Goal: Information Seeking & Learning: Learn about a topic

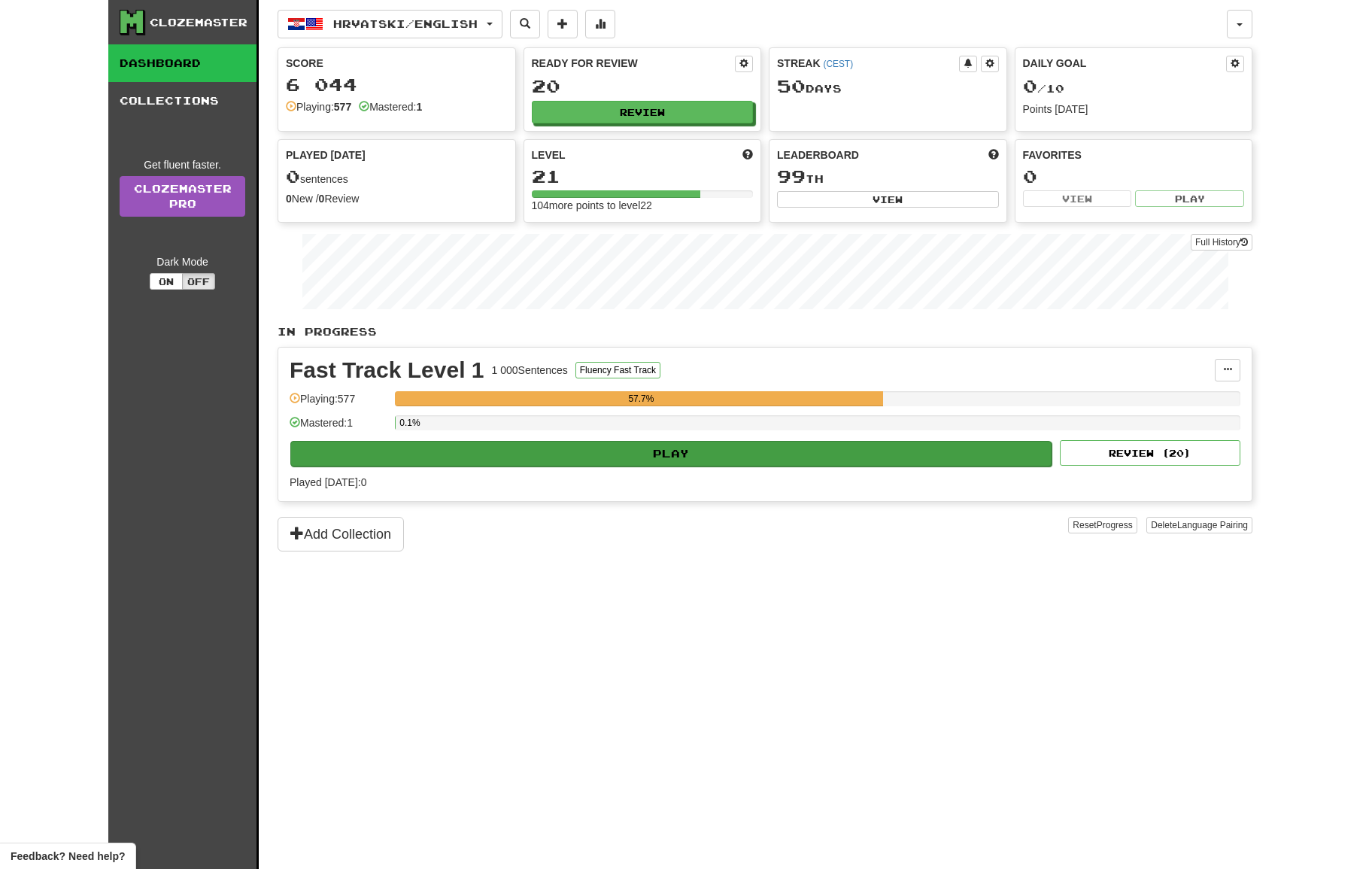
click at [692, 451] on button "Play" at bounding box center [671, 453] width 761 height 26
select select "**"
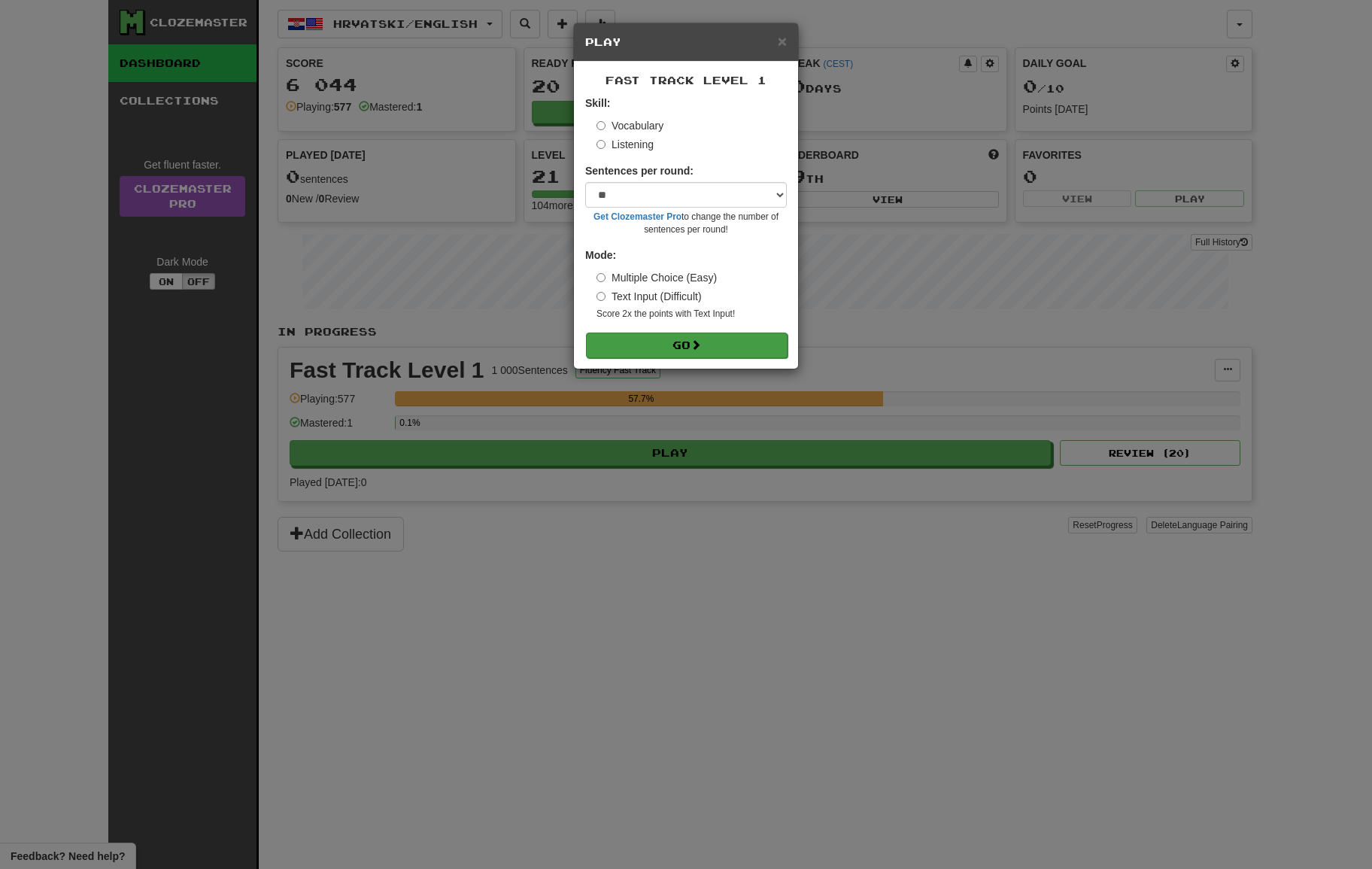
click at [700, 347] on span at bounding box center [696, 345] width 11 height 11
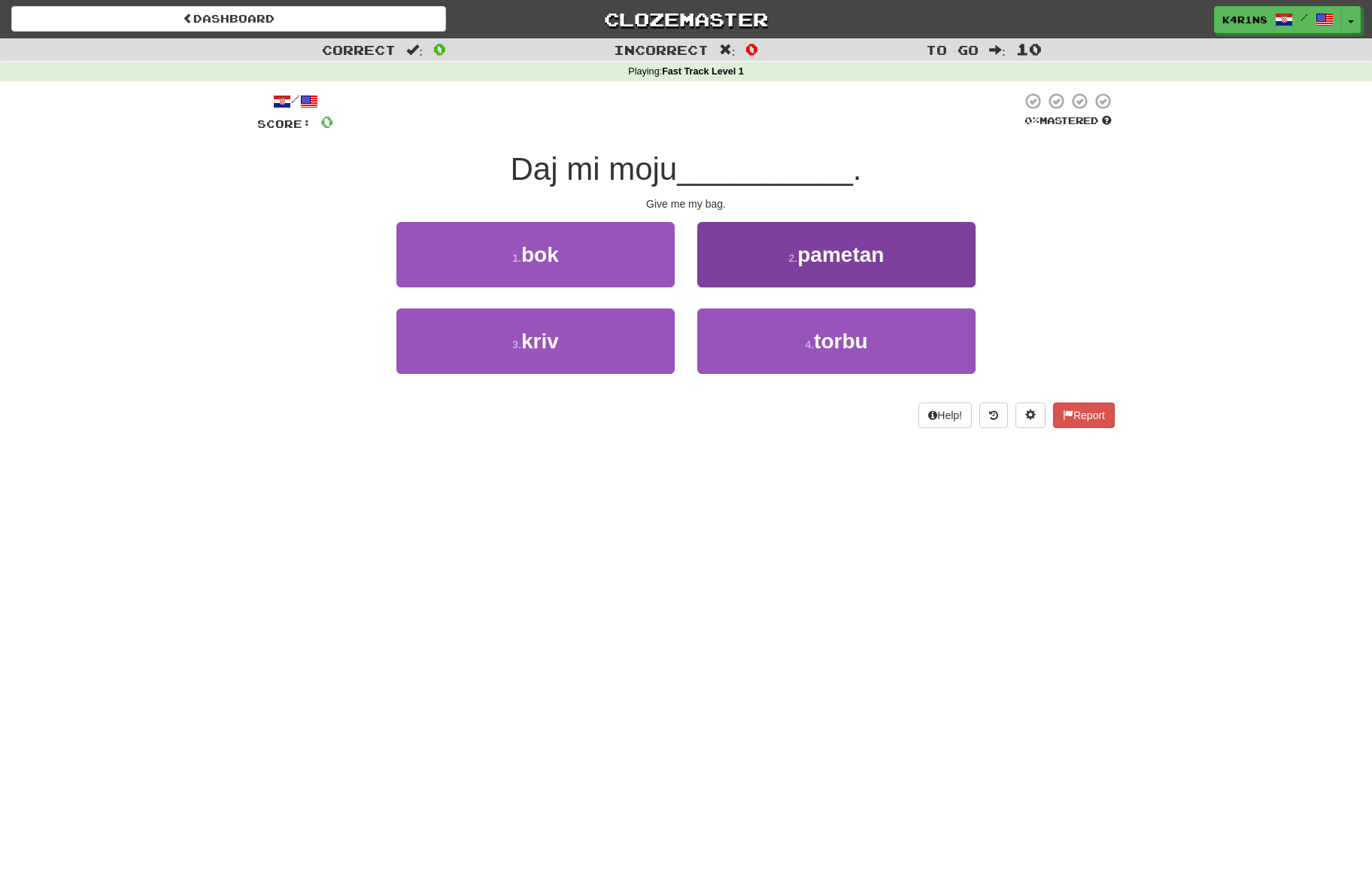
click at [805, 333] on button "4 . torbu" at bounding box center [836, 340] width 279 height 65
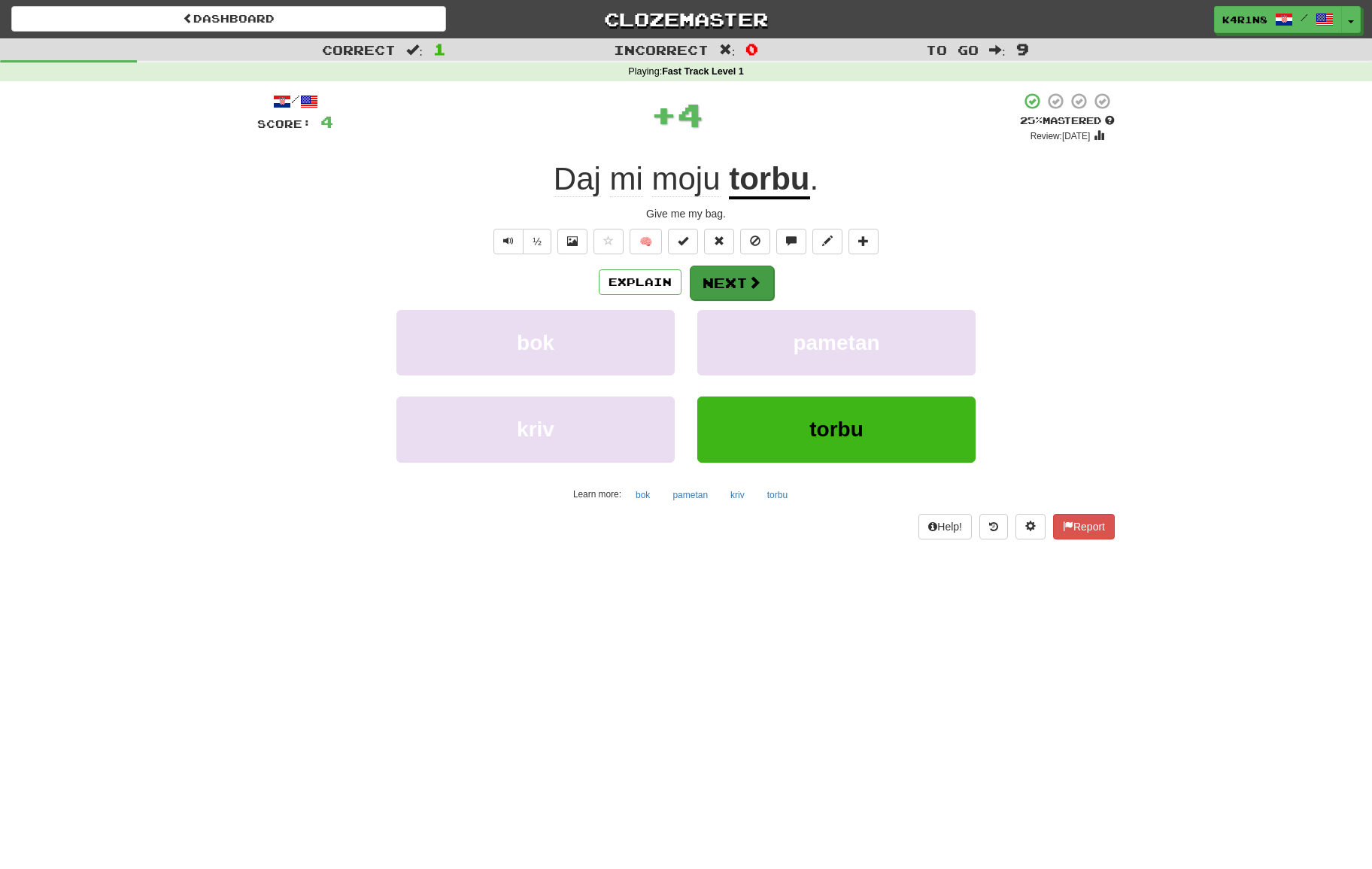
click at [743, 284] on button "Next" at bounding box center [732, 282] width 84 height 35
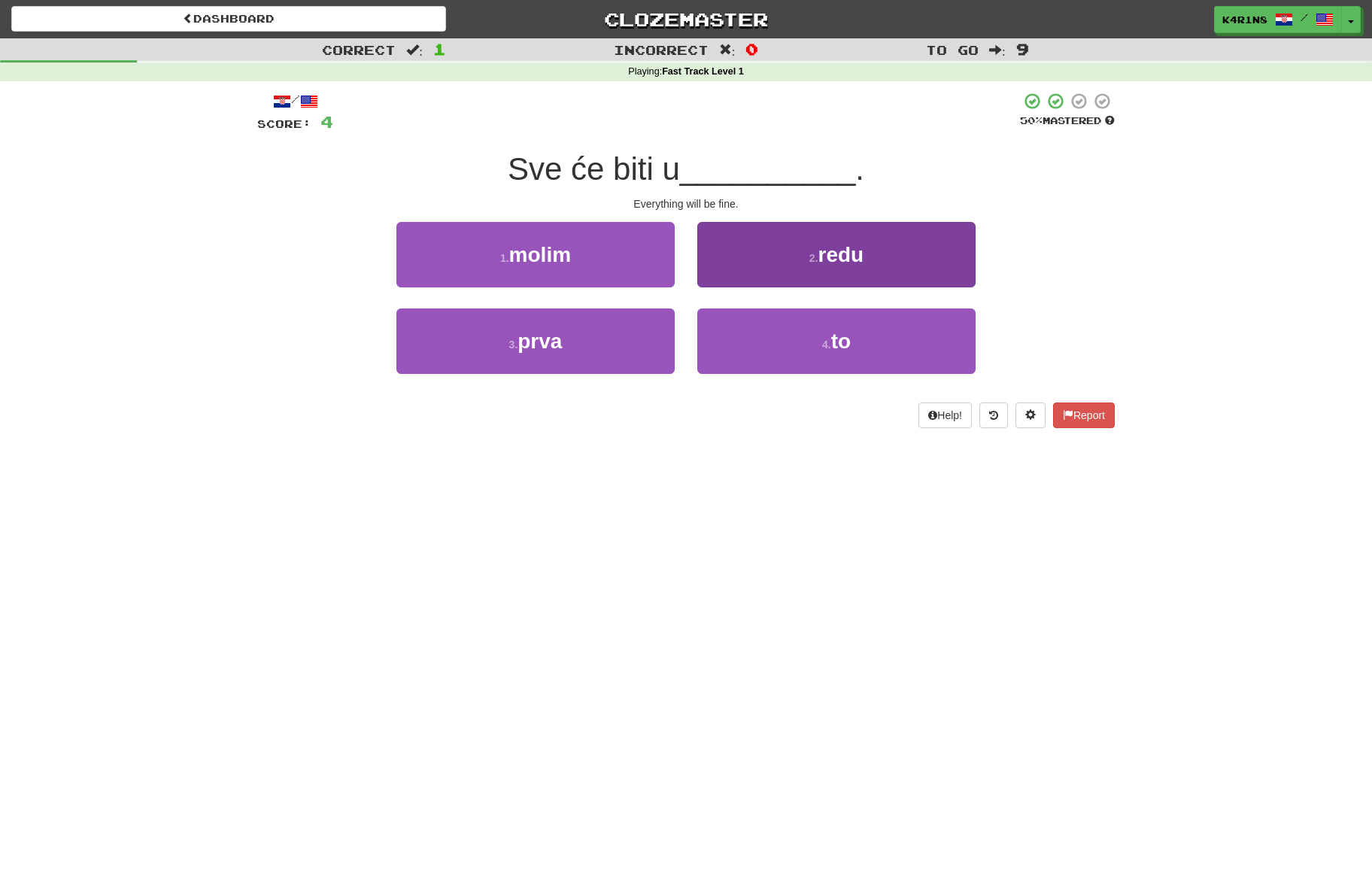
click at [836, 263] on span "redu" at bounding box center [841, 254] width 46 height 23
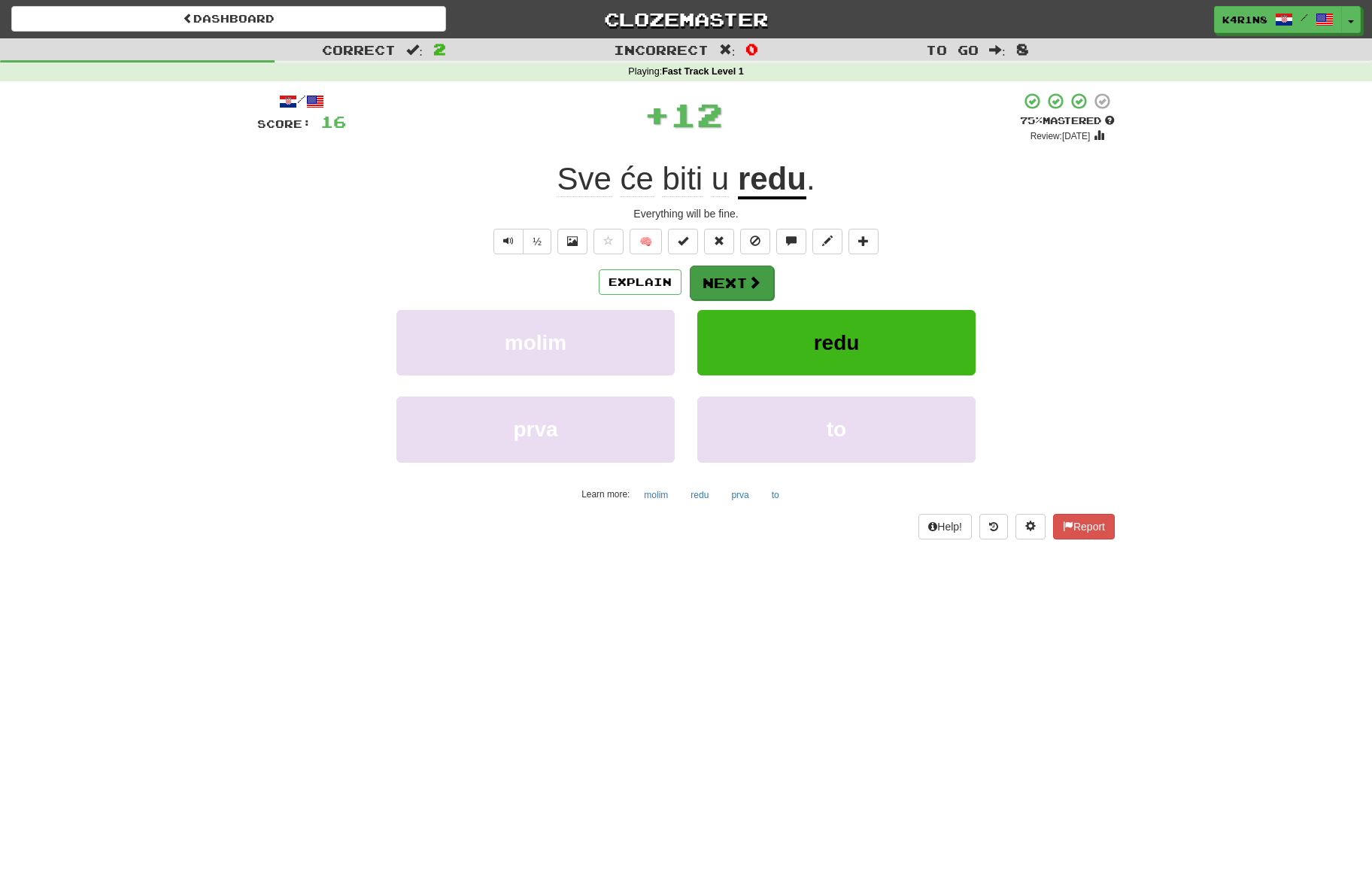
click at [754, 287] on span at bounding box center [754, 281] width 13 height 13
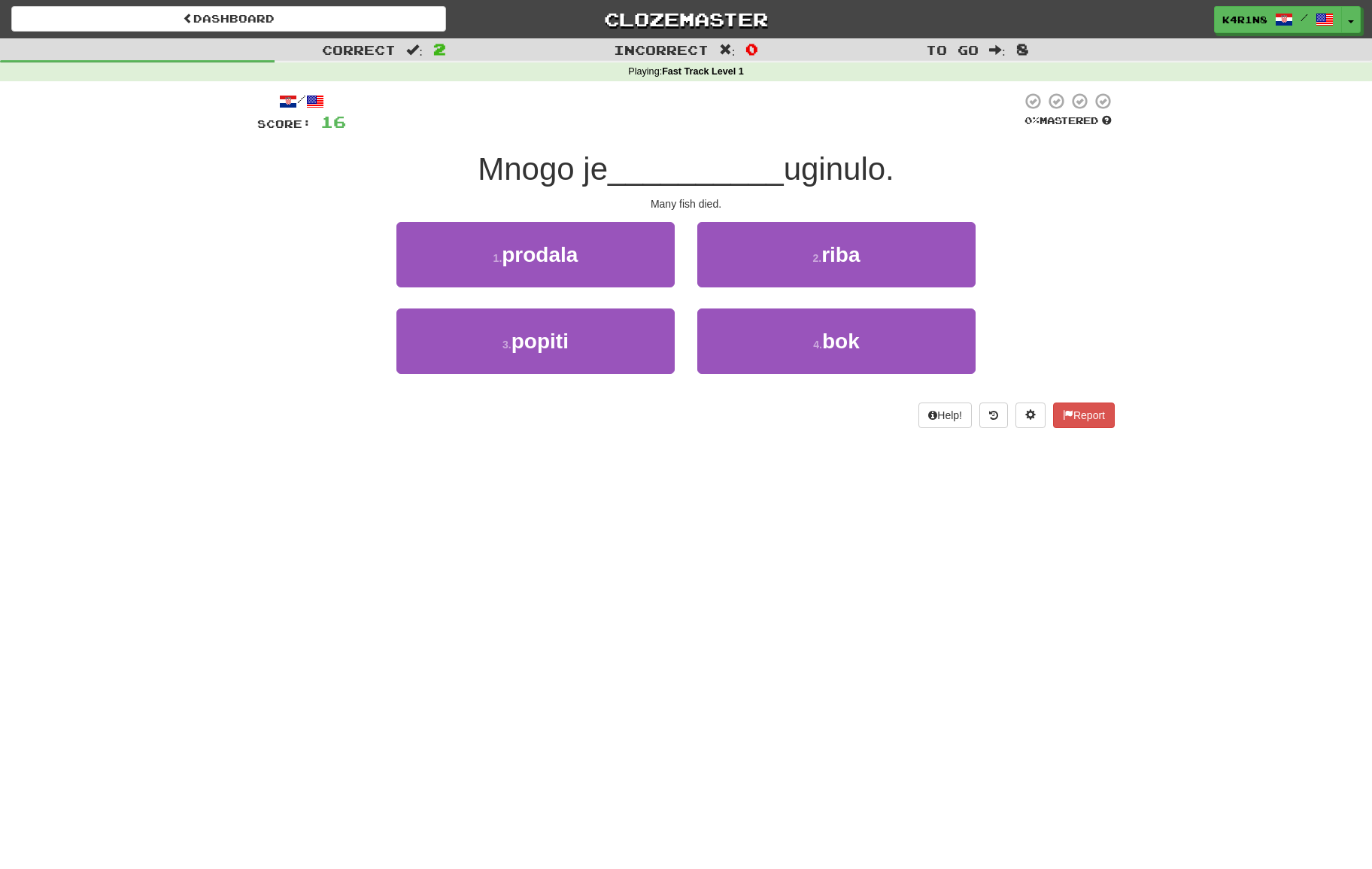
click at [795, 259] on button "2 . riba" at bounding box center [836, 254] width 279 height 65
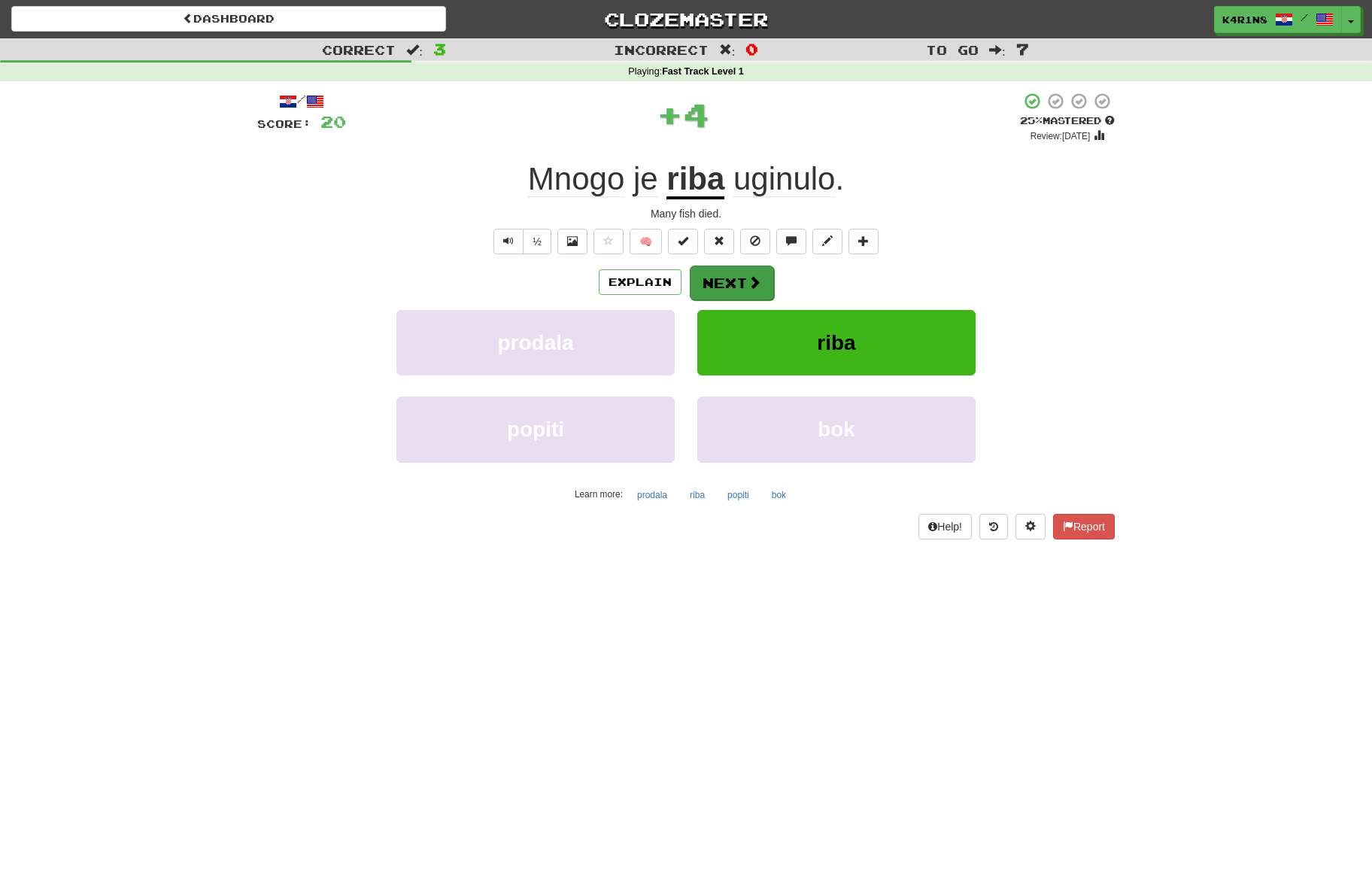
click at [727, 288] on button "Next" at bounding box center [732, 282] width 84 height 35
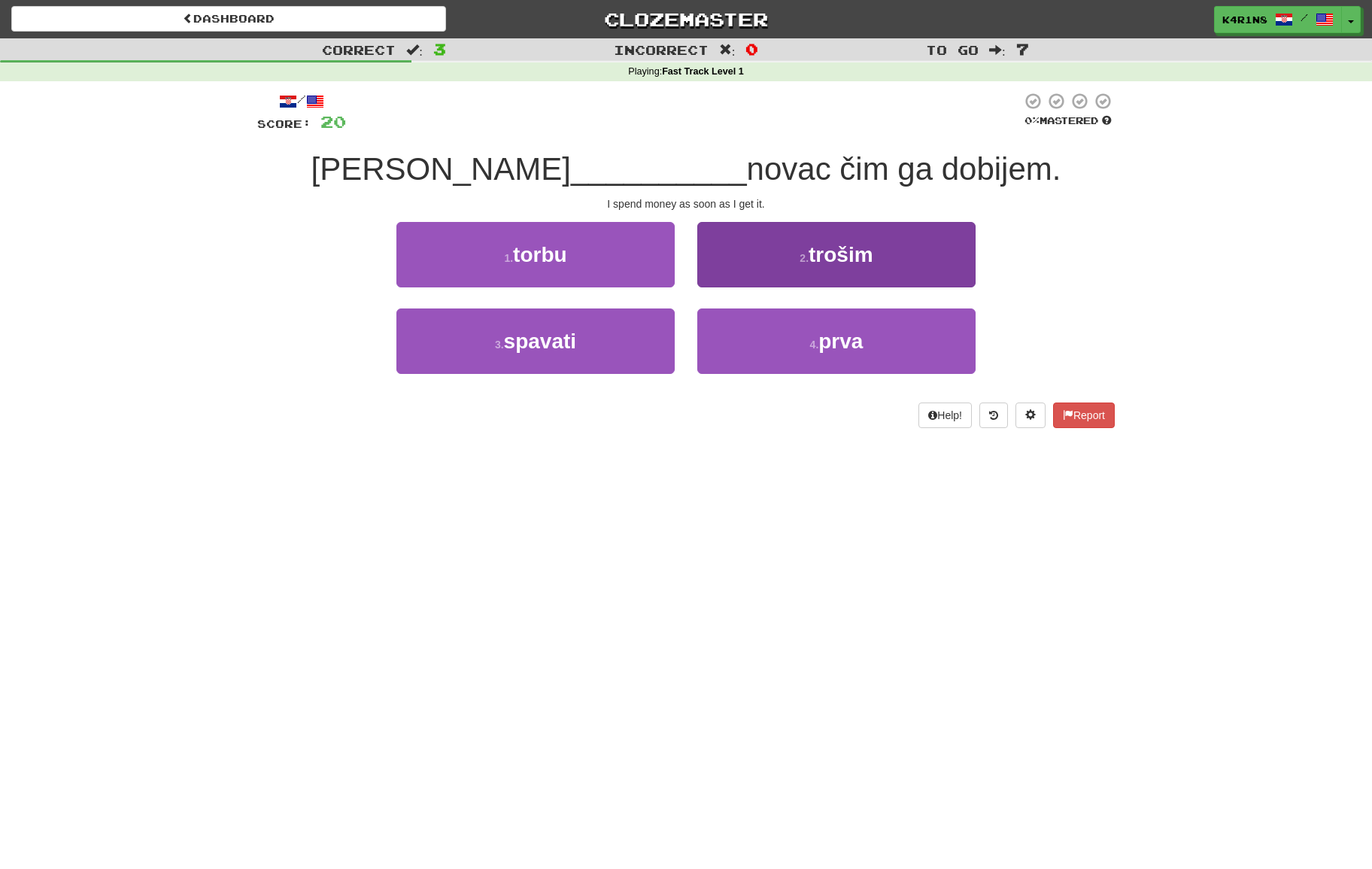
click at [888, 265] on button "2 . trošim" at bounding box center [836, 254] width 279 height 65
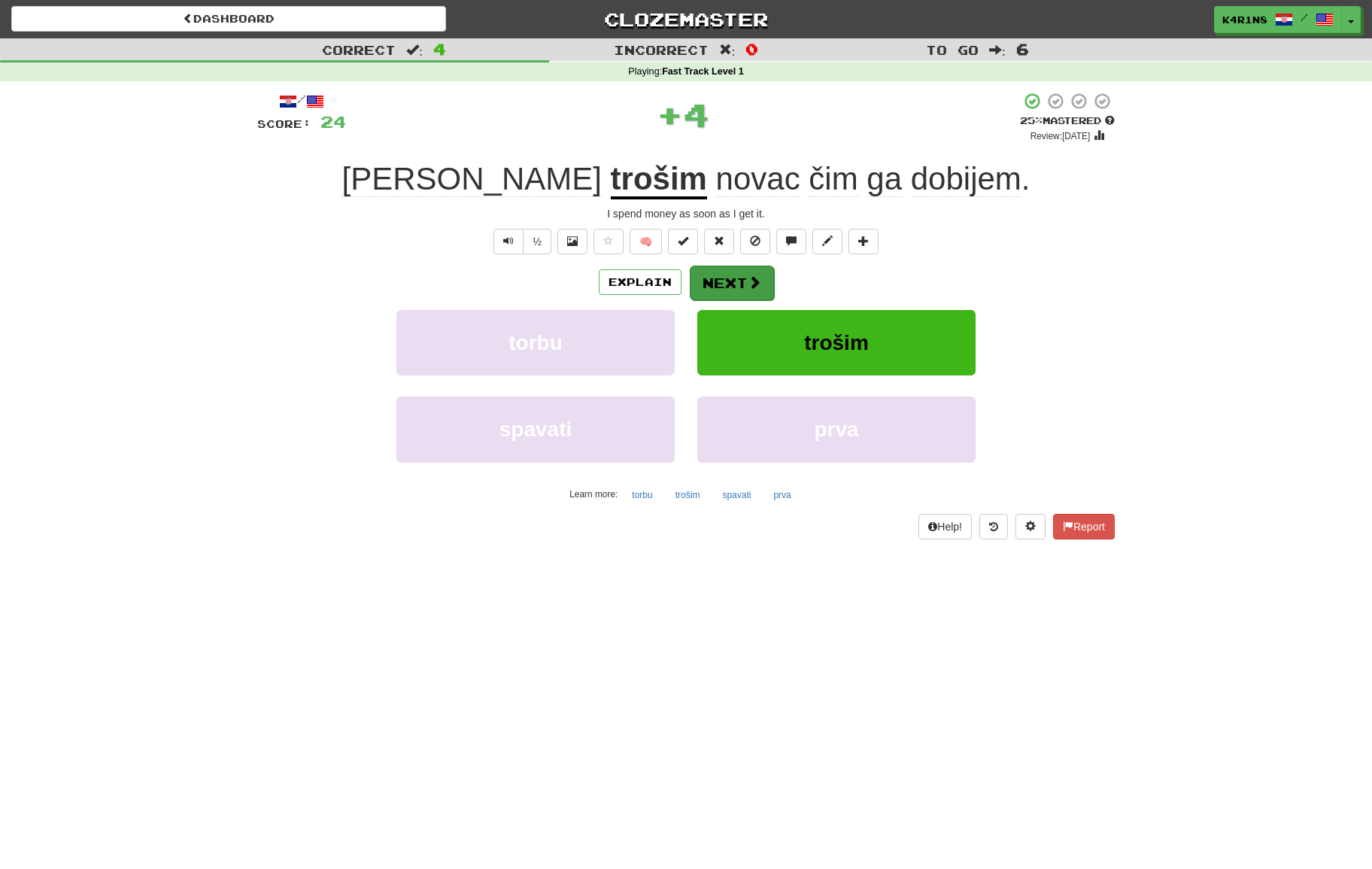
click at [762, 282] on button "Next" at bounding box center [732, 282] width 84 height 35
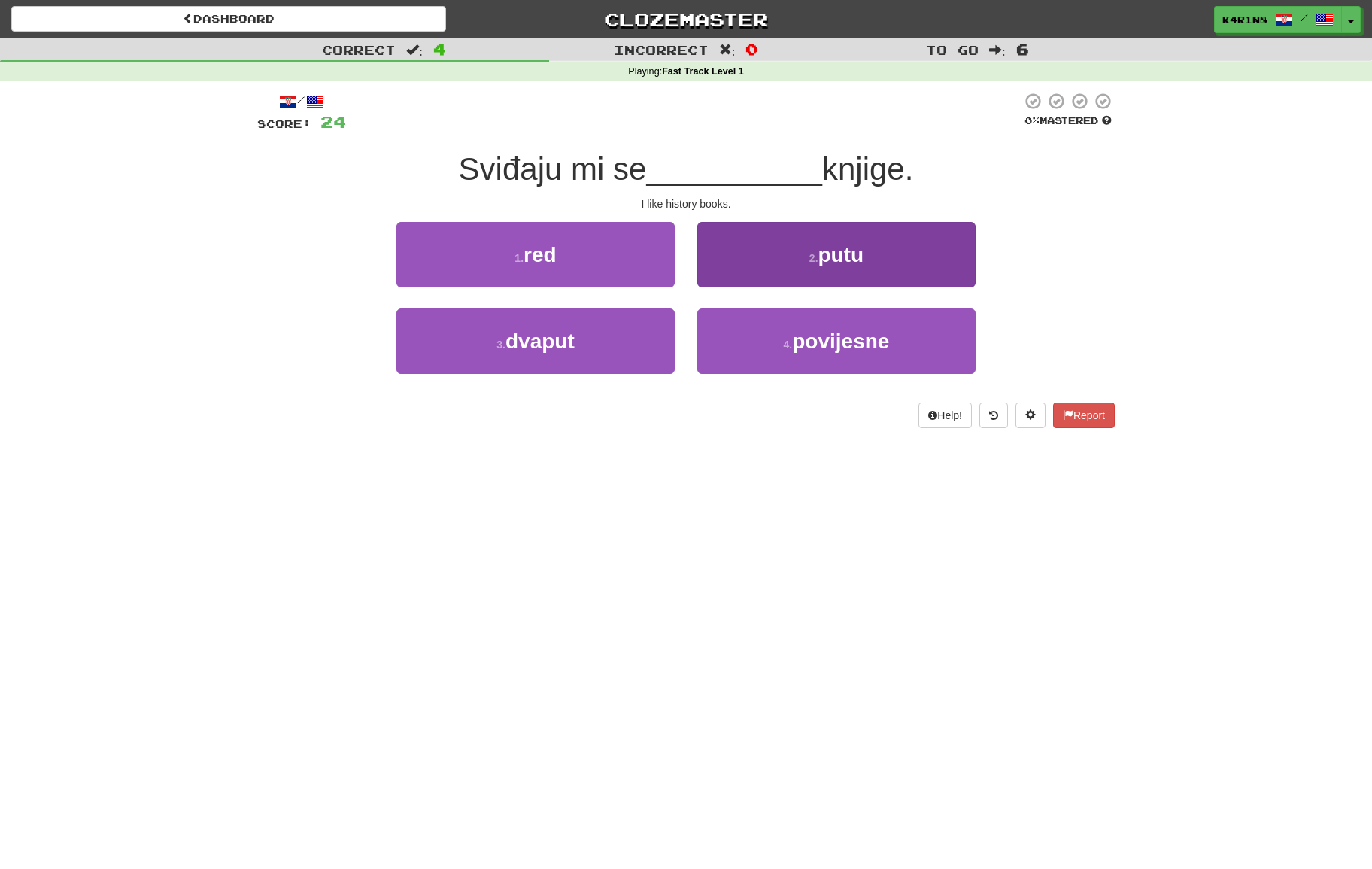
click at [762, 327] on button "4 . povijesne" at bounding box center [836, 340] width 279 height 65
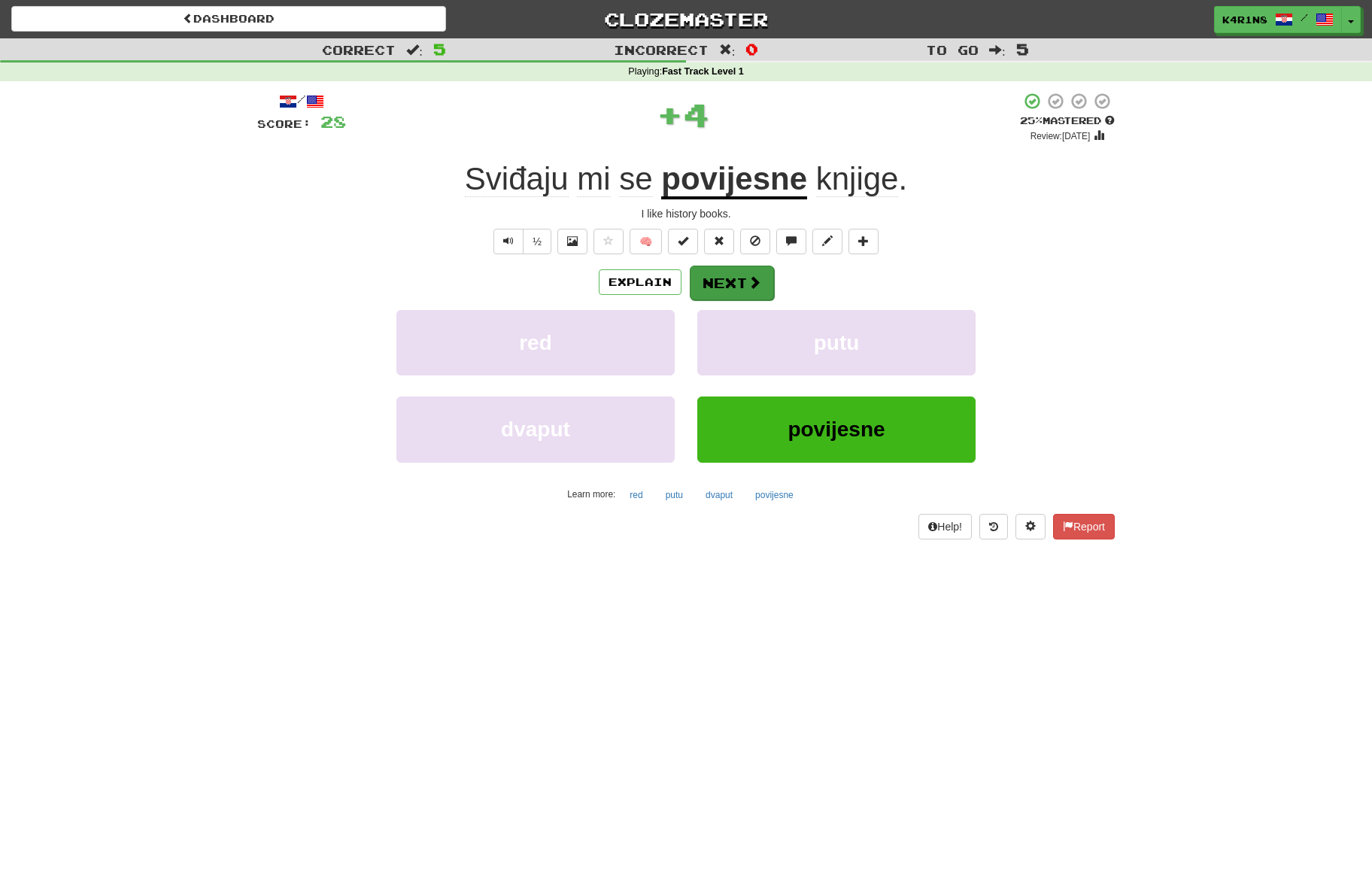
click at [748, 288] on span at bounding box center [754, 281] width 13 height 13
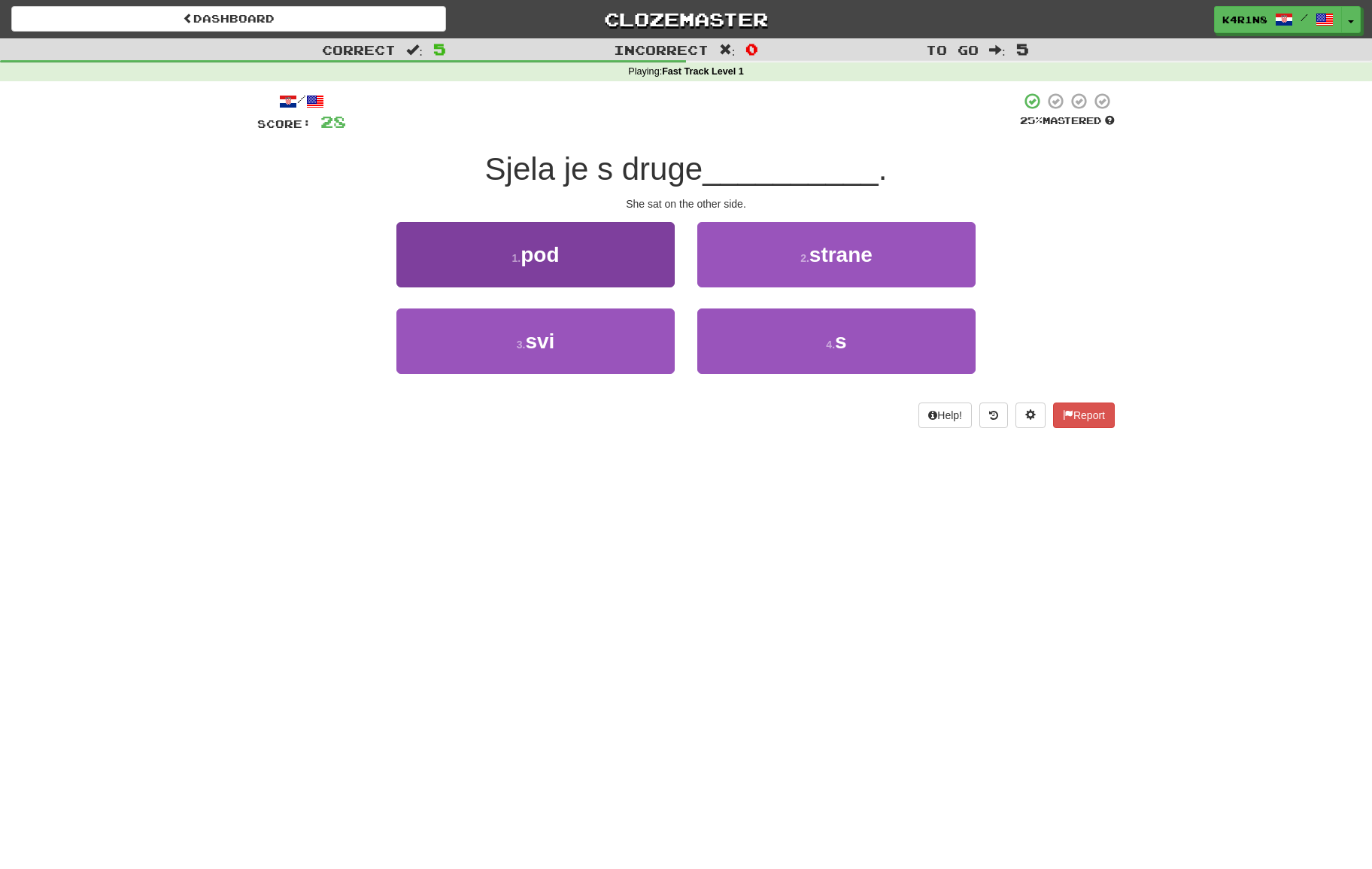
click at [668, 268] on button "1 . pod" at bounding box center [536, 254] width 279 height 65
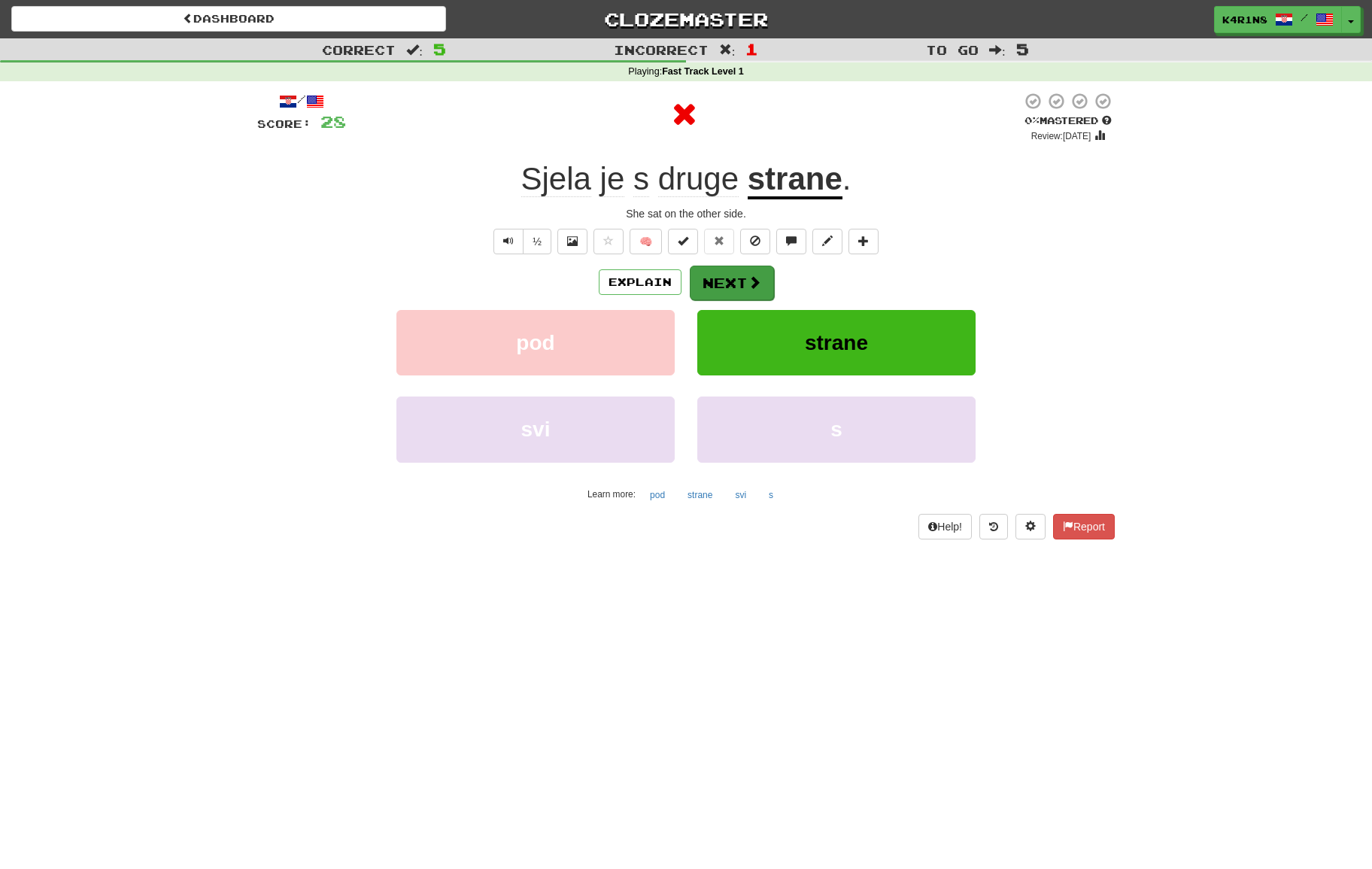
click at [736, 283] on button "Next" at bounding box center [732, 282] width 84 height 35
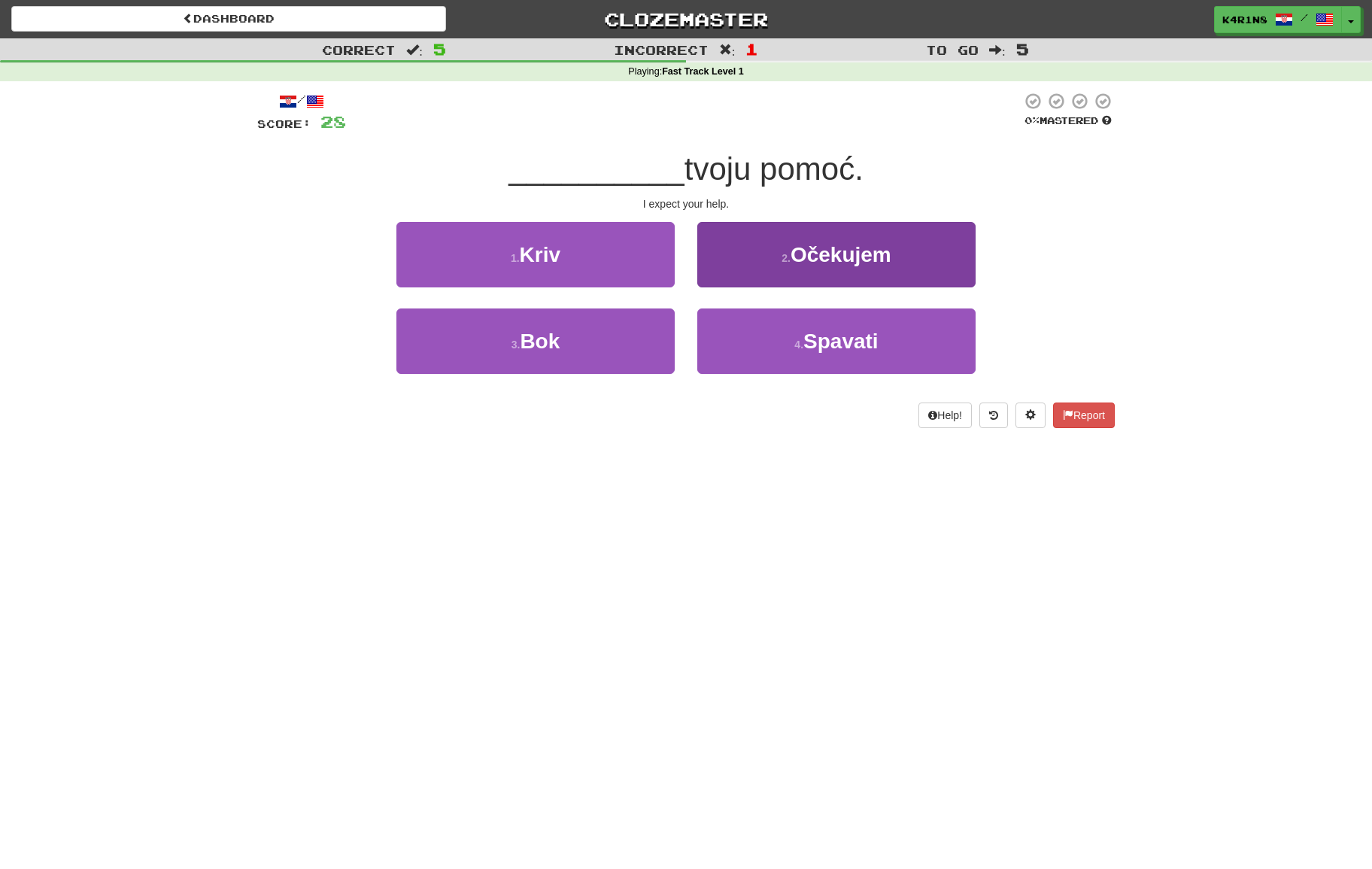
click at [734, 278] on button "2 . Očekujem" at bounding box center [836, 254] width 279 height 65
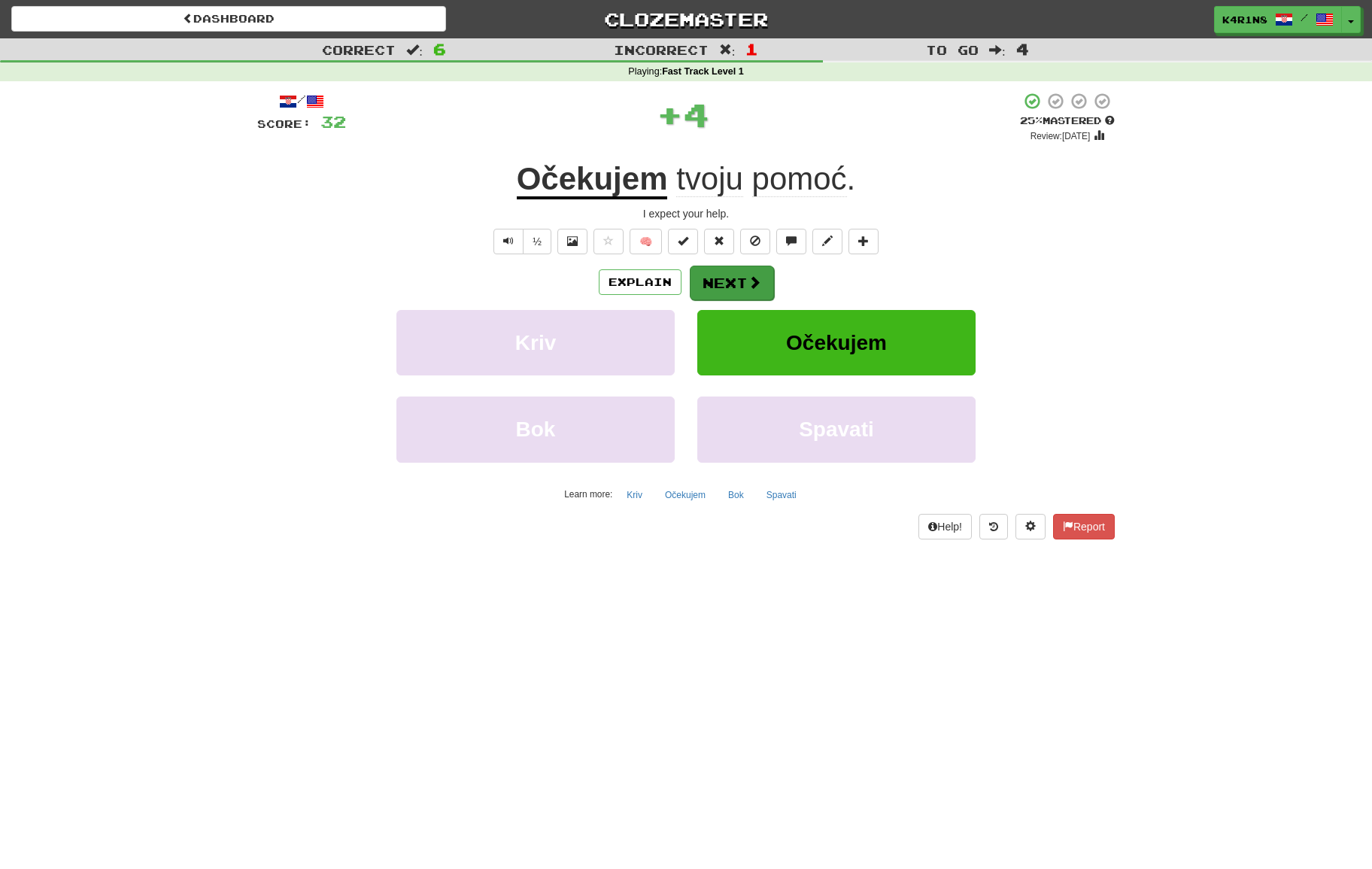
click at [728, 280] on button "Next" at bounding box center [732, 282] width 84 height 35
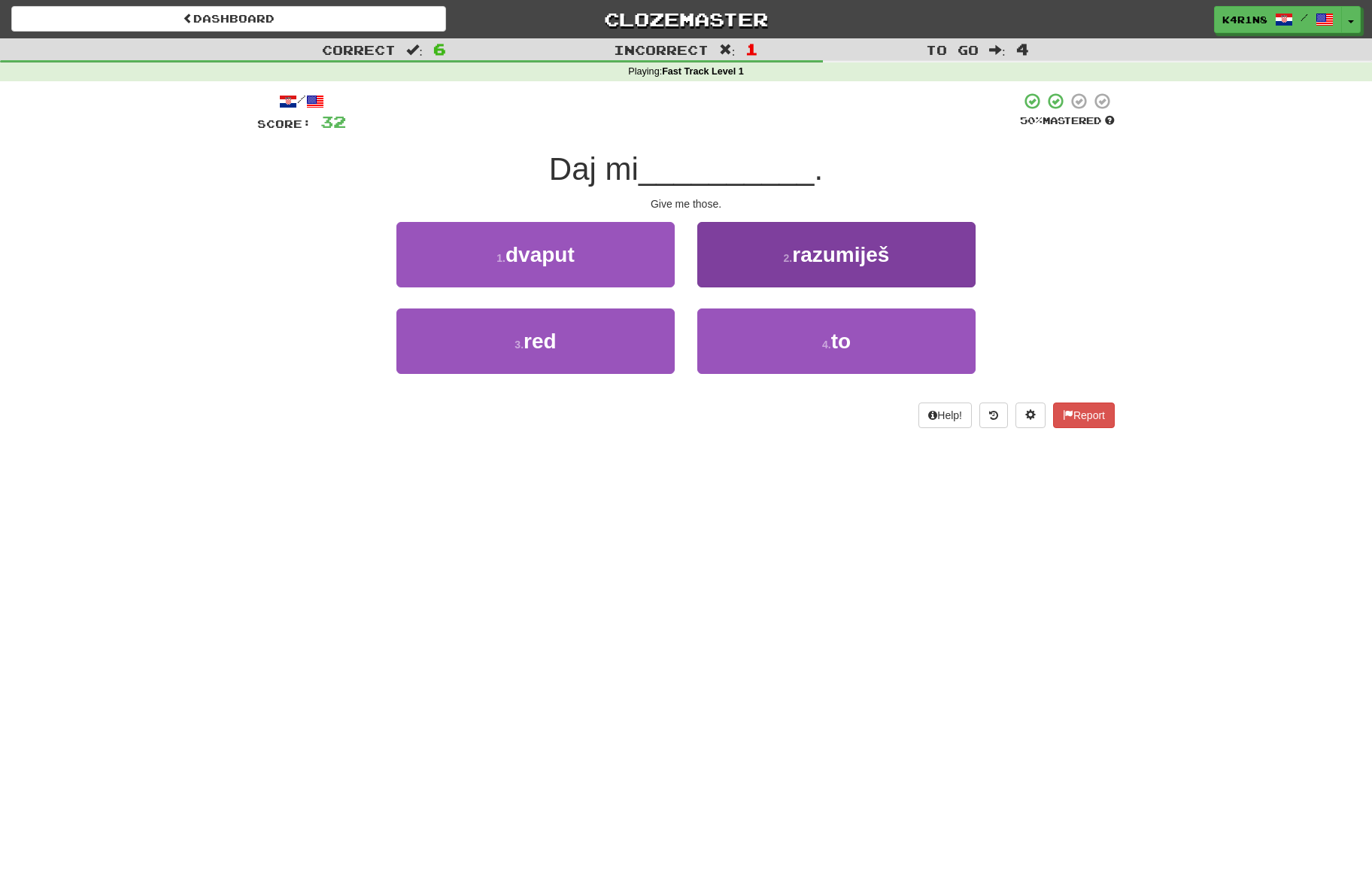
click at [821, 262] on span "razumiješ" at bounding box center [840, 254] width 97 height 23
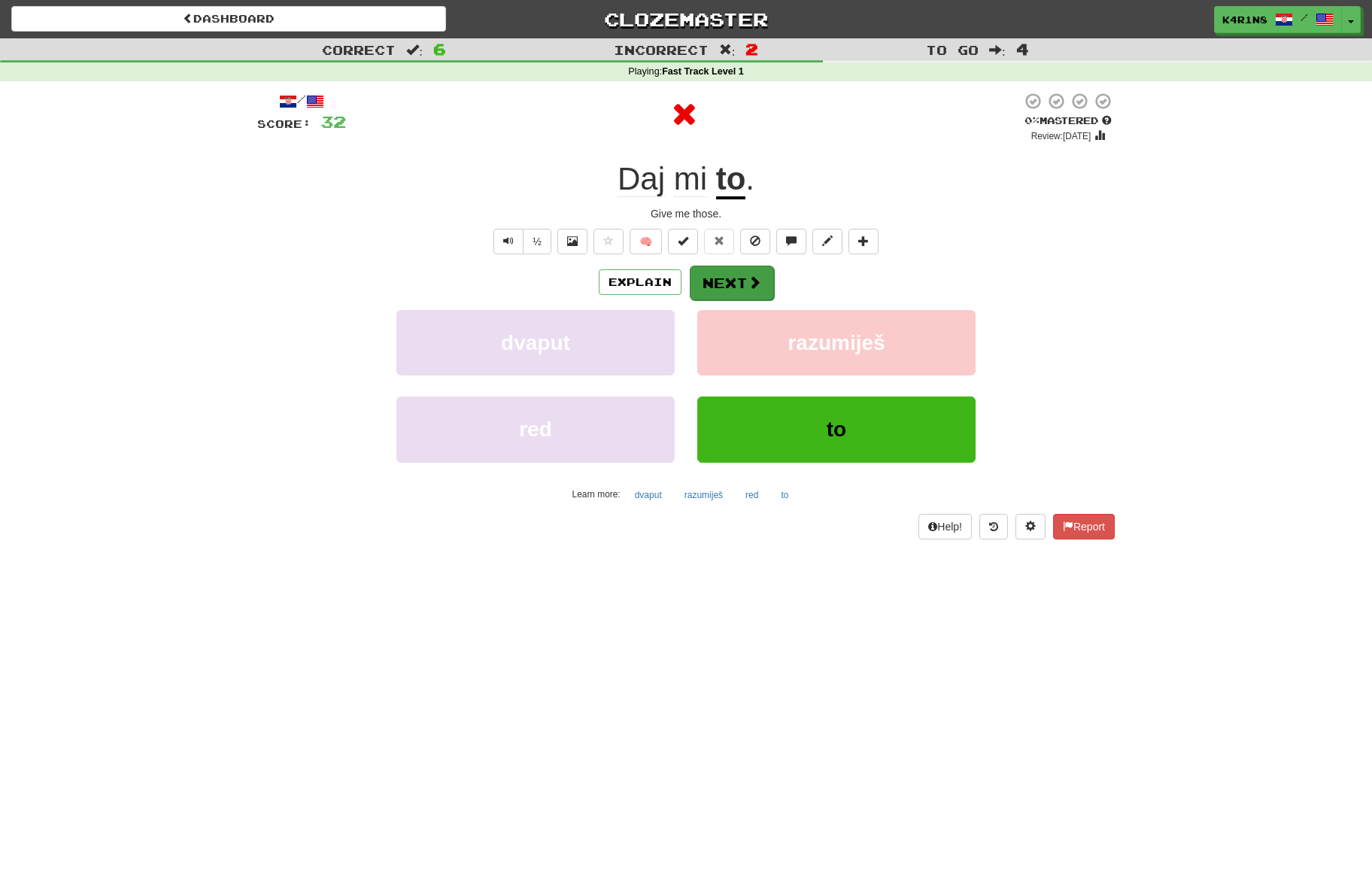
click at [765, 287] on button "Next" at bounding box center [732, 282] width 84 height 35
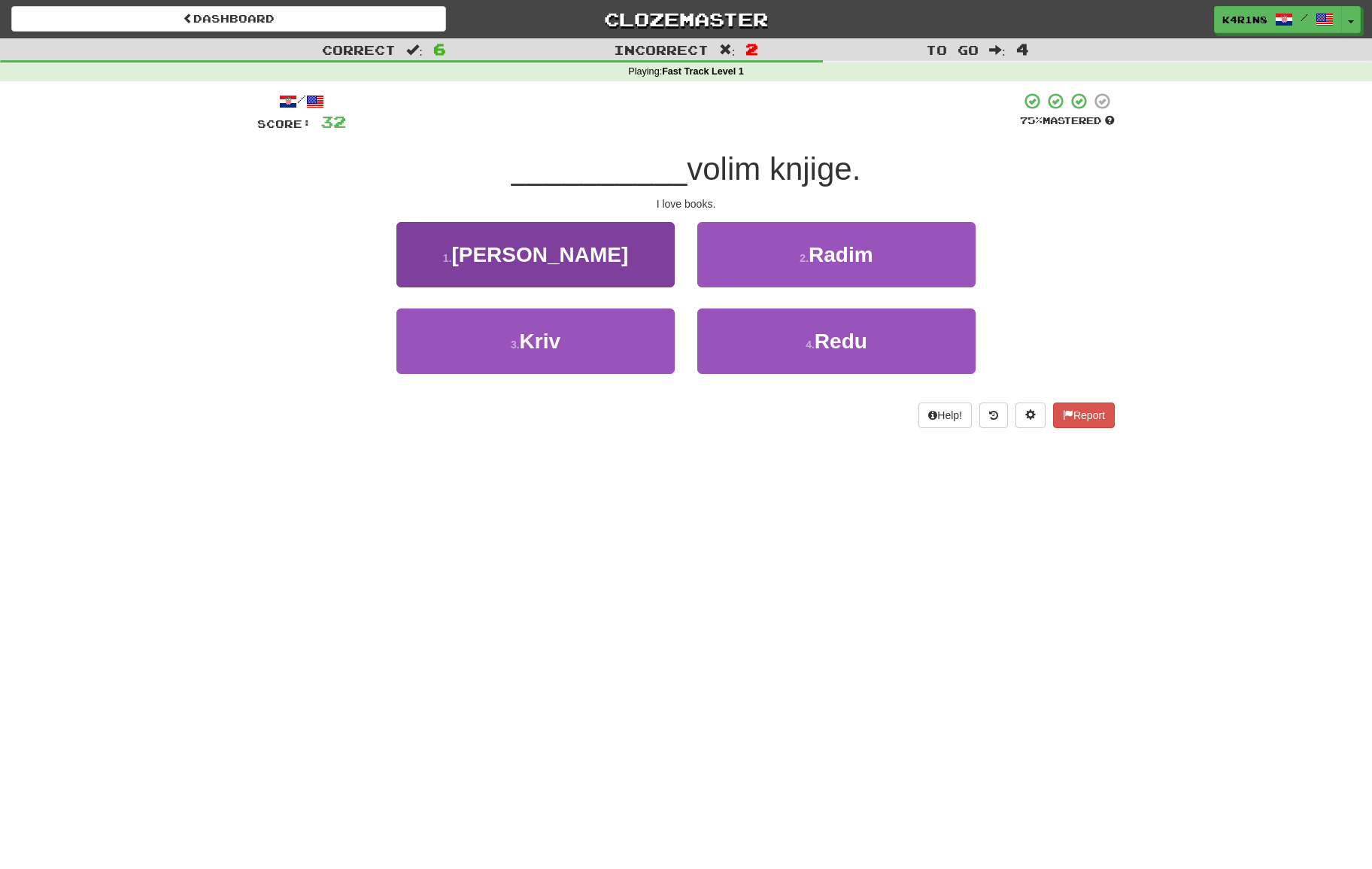
click at [647, 274] on button "1 . Ja" at bounding box center [536, 254] width 279 height 65
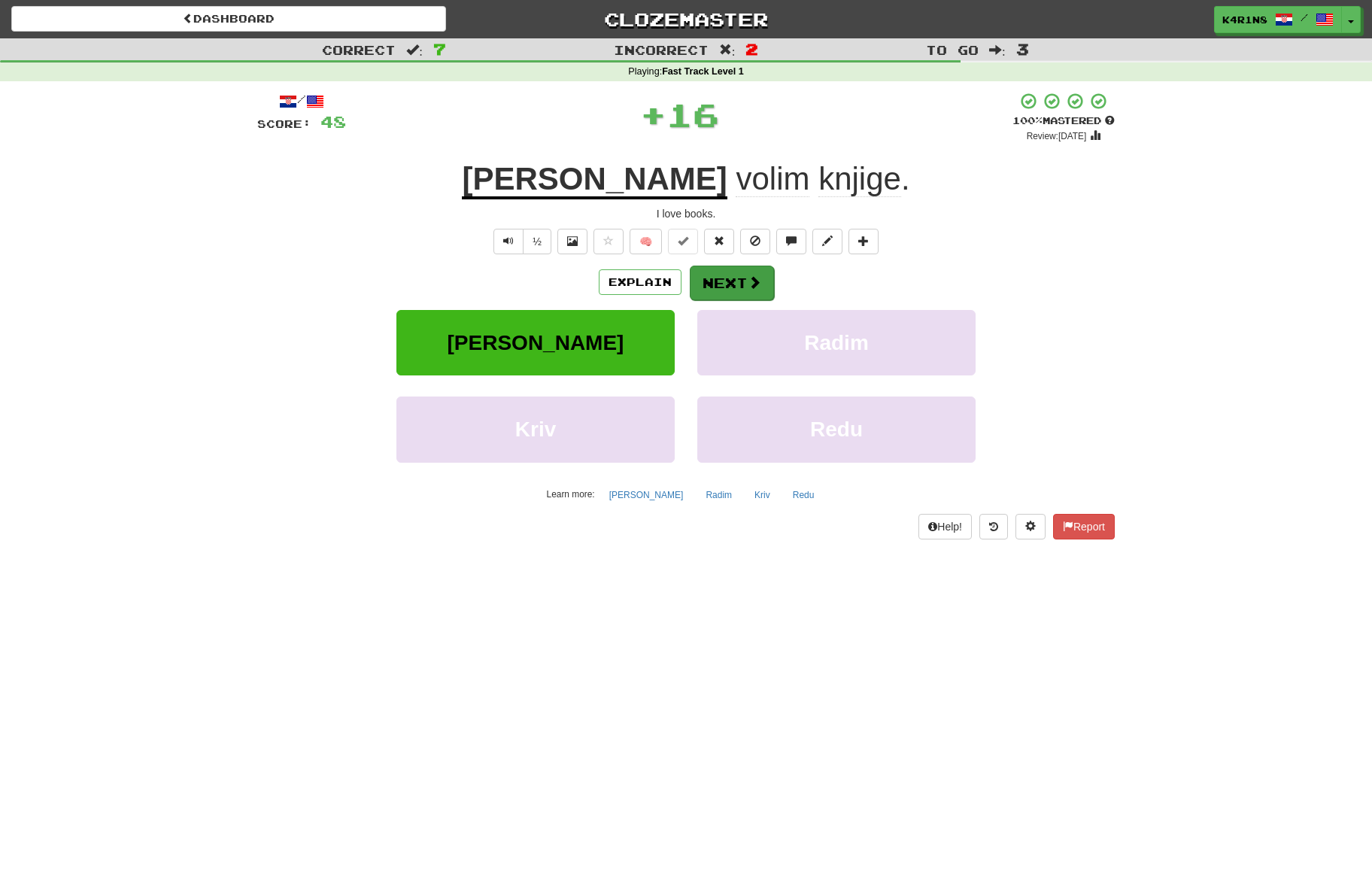
click at [730, 274] on button "Next" at bounding box center [732, 282] width 84 height 35
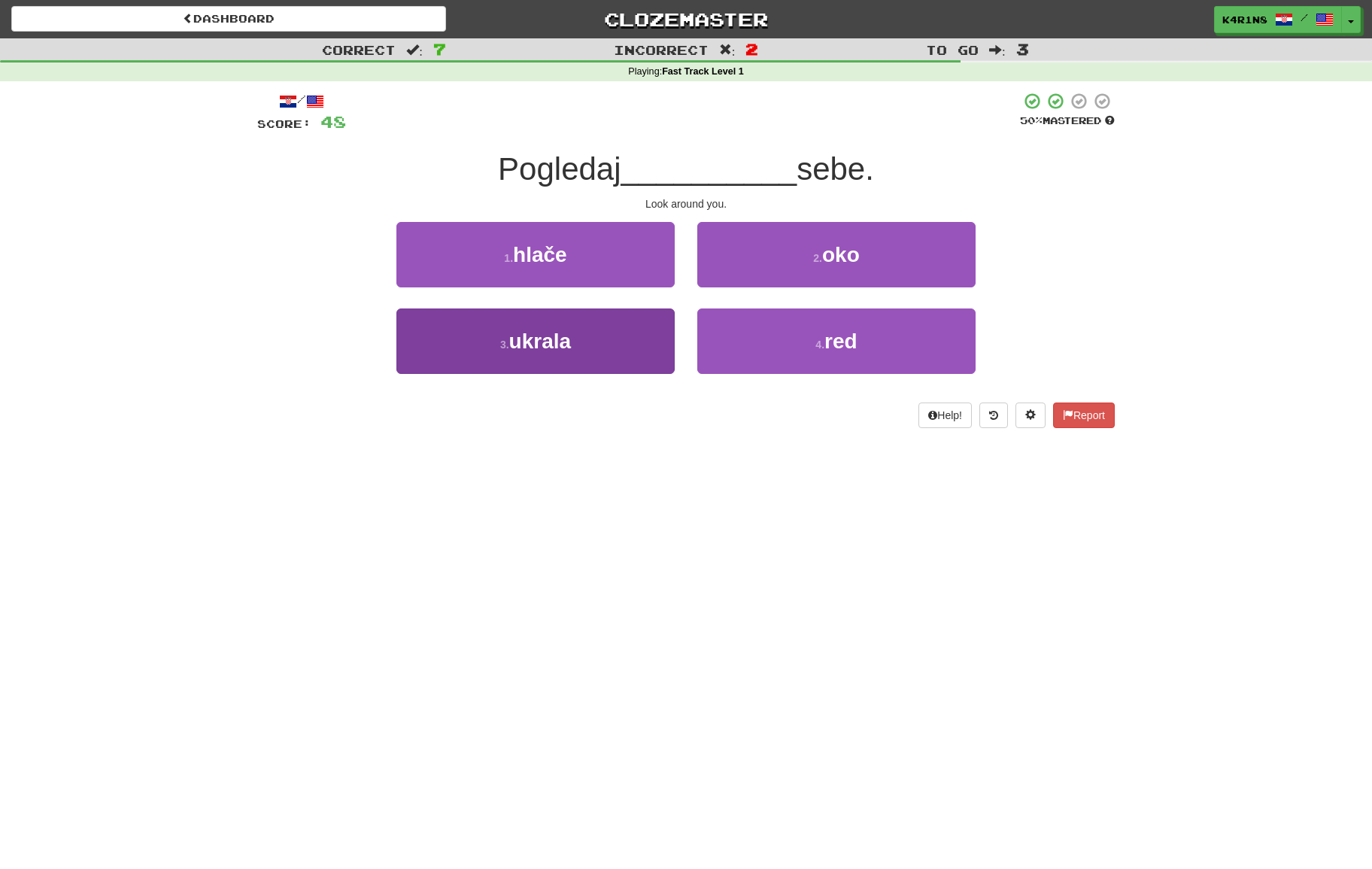
click at [631, 319] on button "3 . ukrala" at bounding box center [536, 340] width 279 height 65
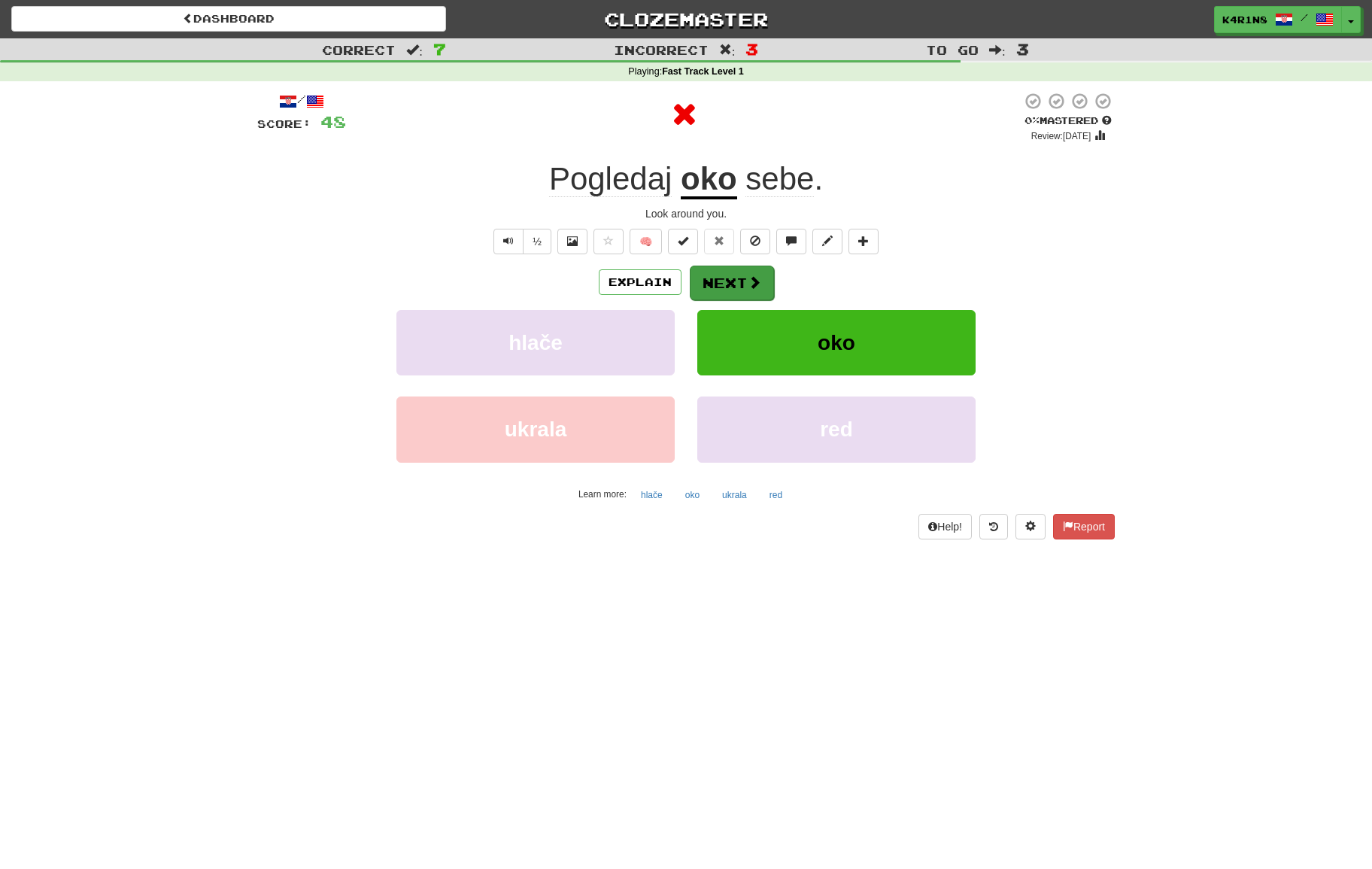
click at [732, 286] on button "Next" at bounding box center [732, 282] width 84 height 35
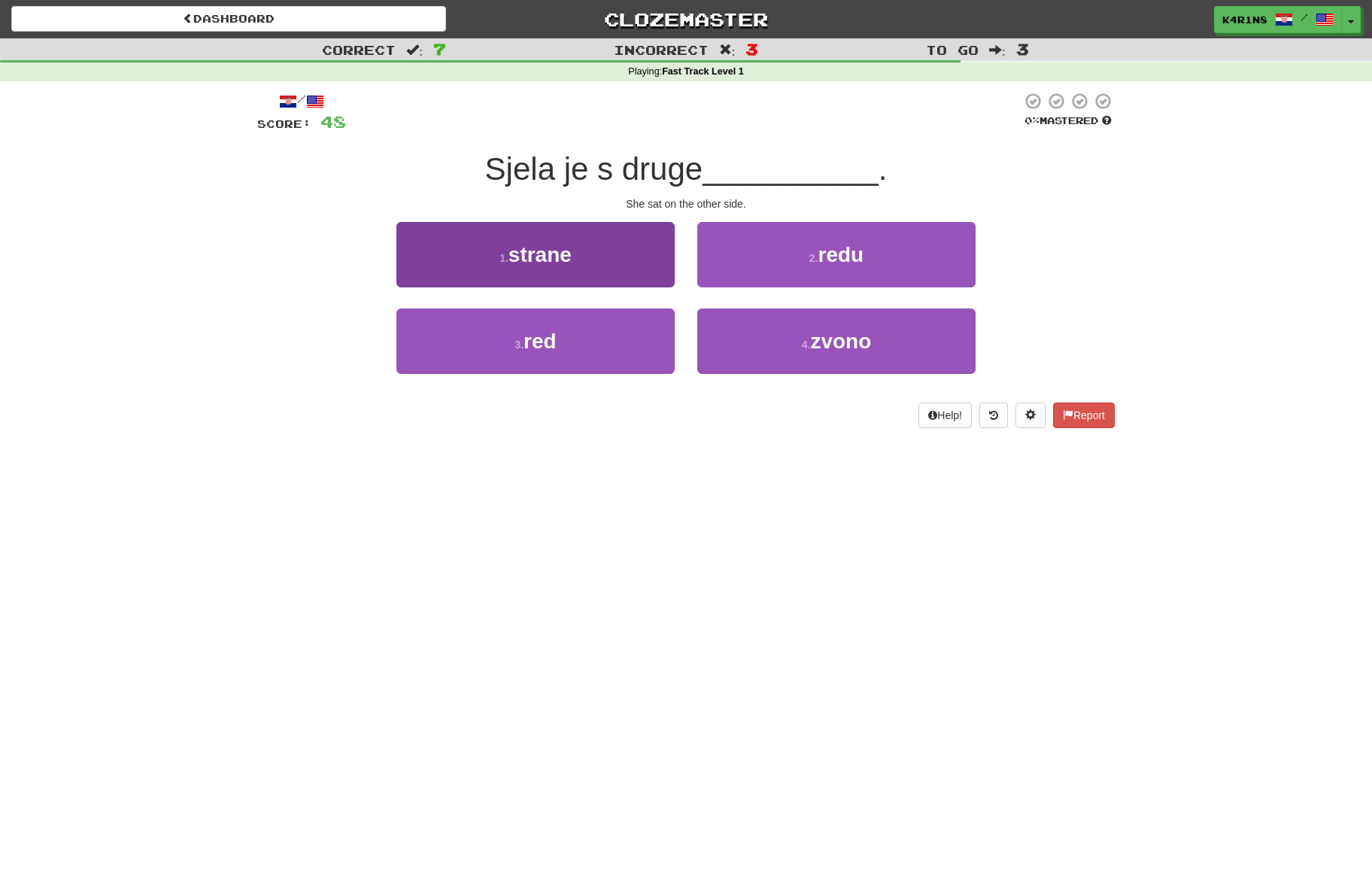
click at [633, 266] on button "1 . strane" at bounding box center [536, 254] width 279 height 65
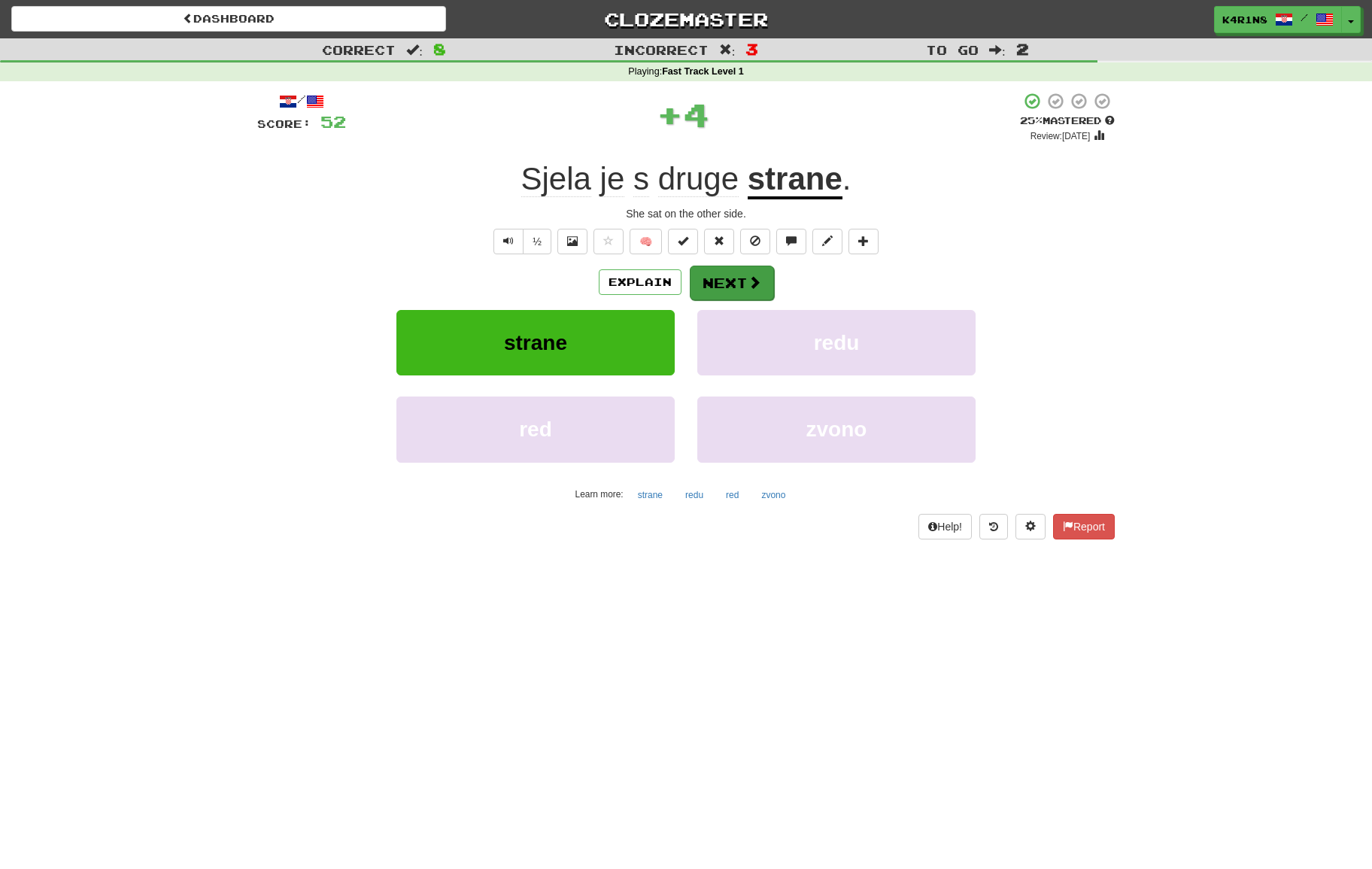
click at [753, 278] on span at bounding box center [754, 281] width 13 height 13
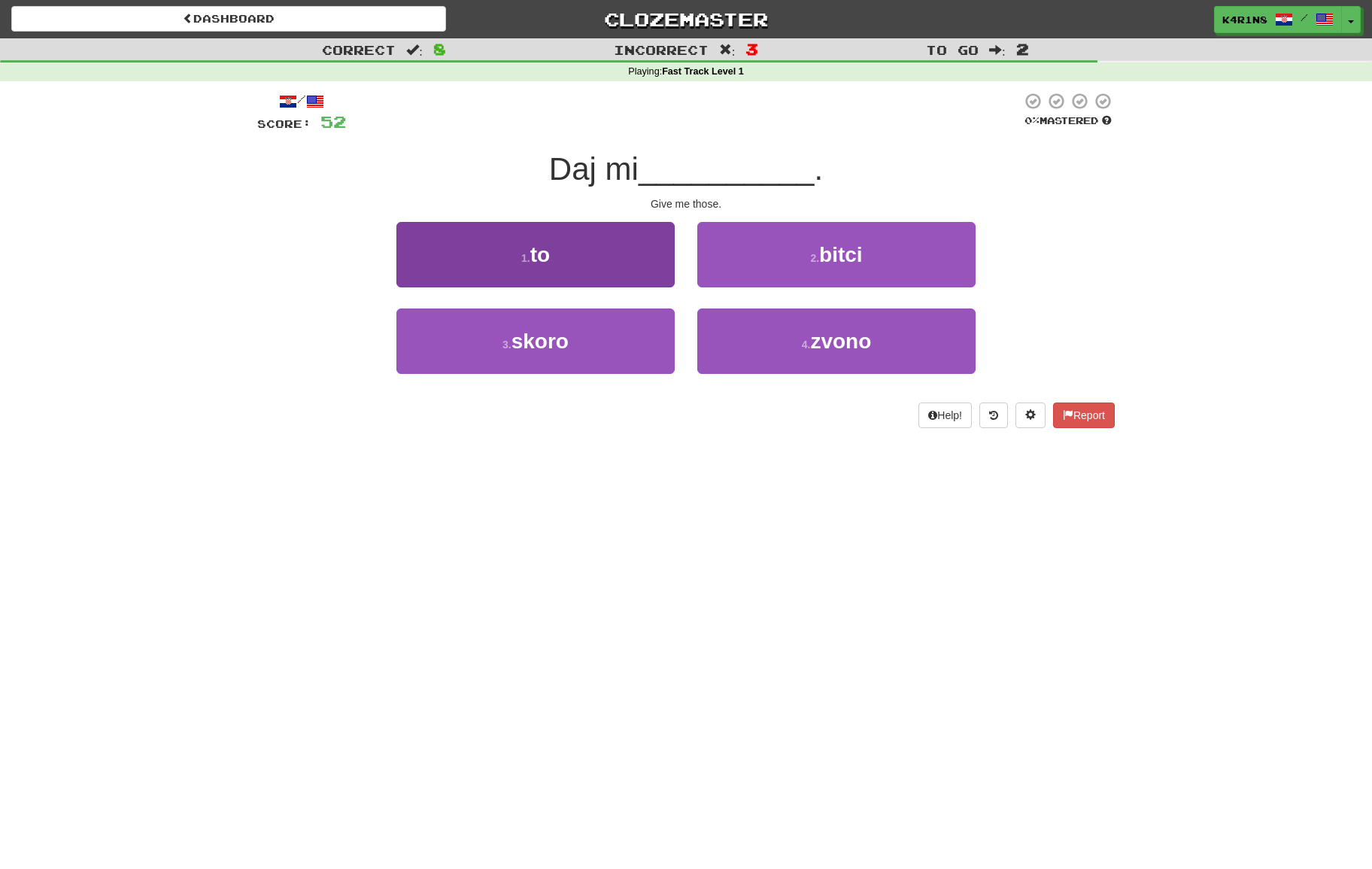
click at [588, 266] on button "1 . to" at bounding box center [536, 254] width 279 height 65
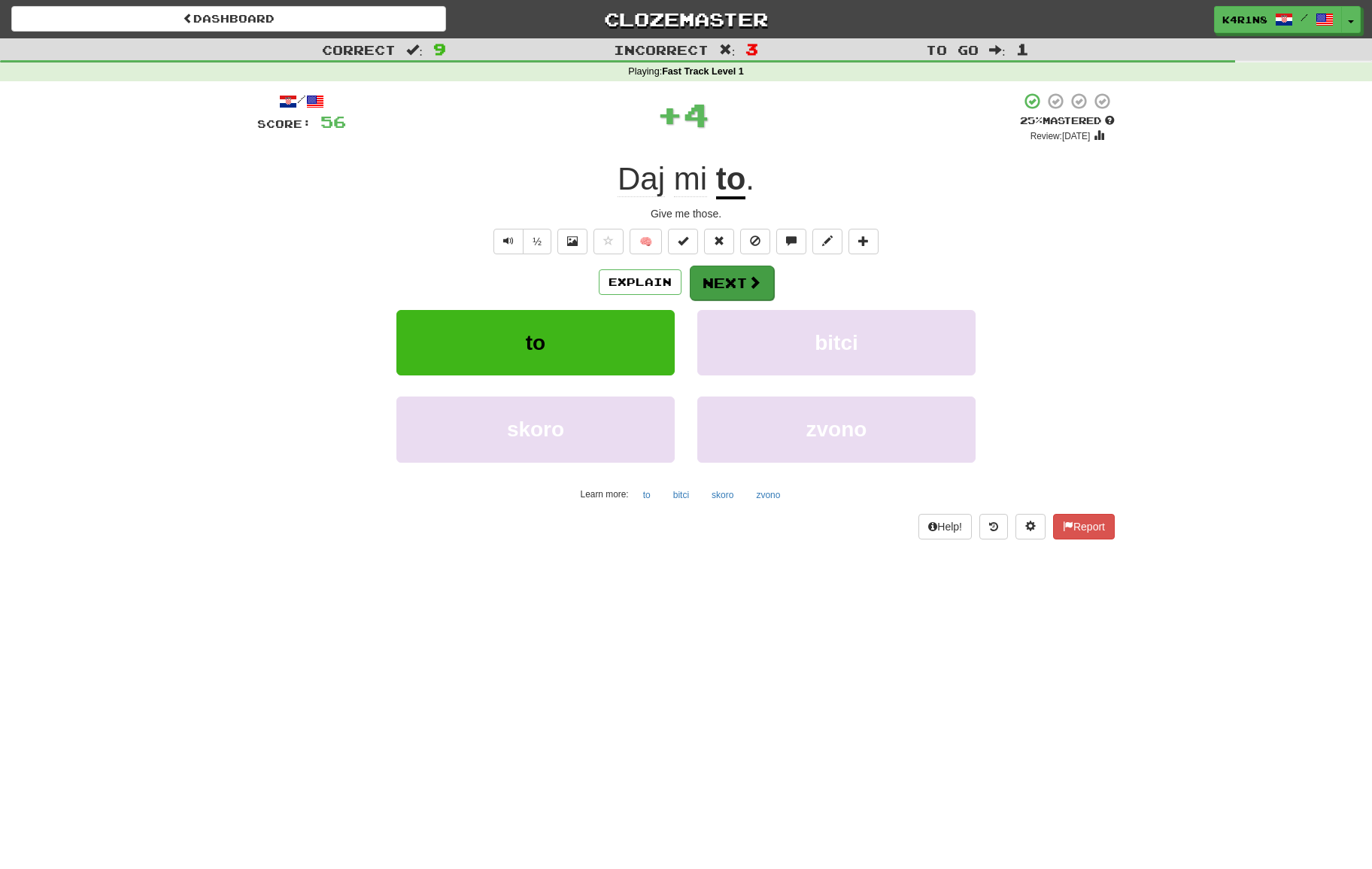
click at [715, 277] on button "Next" at bounding box center [732, 282] width 84 height 35
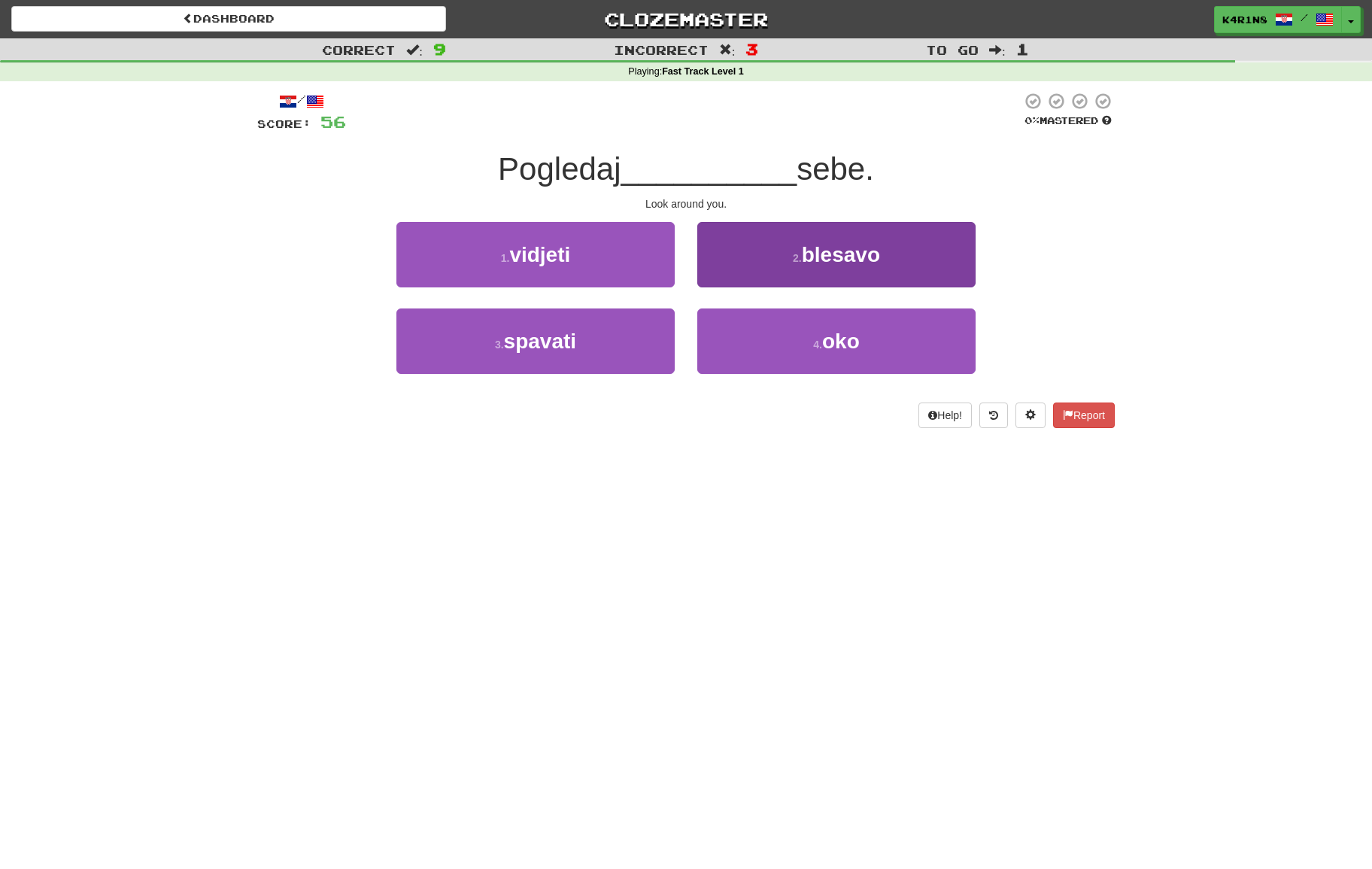
click at [829, 323] on button "4 . oko" at bounding box center [836, 340] width 279 height 65
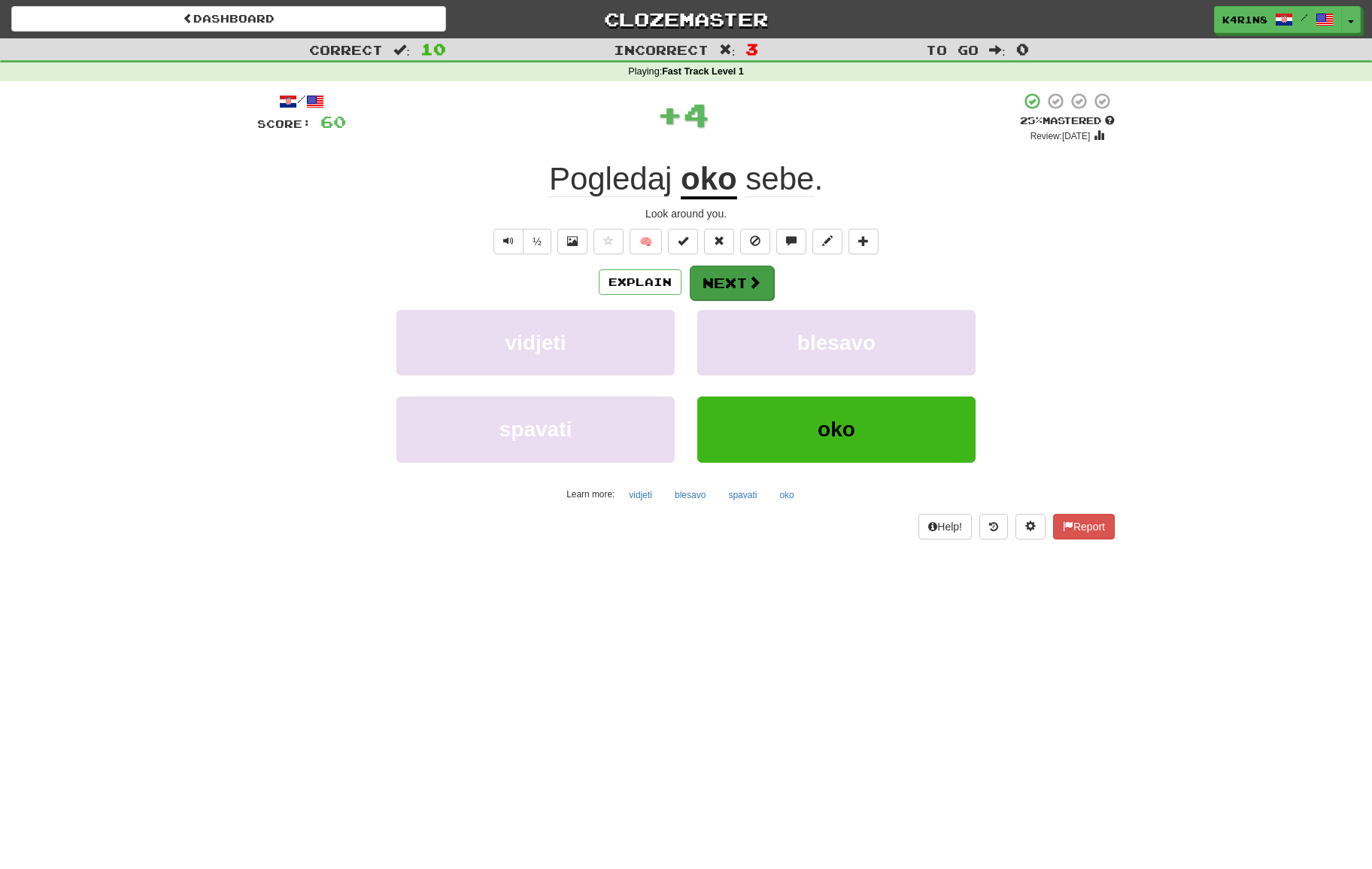
click at [741, 285] on button "Next" at bounding box center [732, 282] width 84 height 35
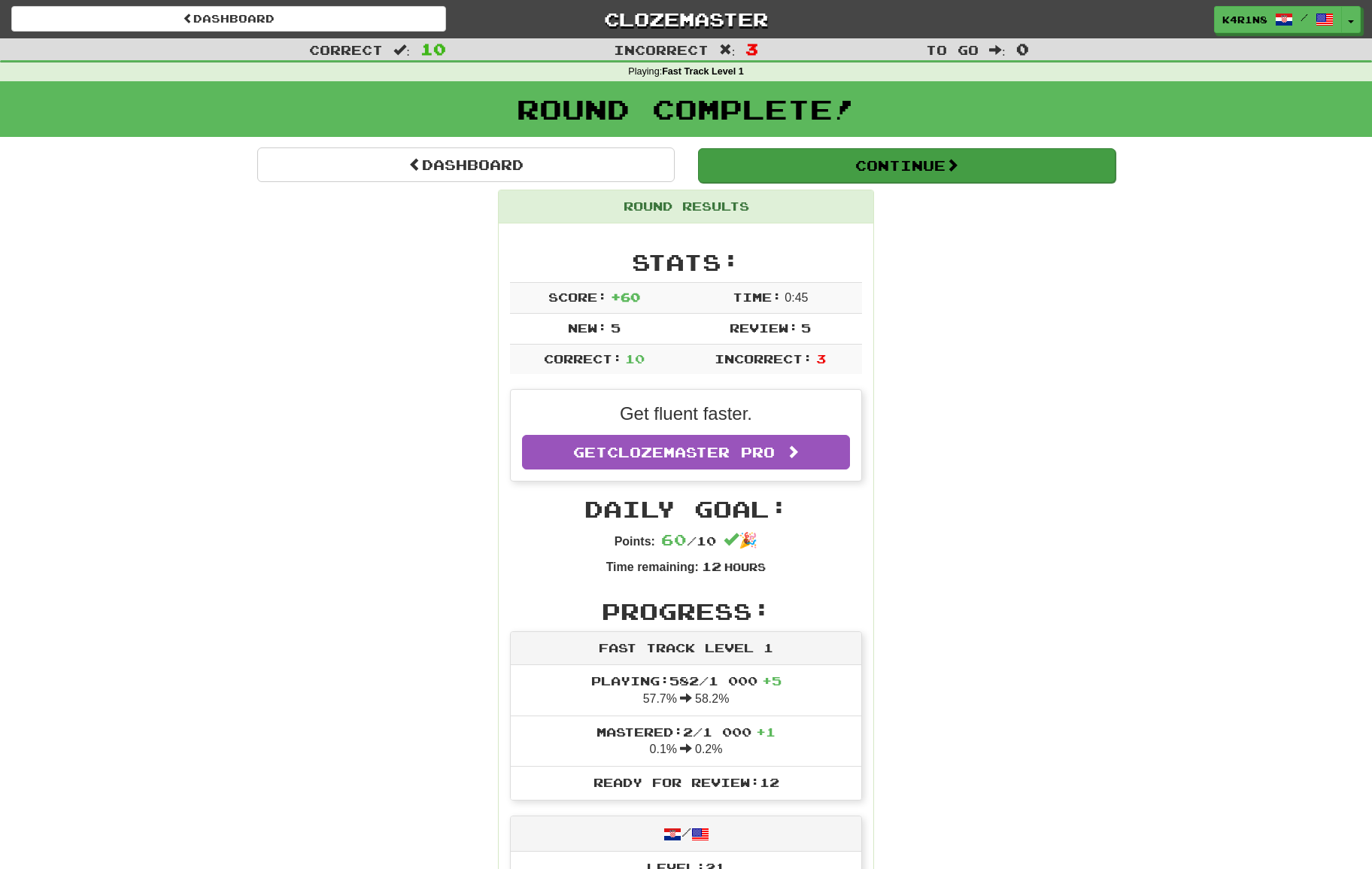
click at [874, 166] on button "Continue" at bounding box center [906, 165] width 417 height 35
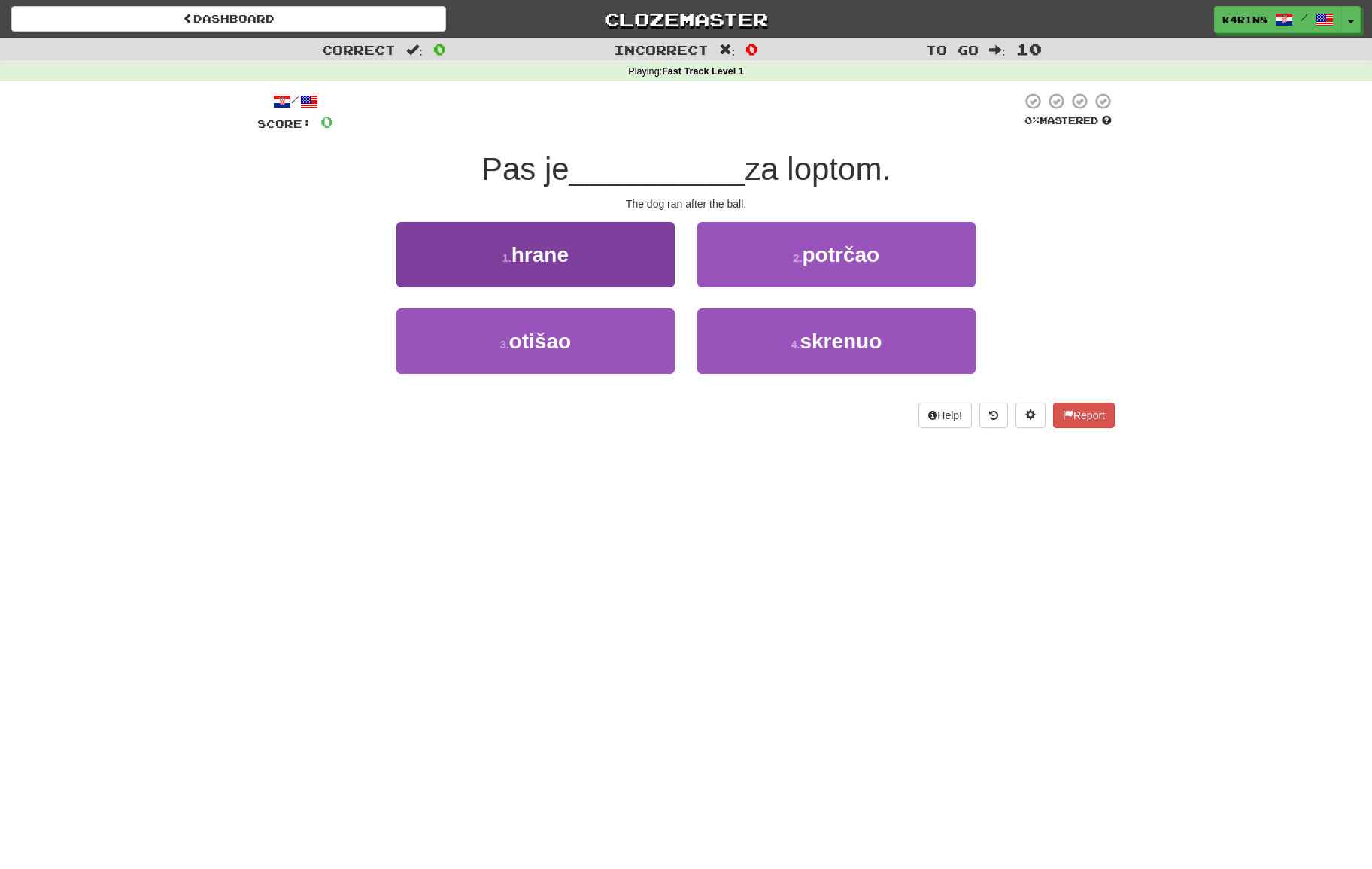
click at [502, 257] on button "1 . hrane" at bounding box center [536, 254] width 279 height 65
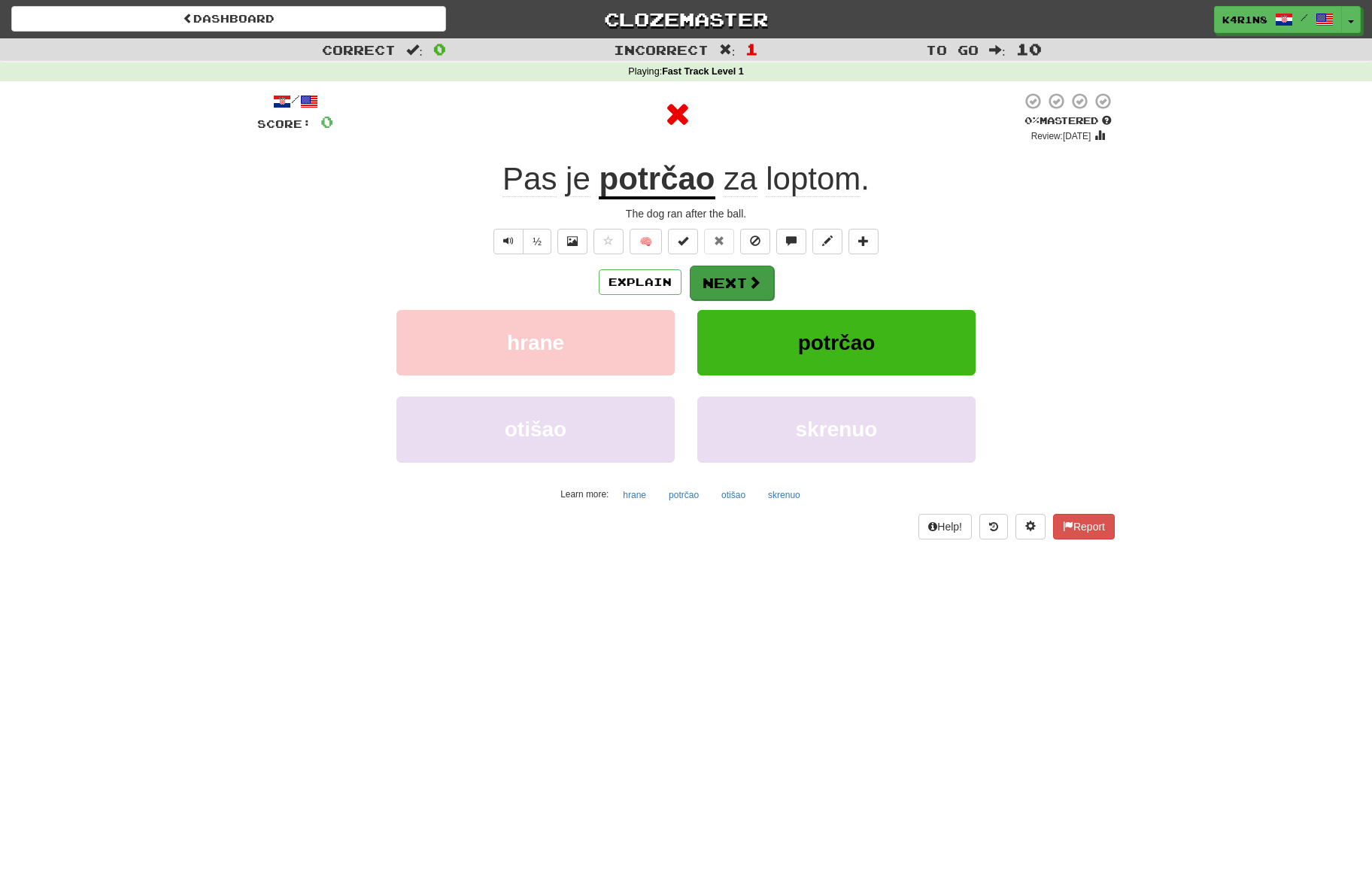
click at [750, 284] on span at bounding box center [754, 281] width 13 height 13
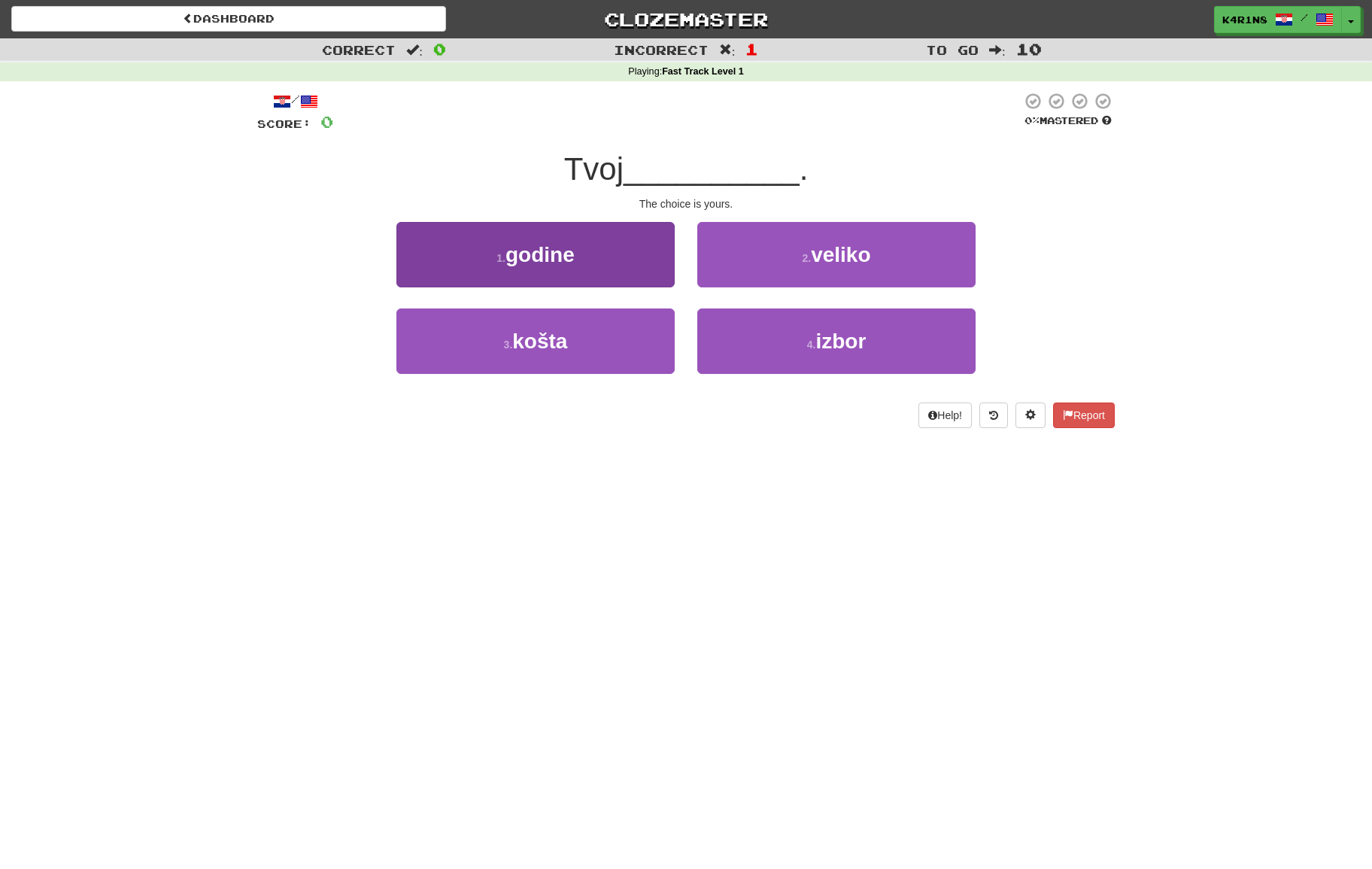
click at [662, 345] on button "3 . košta" at bounding box center [536, 340] width 279 height 65
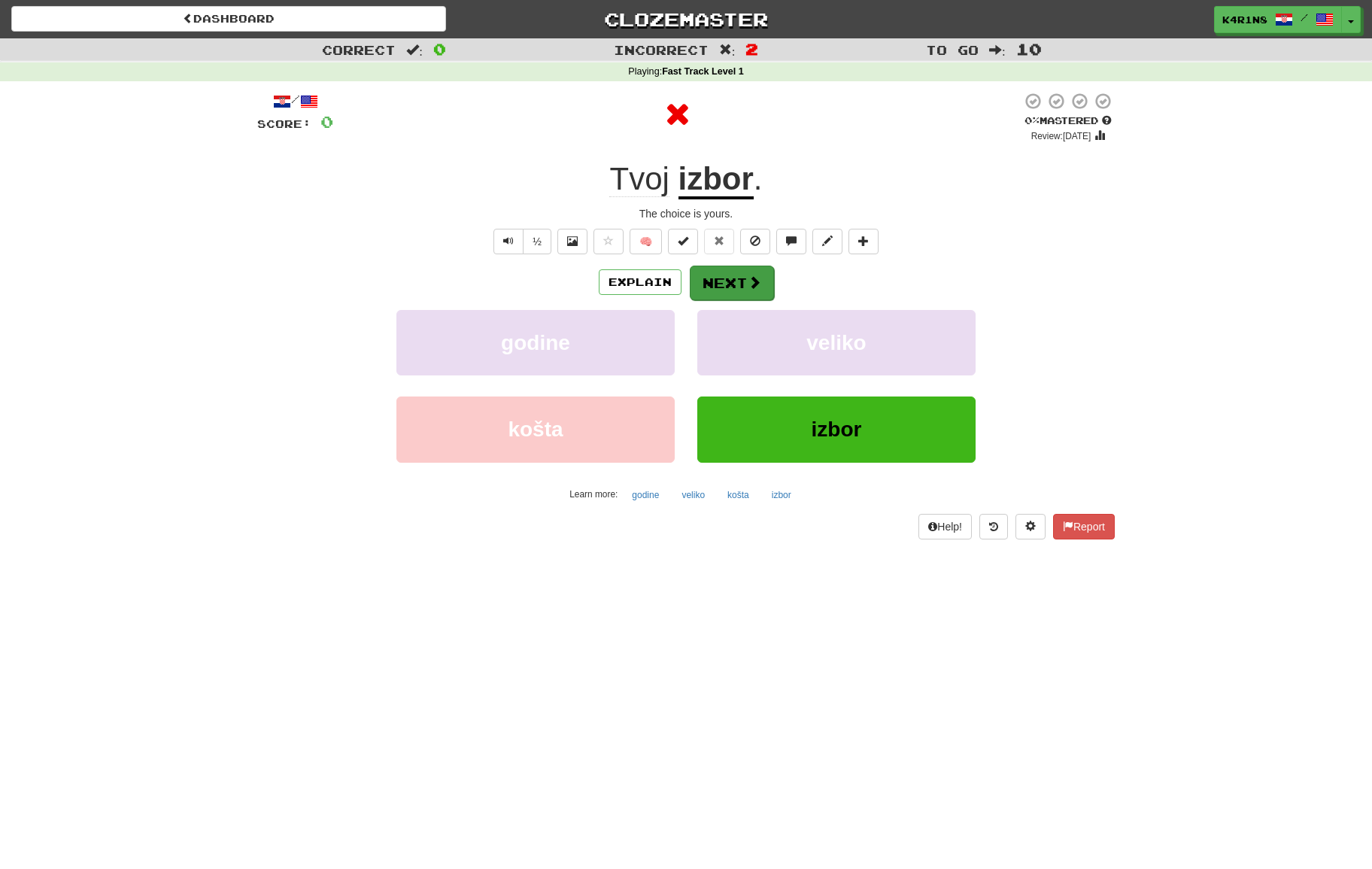
click at [716, 289] on button "Next" at bounding box center [732, 282] width 84 height 35
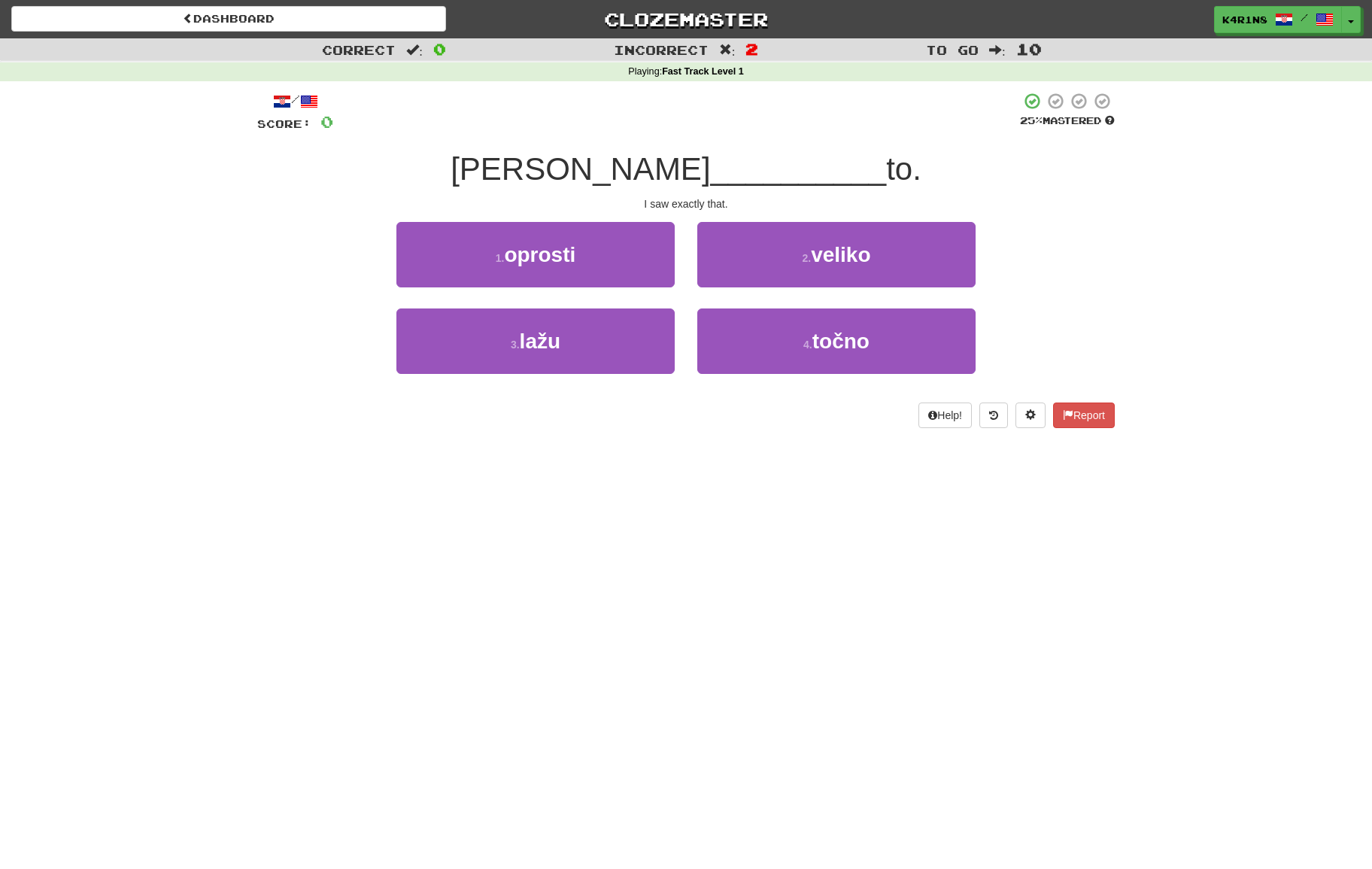
drag, startPoint x: 581, startPoint y: 345, endPoint x: 696, endPoint y: 331, distance: 115.8
click at [585, 344] on button "3 . lažu" at bounding box center [536, 340] width 279 height 65
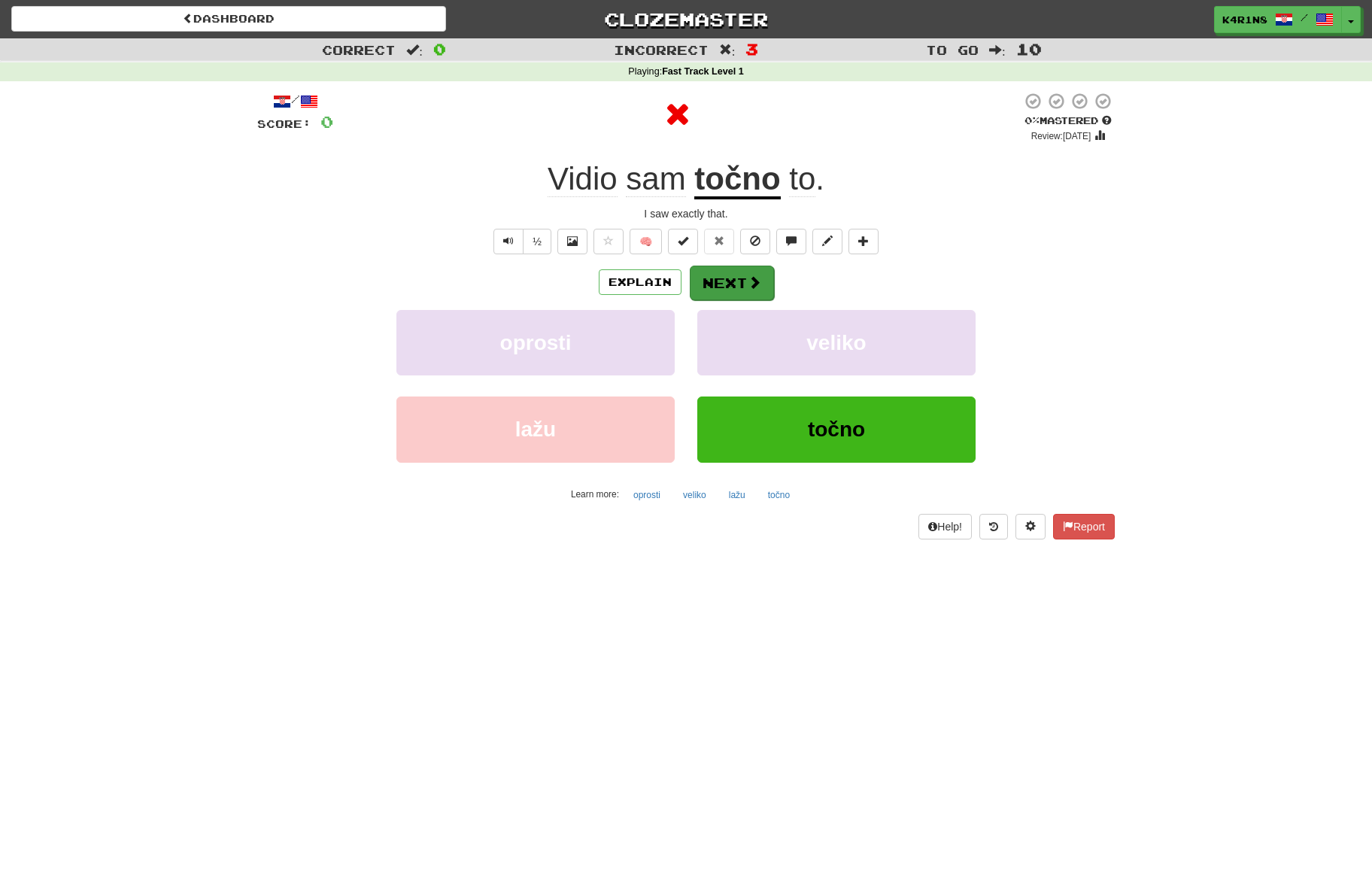
click at [749, 285] on span at bounding box center [754, 281] width 13 height 13
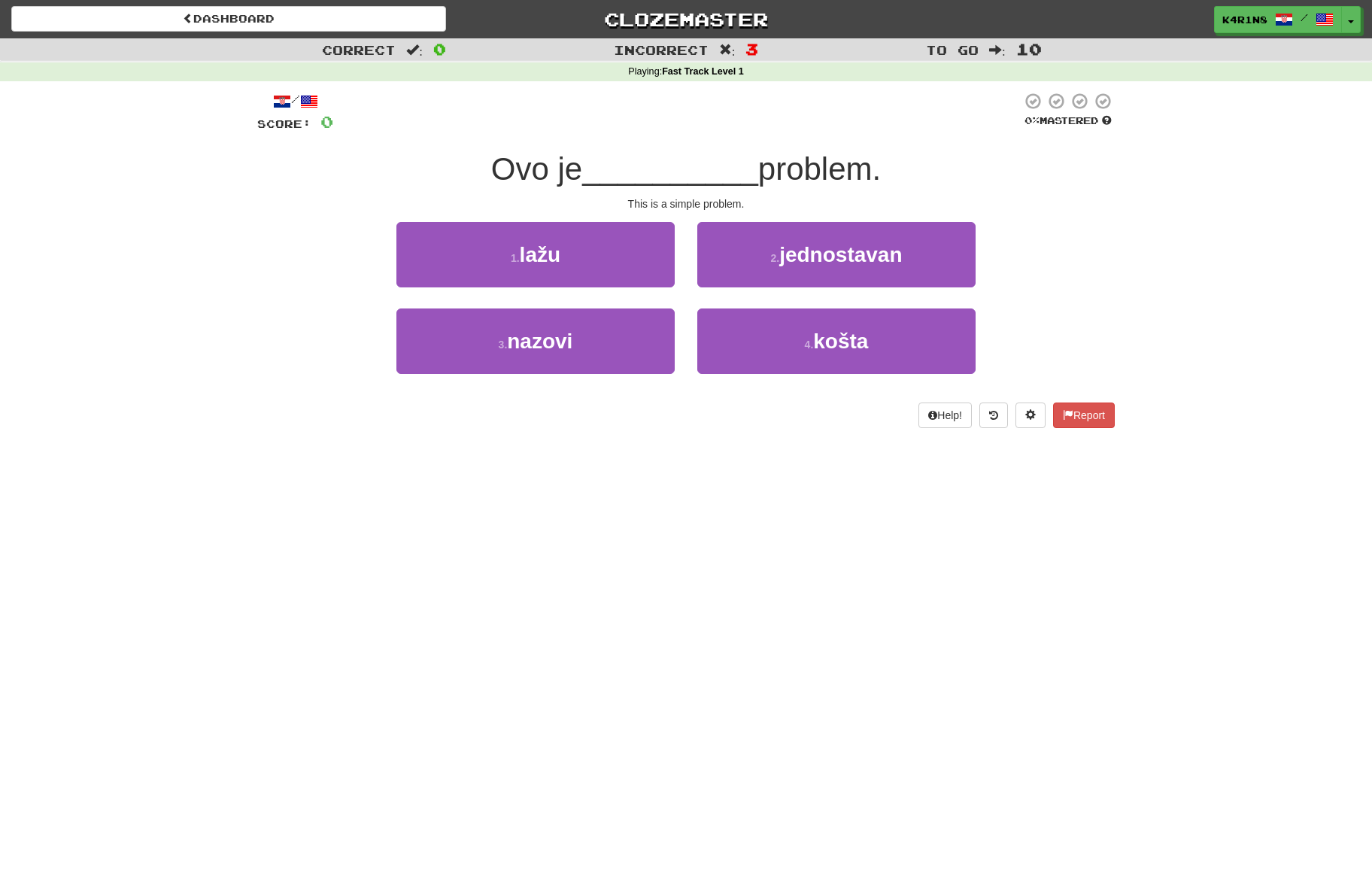
click at [808, 255] on span "jednostavan" at bounding box center [840, 254] width 123 height 23
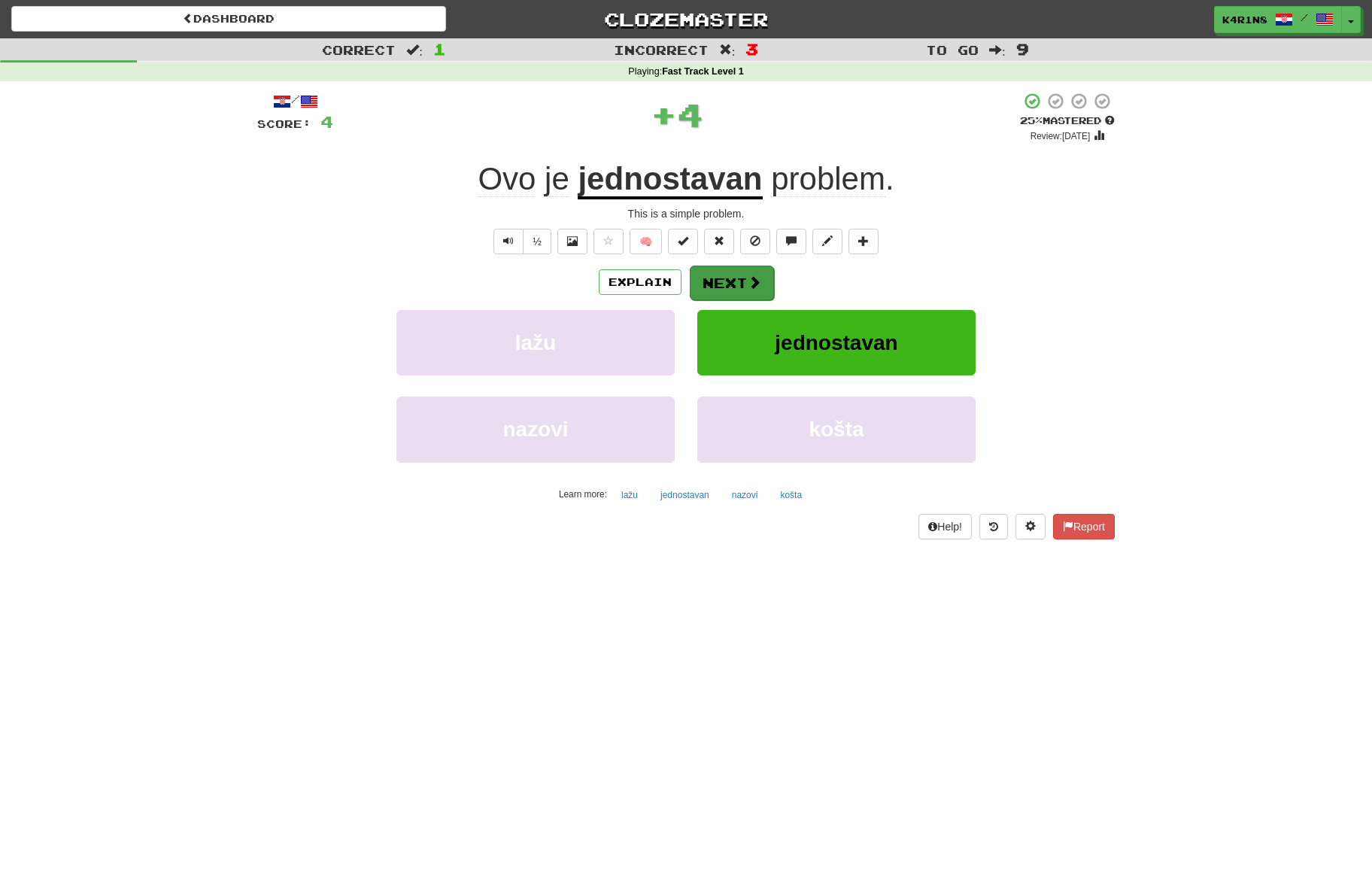
click at [752, 286] on span at bounding box center [754, 281] width 13 height 13
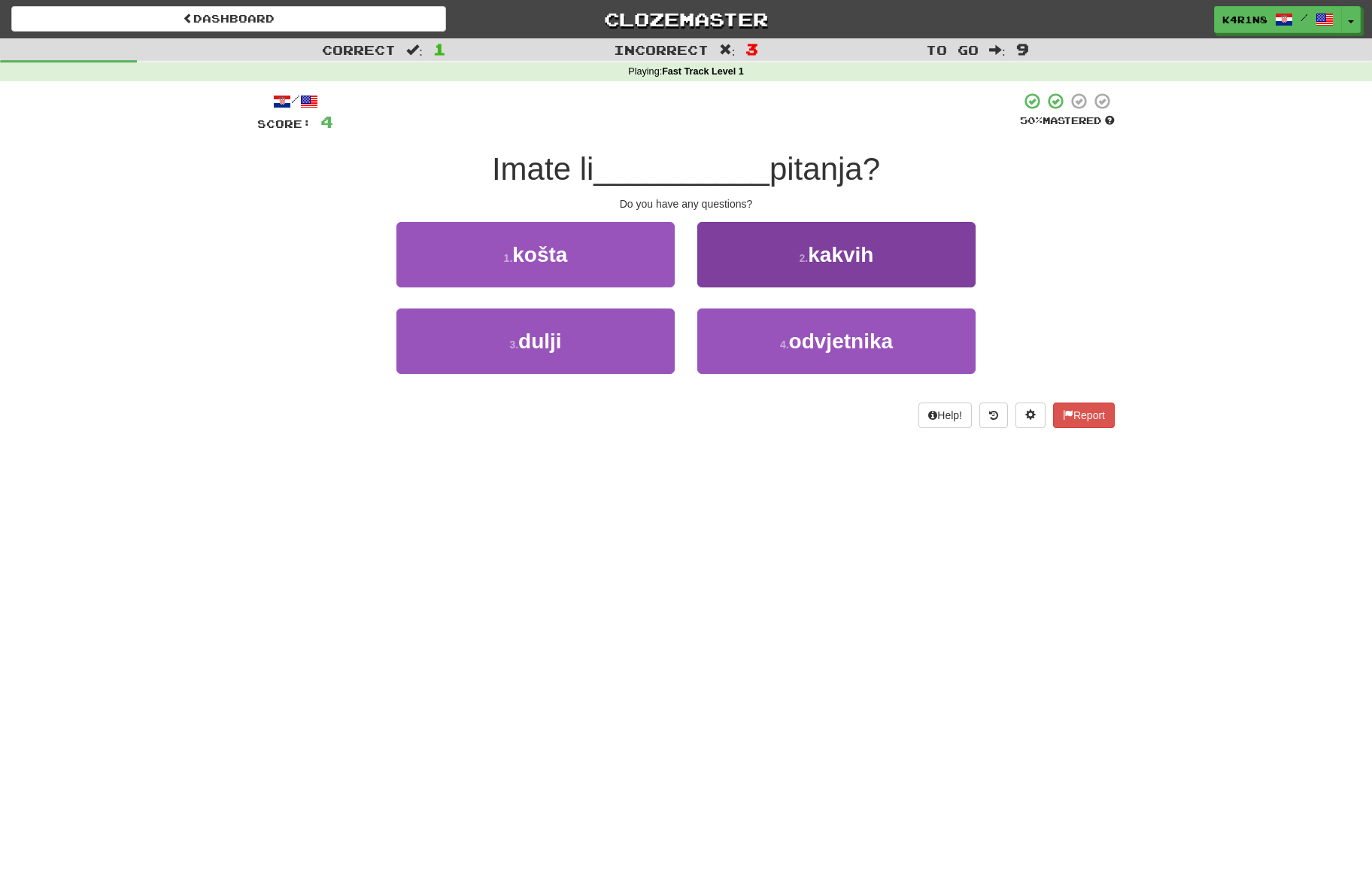
click at [776, 274] on button "2 . kakvih" at bounding box center [836, 254] width 279 height 65
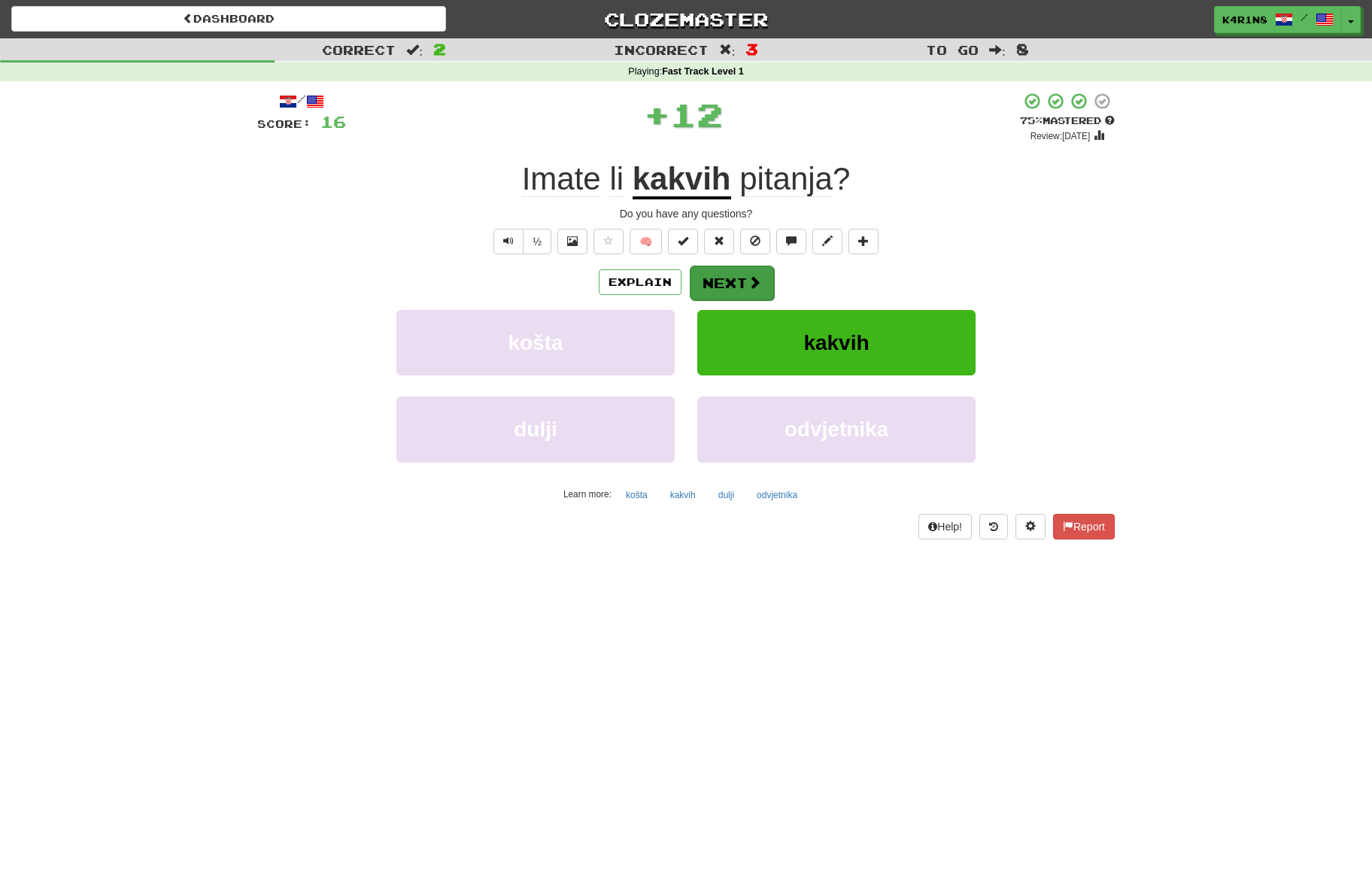
click at [755, 286] on span at bounding box center [754, 281] width 13 height 13
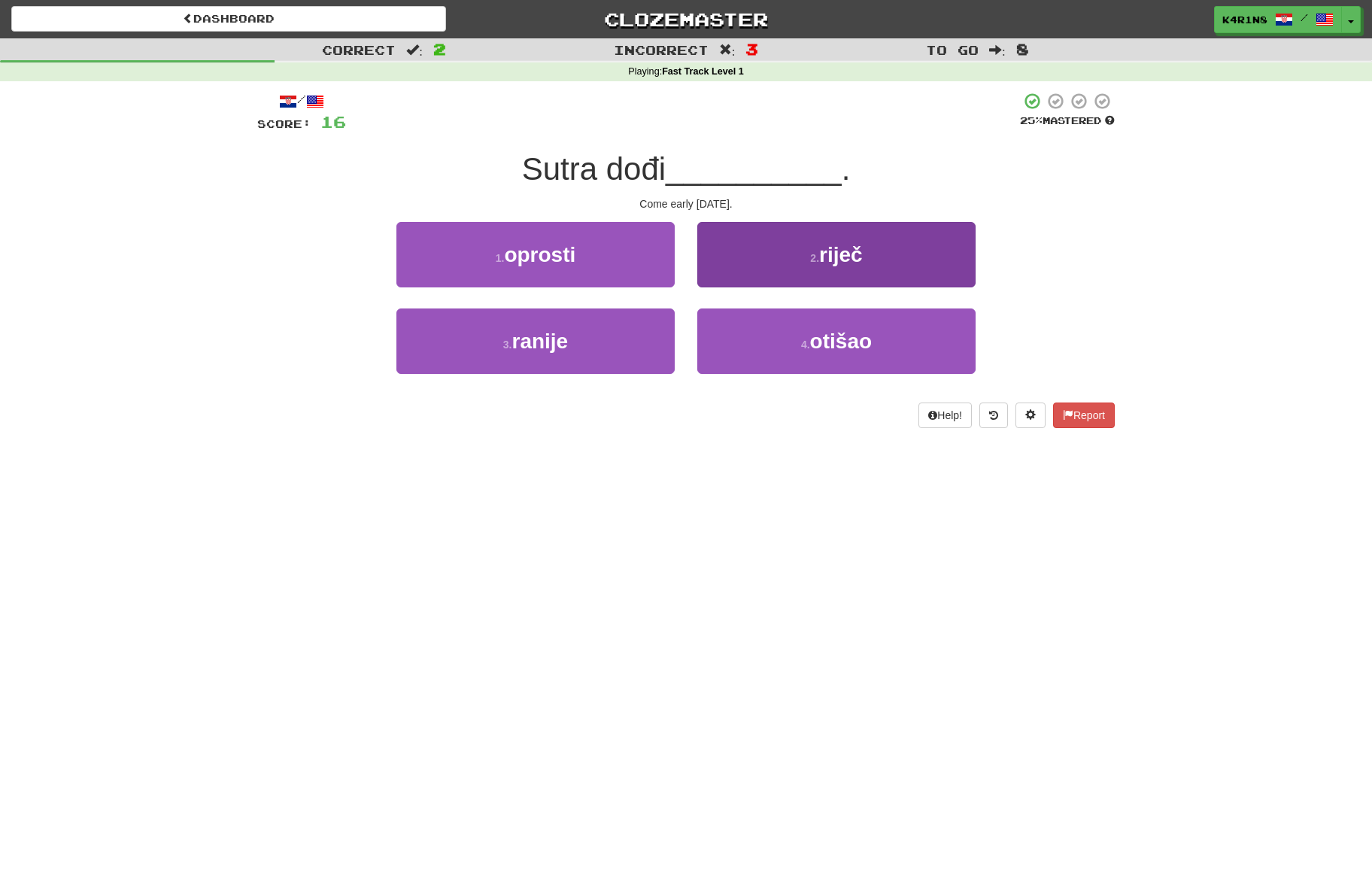
click at [772, 272] on button "2 . riječ" at bounding box center [836, 254] width 279 height 65
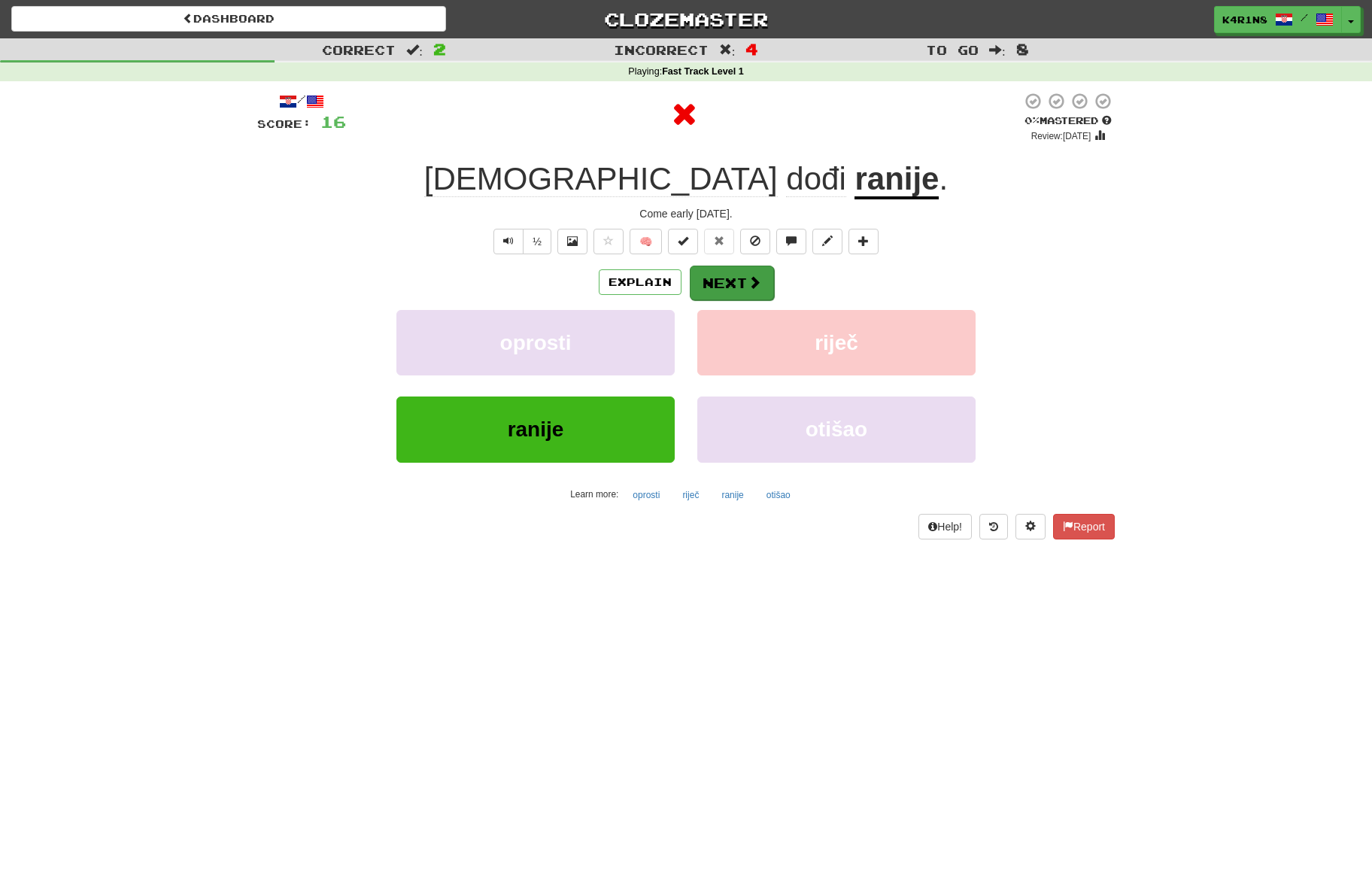
click at [741, 284] on button "Next" at bounding box center [732, 282] width 84 height 35
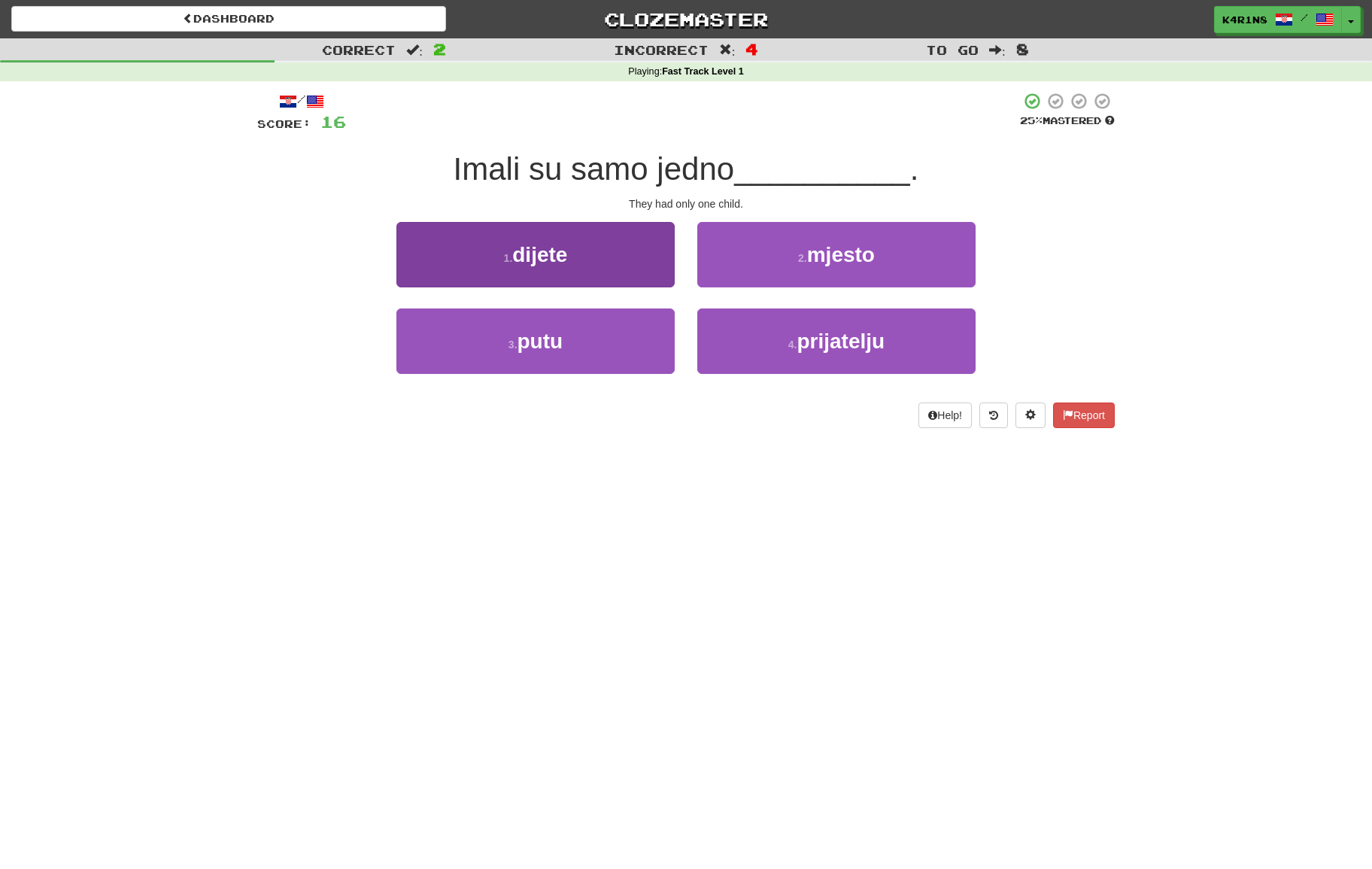
click at [670, 271] on button "1 . dijete" at bounding box center [536, 254] width 279 height 65
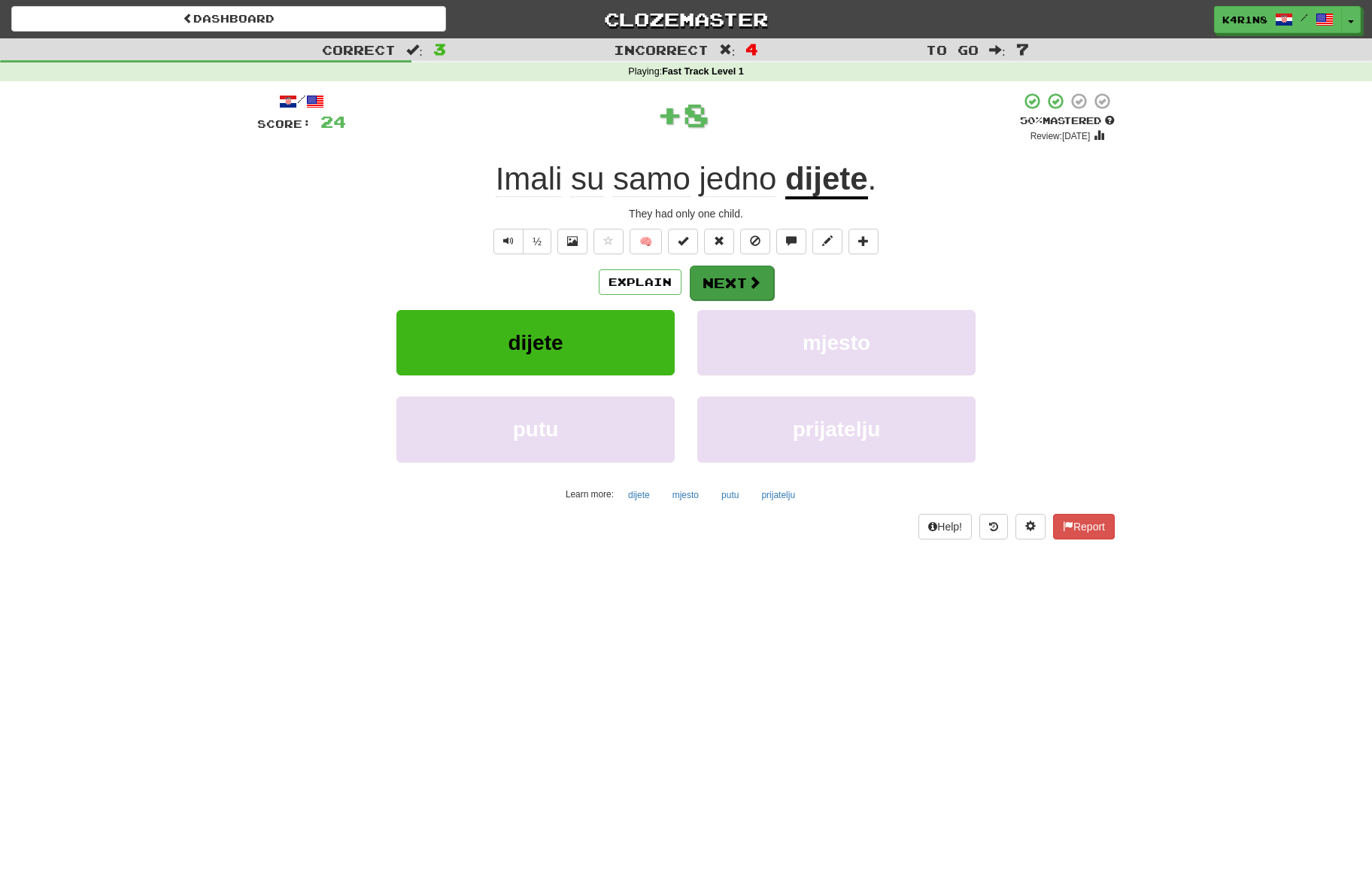
click at [760, 284] on button "Next" at bounding box center [732, 282] width 84 height 35
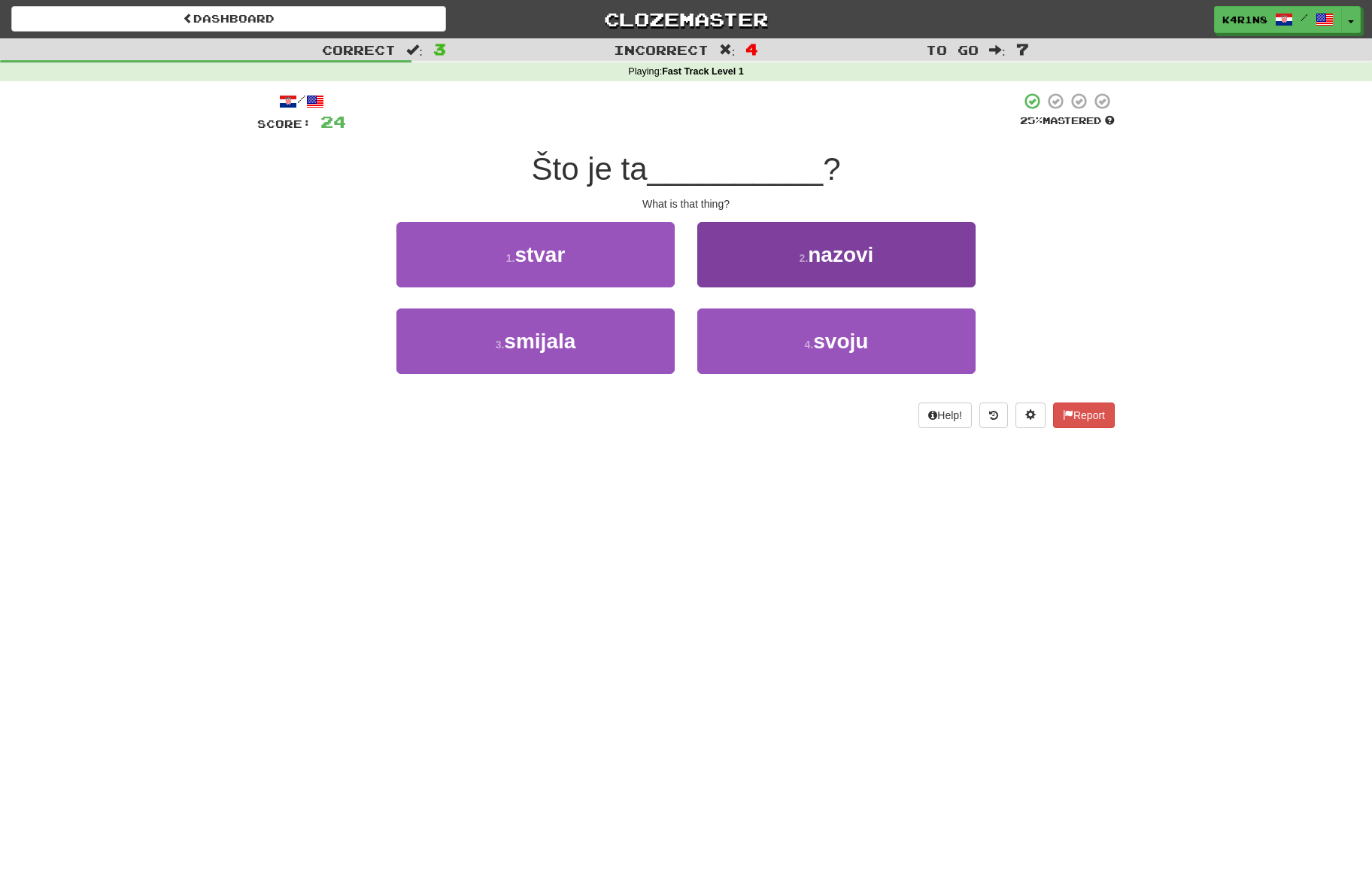
drag, startPoint x: 795, startPoint y: 332, endPoint x: 778, endPoint y: 341, distance: 19.2
click at [791, 341] on button "4 . svoju" at bounding box center [836, 340] width 279 height 65
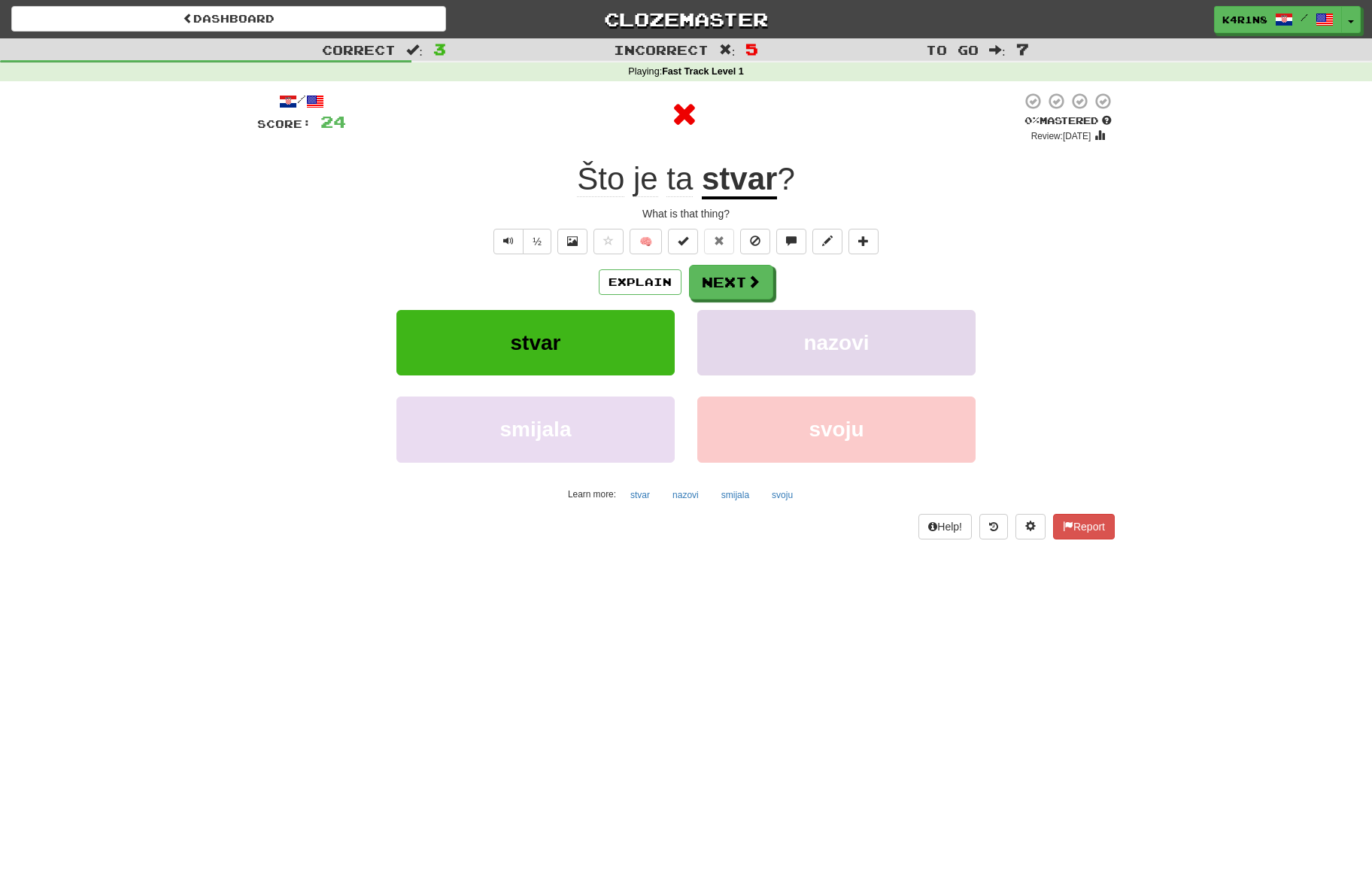
scroll to position [13, 0]
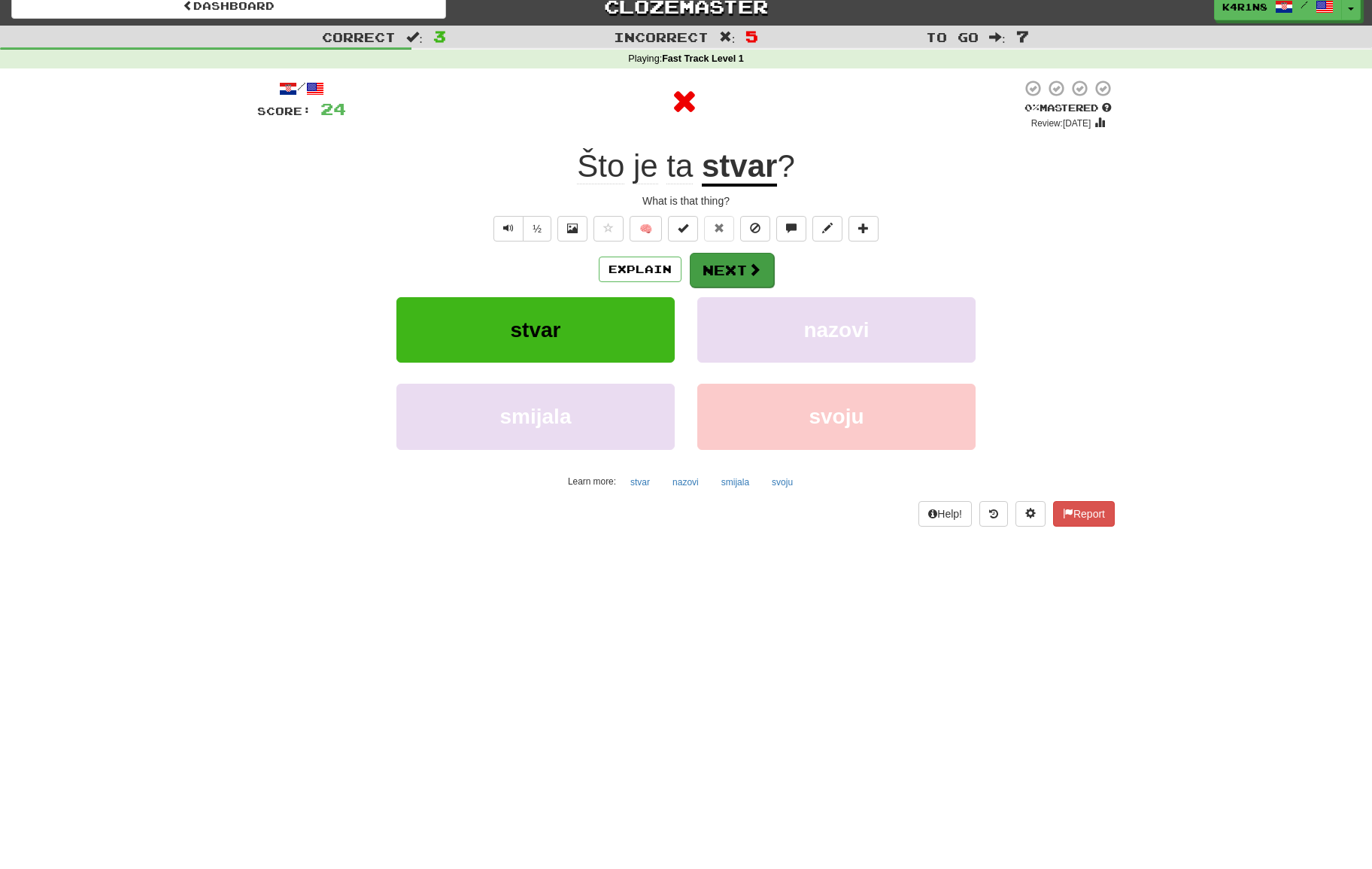
click at [722, 270] on button "Next" at bounding box center [732, 270] width 84 height 35
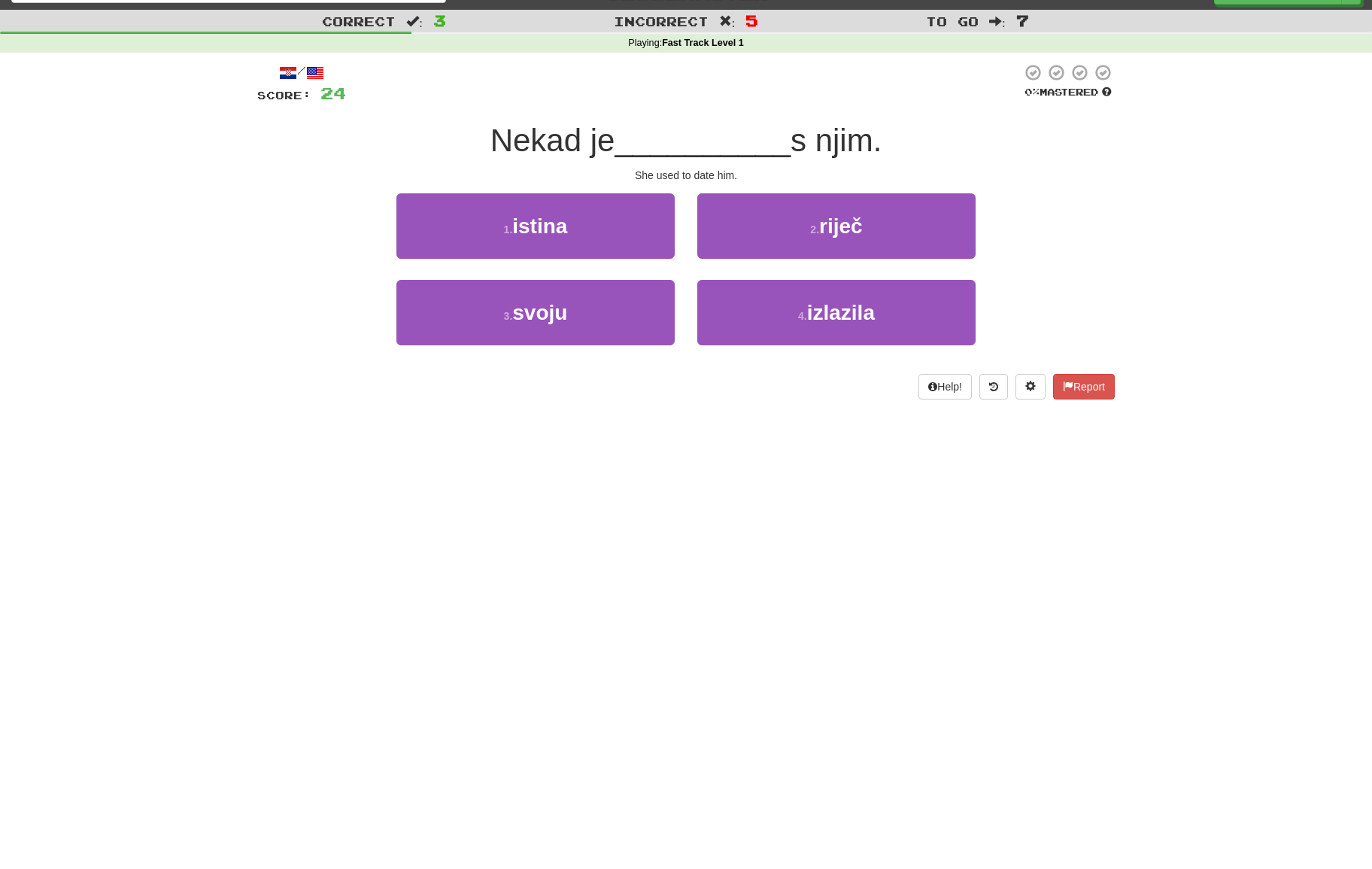
scroll to position [28, 1]
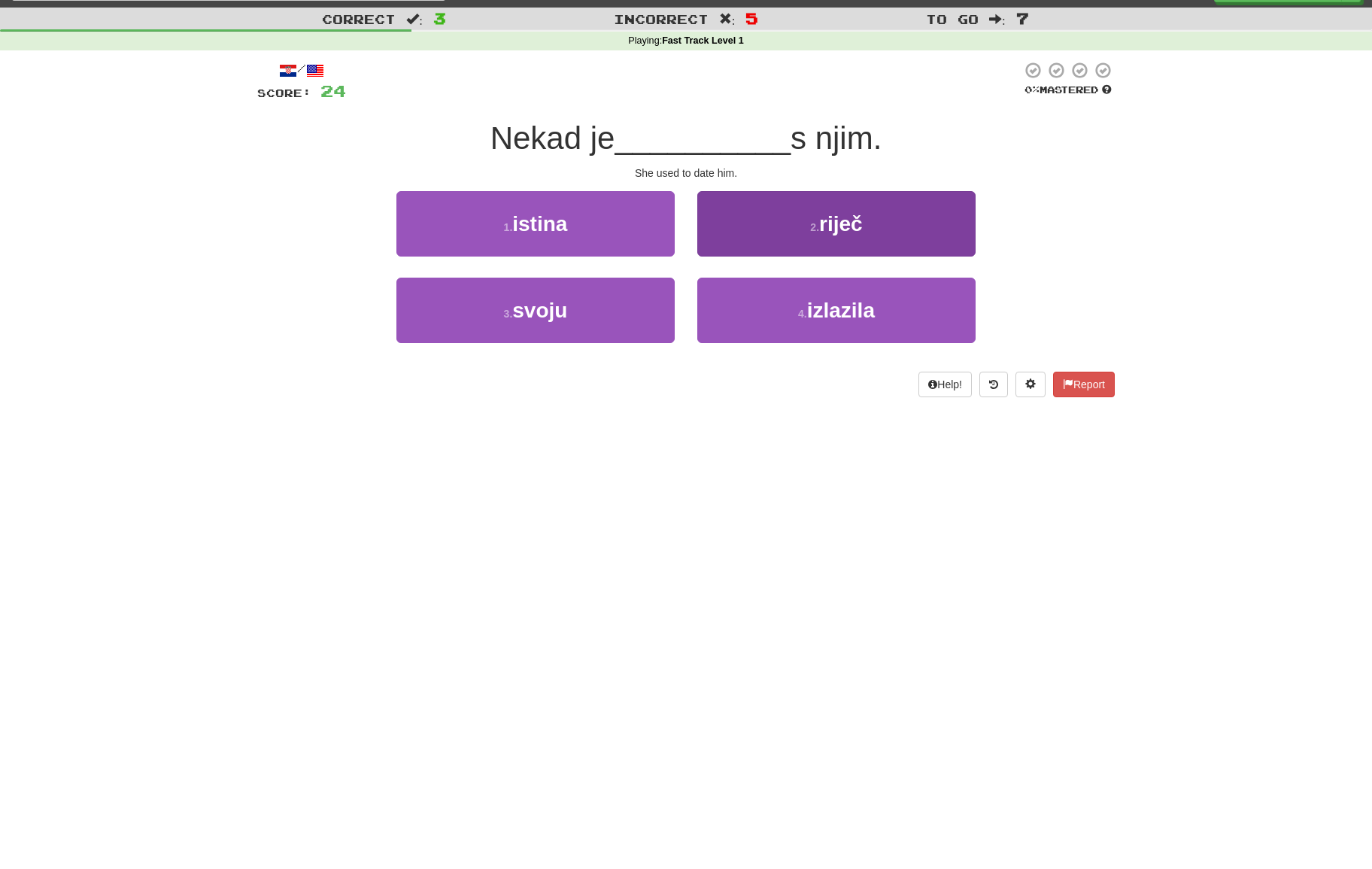
click at [762, 248] on button "2 . riječ" at bounding box center [836, 223] width 279 height 65
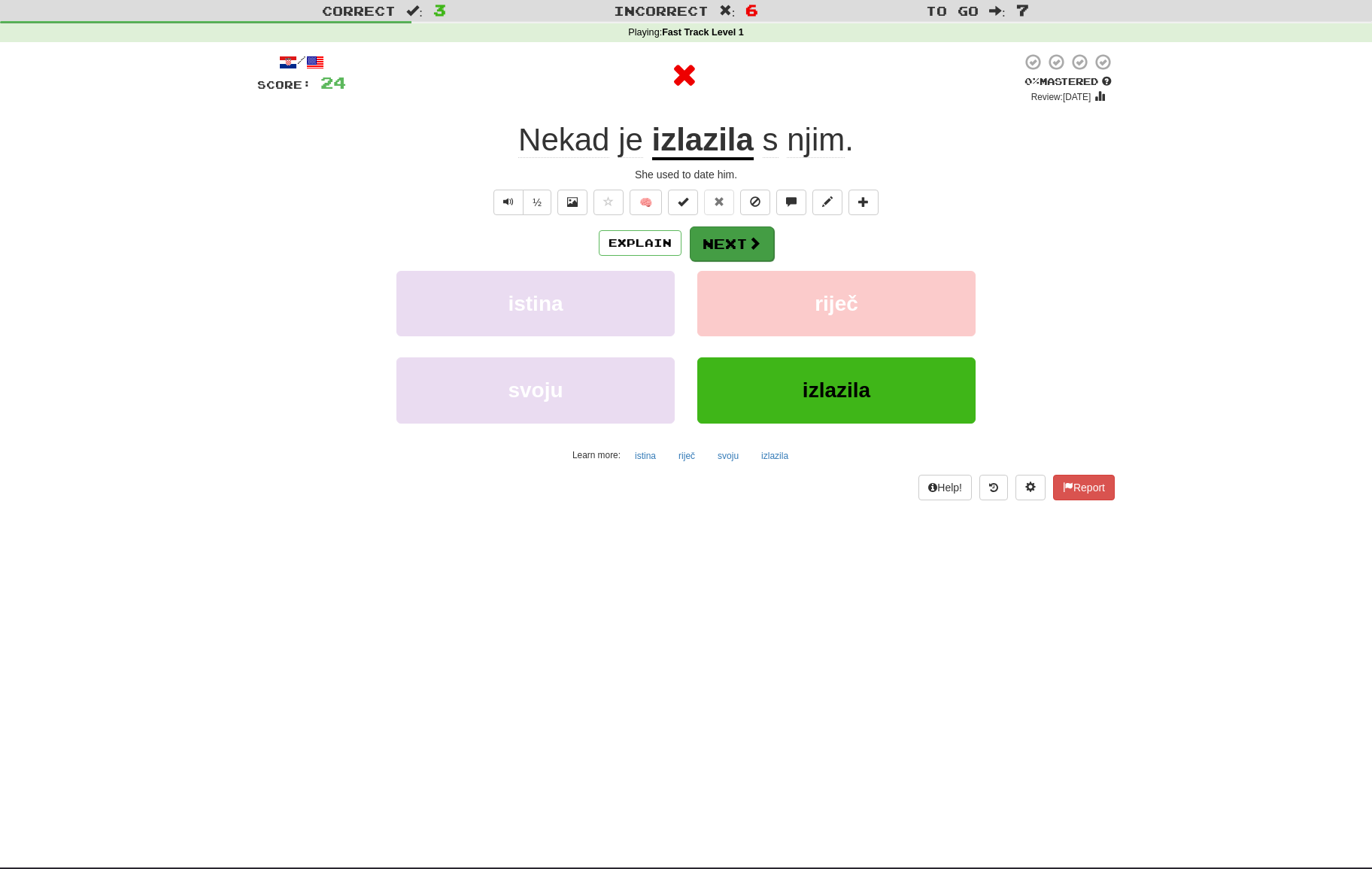
scroll to position [43, 1]
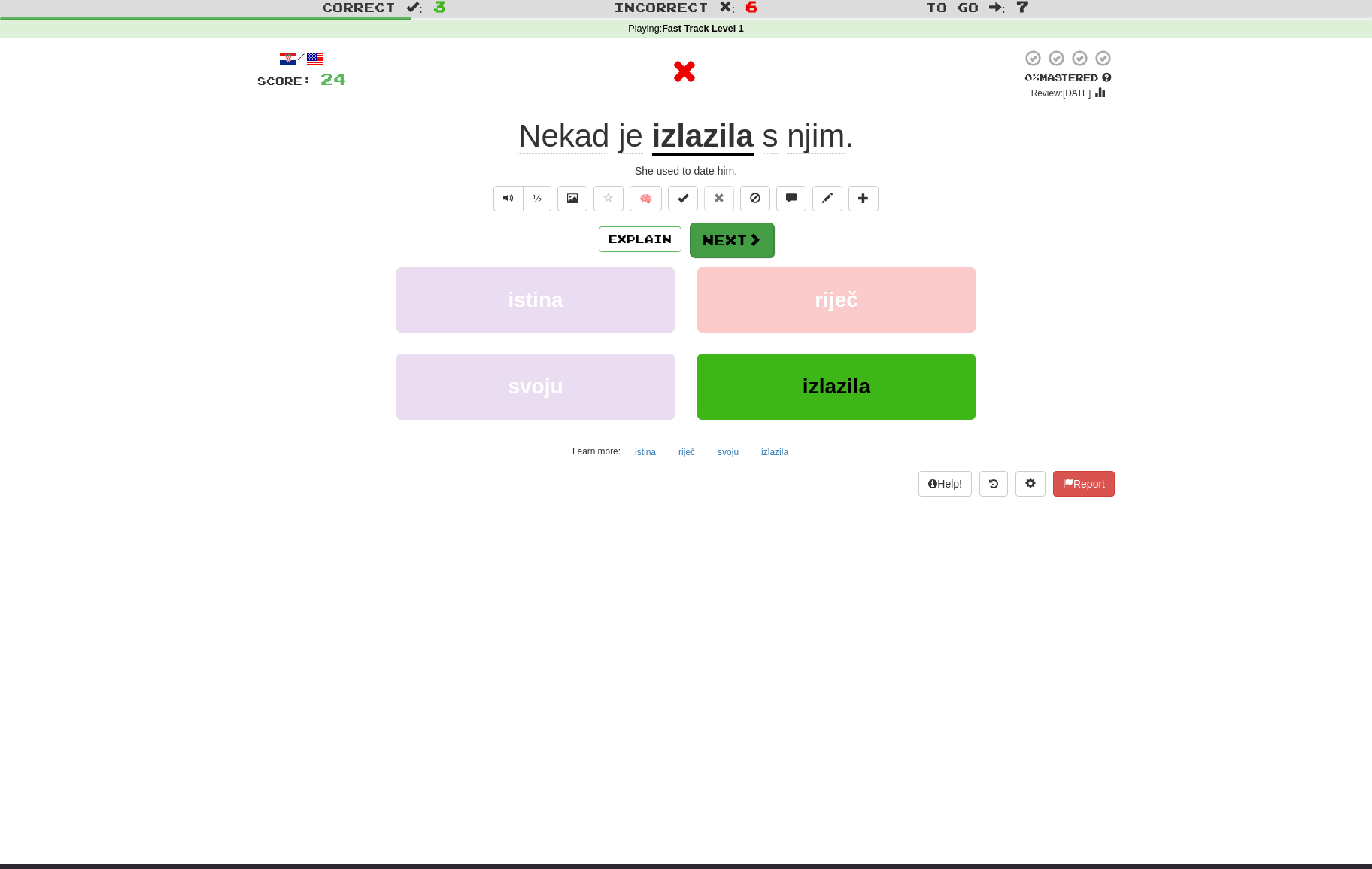
click at [744, 250] on button "Next" at bounding box center [732, 240] width 84 height 35
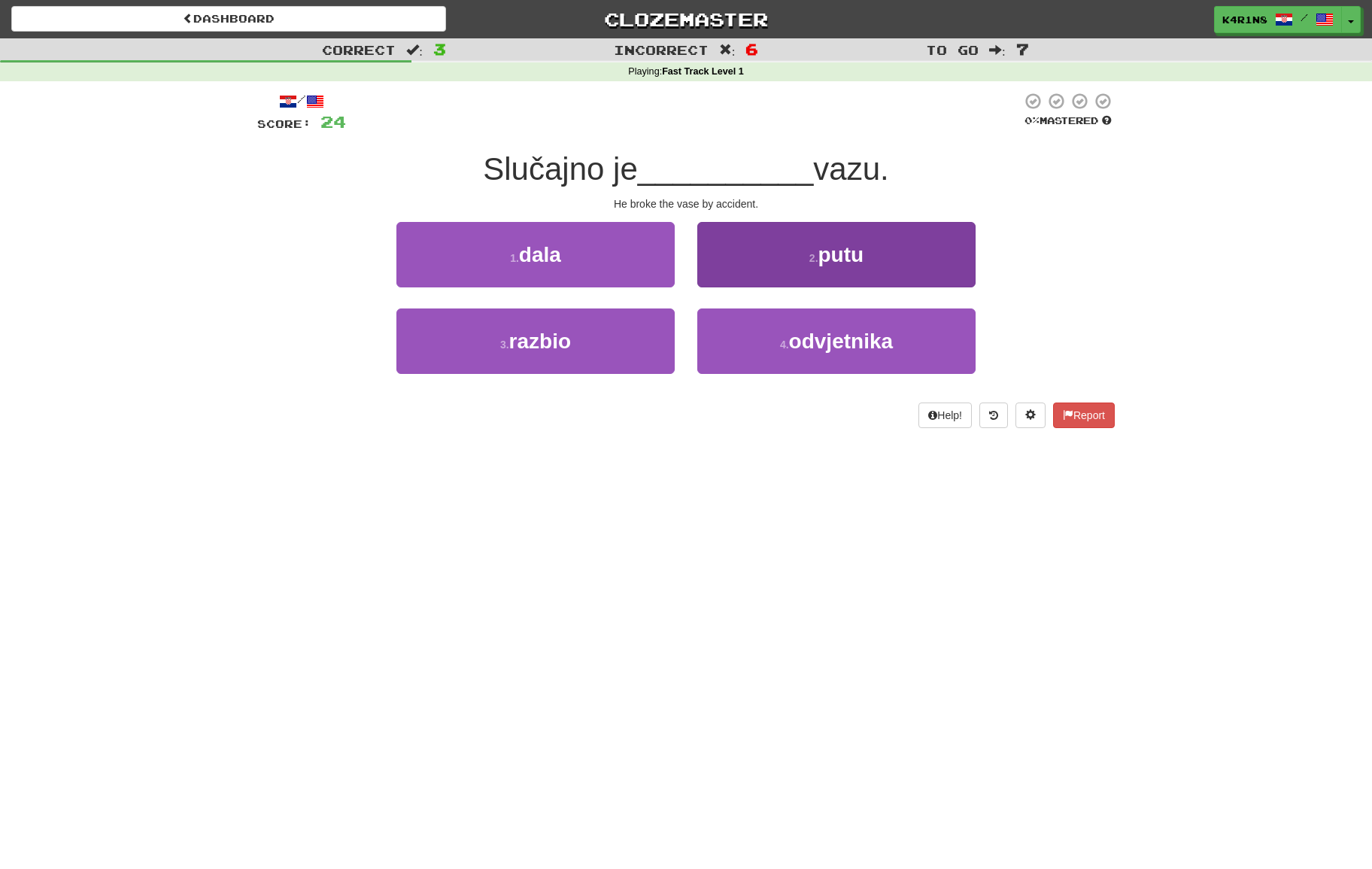
scroll to position [0, 0]
click at [744, 252] on button "2 . putu" at bounding box center [836, 254] width 279 height 65
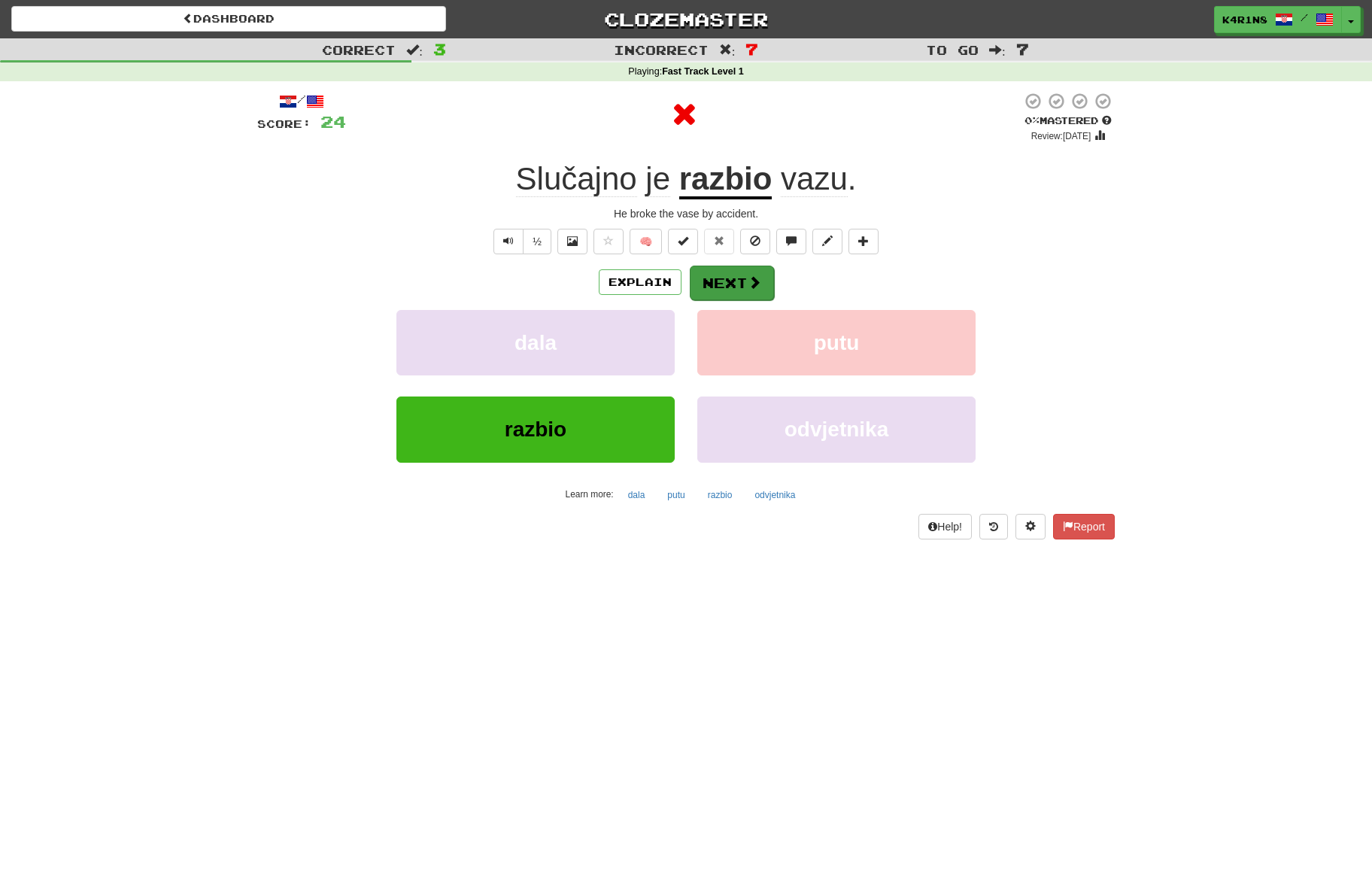
click at [750, 284] on span at bounding box center [754, 281] width 13 height 13
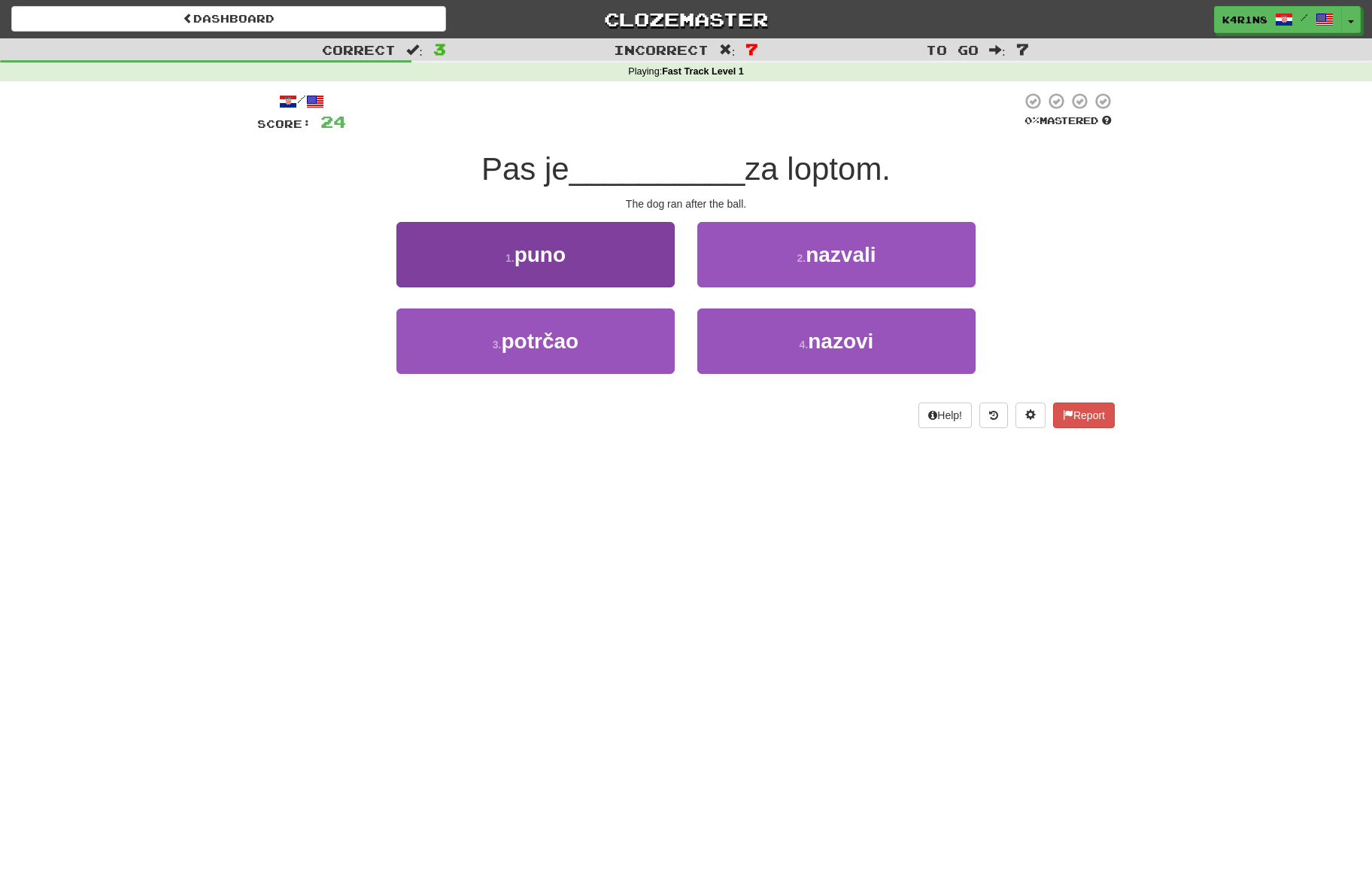
click at [640, 266] on button "1 . puno" at bounding box center [536, 254] width 279 height 65
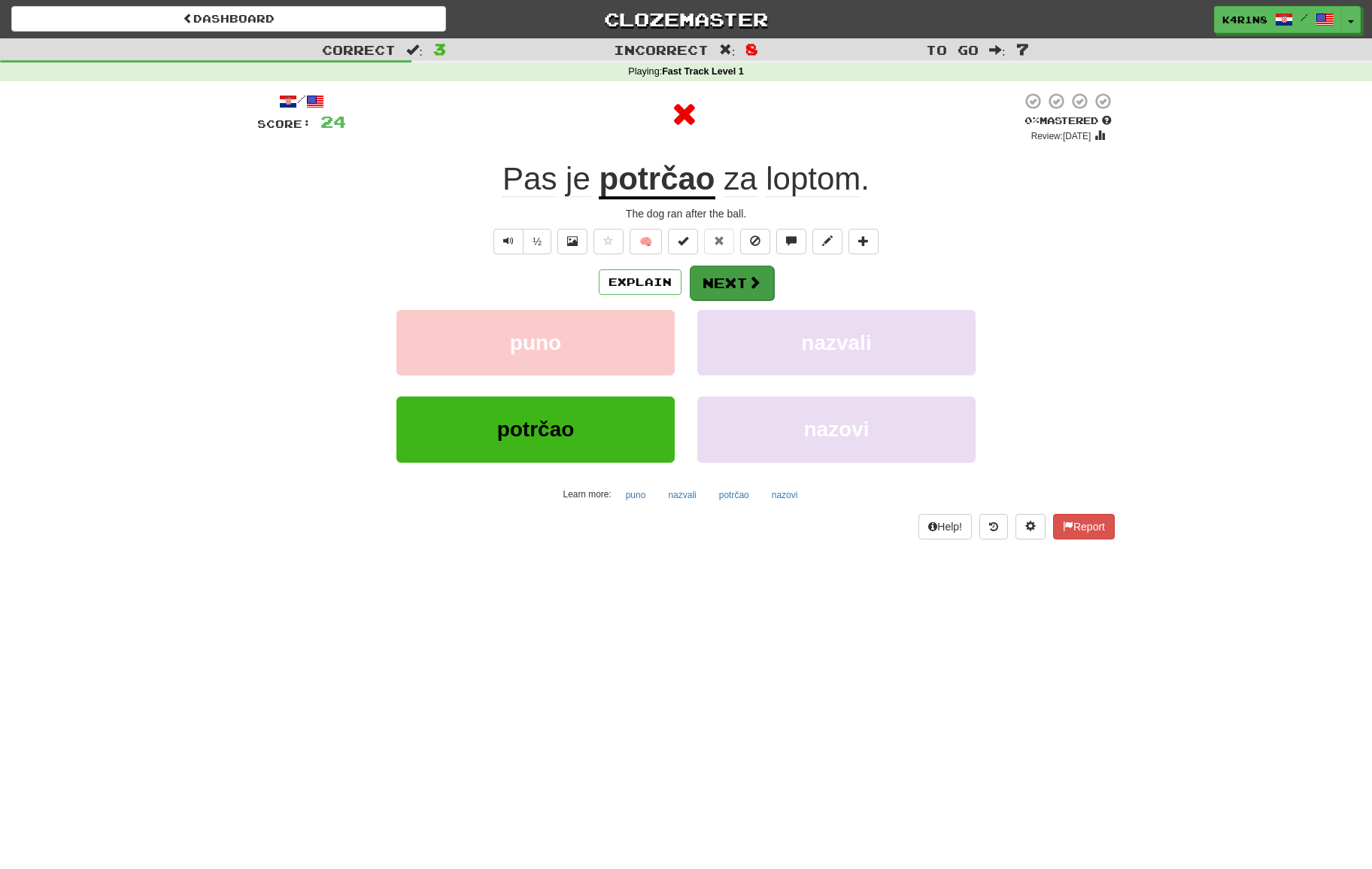
click at [735, 274] on button "Next" at bounding box center [732, 282] width 84 height 35
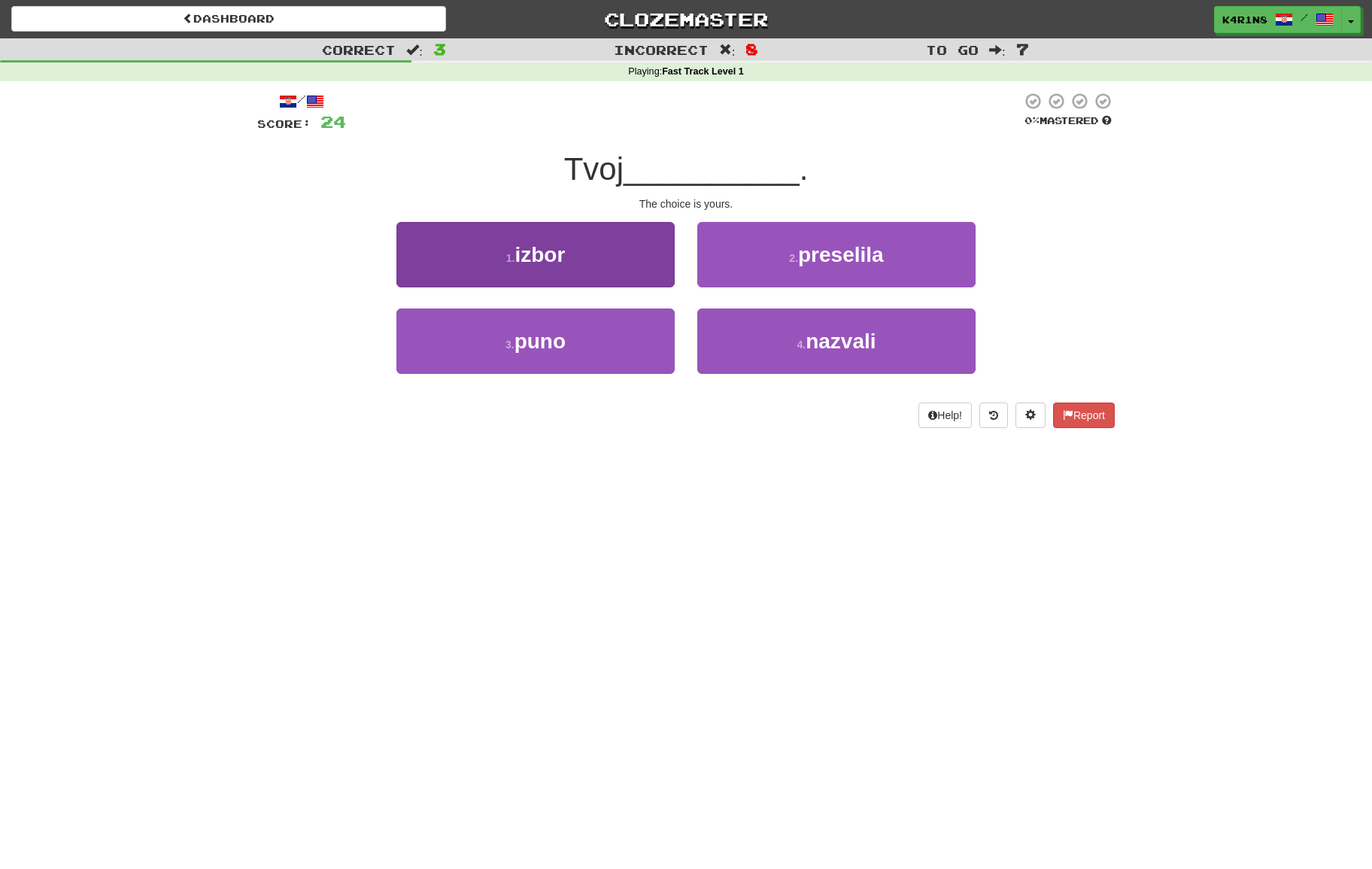
click at [647, 265] on button "1 . izbor" at bounding box center [536, 254] width 279 height 65
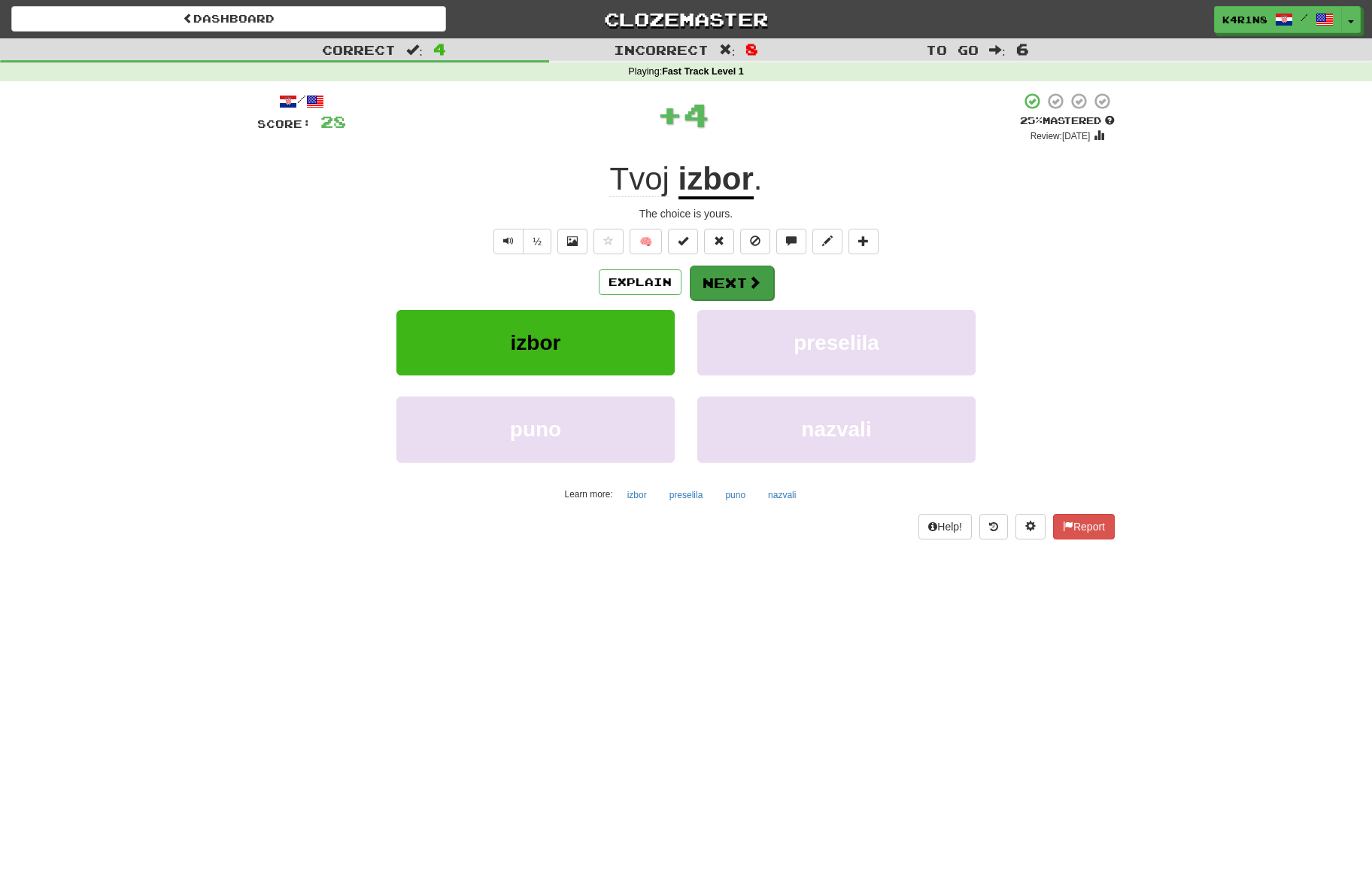
click at [744, 276] on button "Next" at bounding box center [732, 282] width 84 height 35
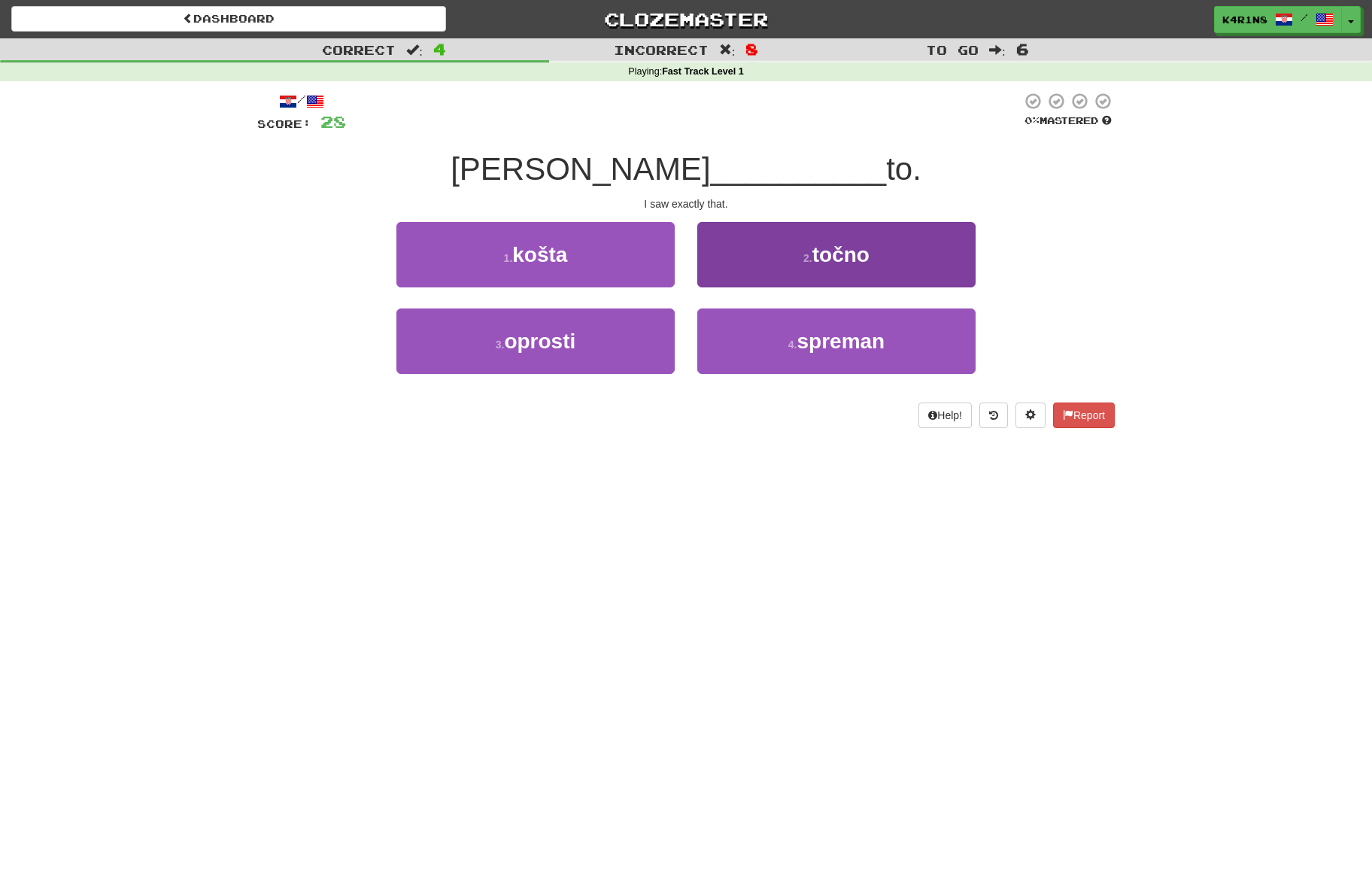
click at [746, 270] on button "2 . točno" at bounding box center [836, 254] width 279 height 65
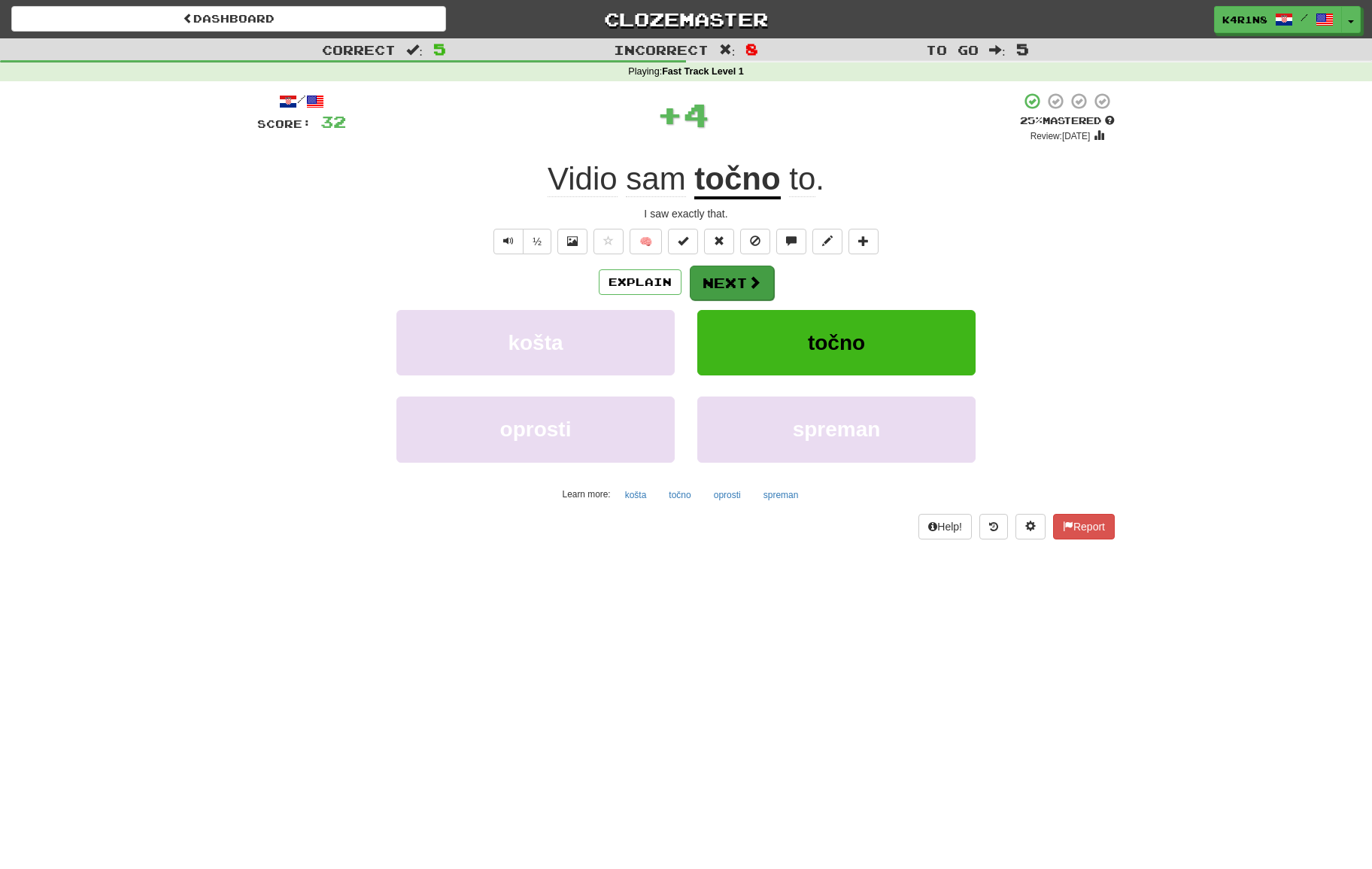
click at [736, 283] on button "Next" at bounding box center [732, 282] width 84 height 35
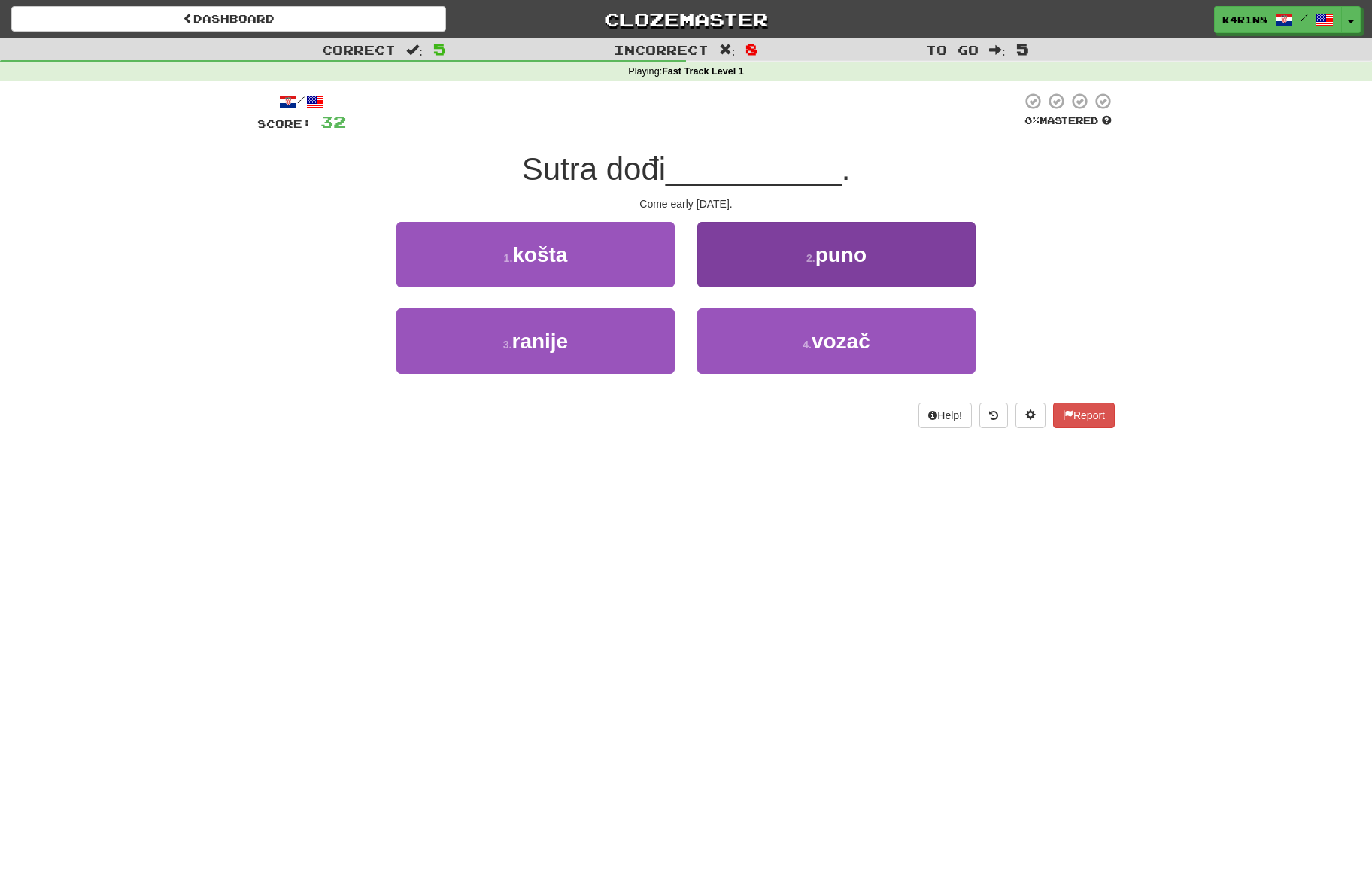
click at [771, 317] on button "4 . vozač" at bounding box center [836, 340] width 279 height 65
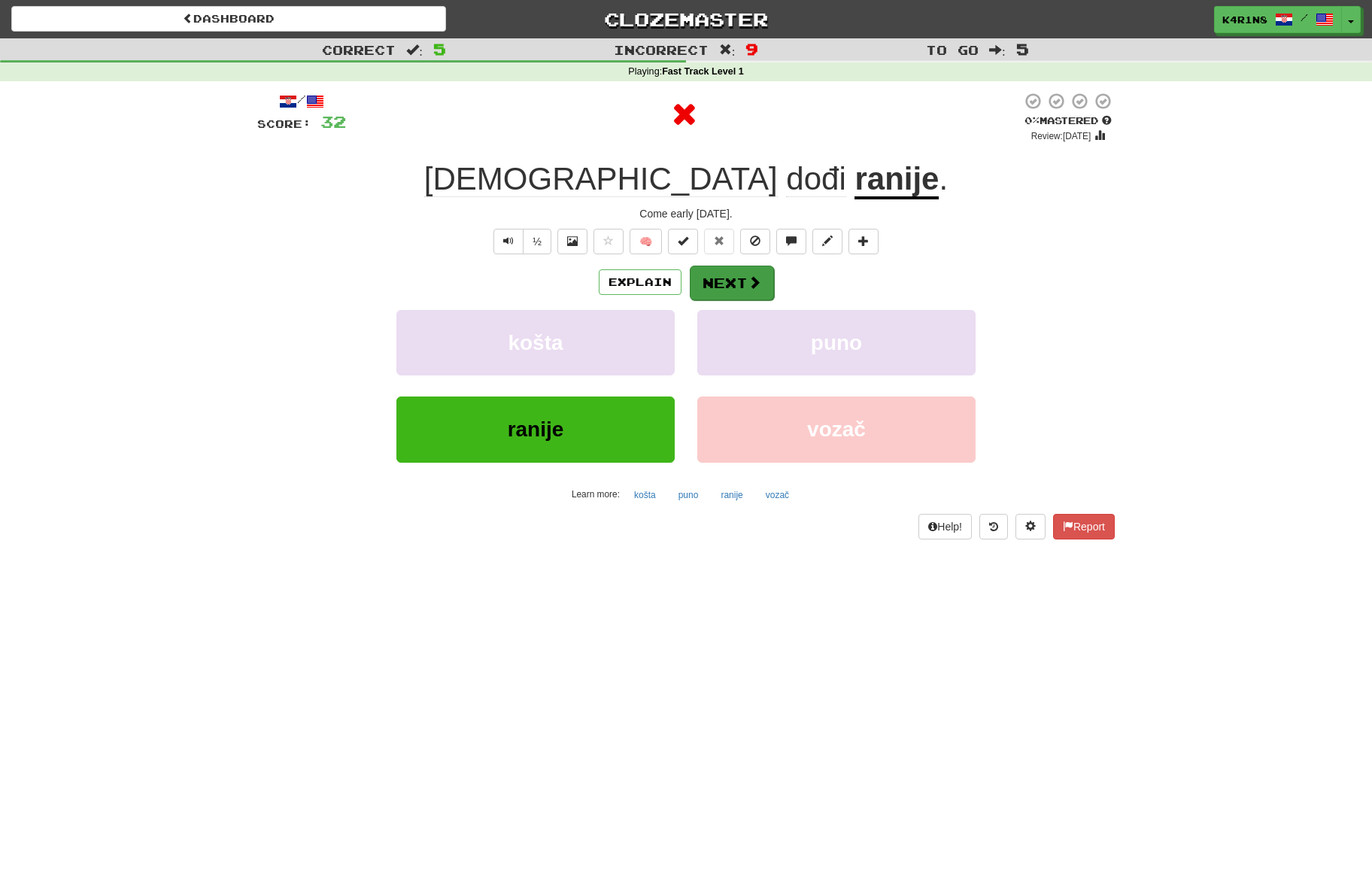
click at [750, 280] on span at bounding box center [754, 281] width 13 height 13
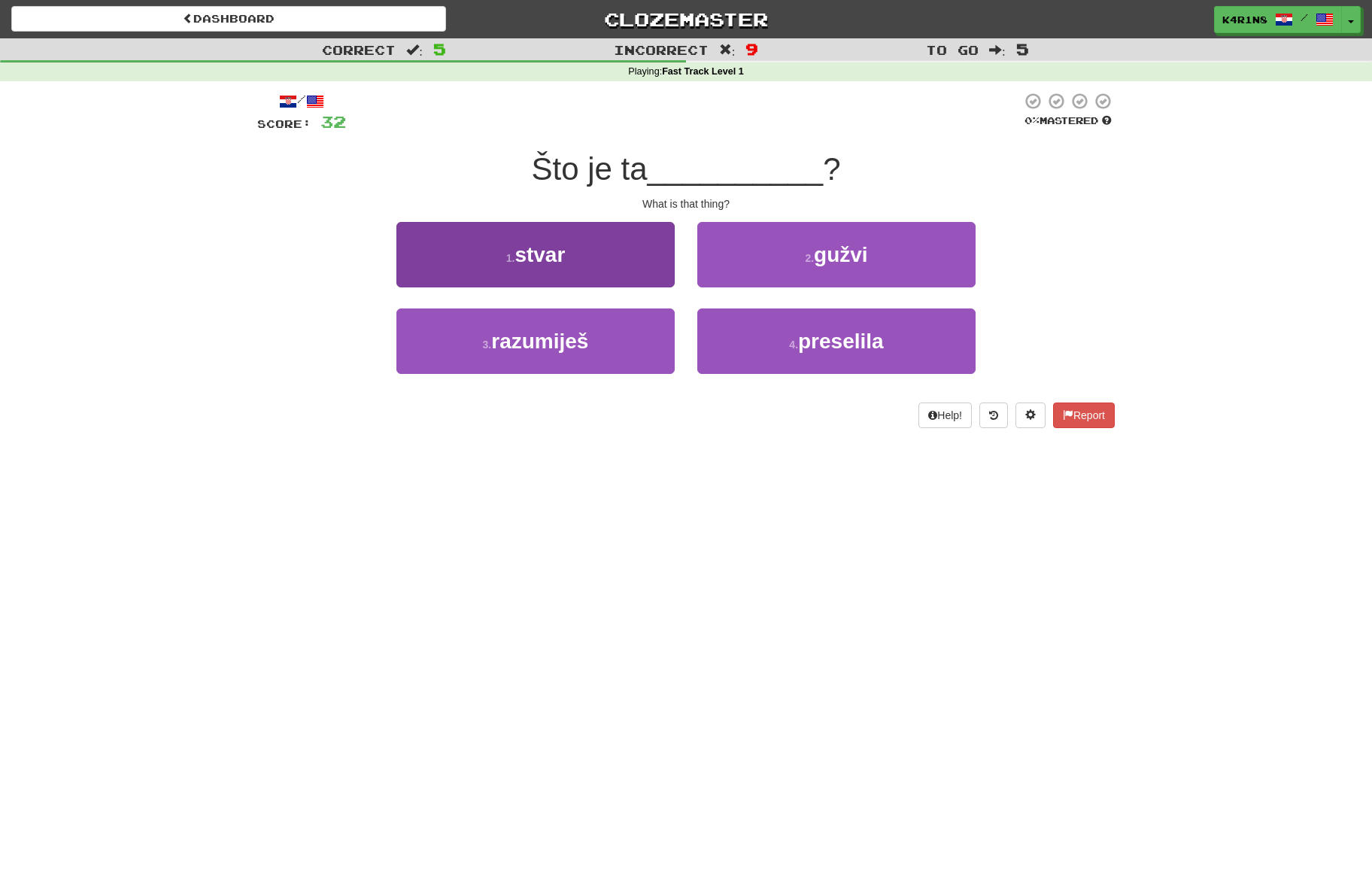
click at [600, 270] on button "1 . stvar" at bounding box center [536, 254] width 279 height 65
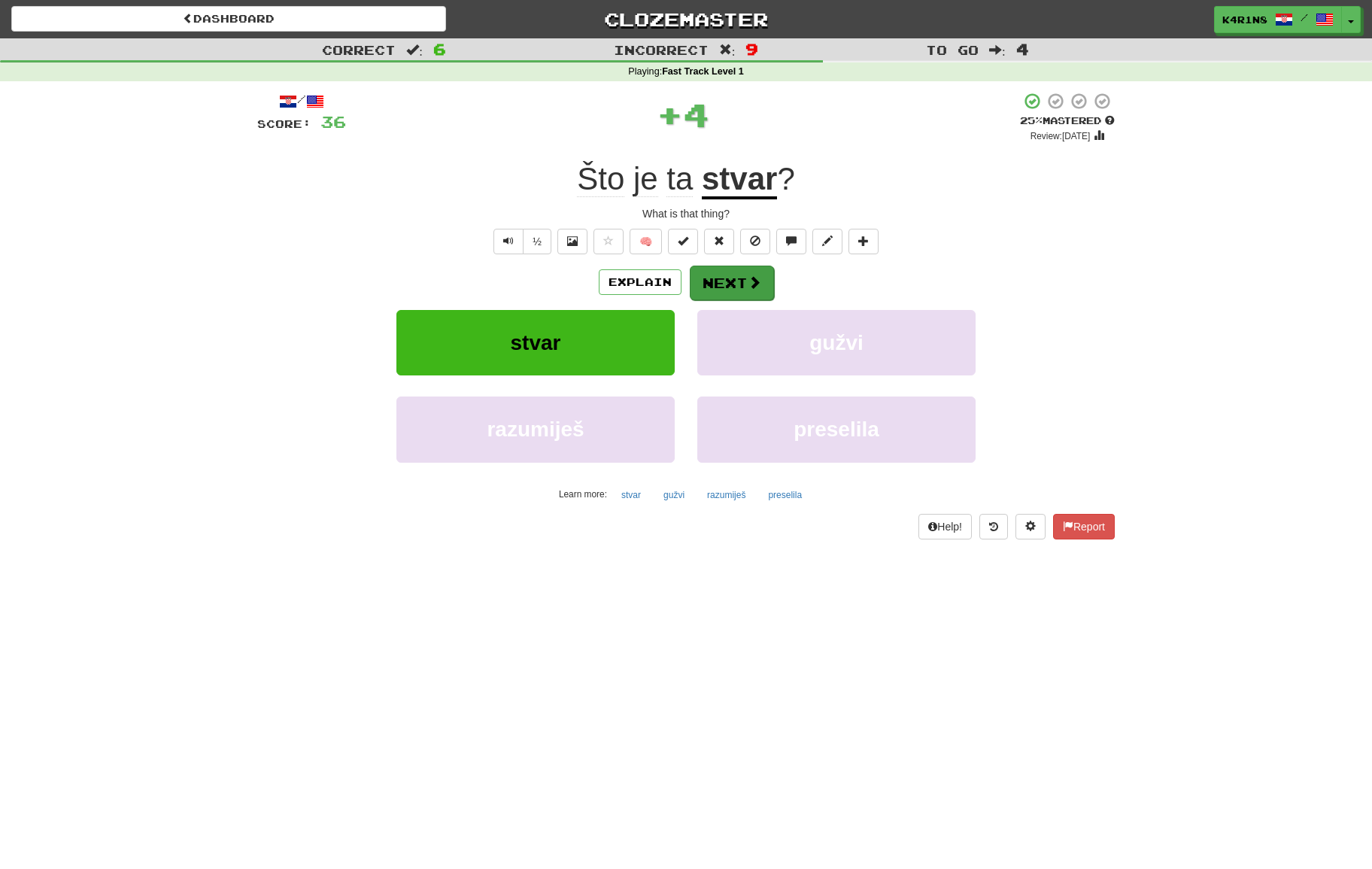
click at [720, 282] on button "Next" at bounding box center [732, 282] width 84 height 35
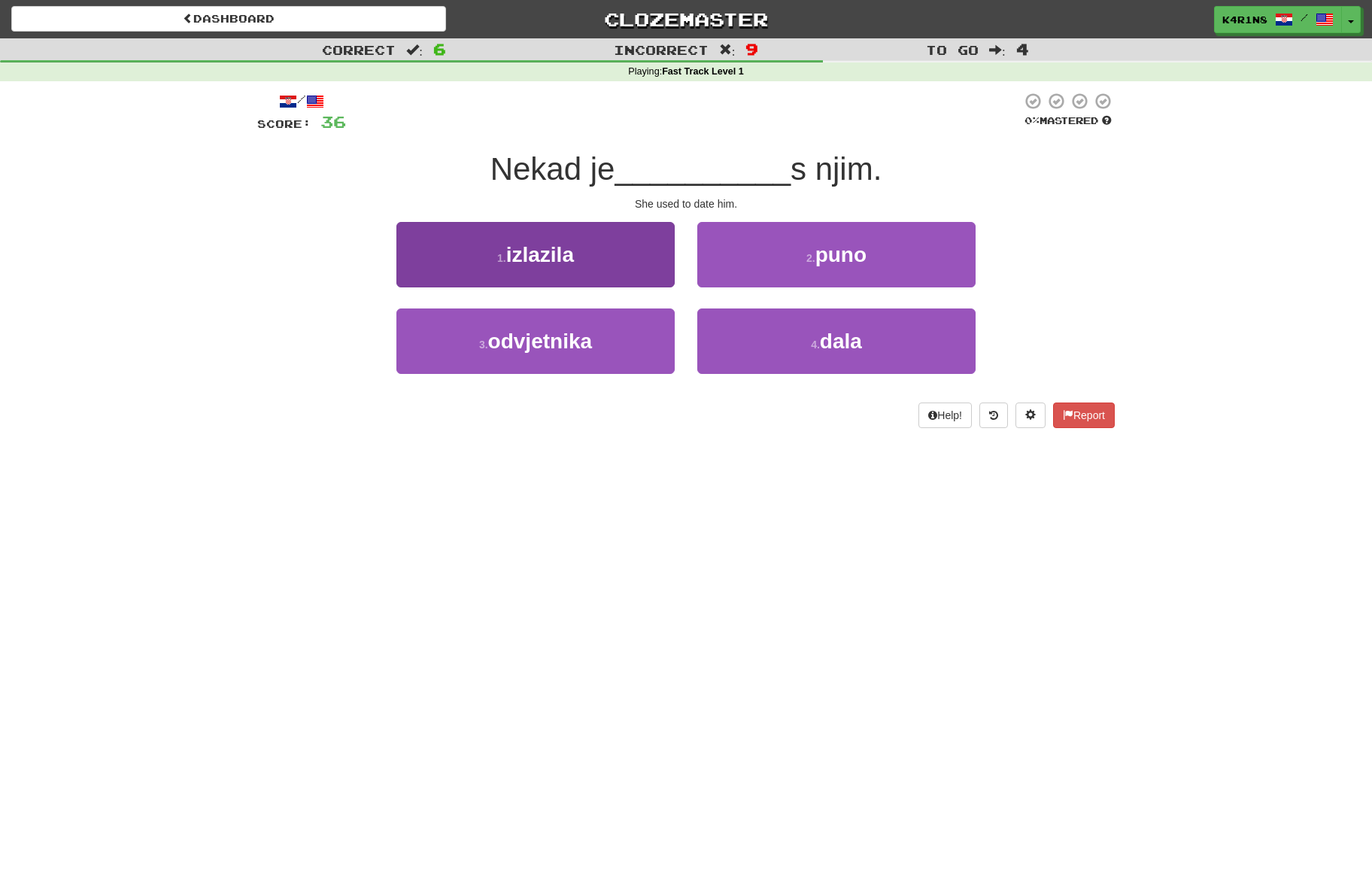
click at [600, 265] on button "1 . izlazila" at bounding box center [536, 254] width 279 height 65
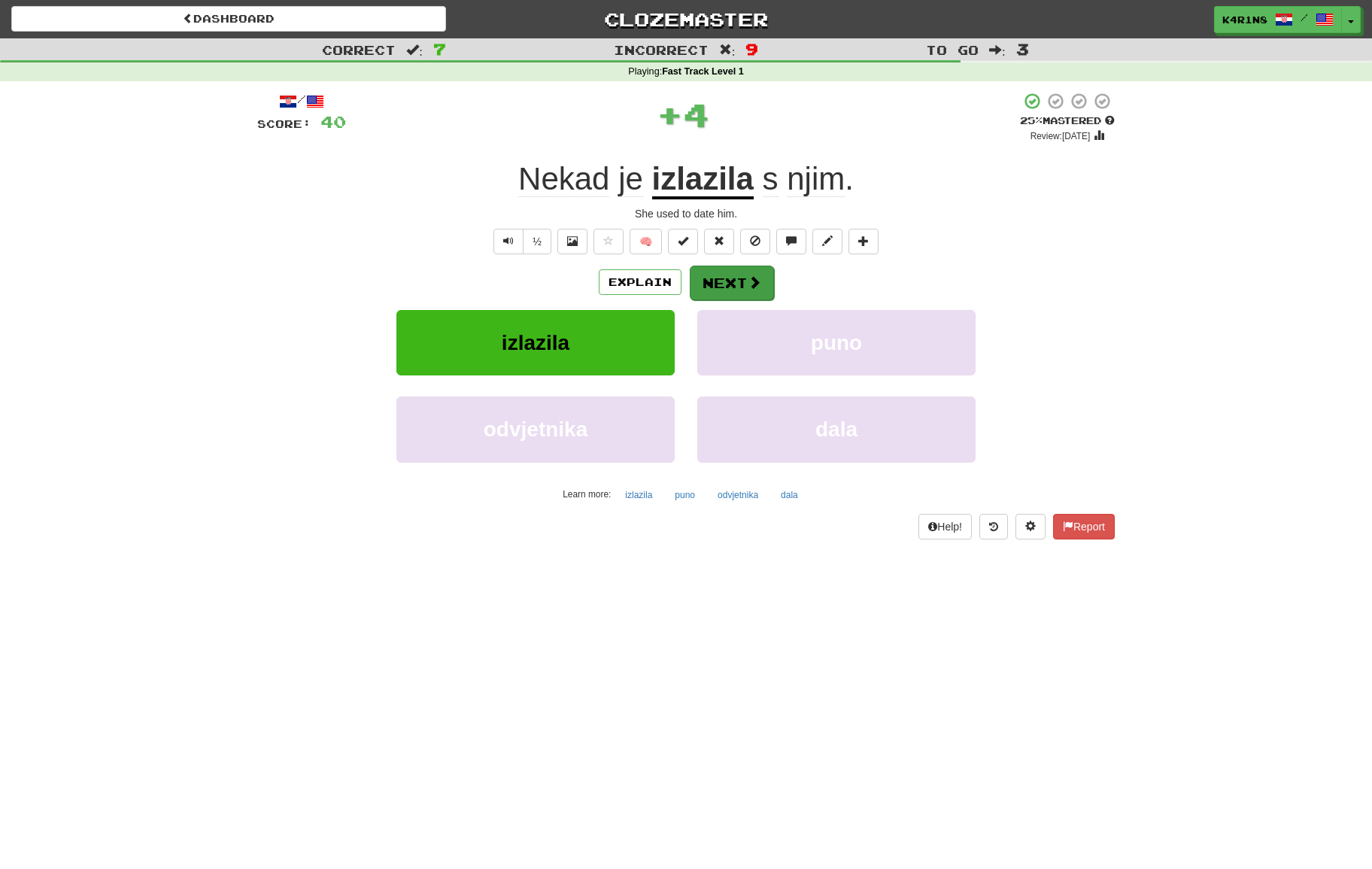
click at [732, 287] on button "Next" at bounding box center [732, 282] width 84 height 35
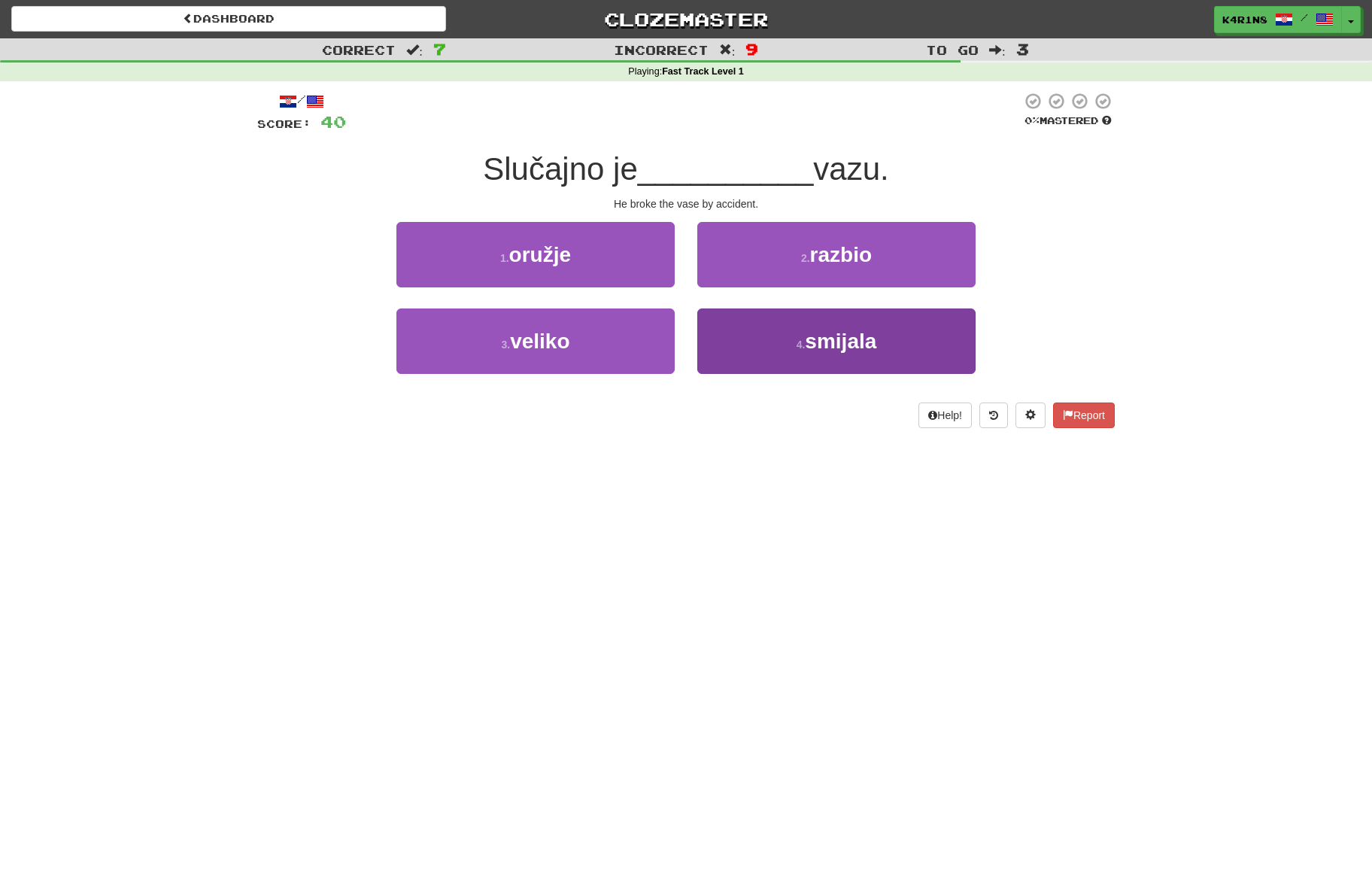
click at [767, 334] on button "4 . smijala" at bounding box center [836, 340] width 279 height 65
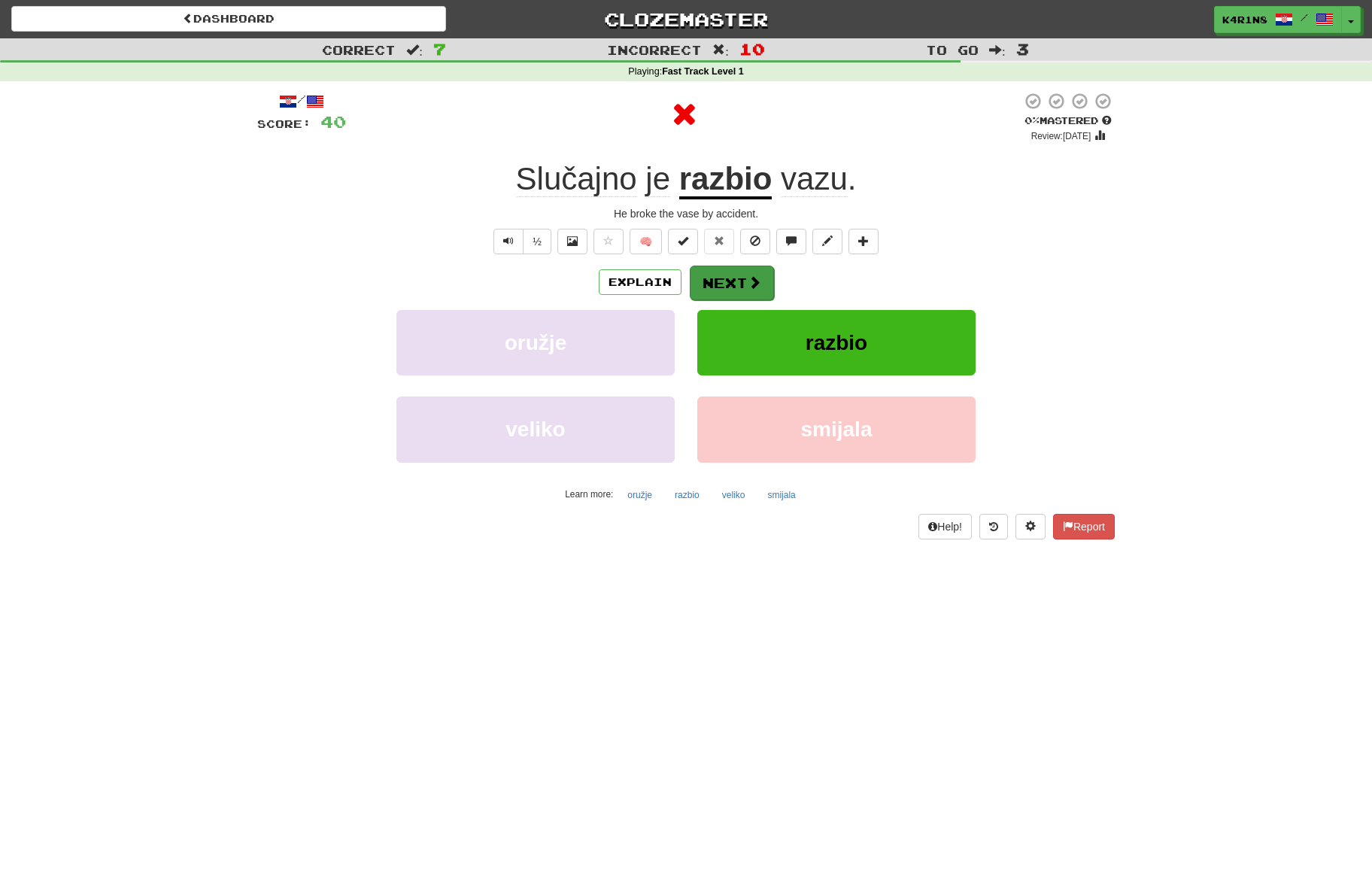
click at [749, 284] on span at bounding box center [754, 281] width 13 height 13
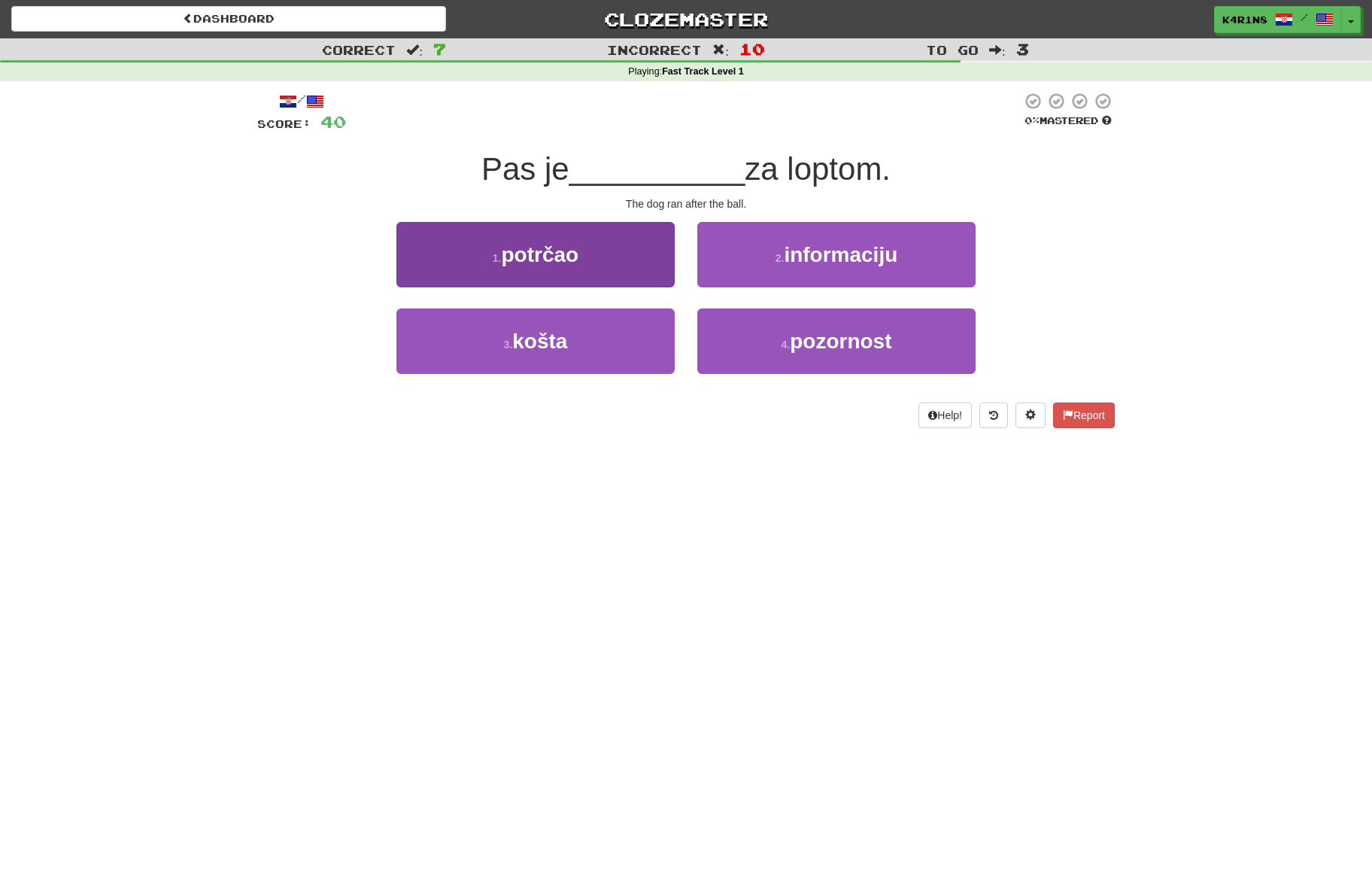
click at [639, 271] on button "1 . potrčao" at bounding box center [536, 254] width 279 height 65
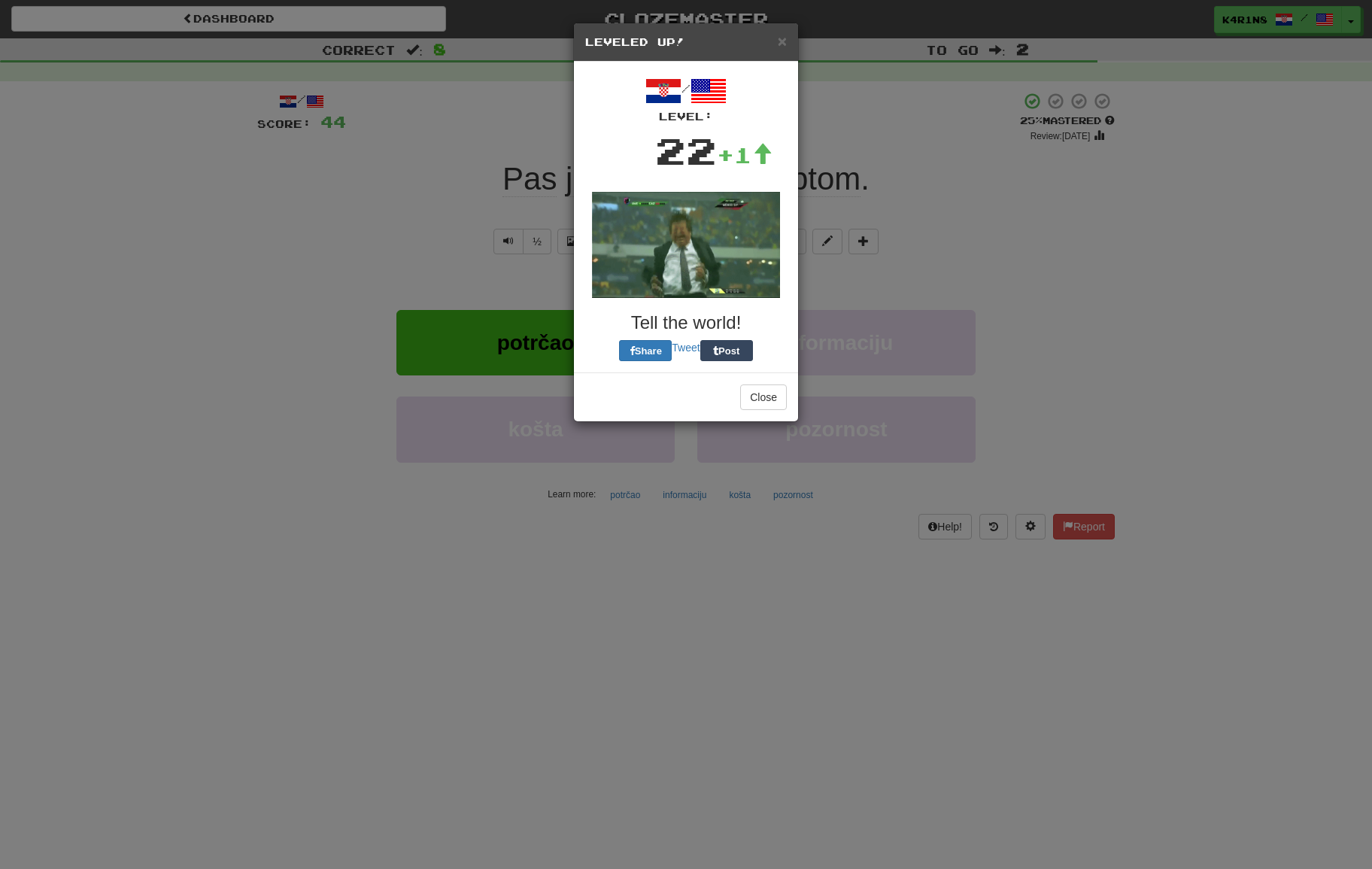
click at [767, 395] on button "Close" at bounding box center [763, 397] width 47 height 26
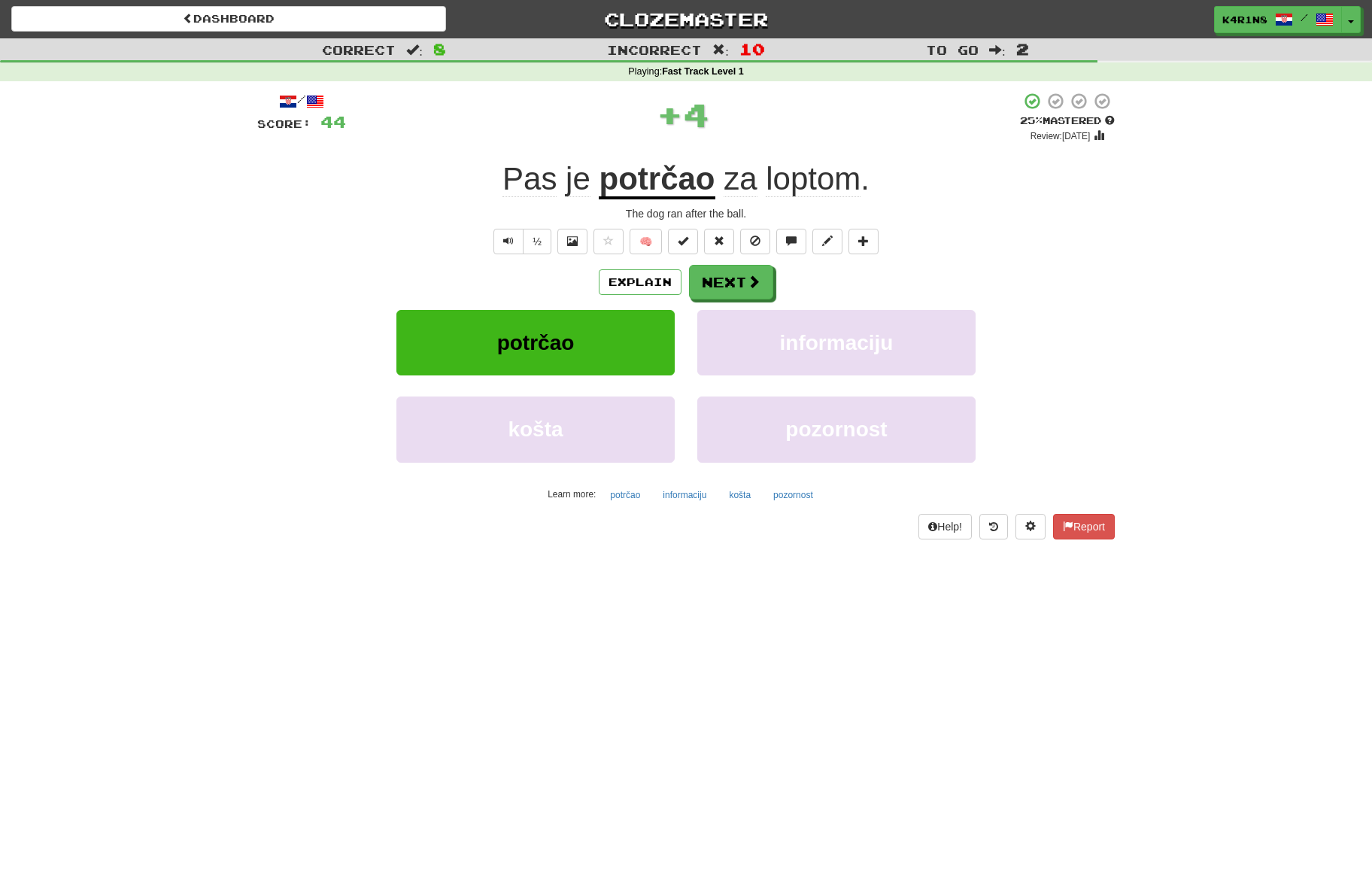
click at [715, 299] on div "Explain Next potrčao informaciju košta pozornost Learn more: potrčao informacij…" at bounding box center [685, 386] width 857 height 242
click at [717, 280] on button "Next" at bounding box center [732, 282] width 84 height 35
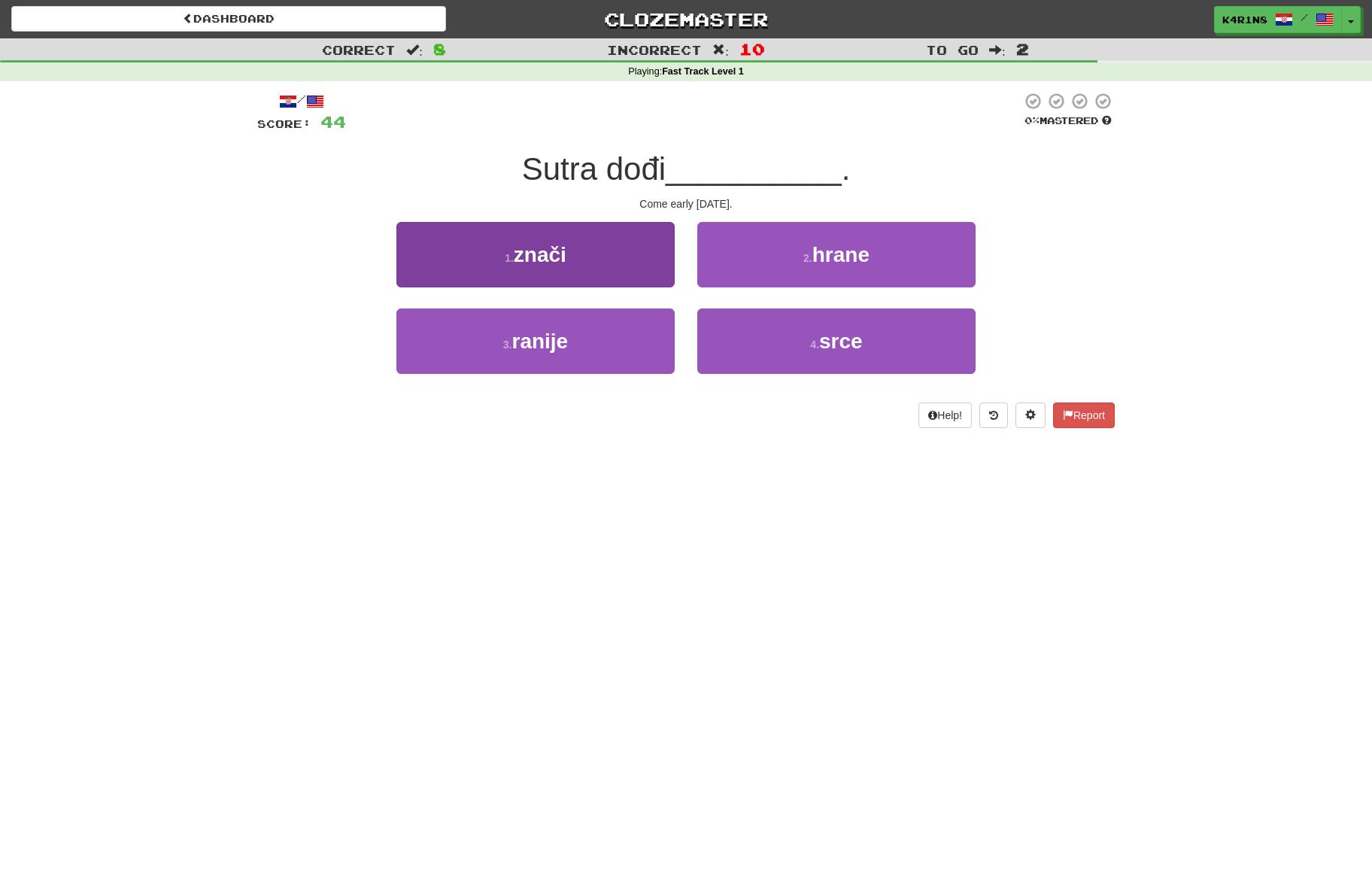
click at [624, 260] on button "1 . znači" at bounding box center [536, 254] width 279 height 65
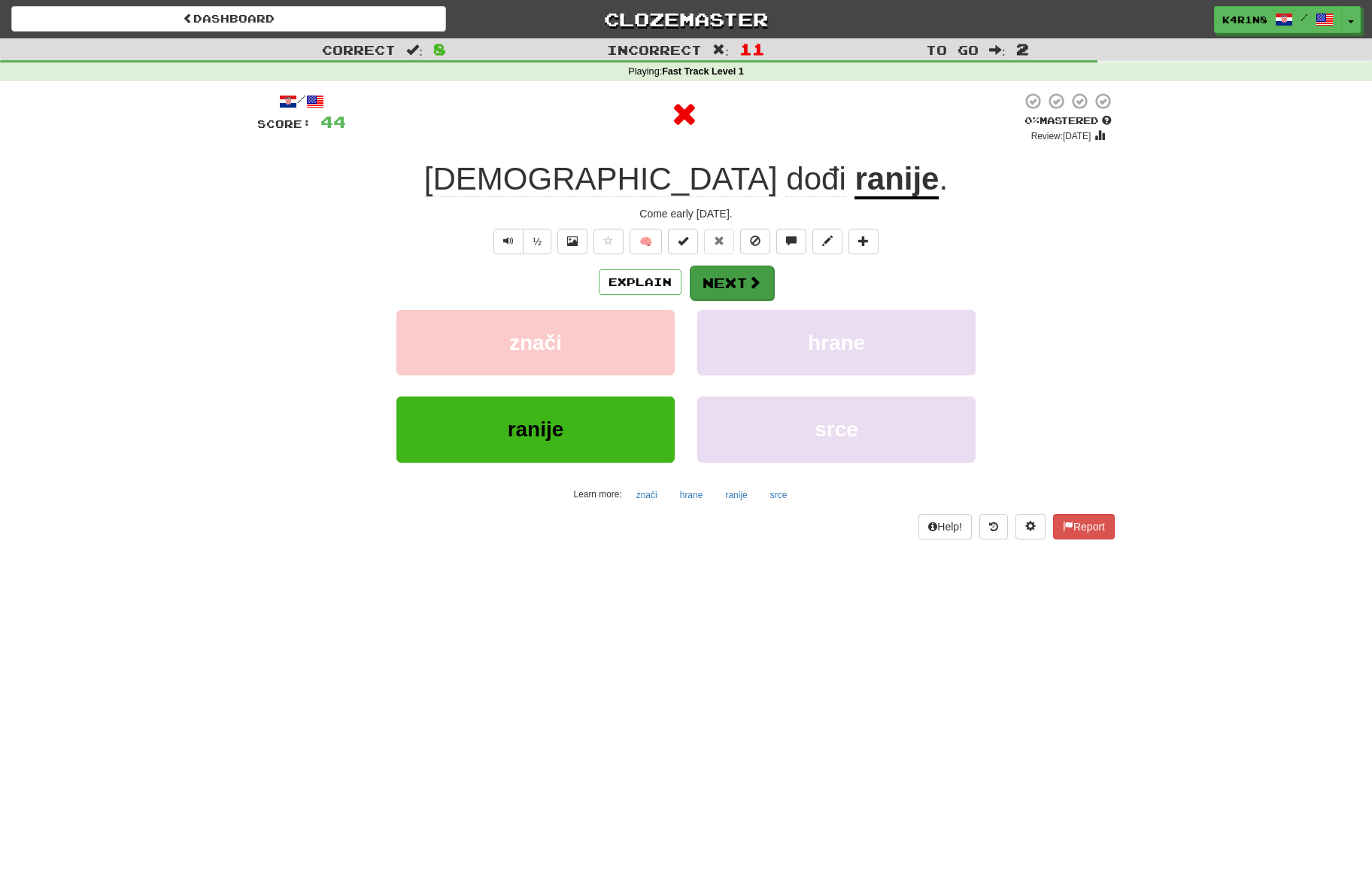
click at [751, 278] on span at bounding box center [754, 281] width 13 height 13
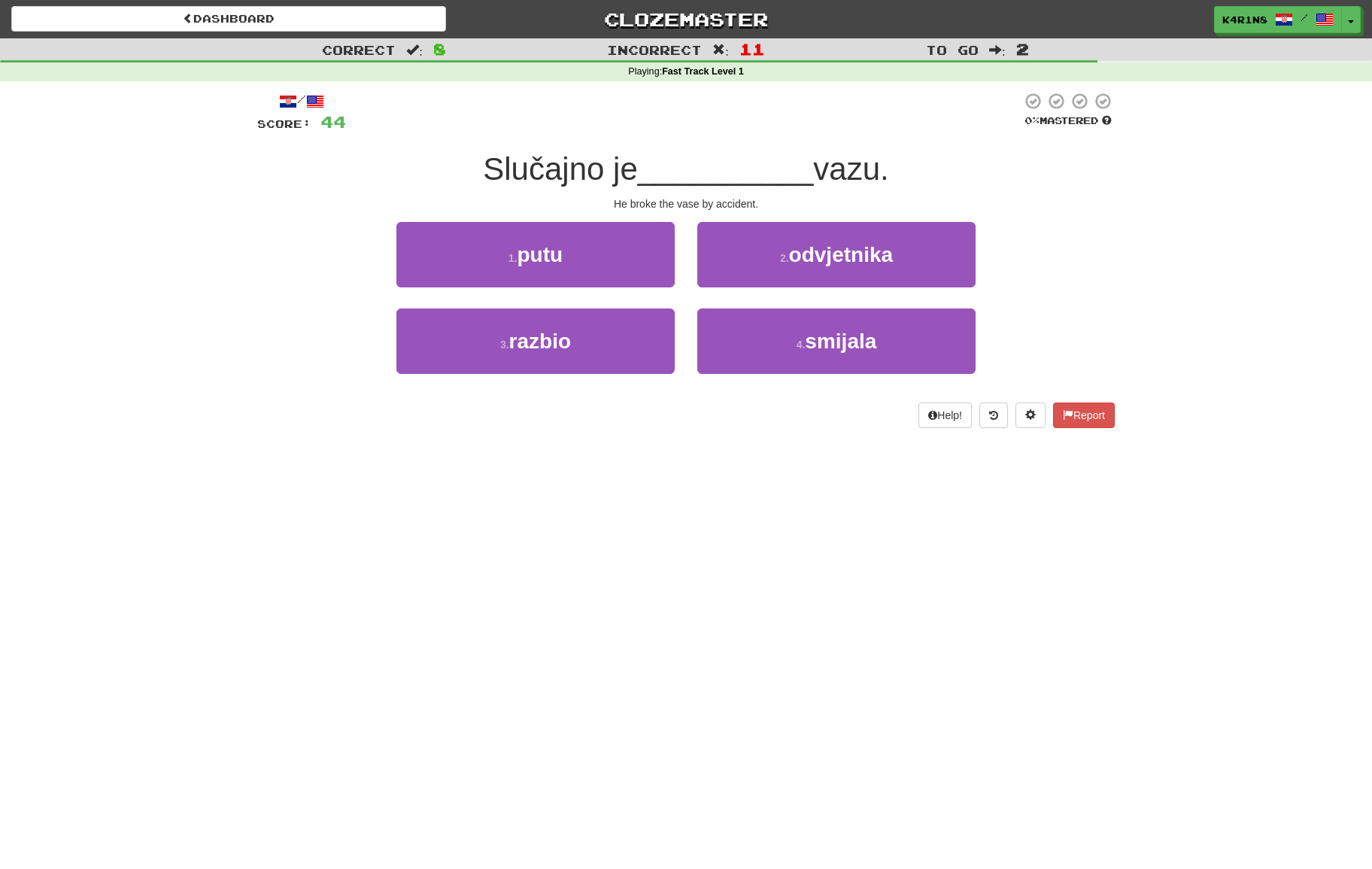
drag, startPoint x: 626, startPoint y: 344, endPoint x: 693, endPoint y: 326, distance: 69.4
click at [628, 343] on button "3 . razbio" at bounding box center [536, 340] width 279 height 65
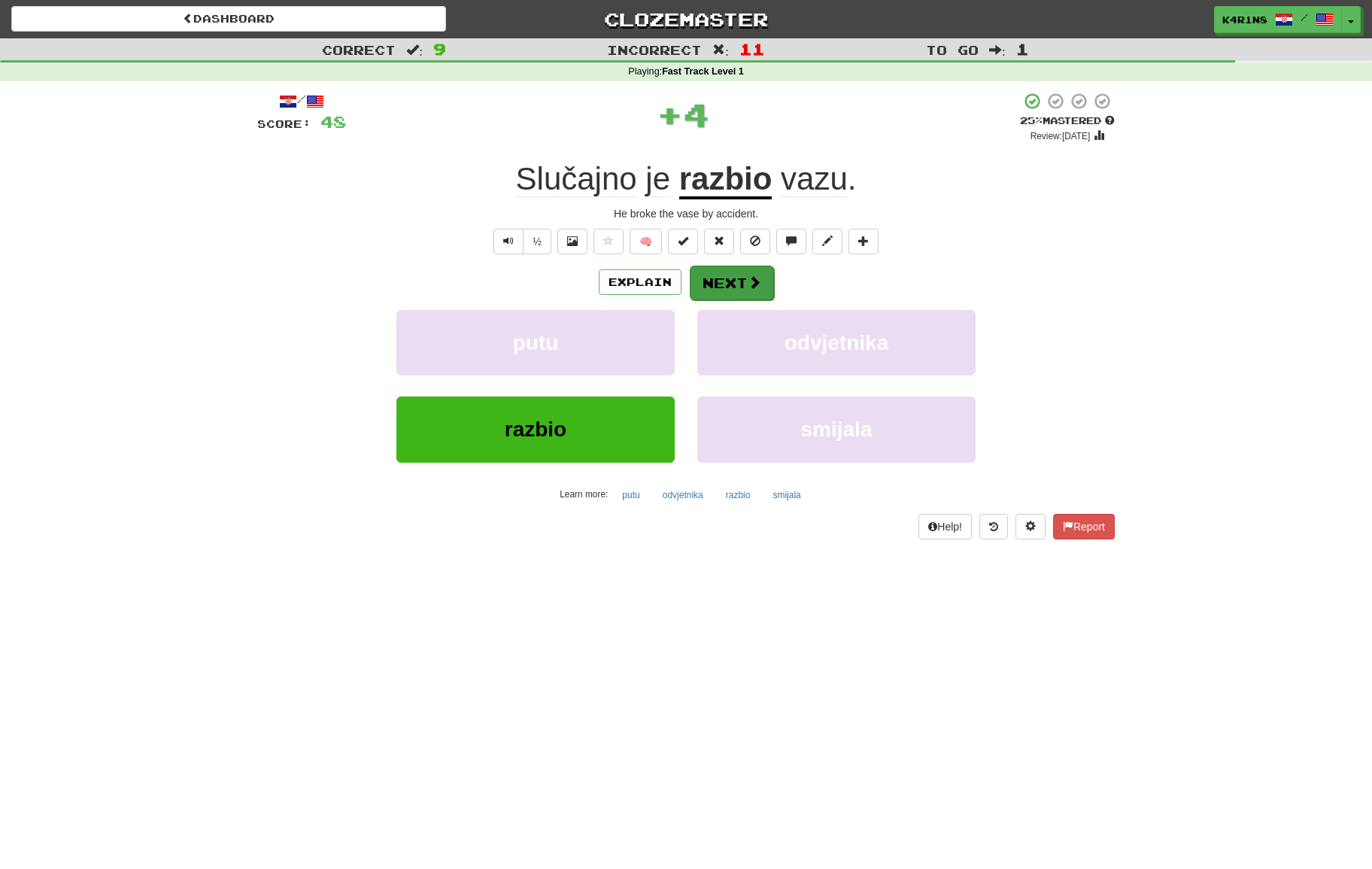
click at [753, 288] on span at bounding box center [754, 281] width 13 height 13
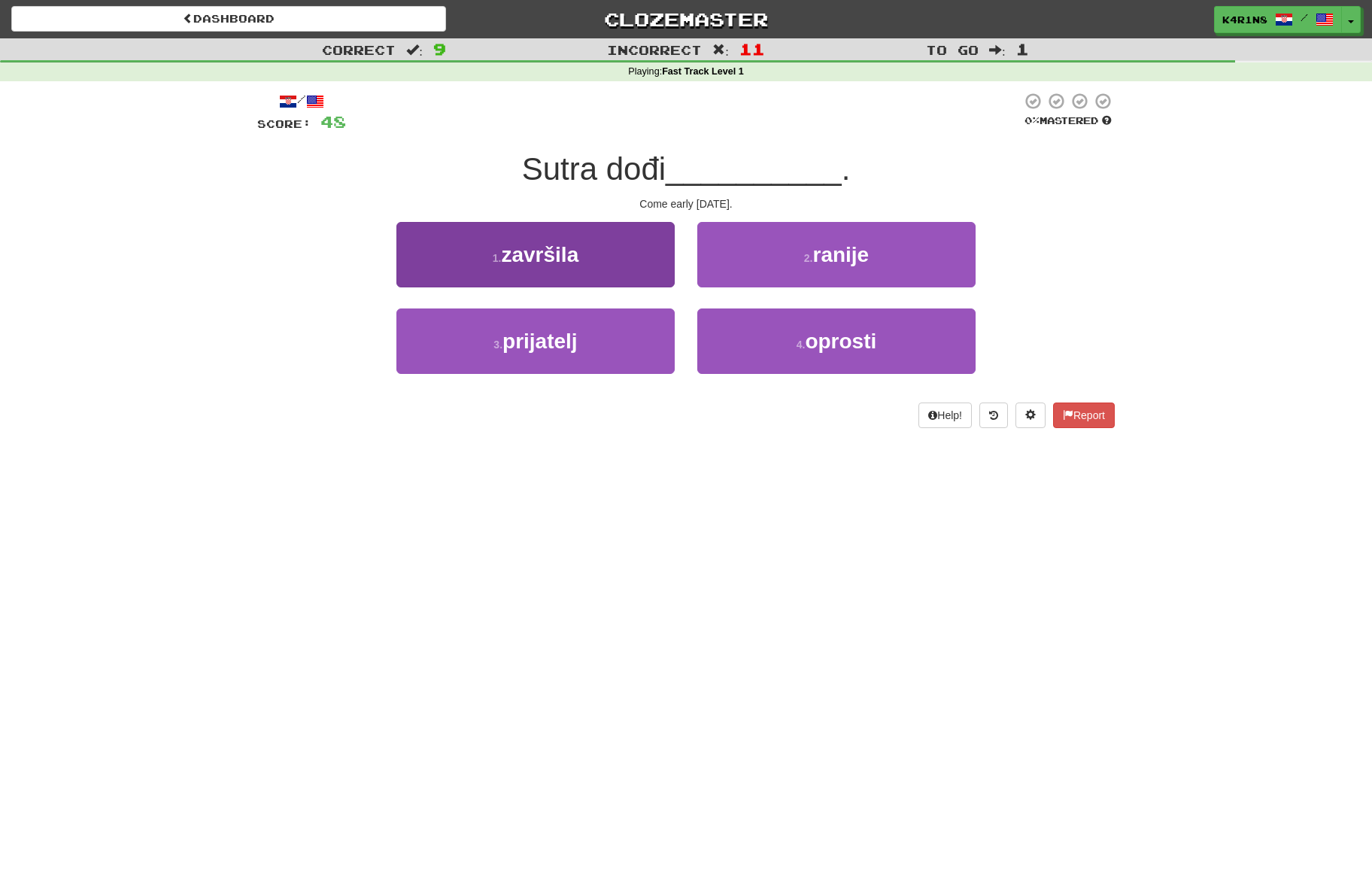
click at [605, 266] on button "1 . završila" at bounding box center [536, 254] width 279 height 65
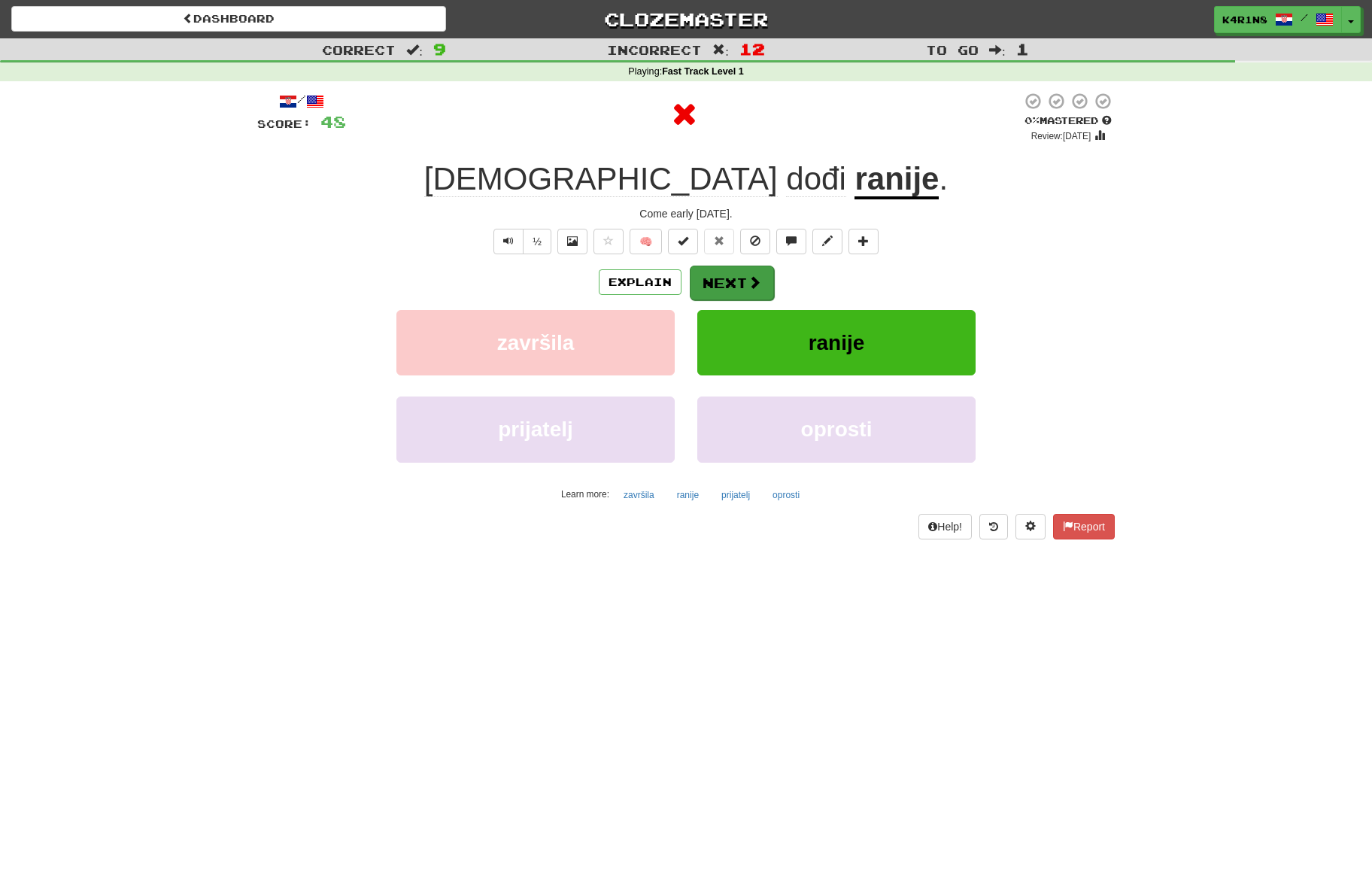
click at [742, 277] on button "Next" at bounding box center [732, 282] width 84 height 35
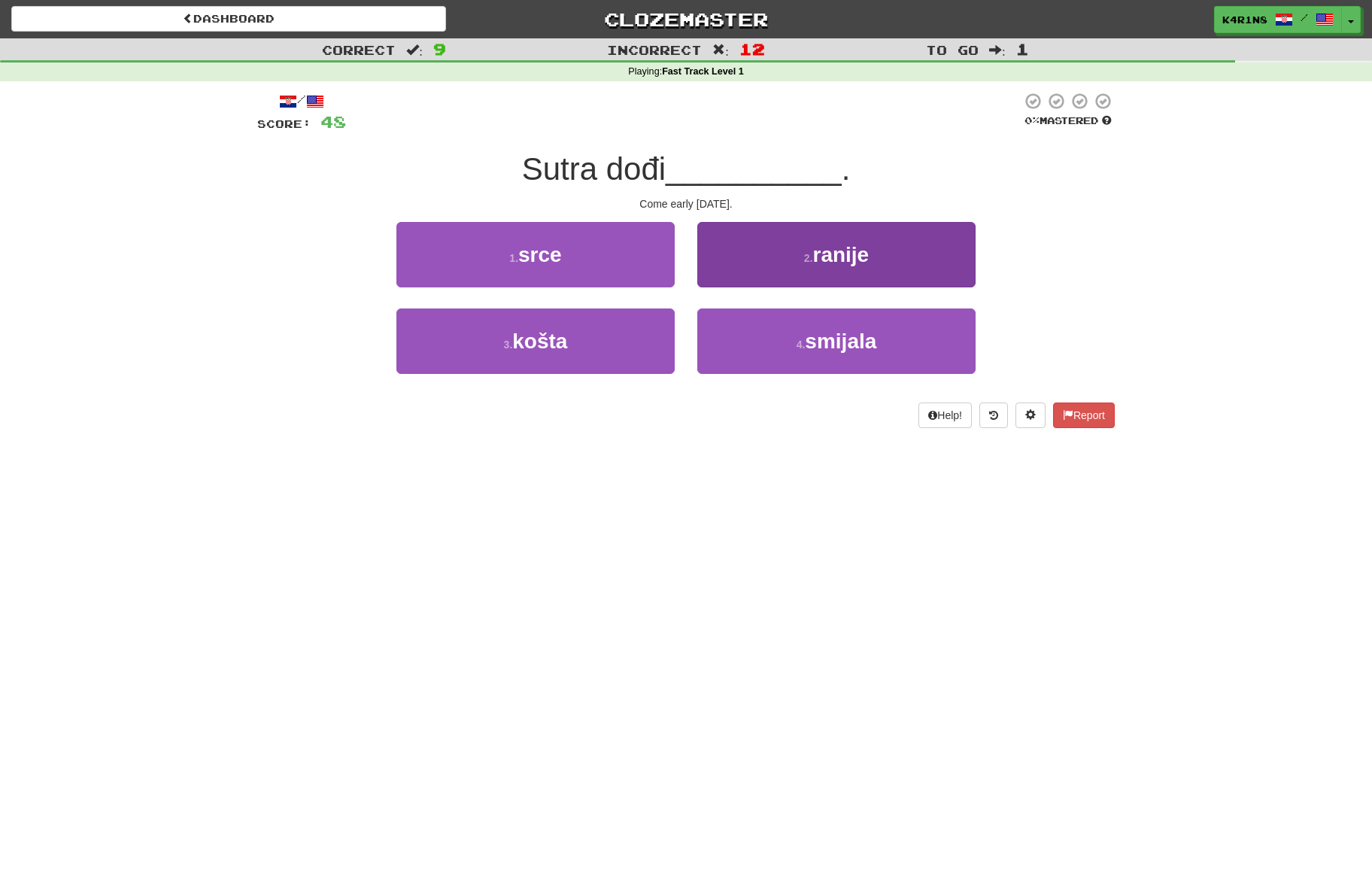
click at [750, 255] on button "2 . ranije" at bounding box center [836, 254] width 279 height 65
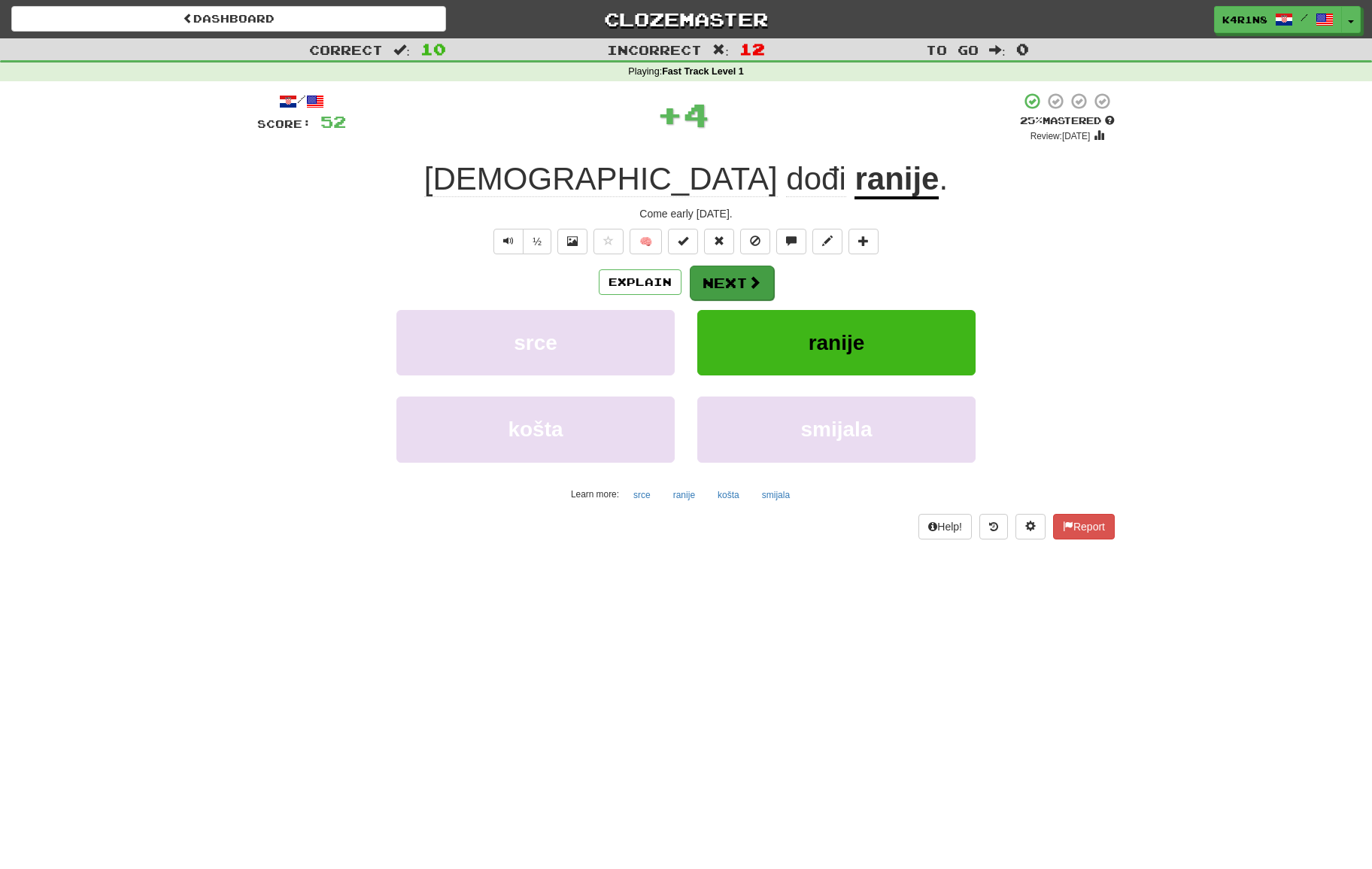
click at [748, 283] on span at bounding box center [754, 281] width 13 height 13
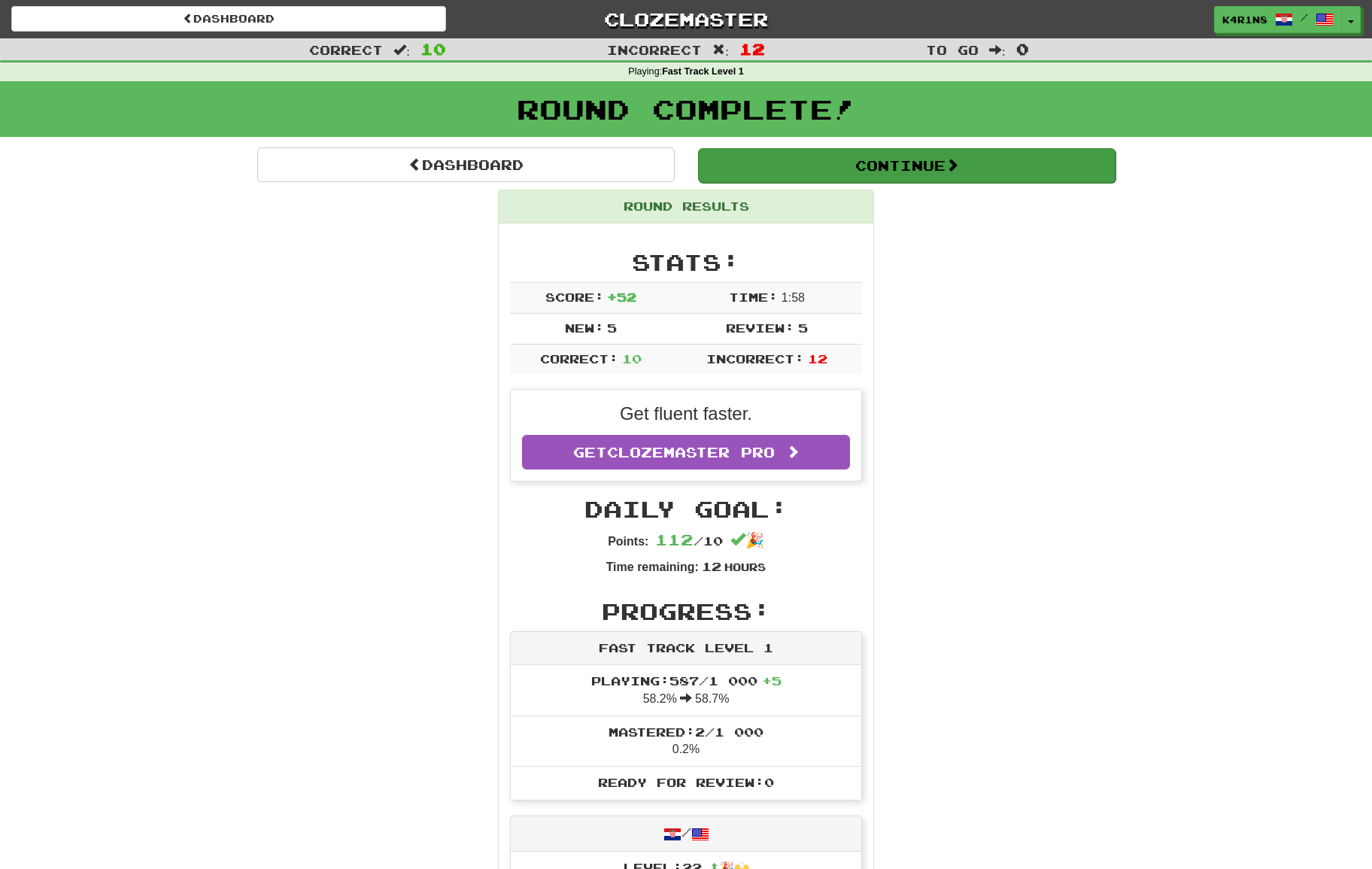
click at [856, 165] on button "Continue" at bounding box center [906, 165] width 417 height 35
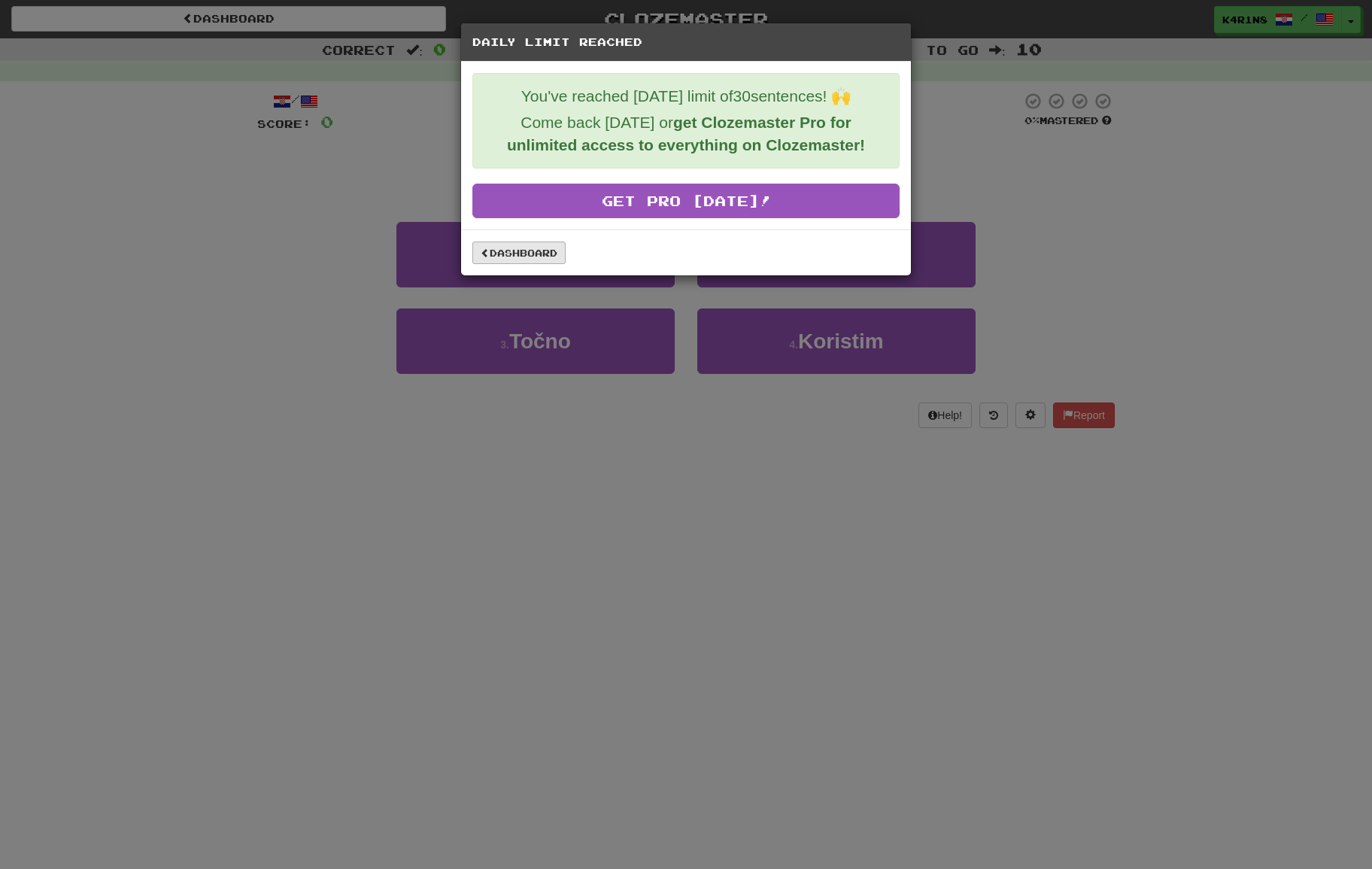
click at [533, 259] on link "Dashboard" at bounding box center [519, 253] width 93 height 22
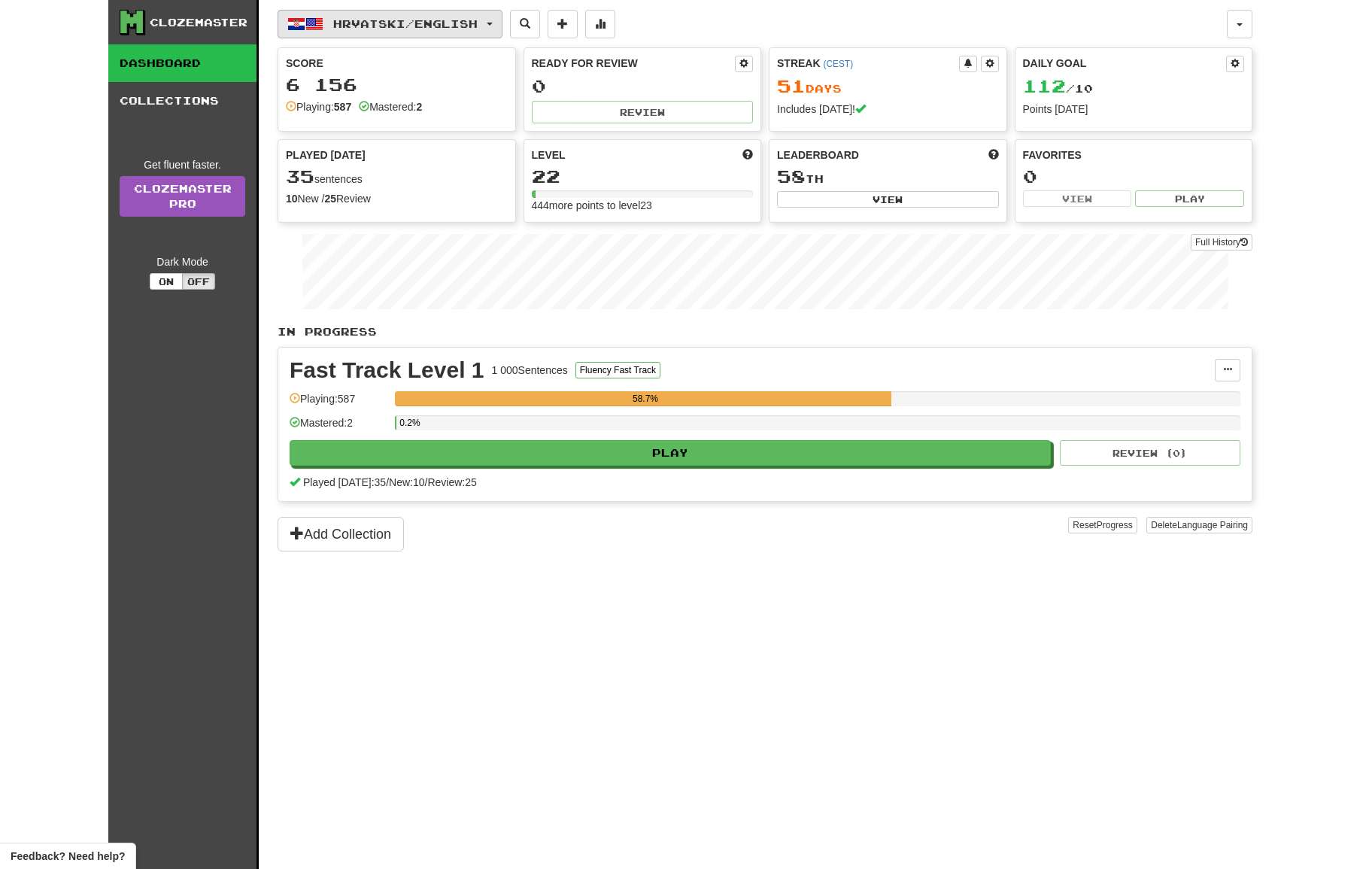
click at [378, 29] on span "Hrvatski / English" at bounding box center [405, 23] width 144 height 13
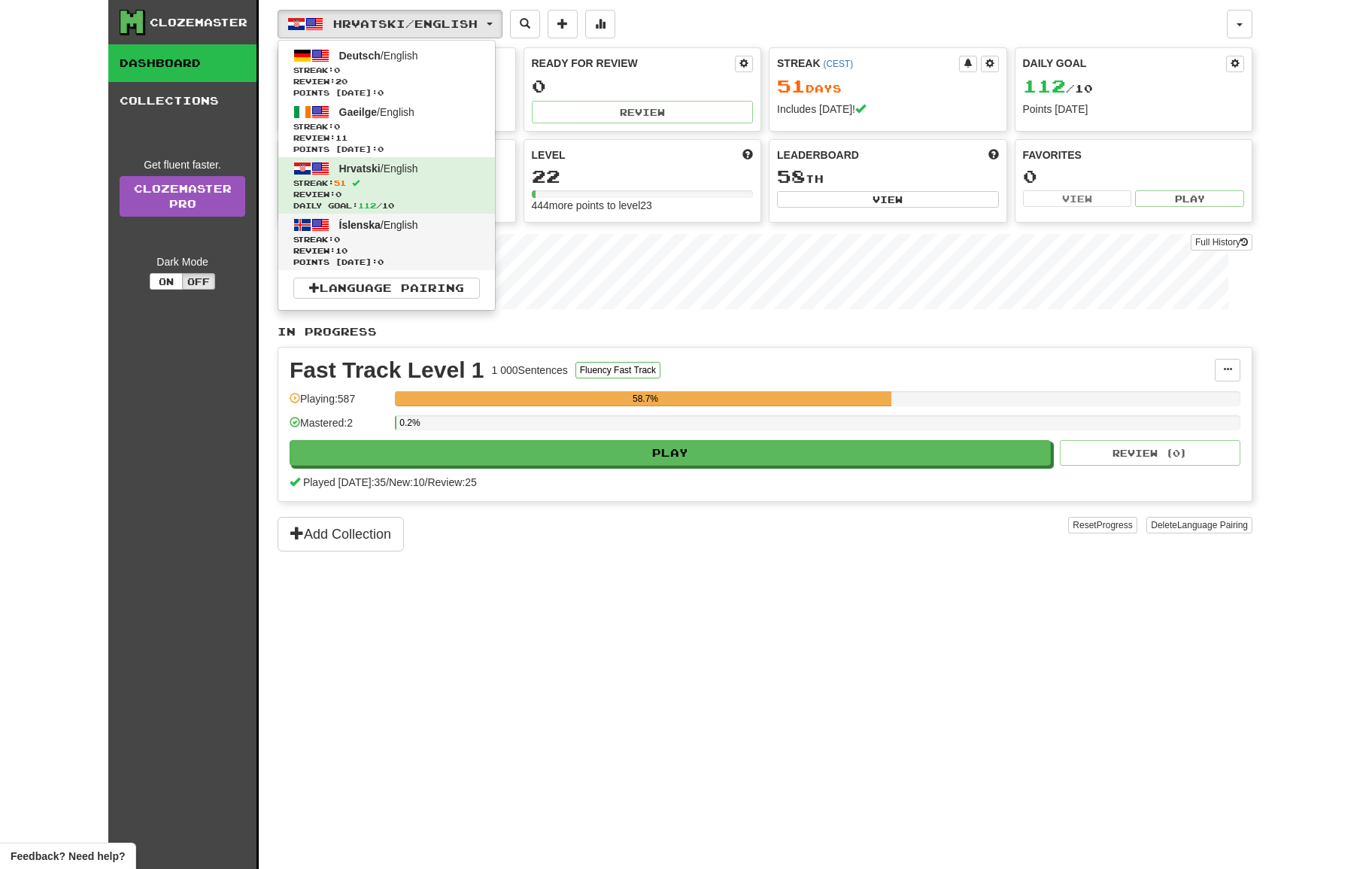
click at [421, 242] on span "Streak: 0" at bounding box center [386, 239] width 186 height 12
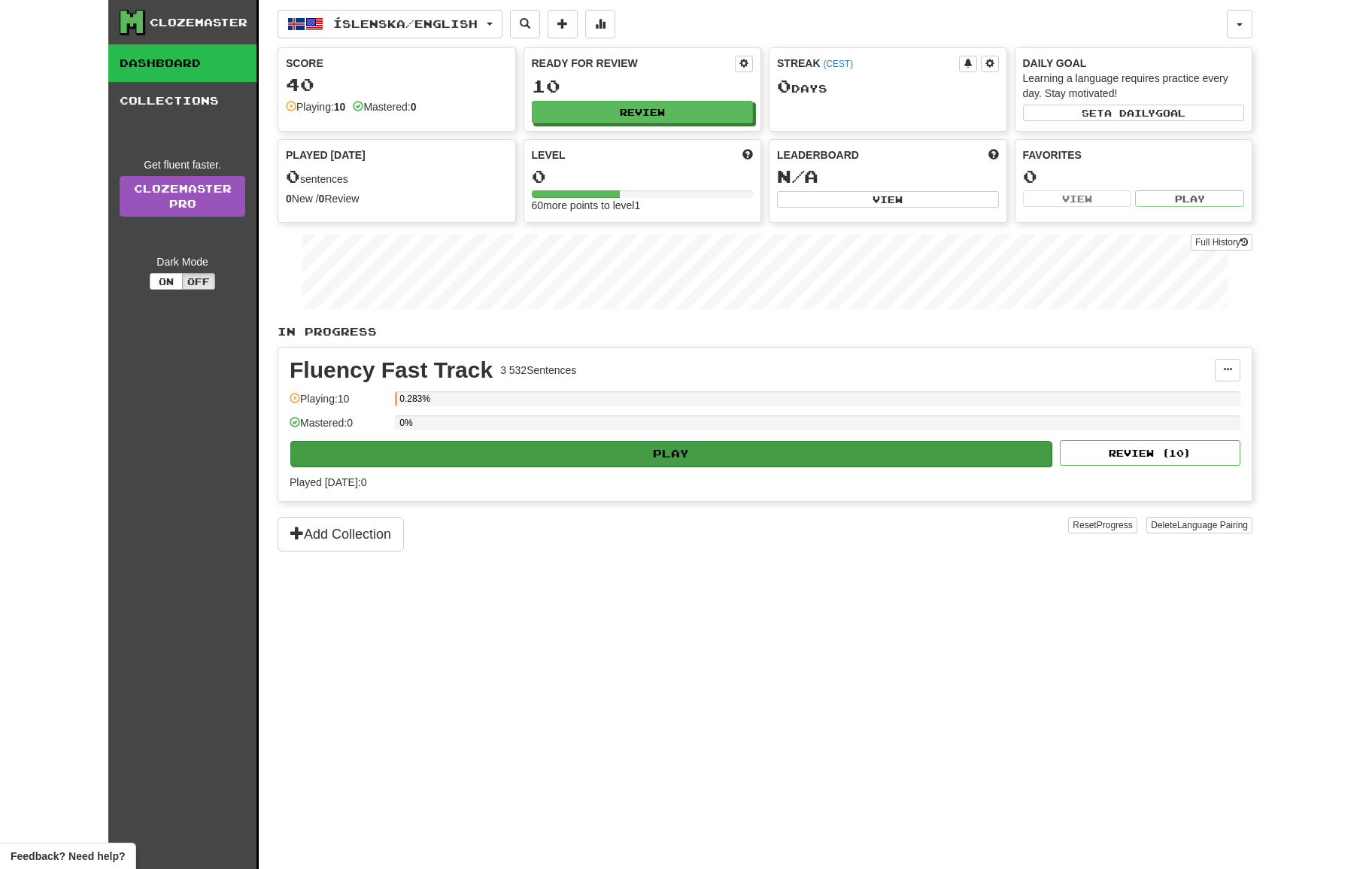
click at [725, 445] on button "Play" at bounding box center [671, 453] width 761 height 26
select select "**"
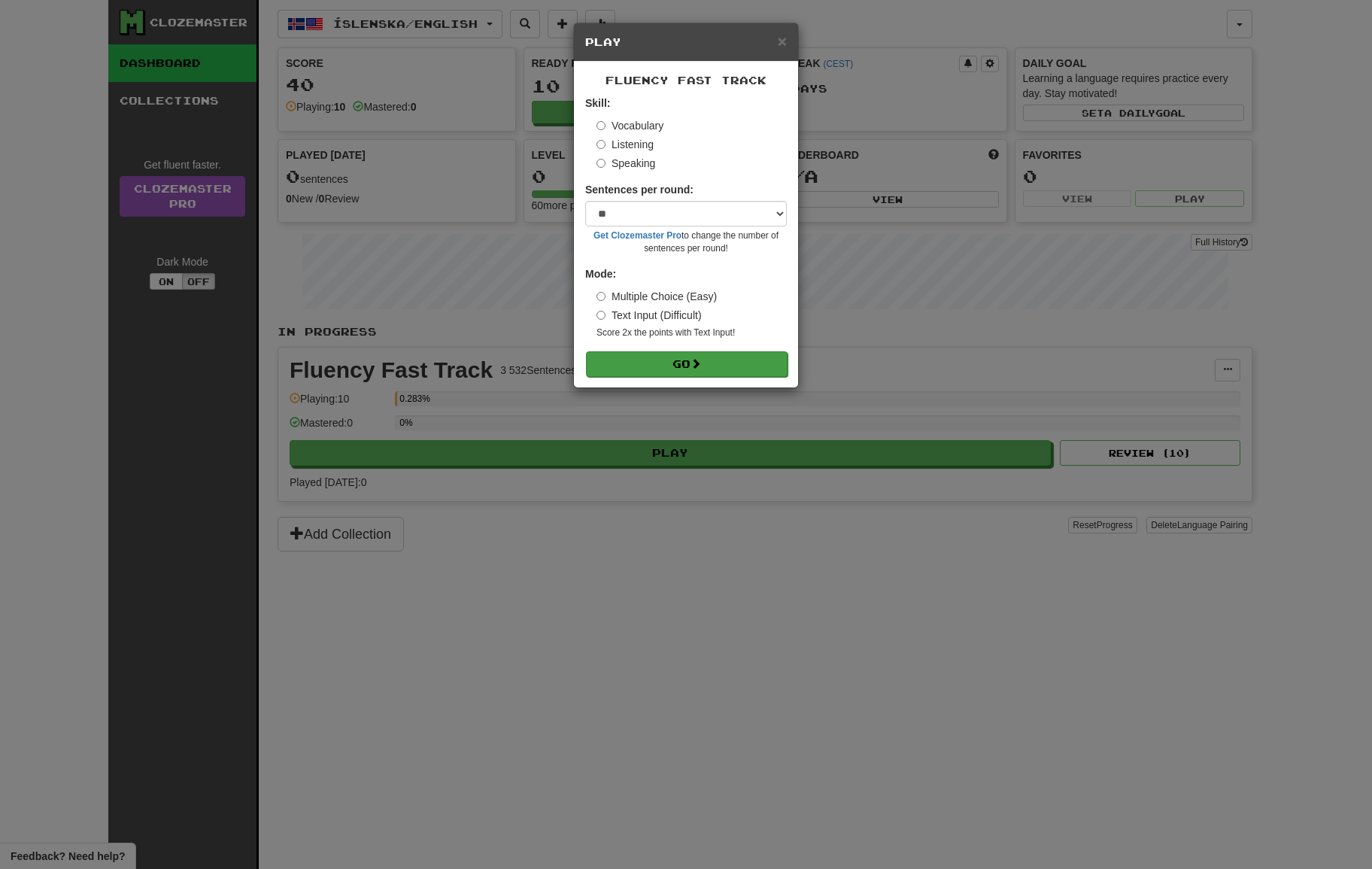
click at [714, 371] on button "Go" at bounding box center [686, 364] width 202 height 26
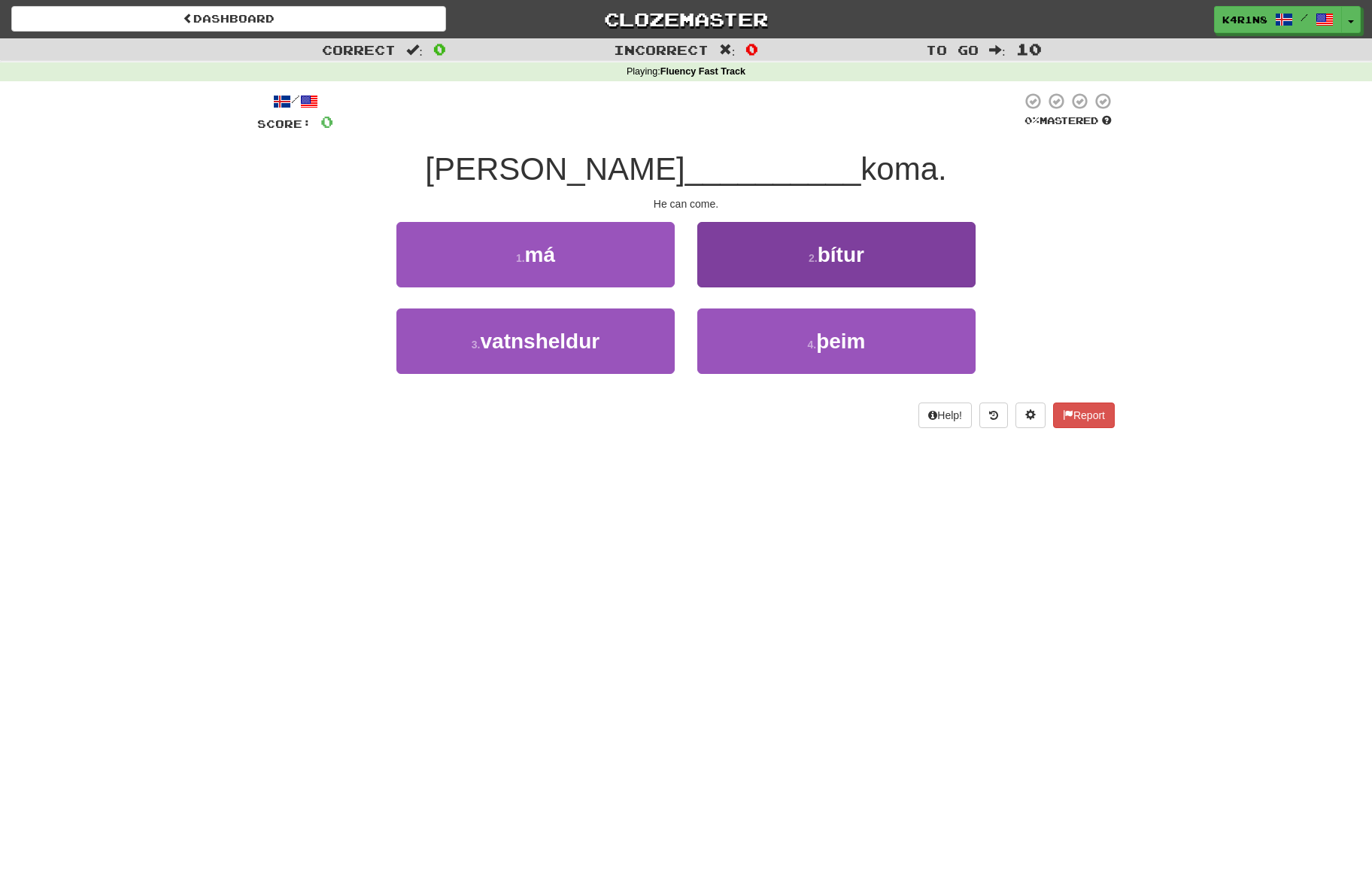
click at [820, 280] on button "2 . bítur" at bounding box center [836, 254] width 279 height 65
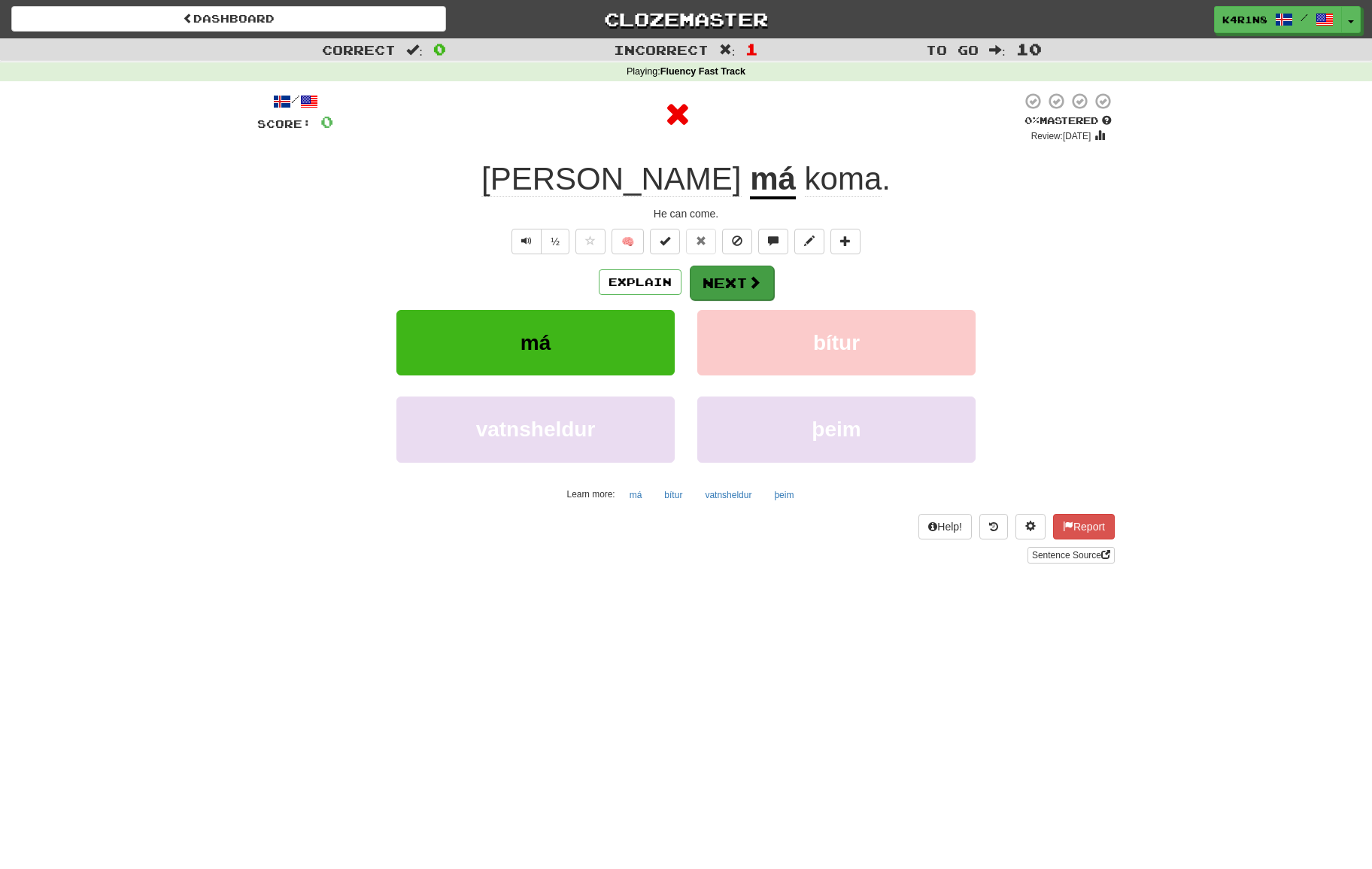
click at [767, 288] on button "Next" at bounding box center [732, 282] width 84 height 35
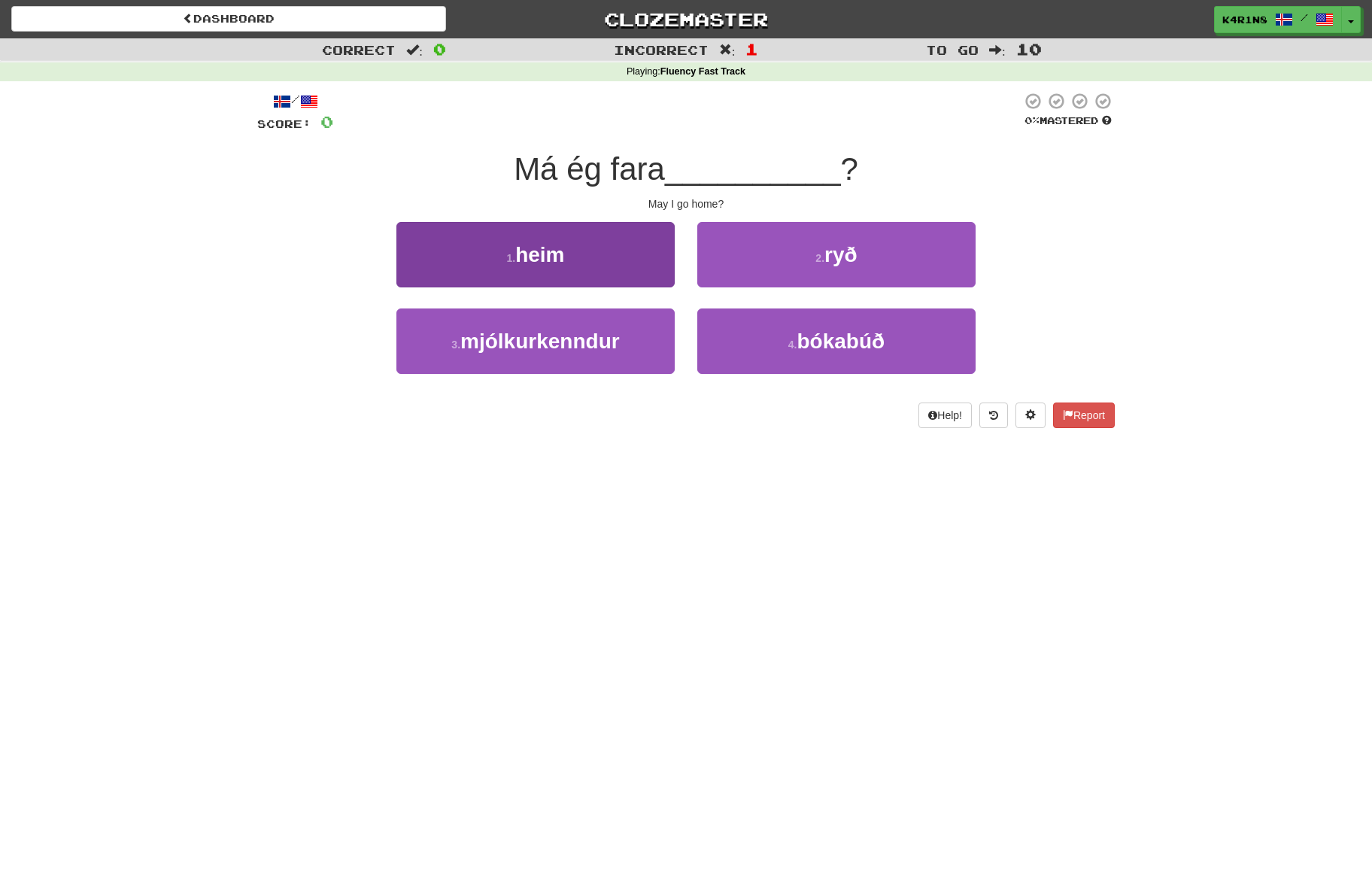
click at [648, 267] on button "1 . heim" at bounding box center [536, 254] width 279 height 65
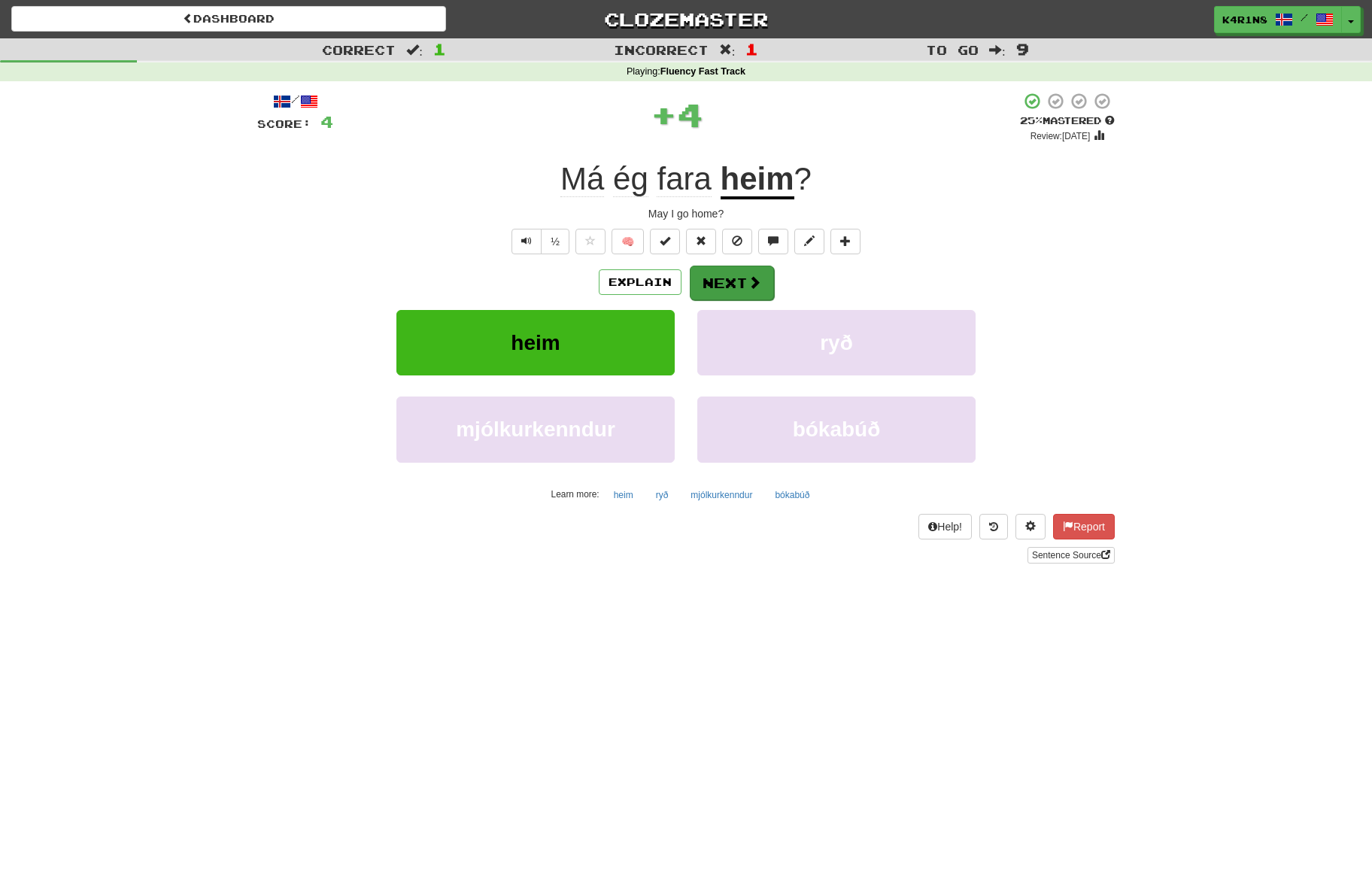
click at [745, 271] on button "Next" at bounding box center [732, 282] width 84 height 35
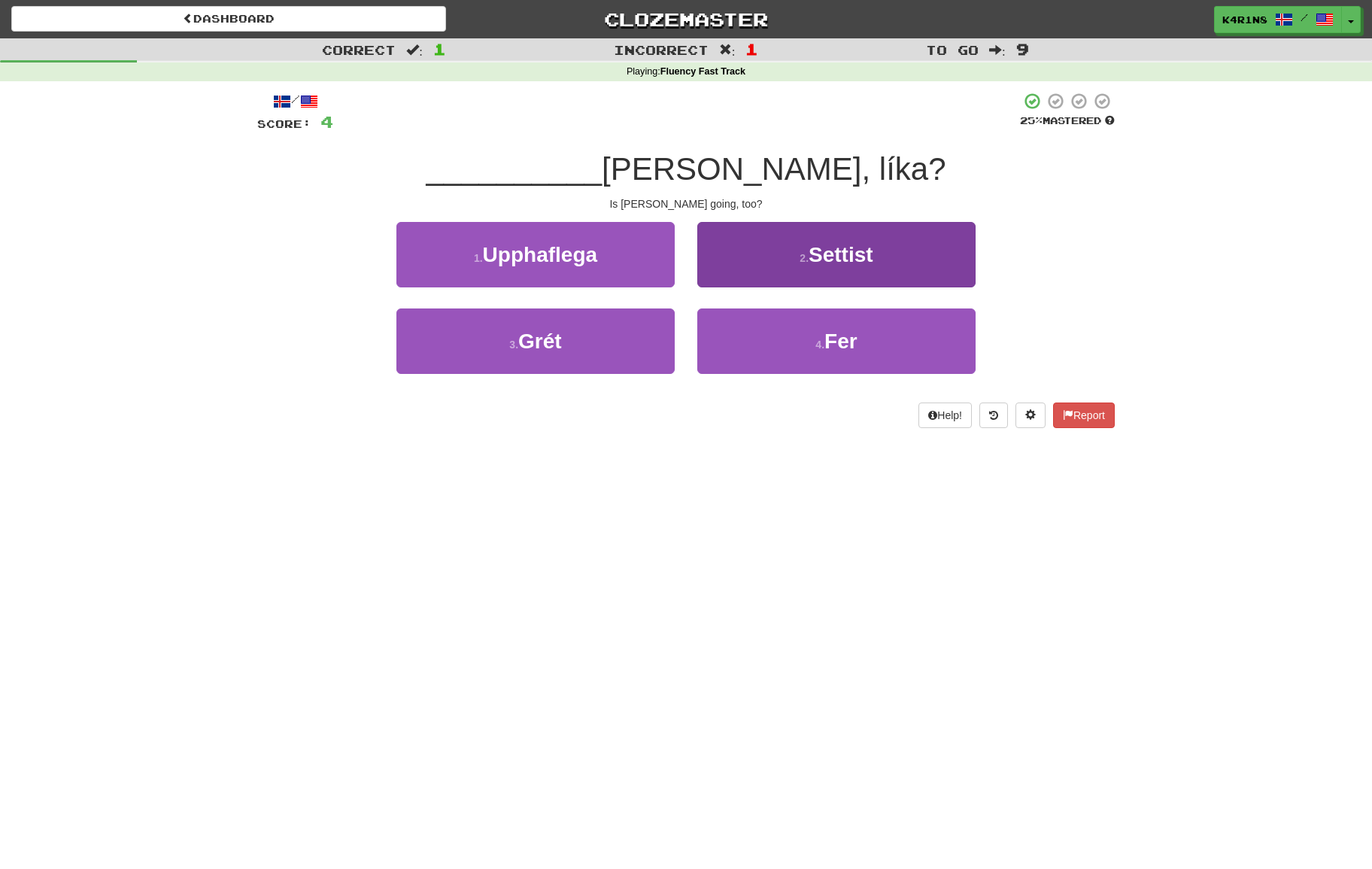
click at [755, 322] on button "4 . Fer" at bounding box center [836, 340] width 279 height 65
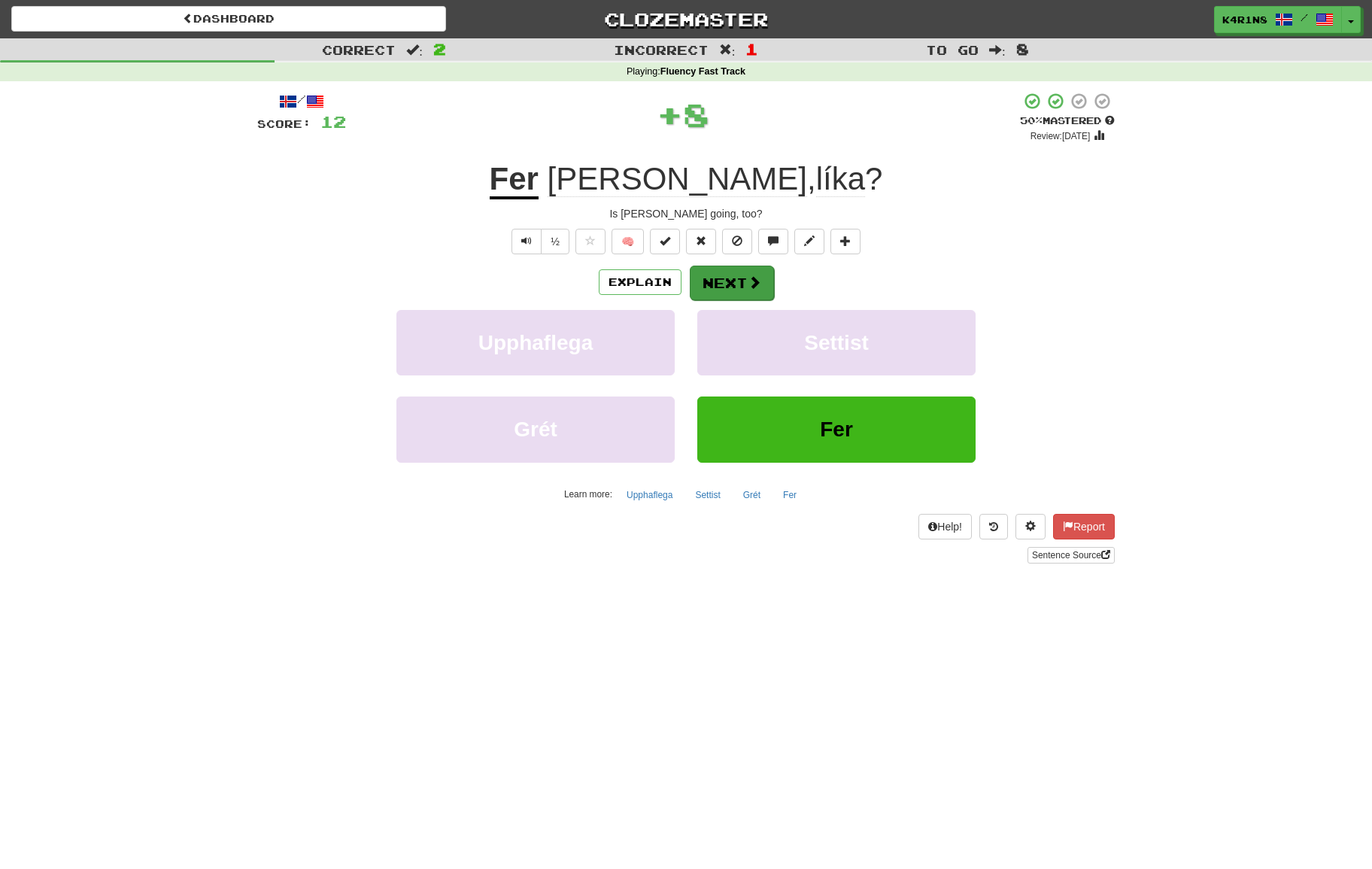
click at [746, 289] on button "Next" at bounding box center [732, 282] width 84 height 35
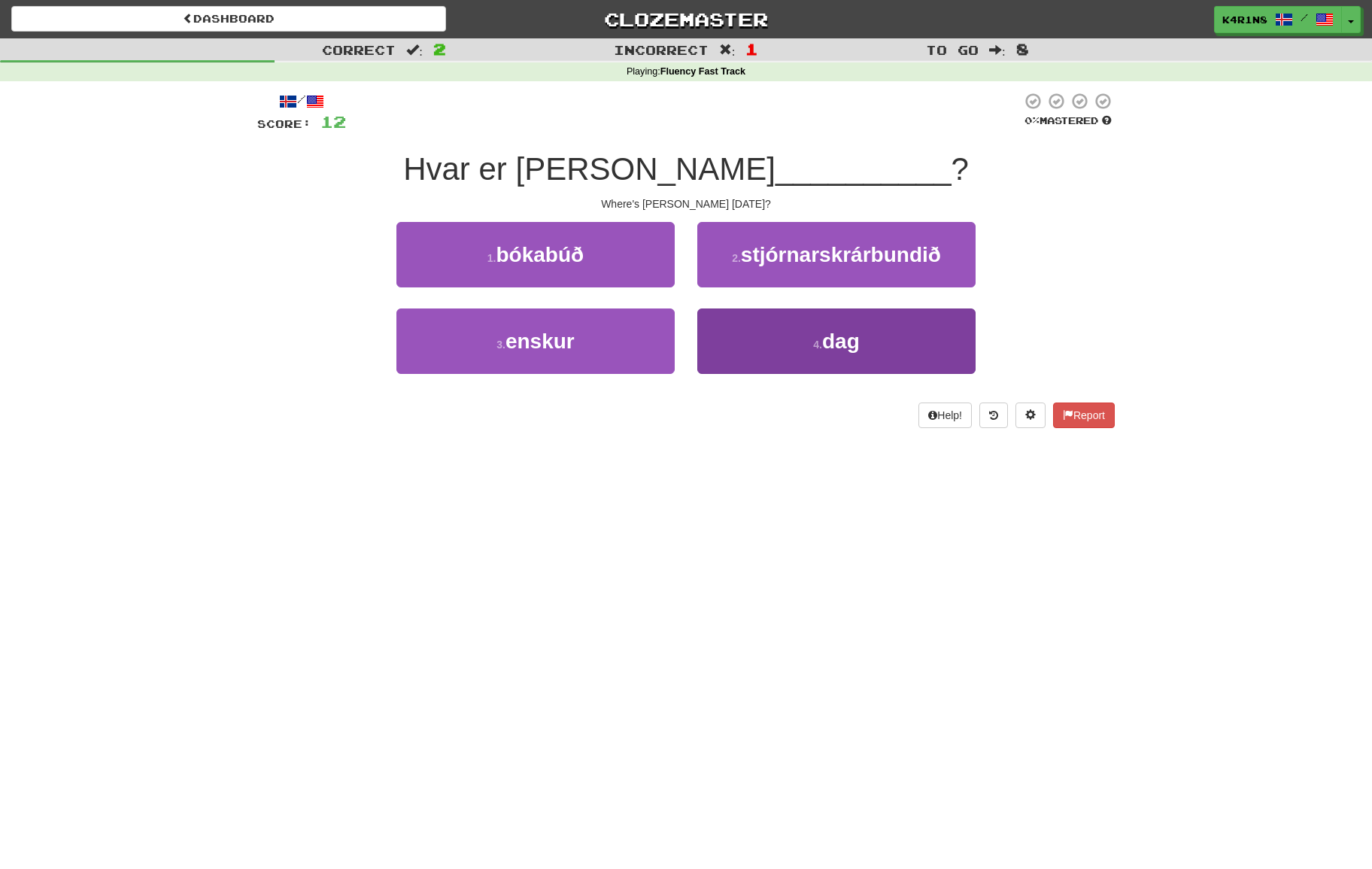
click at [777, 317] on button "4 . dag" at bounding box center [836, 340] width 279 height 65
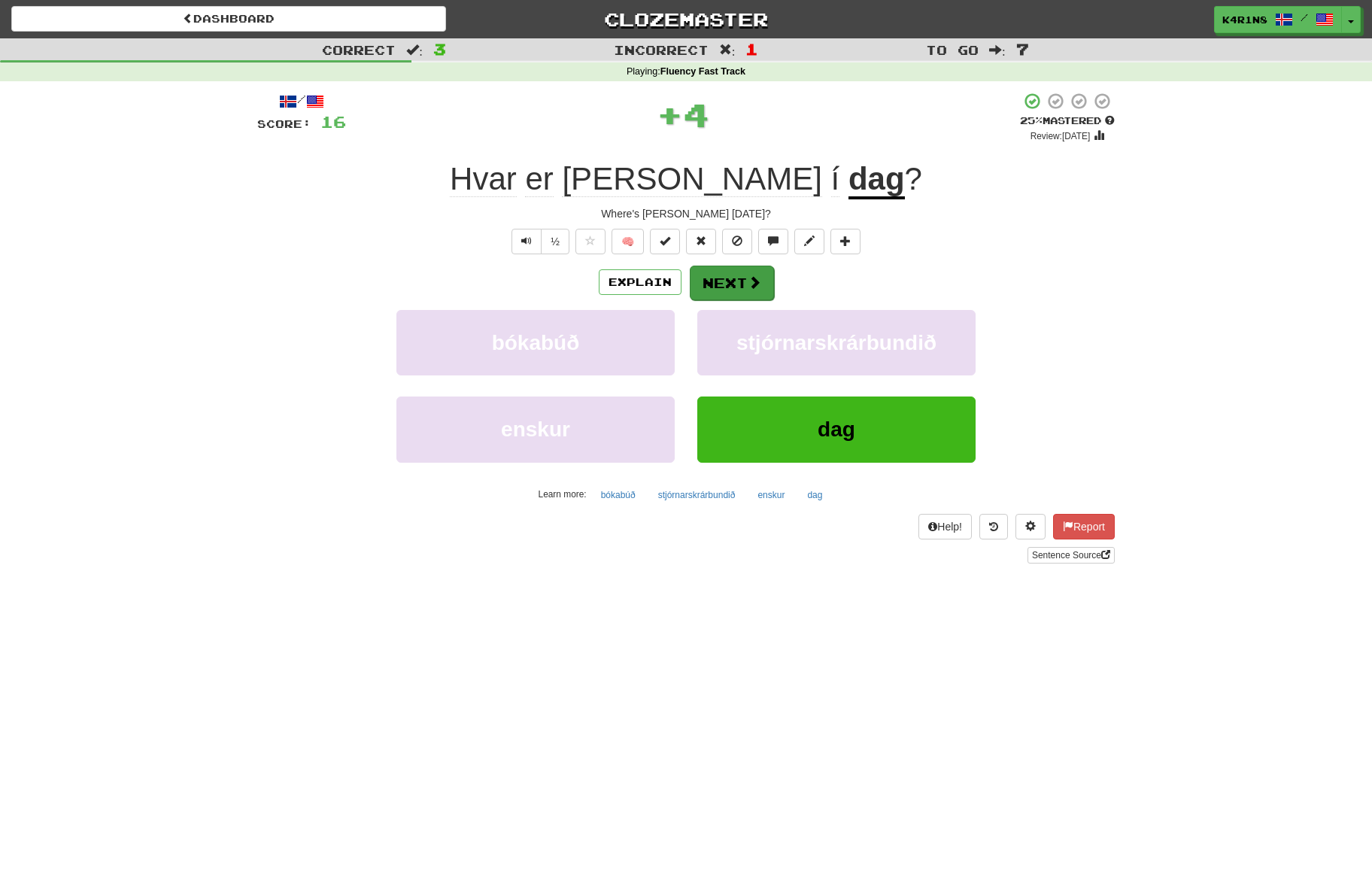
click at [752, 282] on span at bounding box center [754, 281] width 13 height 13
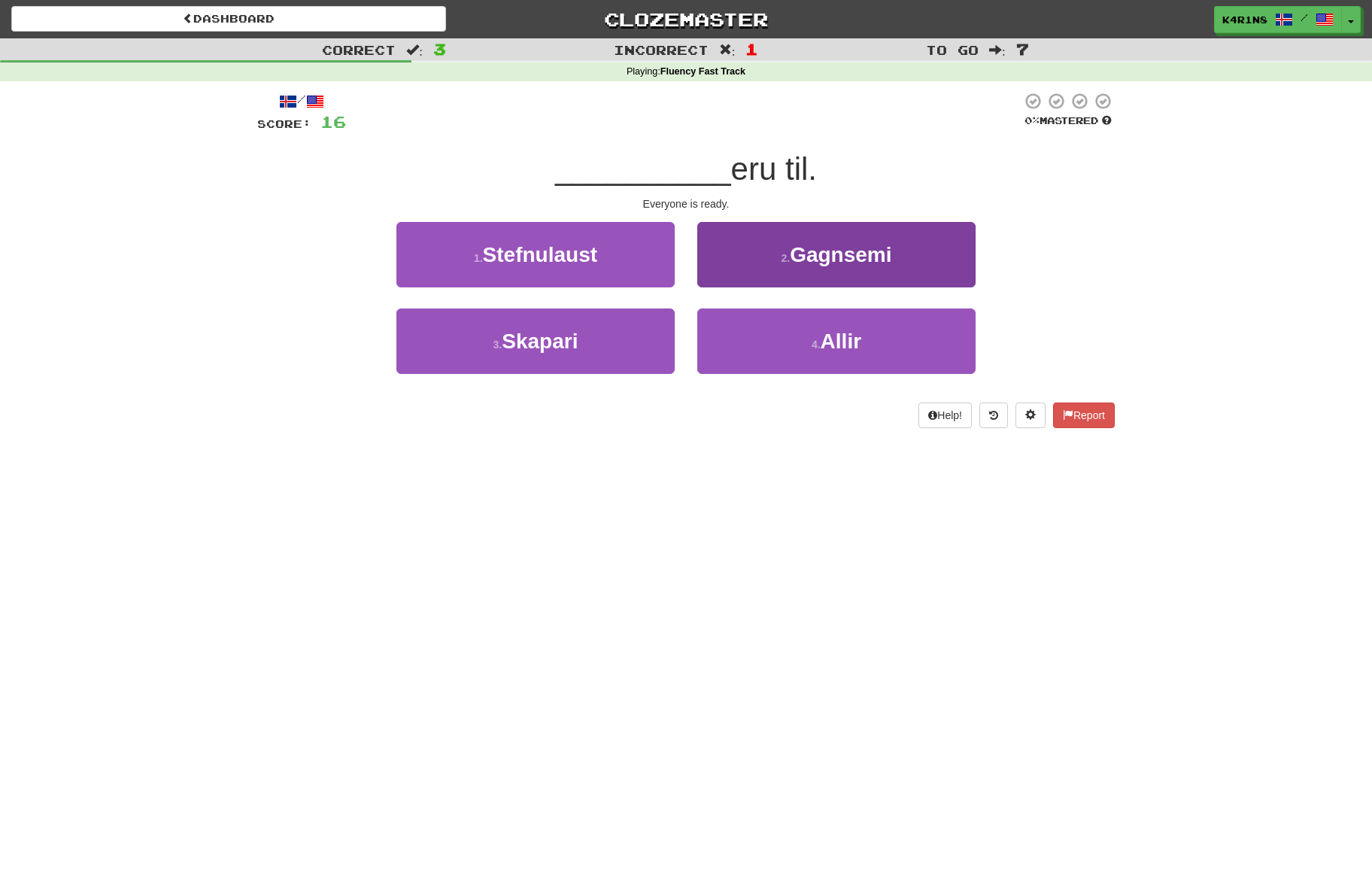
click at [782, 321] on button "4 . Allir" at bounding box center [836, 340] width 279 height 65
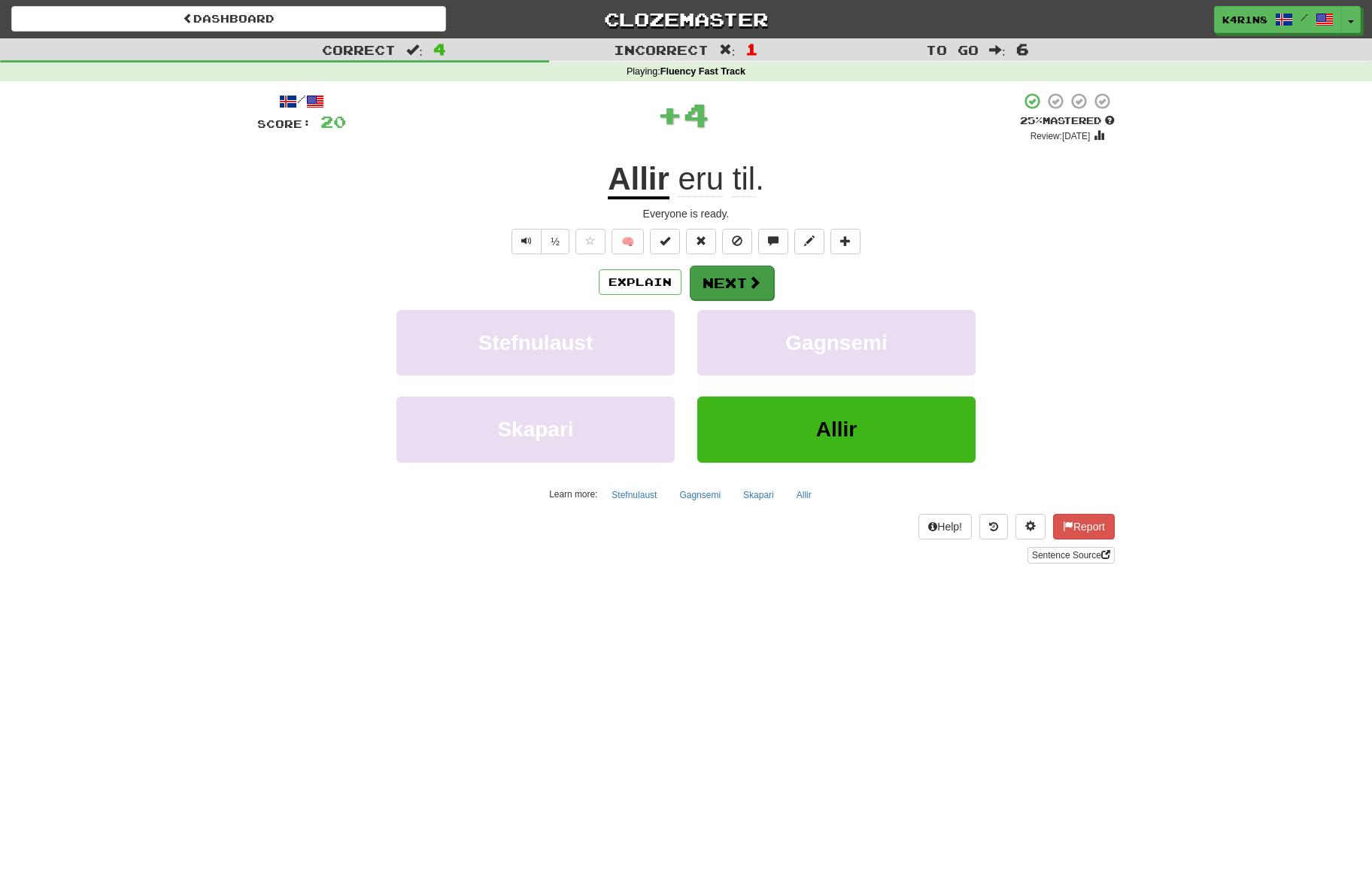
click at [738, 284] on button "Next" at bounding box center [732, 282] width 84 height 35
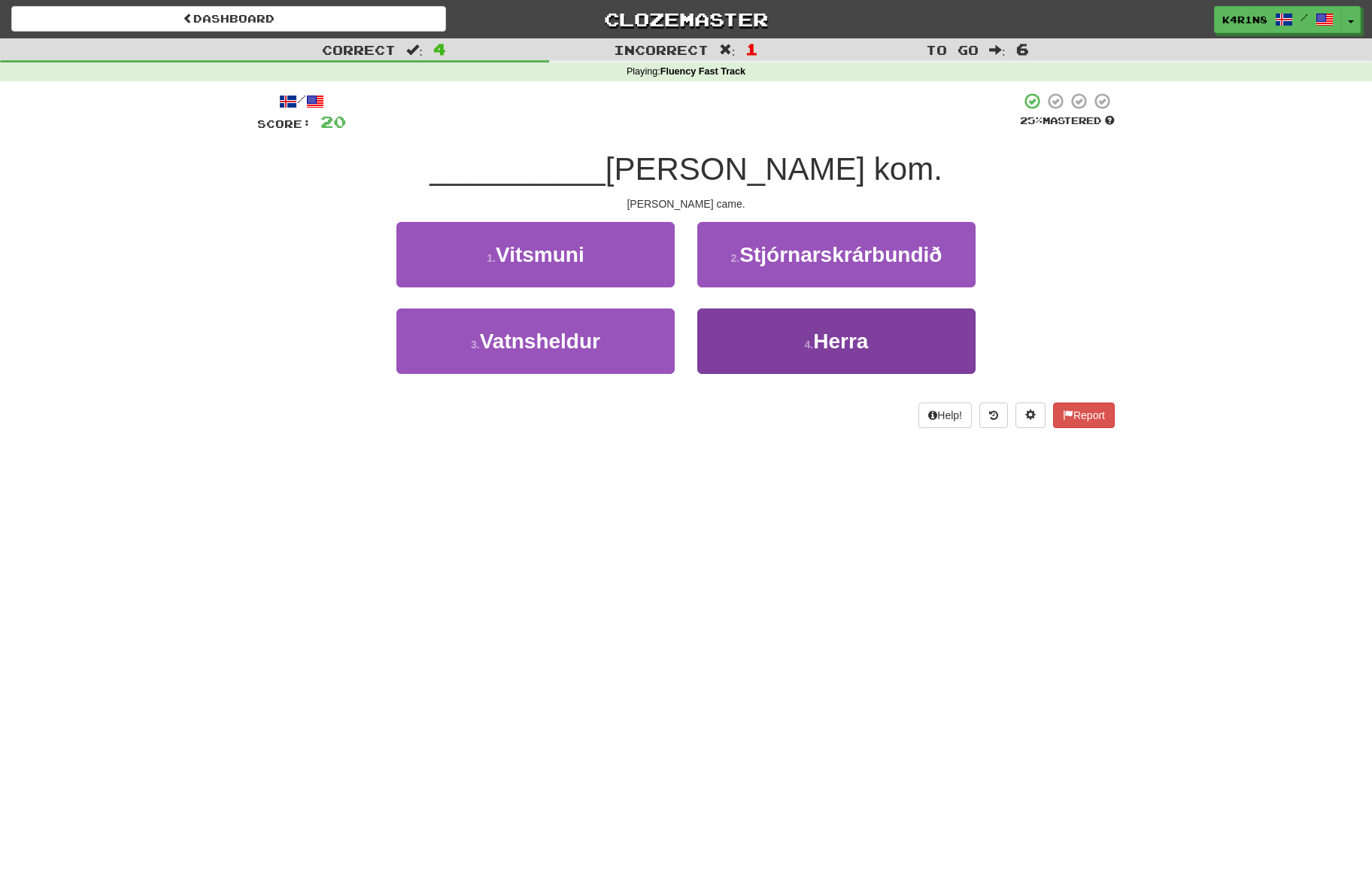
click at [792, 349] on button "4 . Herra" at bounding box center [836, 340] width 279 height 65
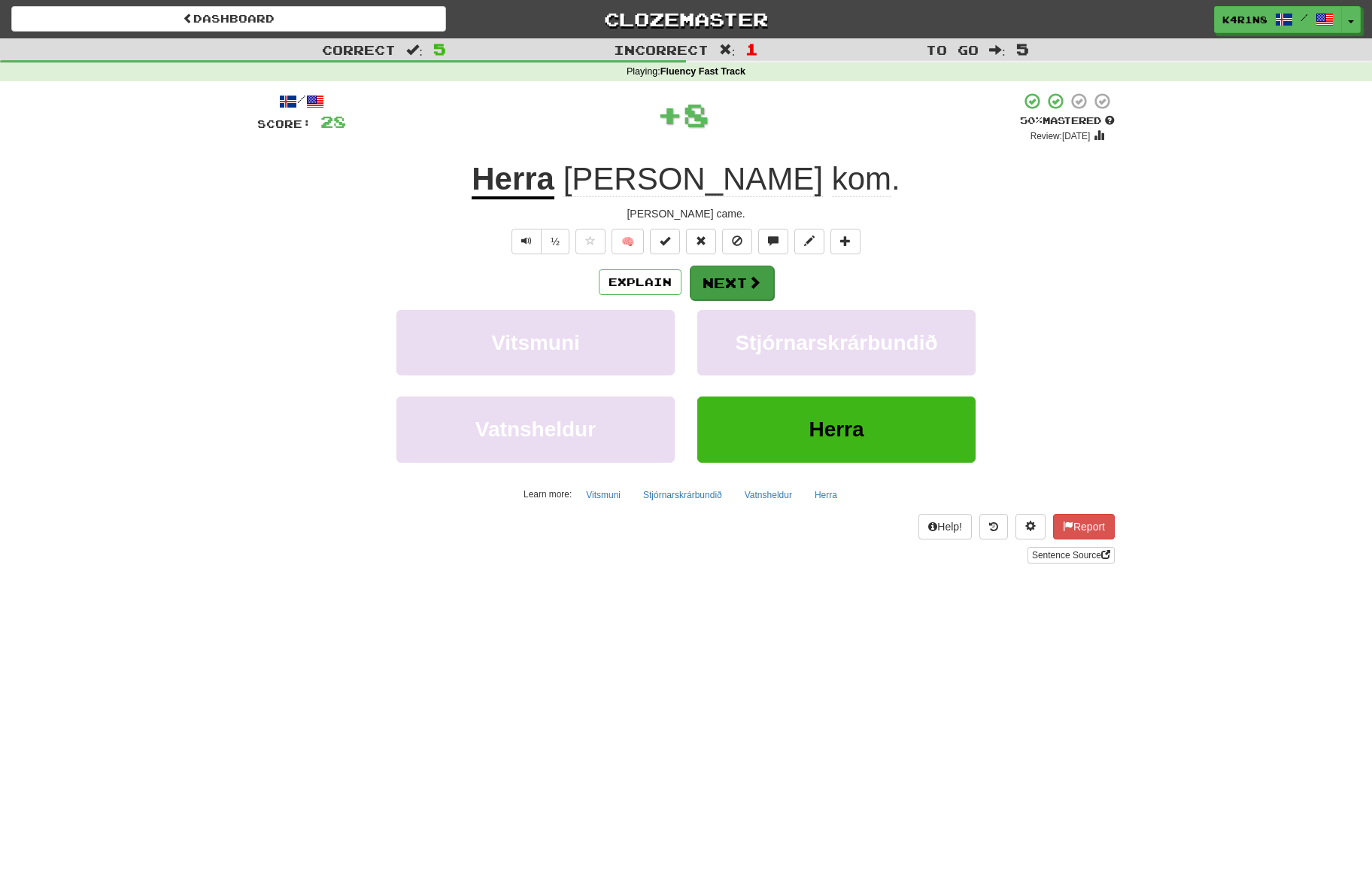
click at [743, 293] on button "Next" at bounding box center [732, 282] width 84 height 35
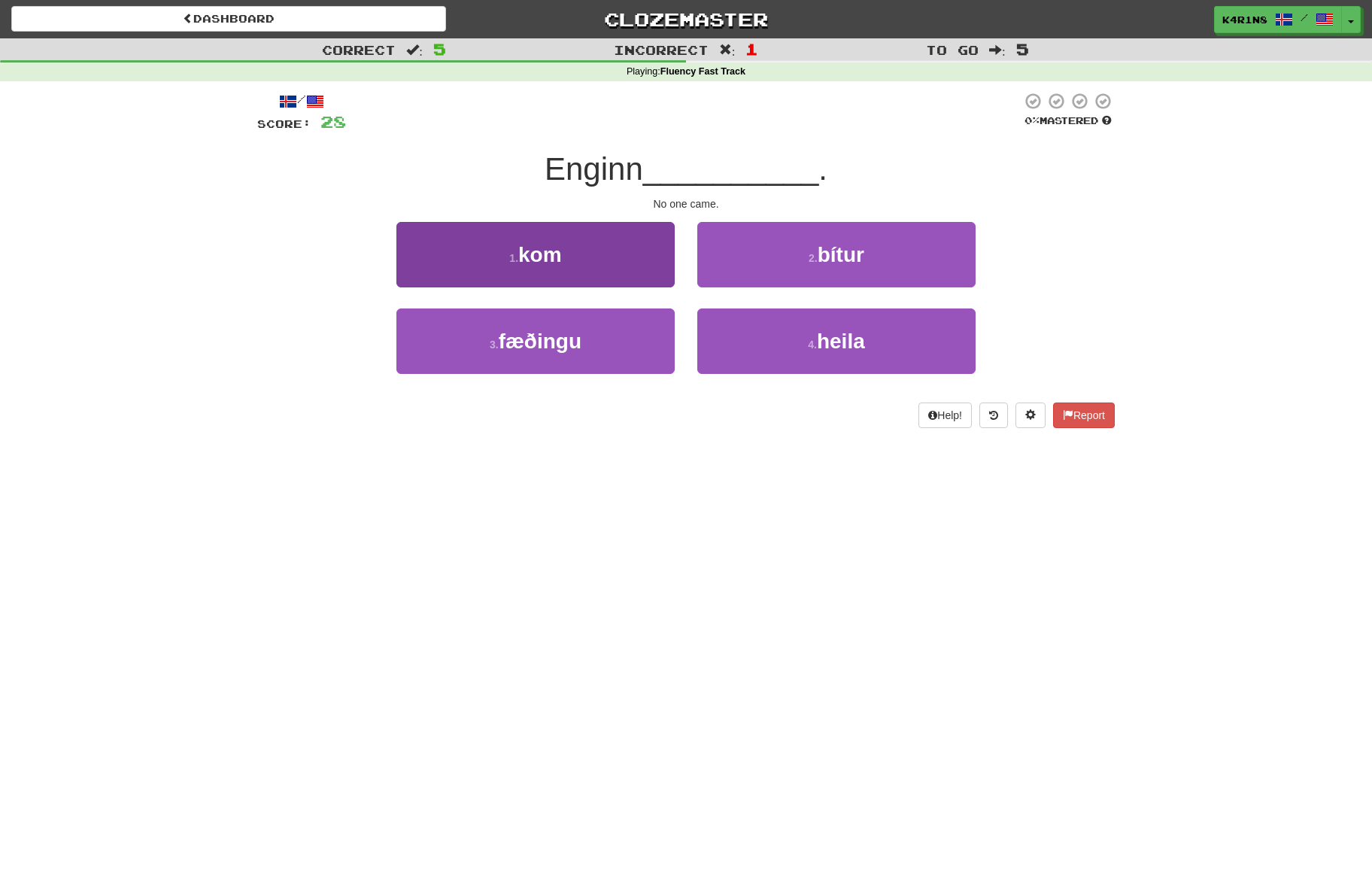
click at [584, 245] on button "1 . kom" at bounding box center [536, 254] width 279 height 65
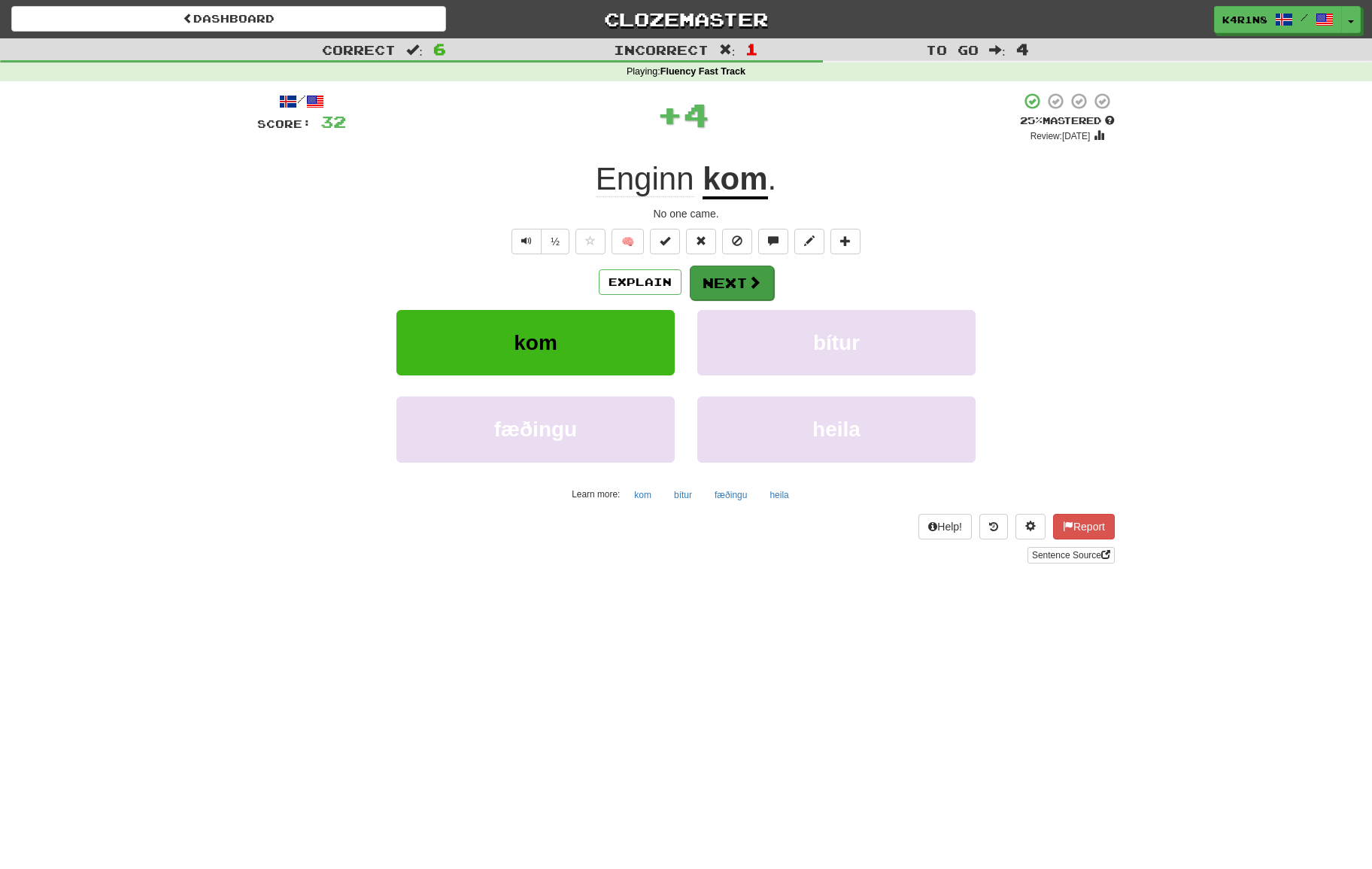
click at [738, 277] on button "Next" at bounding box center [732, 282] width 84 height 35
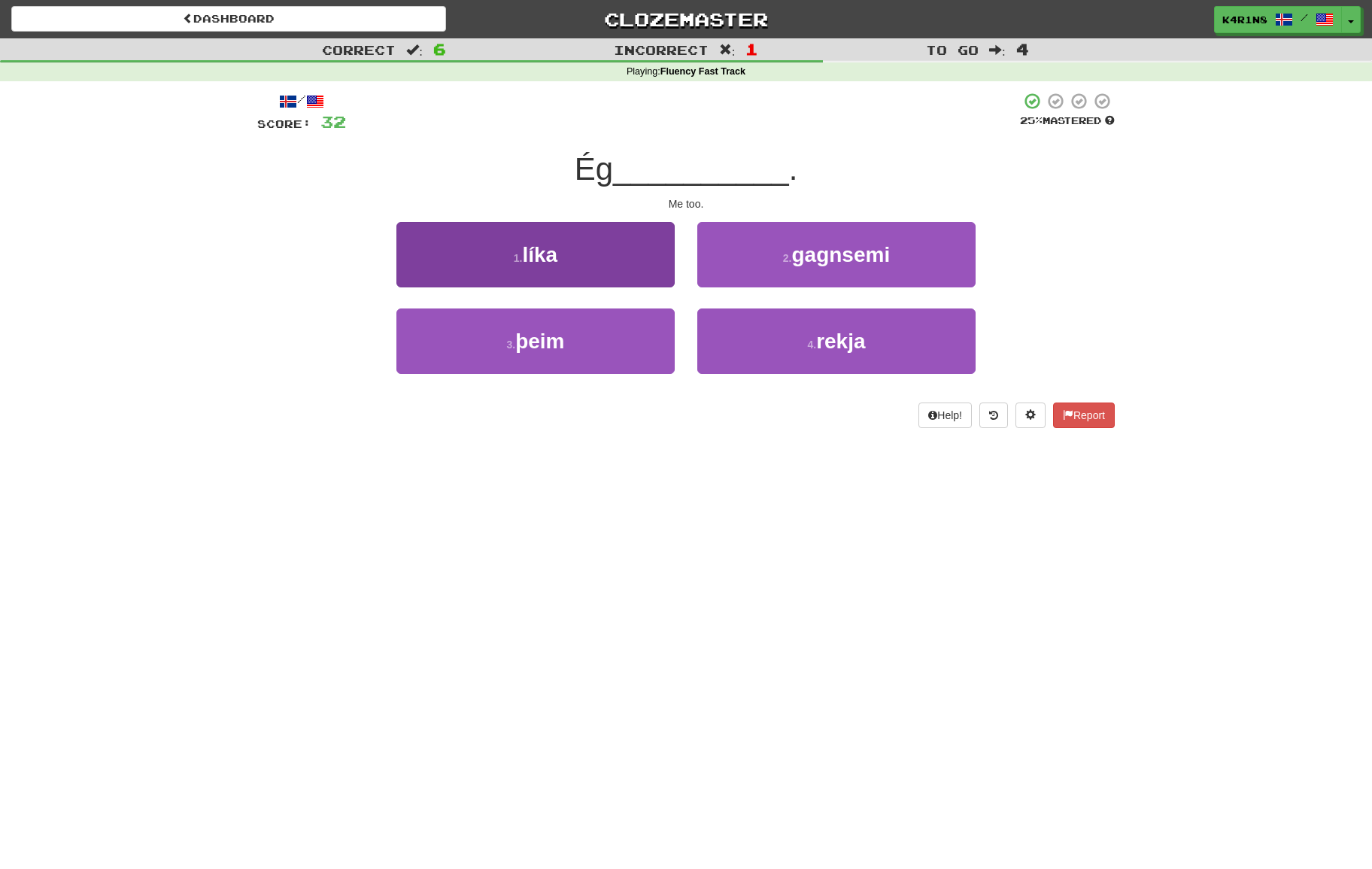
click at [639, 270] on button "1 . líka" at bounding box center [536, 254] width 279 height 65
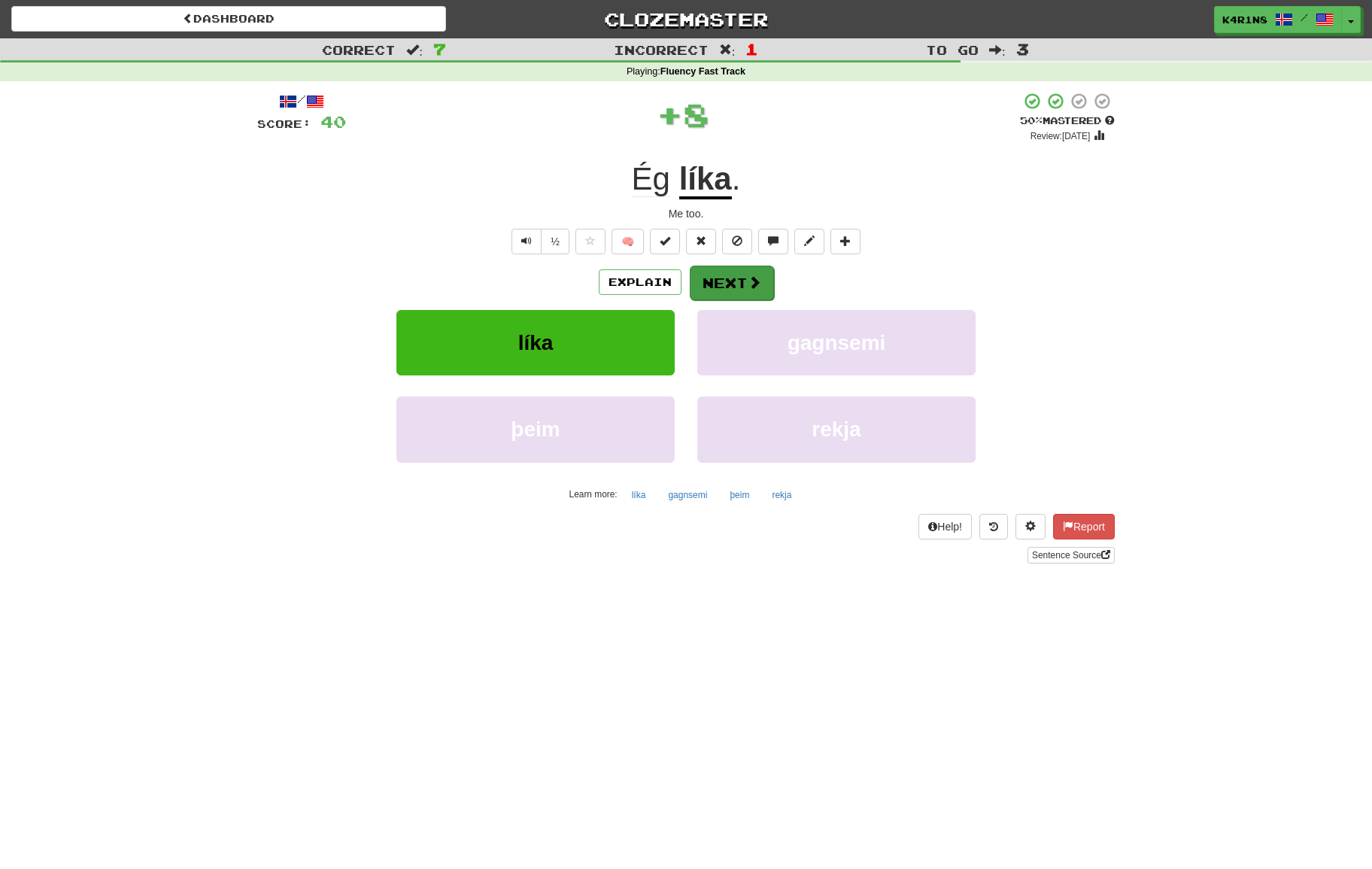
click at [731, 280] on button "Next" at bounding box center [732, 282] width 84 height 35
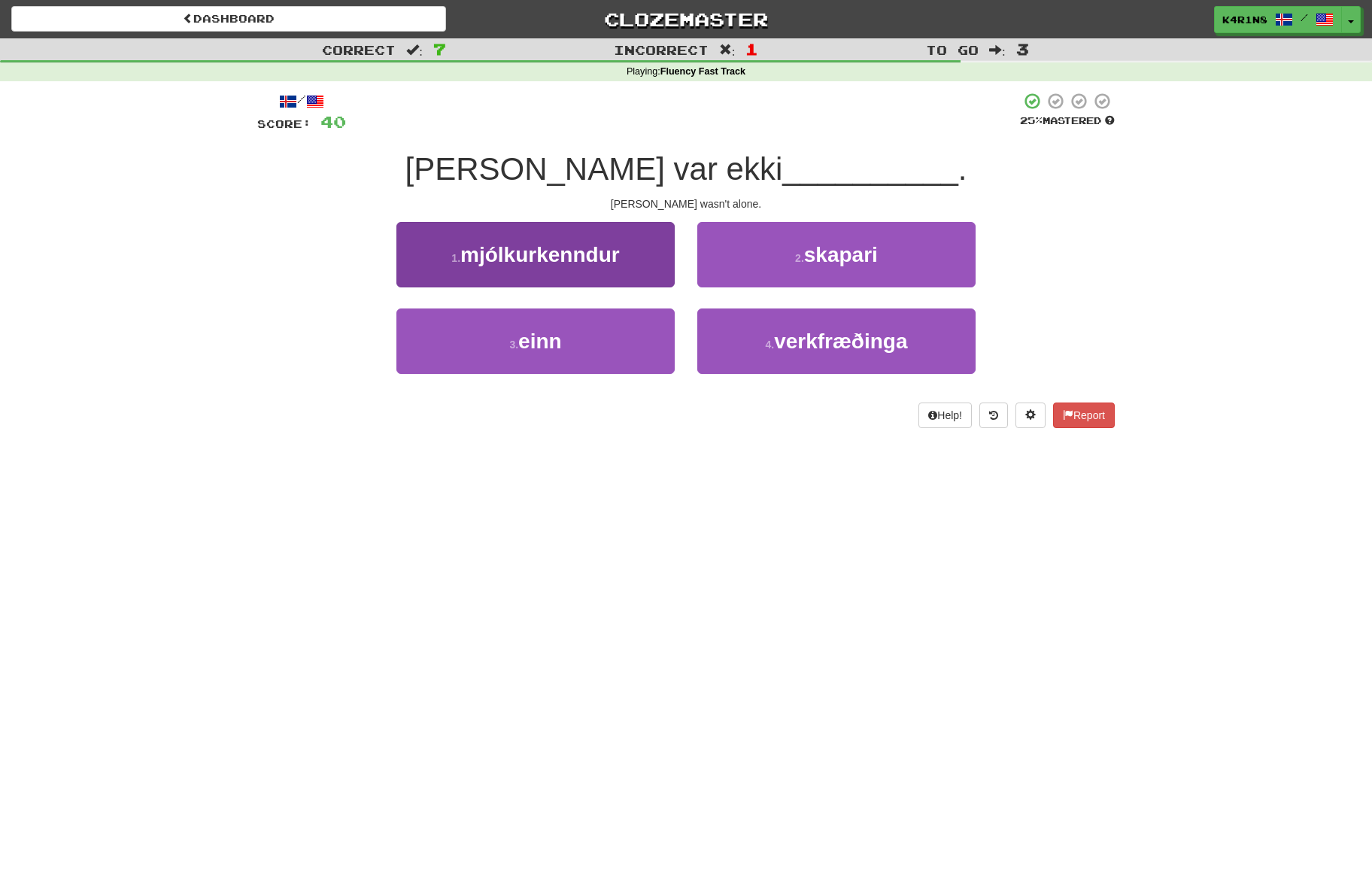
click at [649, 309] on button "3 . einn" at bounding box center [536, 340] width 279 height 65
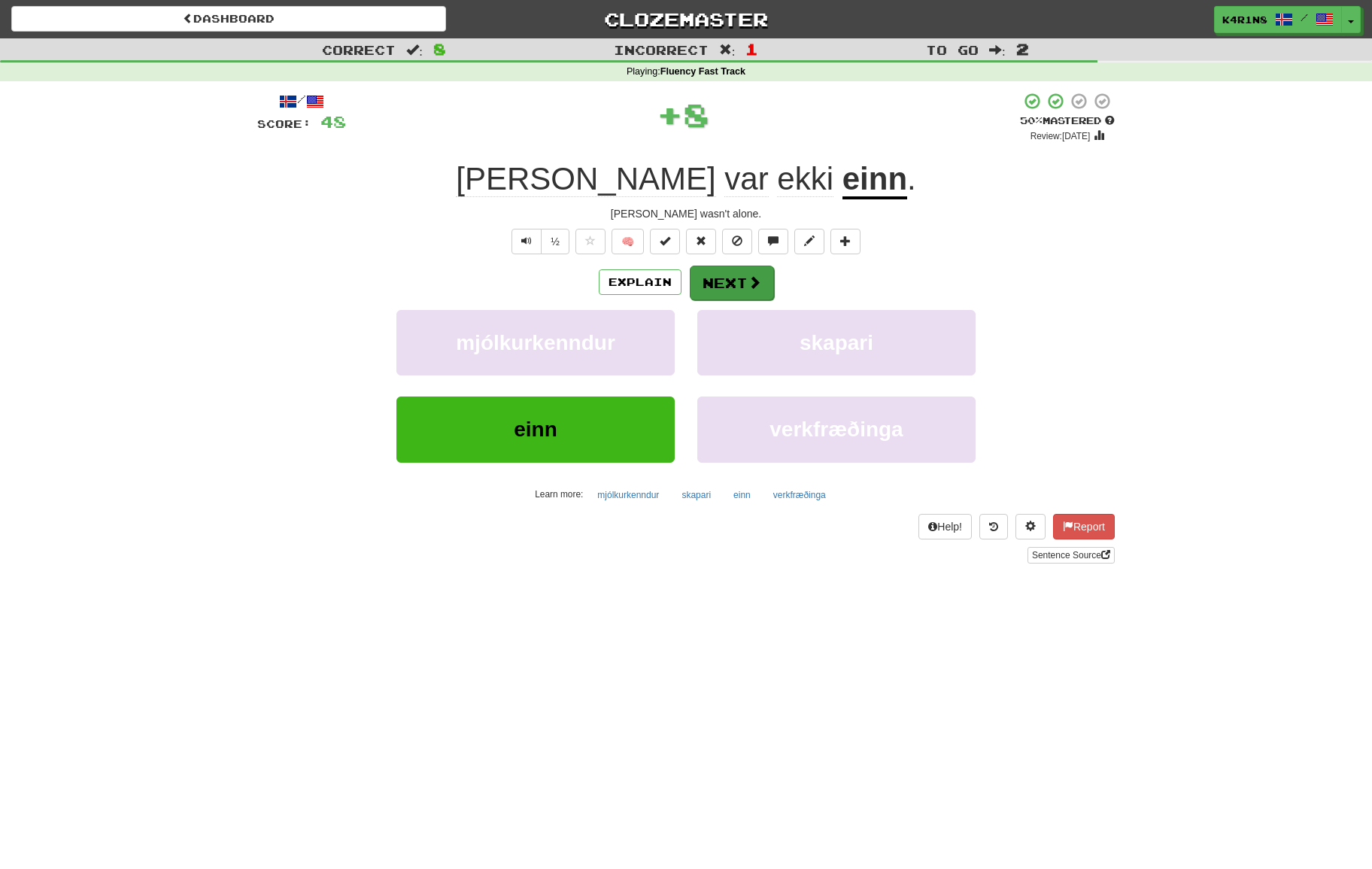
click at [716, 289] on button "Next" at bounding box center [732, 282] width 84 height 35
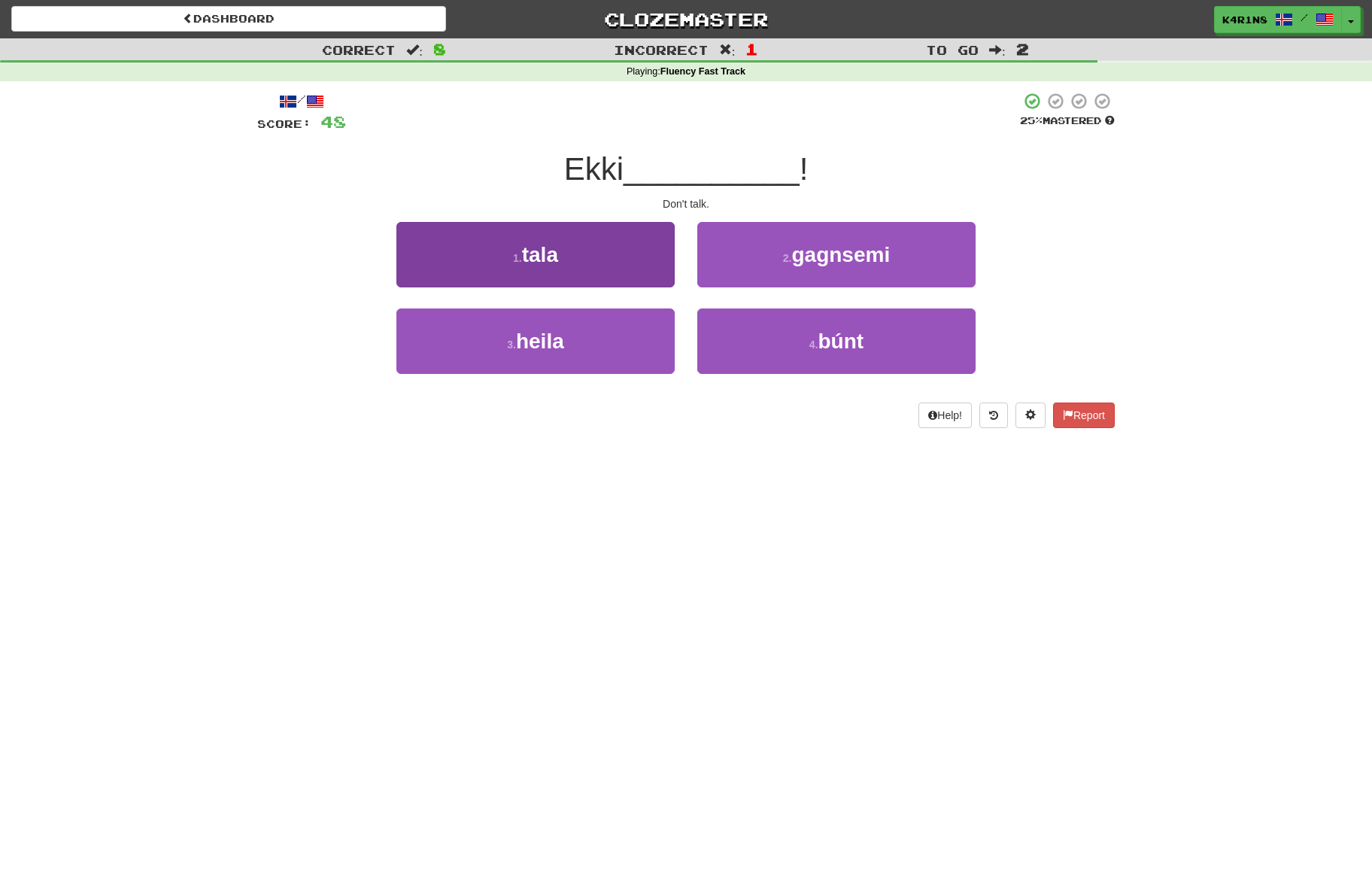
click at [651, 279] on button "1 . tala" at bounding box center [536, 254] width 279 height 65
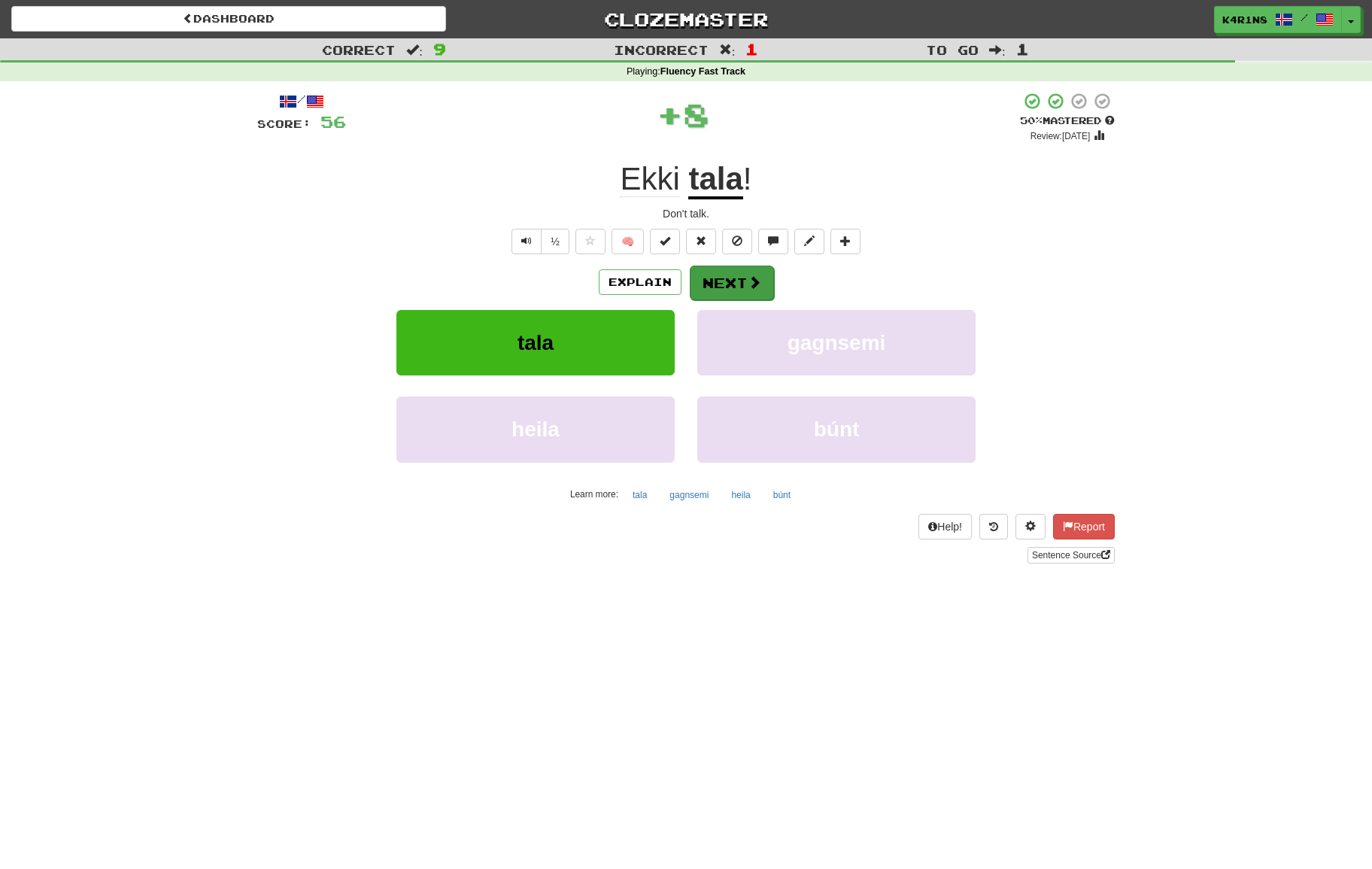
click at [734, 284] on button "Next" at bounding box center [732, 282] width 84 height 35
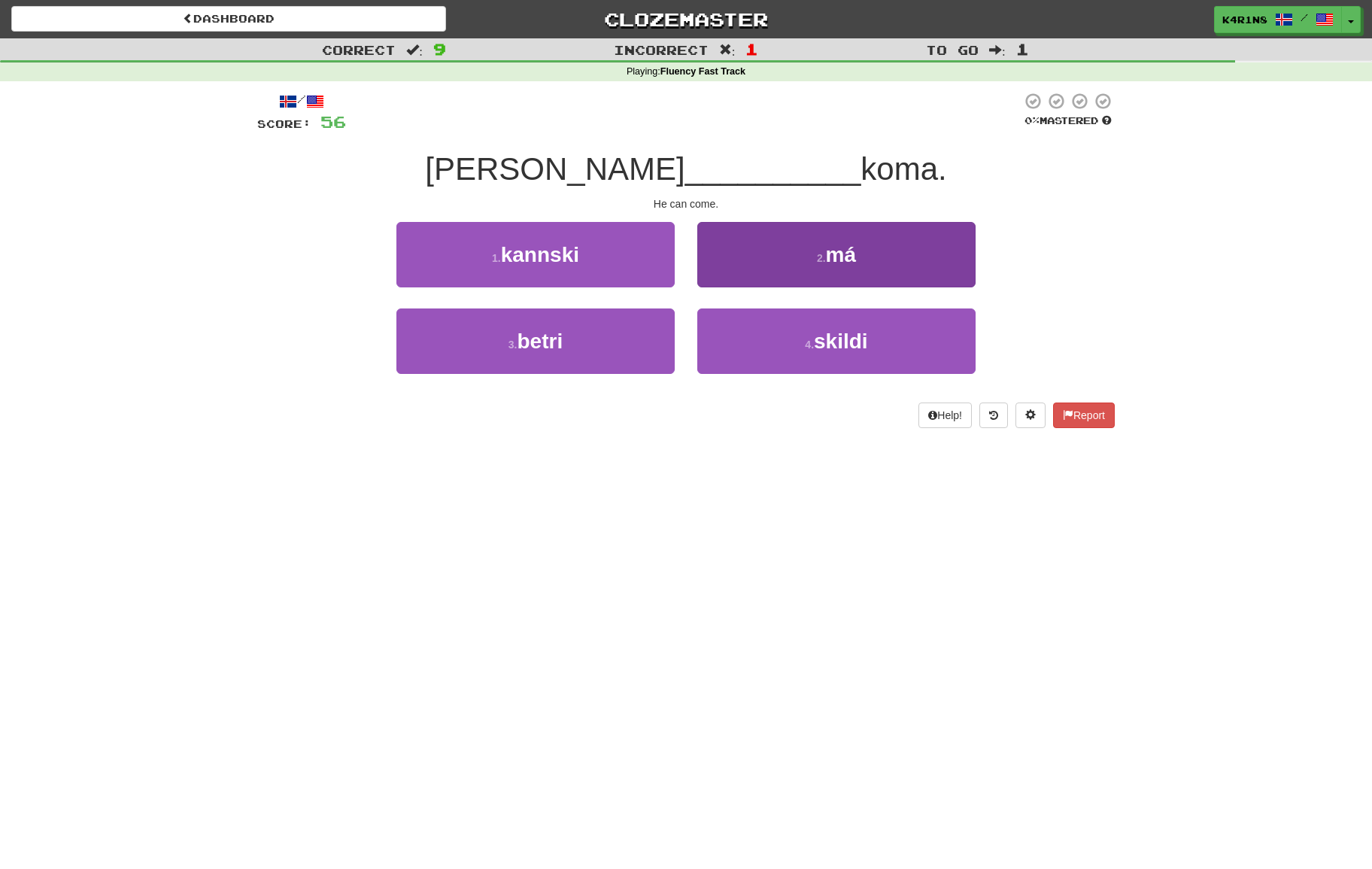
click at [783, 276] on button "2 . má" at bounding box center [836, 254] width 279 height 65
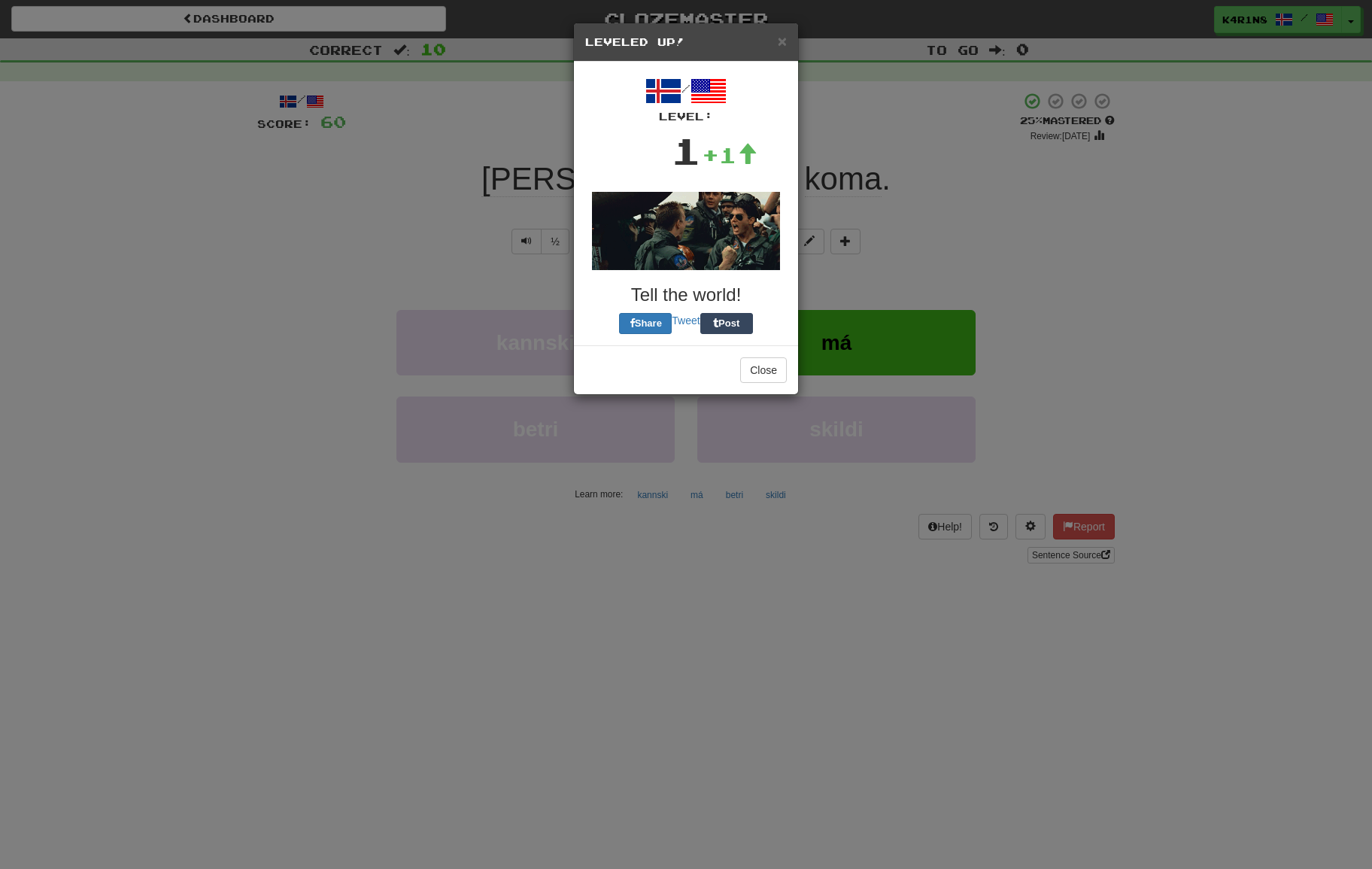
click at [734, 274] on body "Dashboard Clozemaster k4r1n8 / Toggle Dropdown Dashboard Leaderboard Activity F…" at bounding box center [686, 701] width 1372 height 1403
click at [767, 362] on button "Close" at bounding box center [763, 374] width 47 height 26
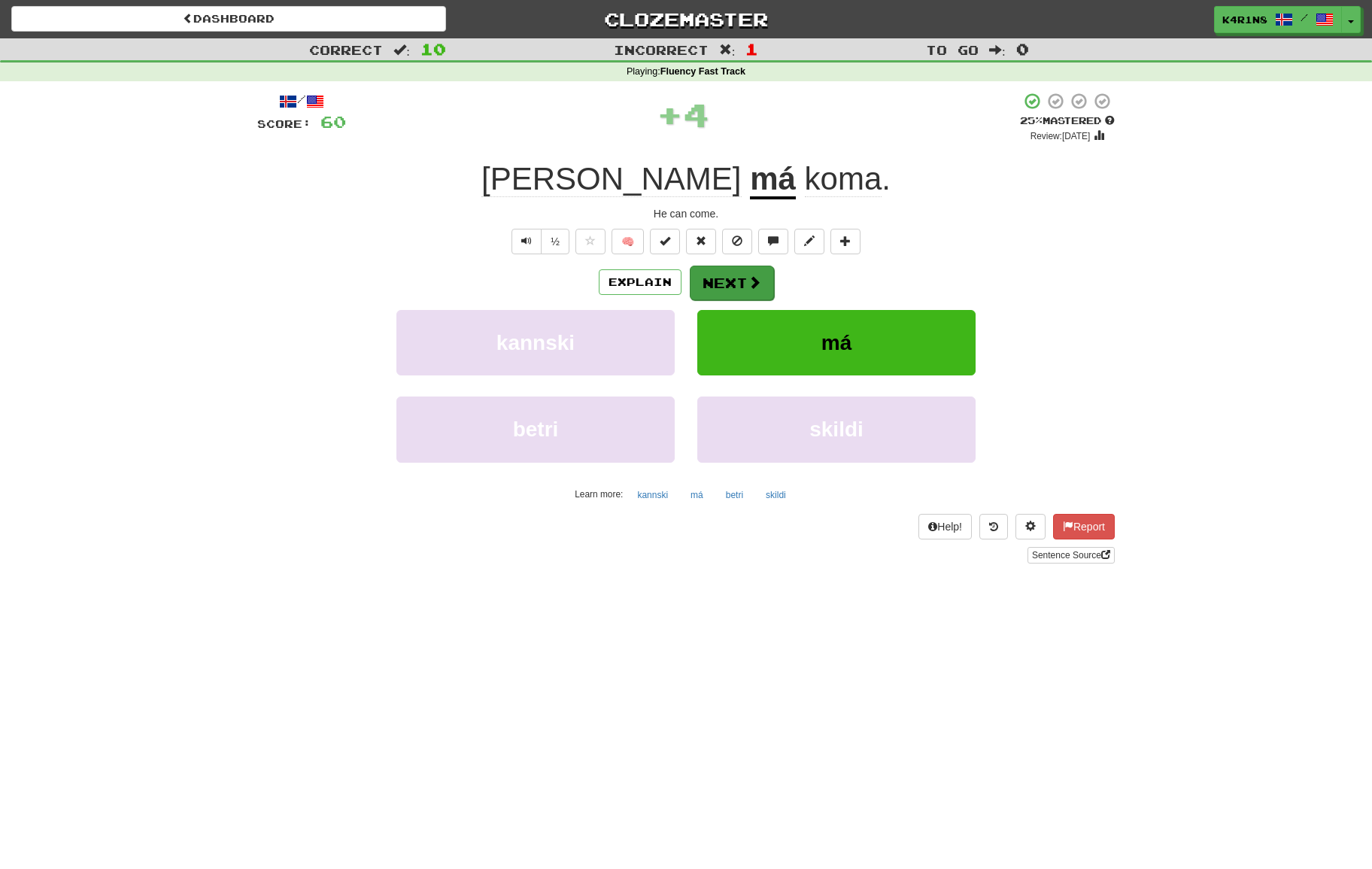
click at [760, 290] on button "Next" at bounding box center [732, 282] width 84 height 35
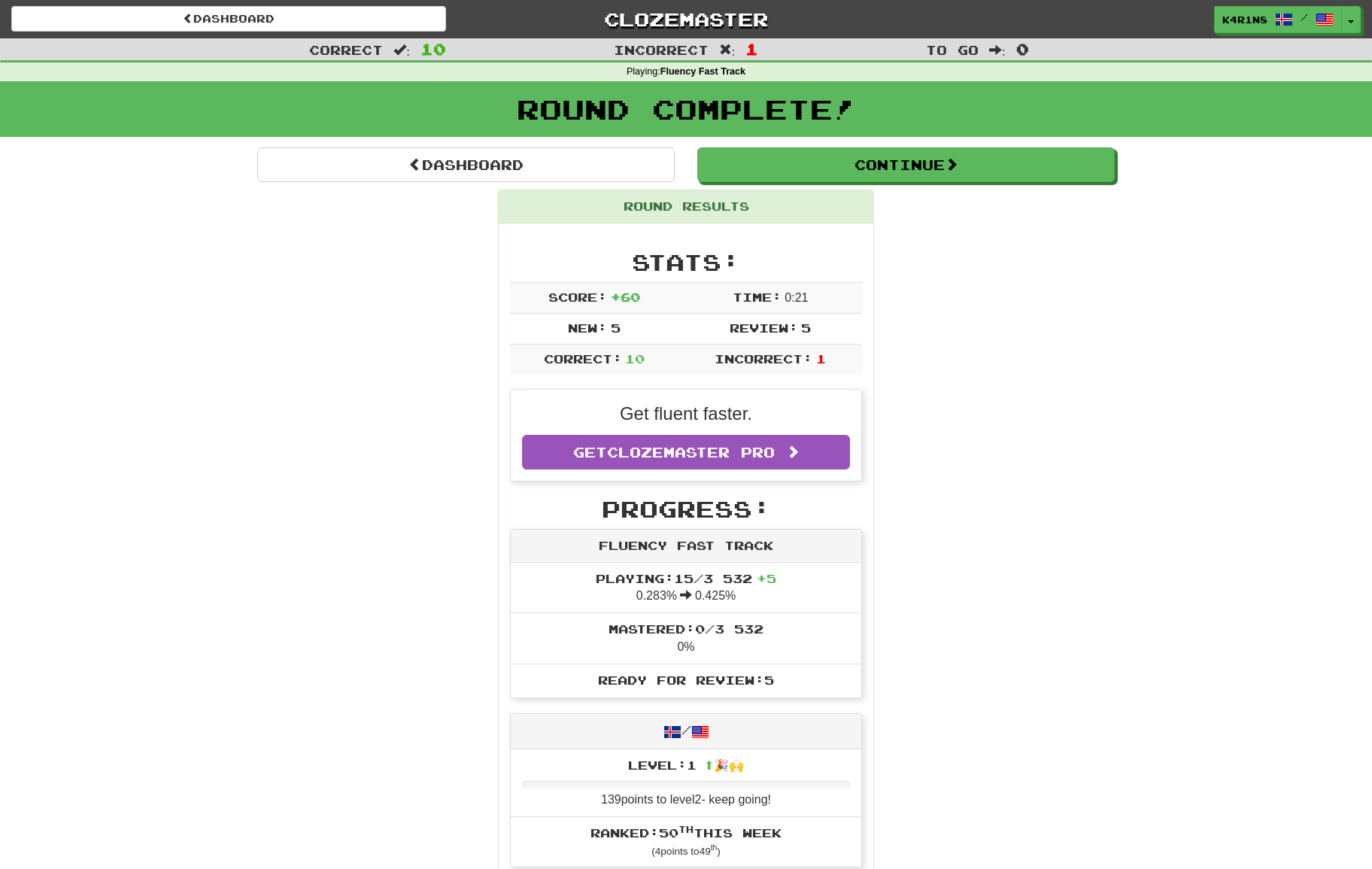
click at [913, 139] on div "Round Complete!" at bounding box center [686, 115] width 1372 height 66
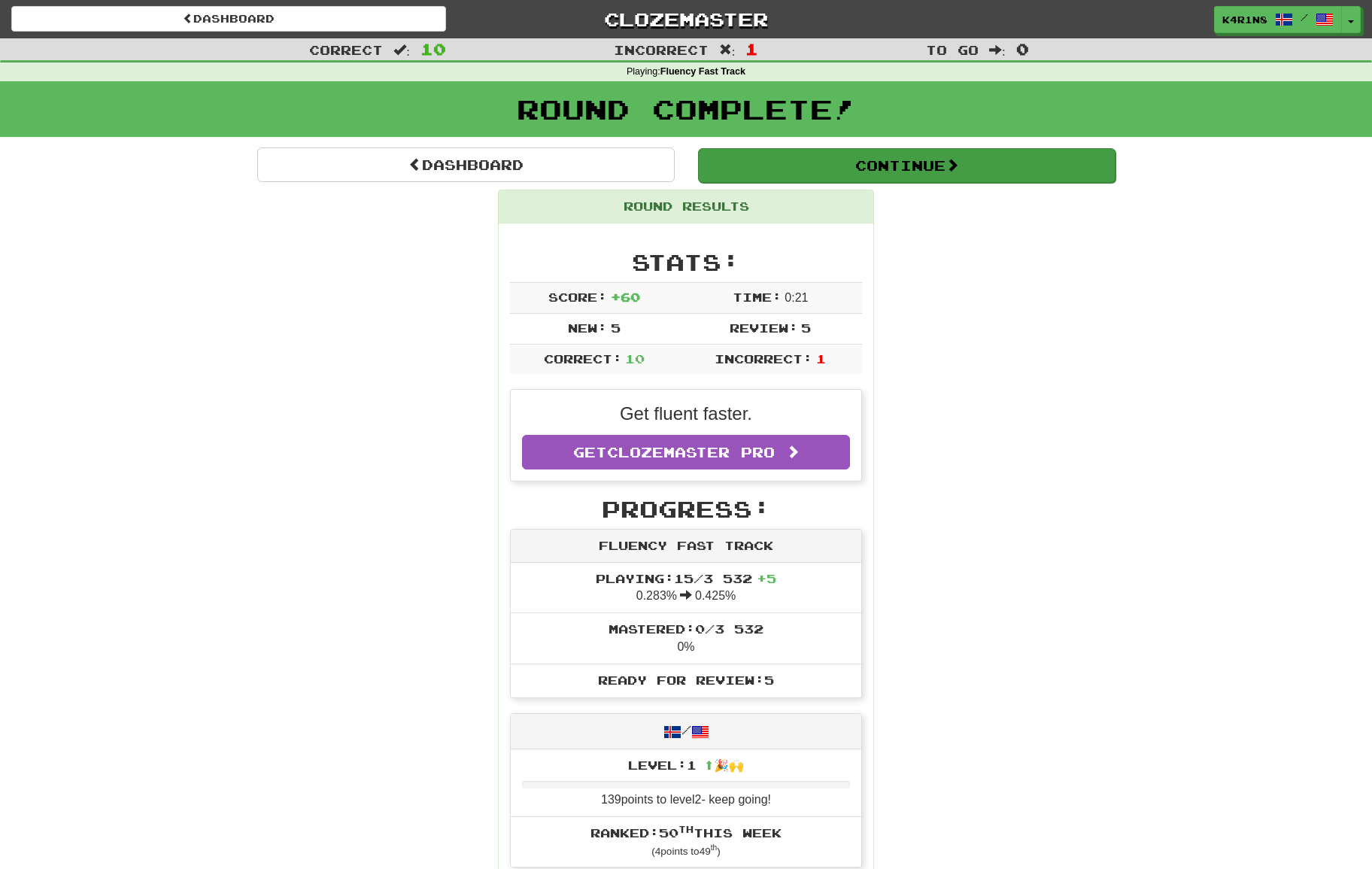
click at [905, 160] on button "Continue" at bounding box center [906, 165] width 417 height 35
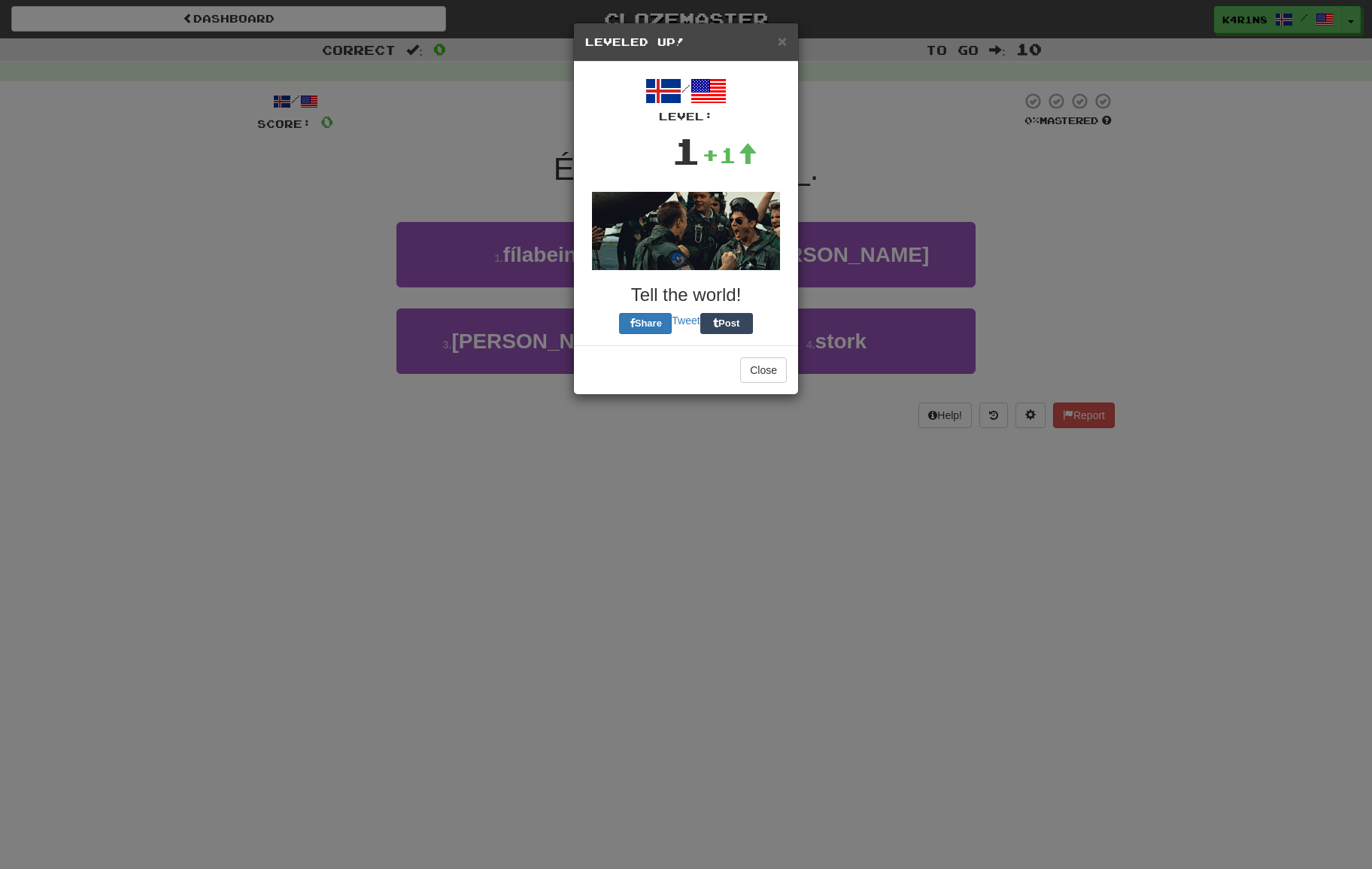
click at [774, 372] on button "Close" at bounding box center [763, 370] width 47 height 26
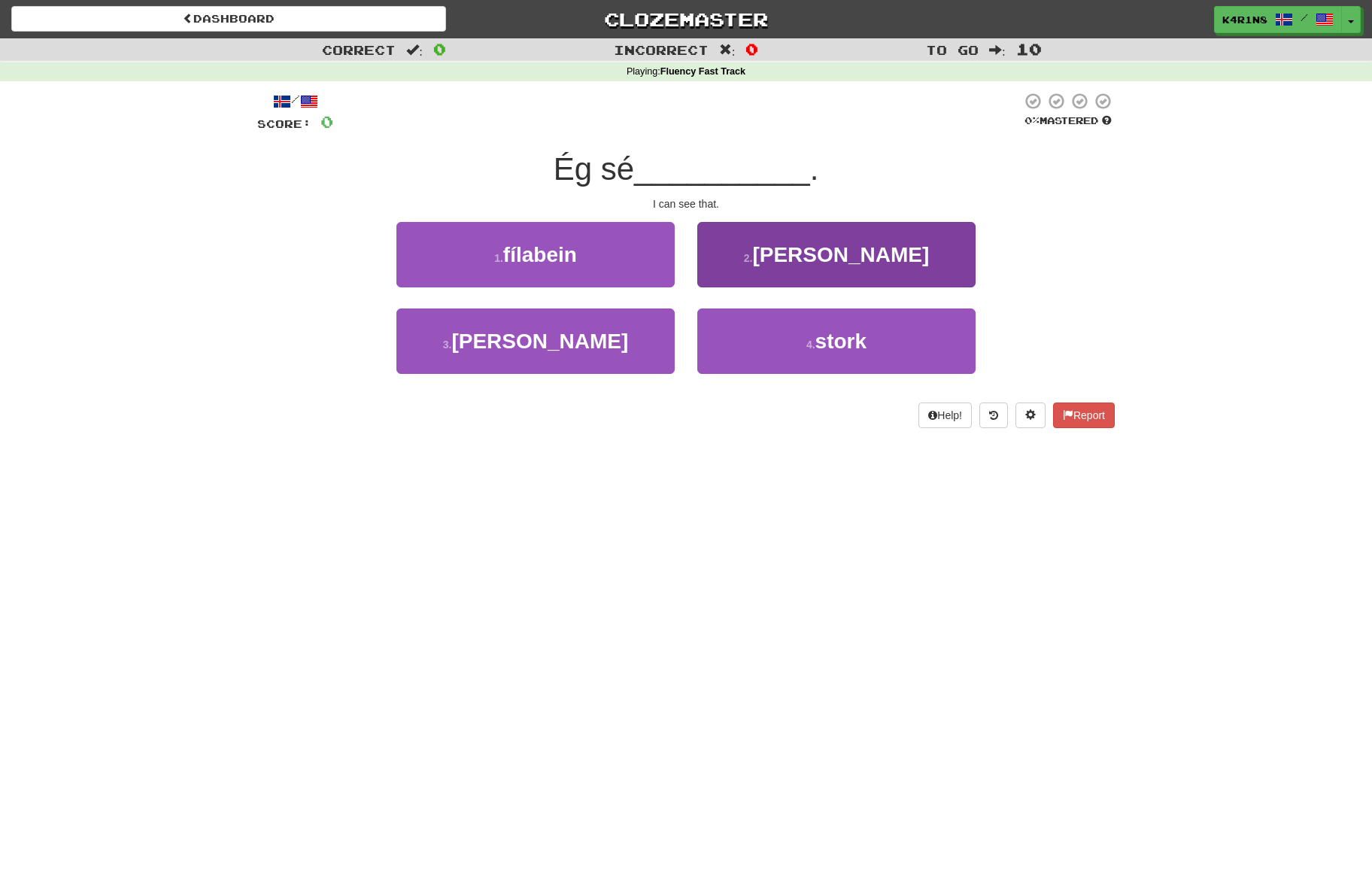
click at [814, 270] on button "2 . það" at bounding box center [836, 254] width 279 height 65
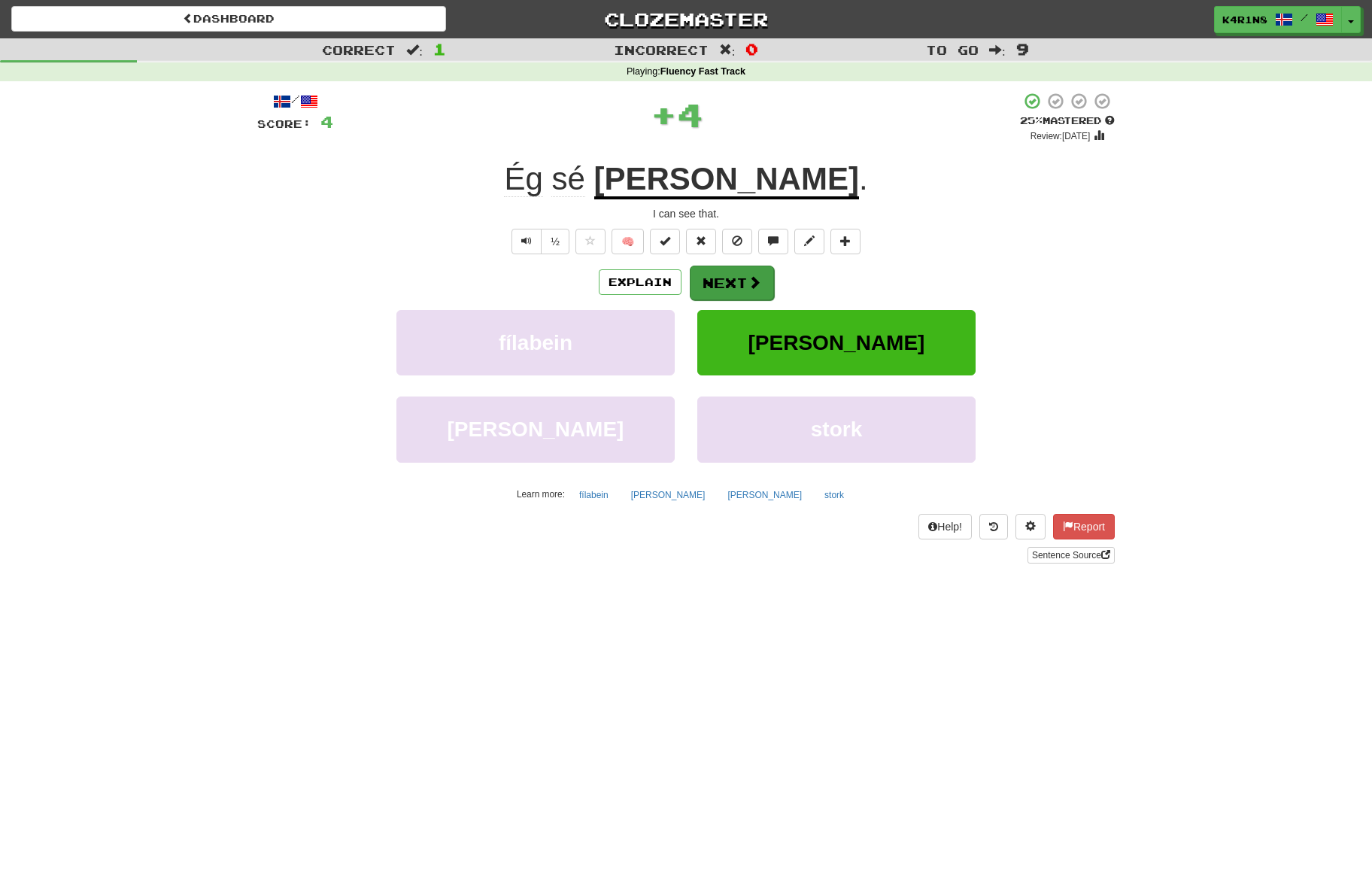
click at [762, 293] on button "Next" at bounding box center [732, 282] width 84 height 35
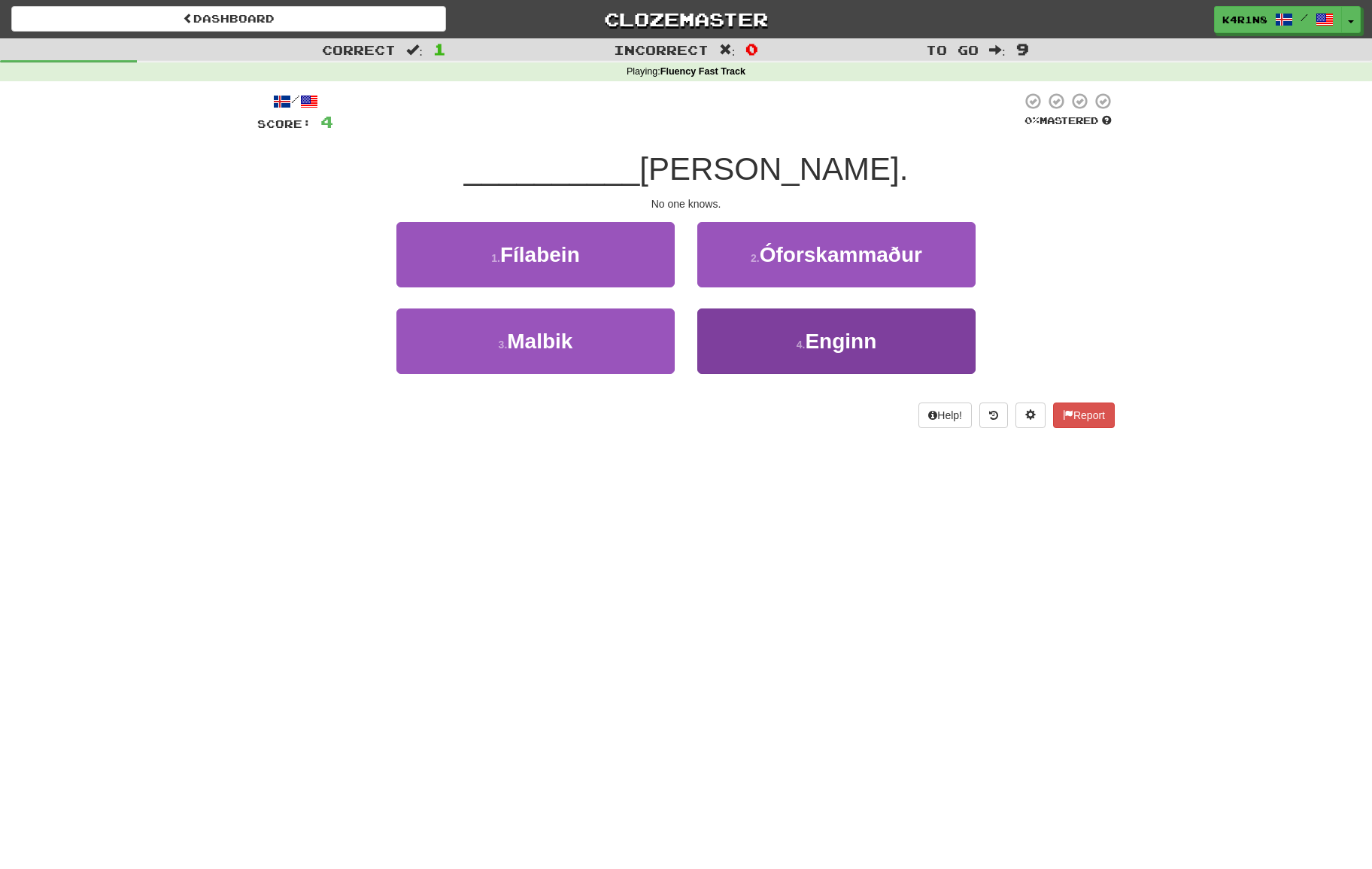
click at [756, 322] on button "4 . Enginn" at bounding box center [836, 340] width 279 height 65
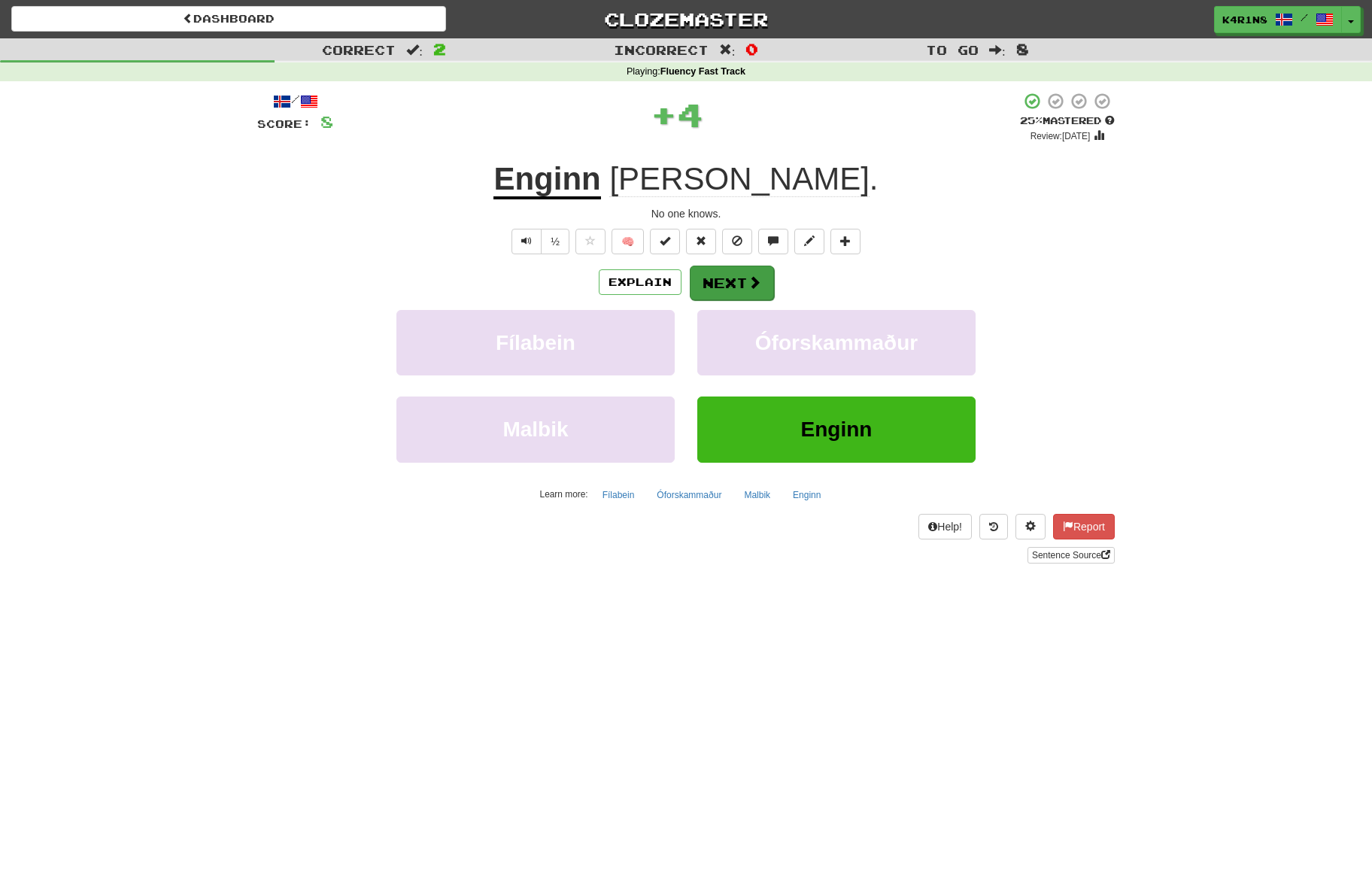
click at [747, 288] on button "Next" at bounding box center [732, 282] width 84 height 35
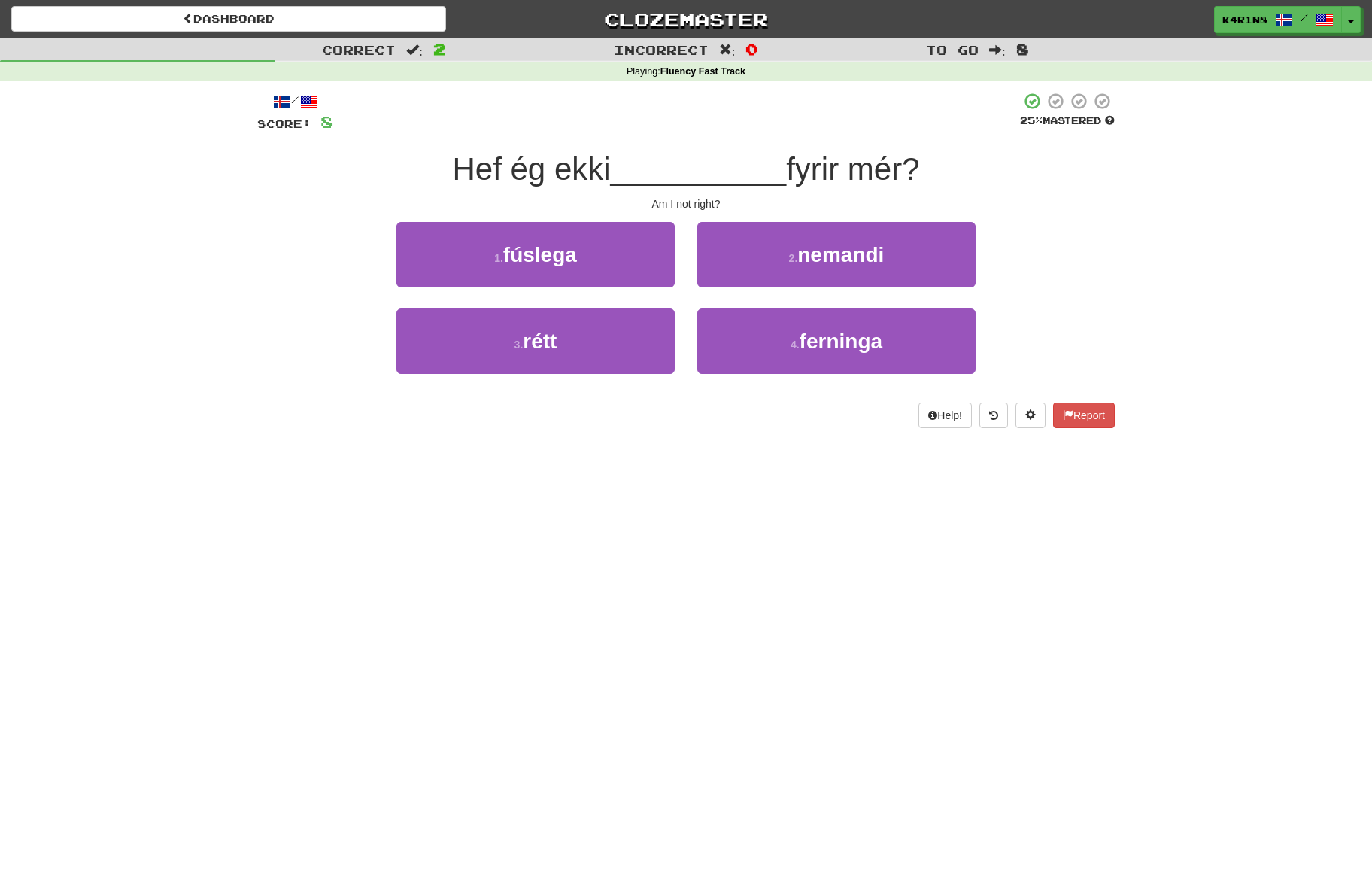
click at [673, 325] on button "3 . rétt" at bounding box center [536, 340] width 279 height 65
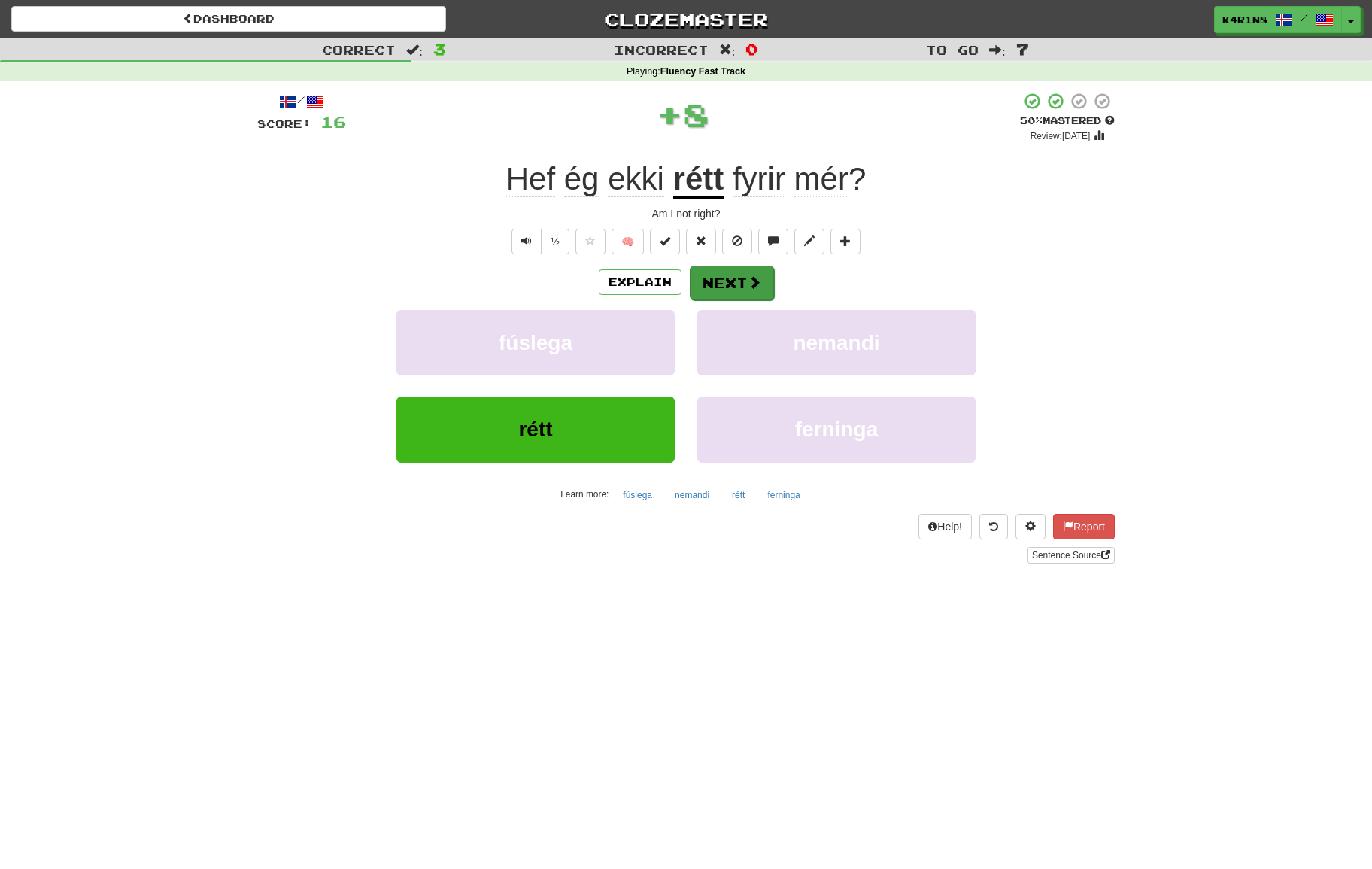
click at [731, 287] on button "Next" at bounding box center [732, 282] width 84 height 35
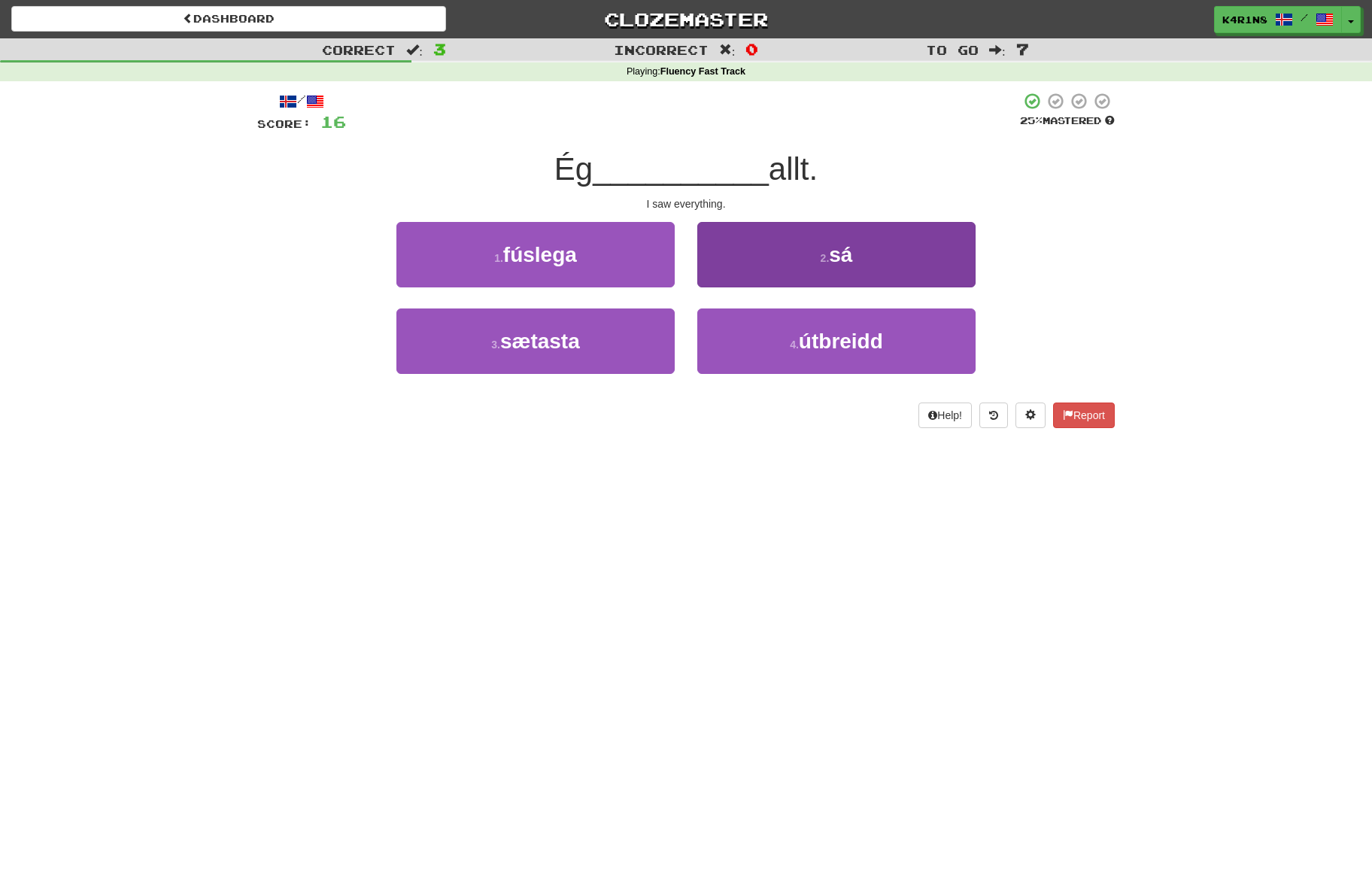
click at [759, 277] on button "2 . sá" at bounding box center [836, 254] width 279 height 65
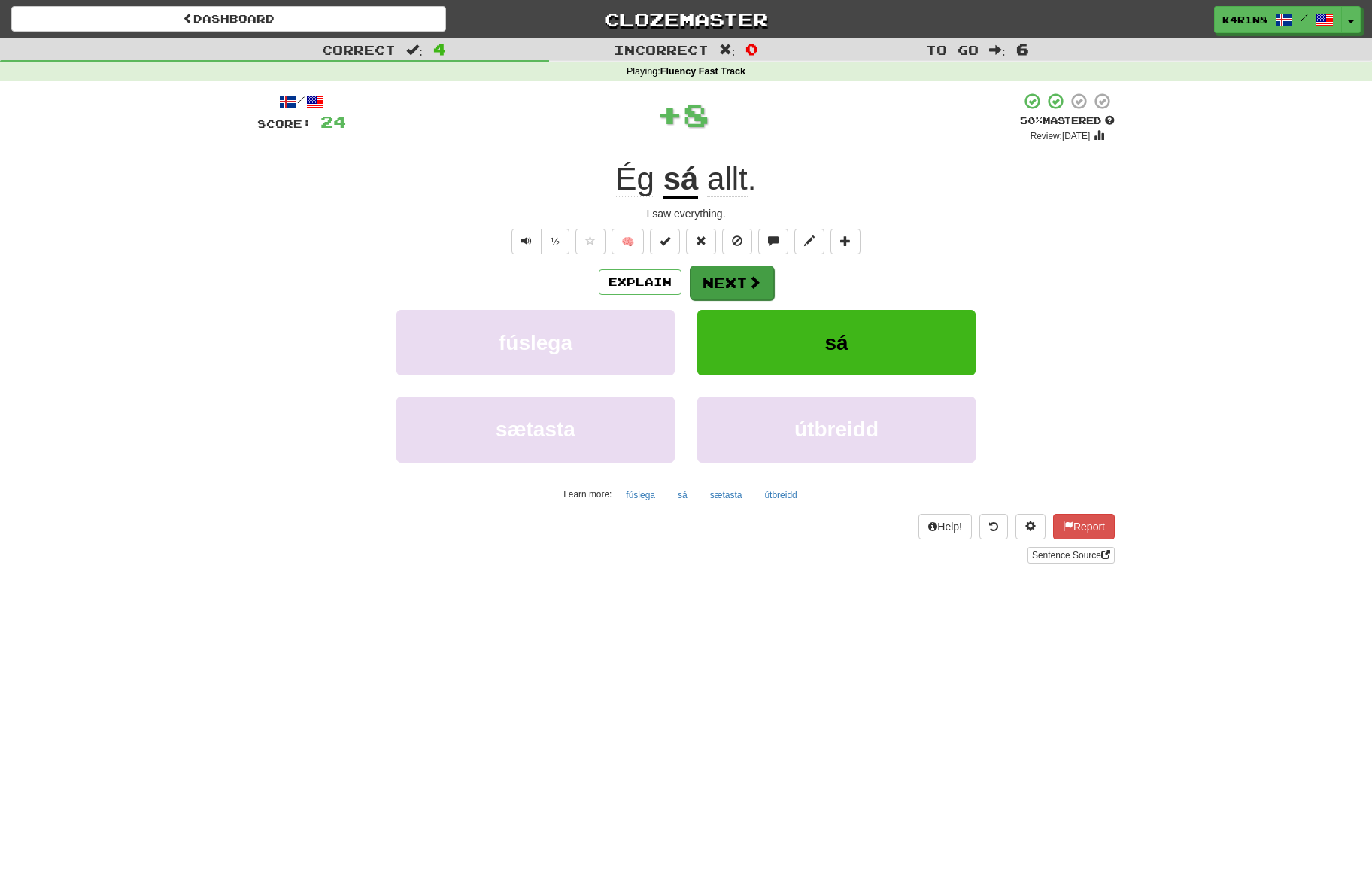
click at [736, 282] on button "Next" at bounding box center [732, 282] width 84 height 35
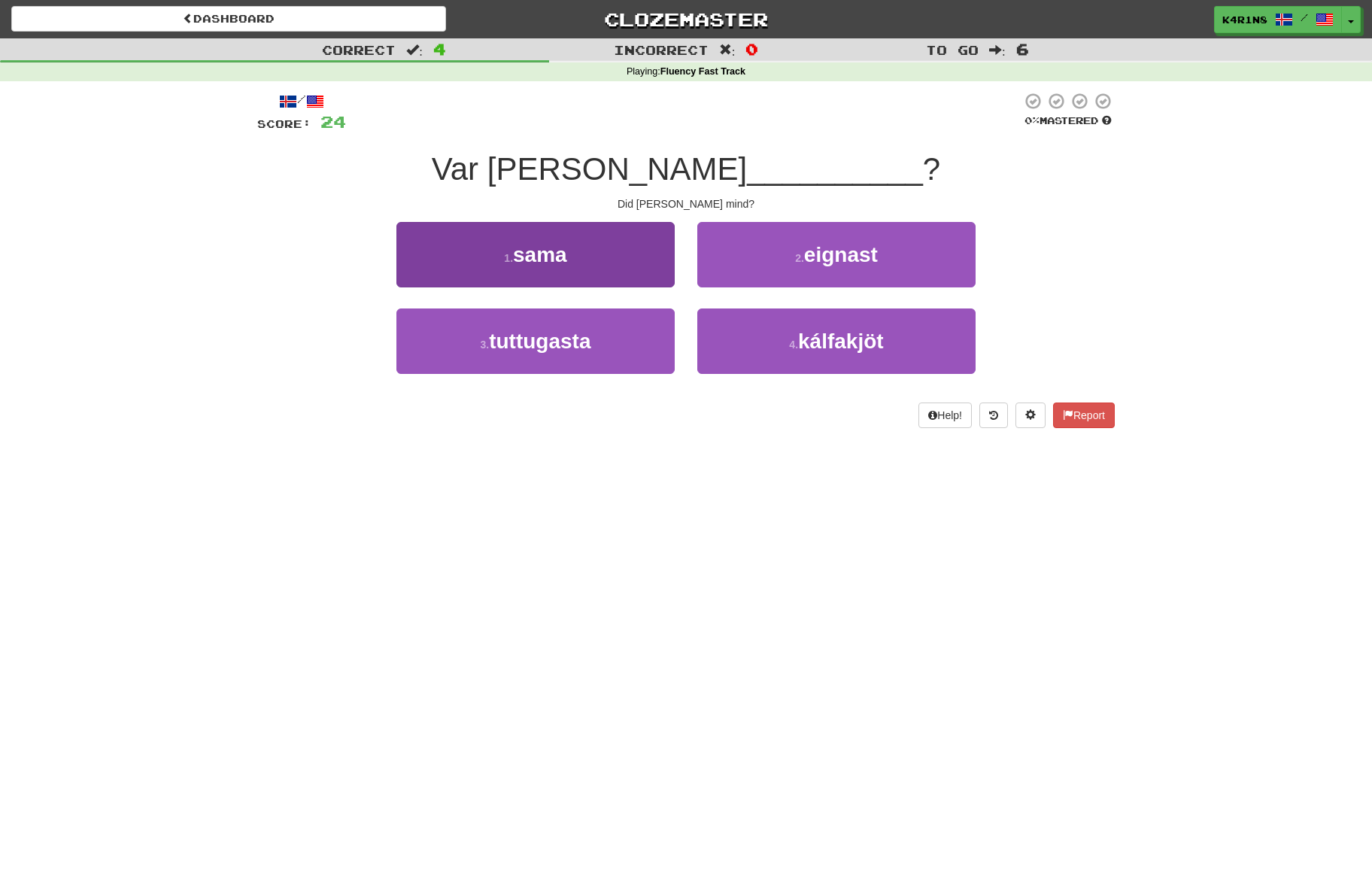
click at [640, 271] on button "1 . sama" at bounding box center [536, 254] width 279 height 65
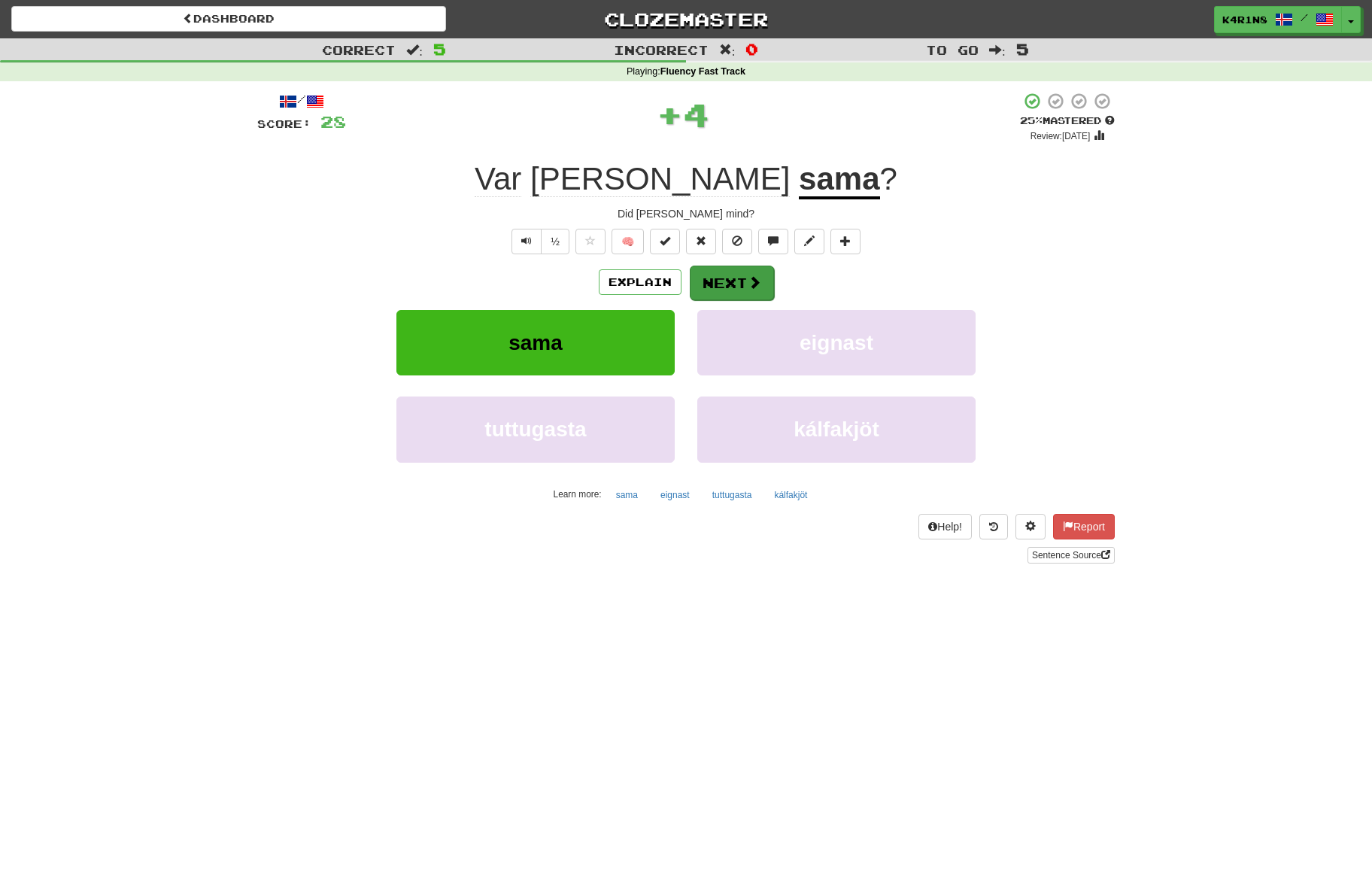
click at [724, 280] on button "Next" at bounding box center [732, 282] width 84 height 35
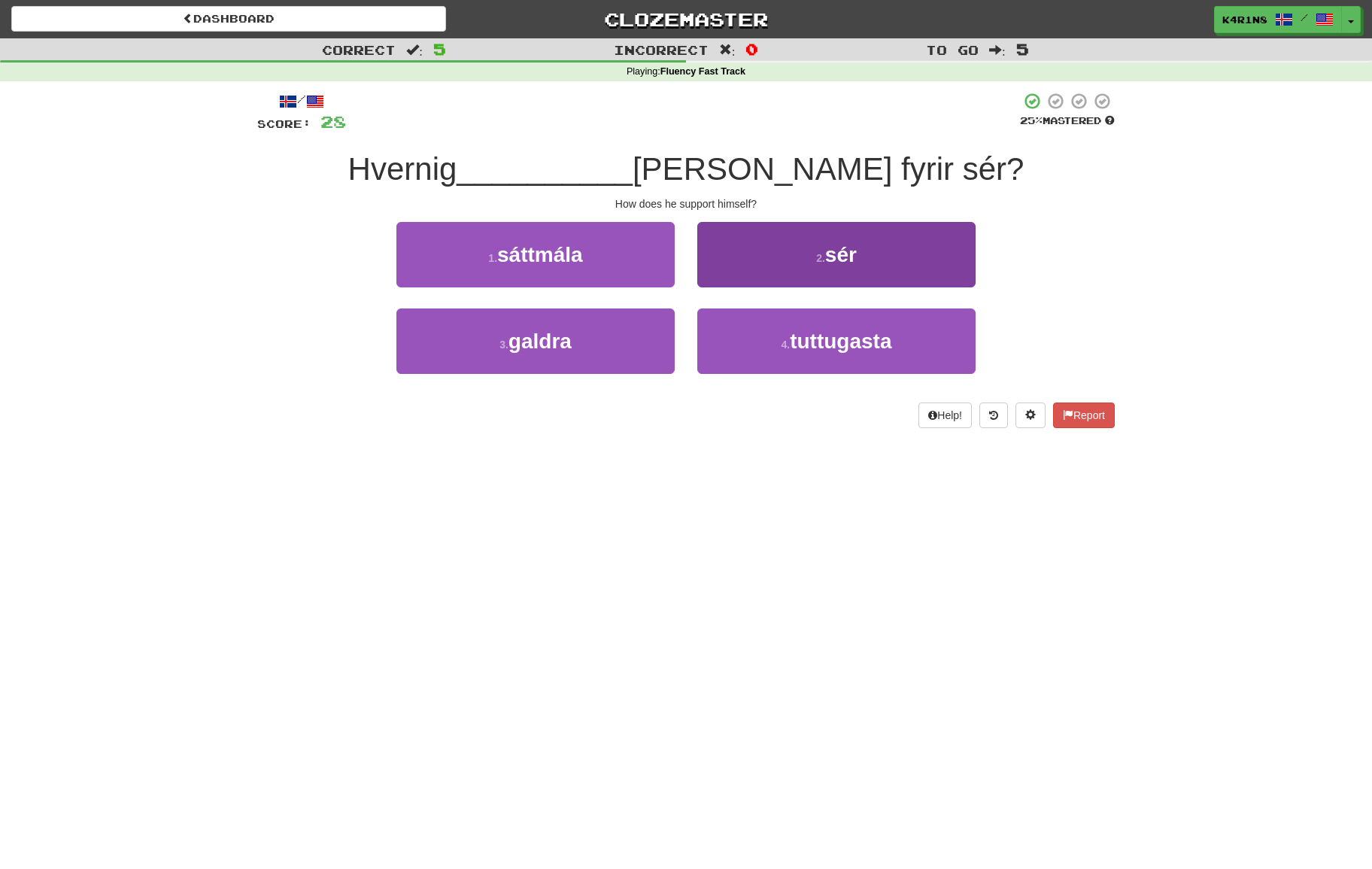
click at [743, 271] on button "2 . sér" at bounding box center [836, 254] width 279 height 65
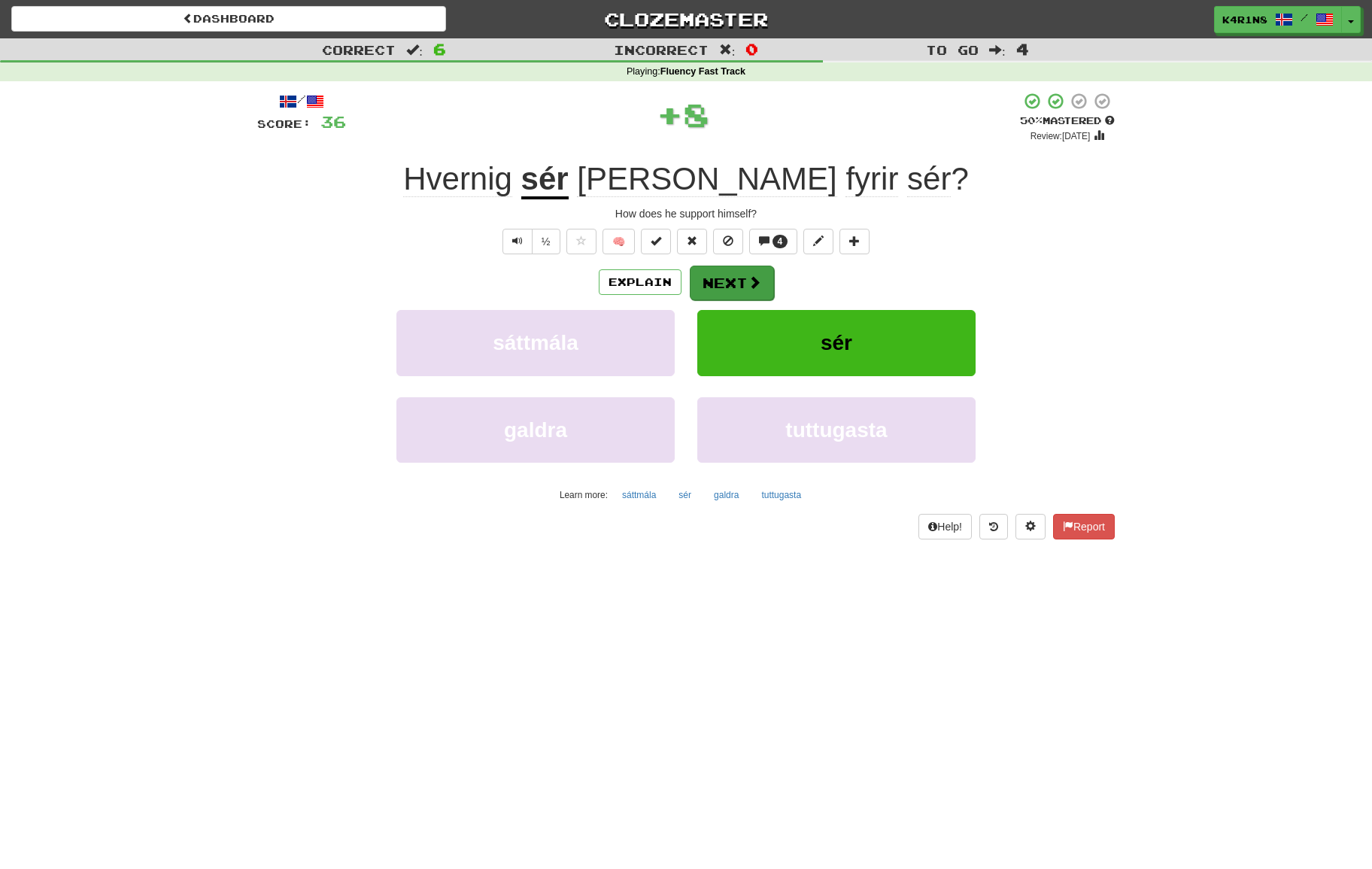
click at [725, 287] on button "Next" at bounding box center [732, 282] width 84 height 35
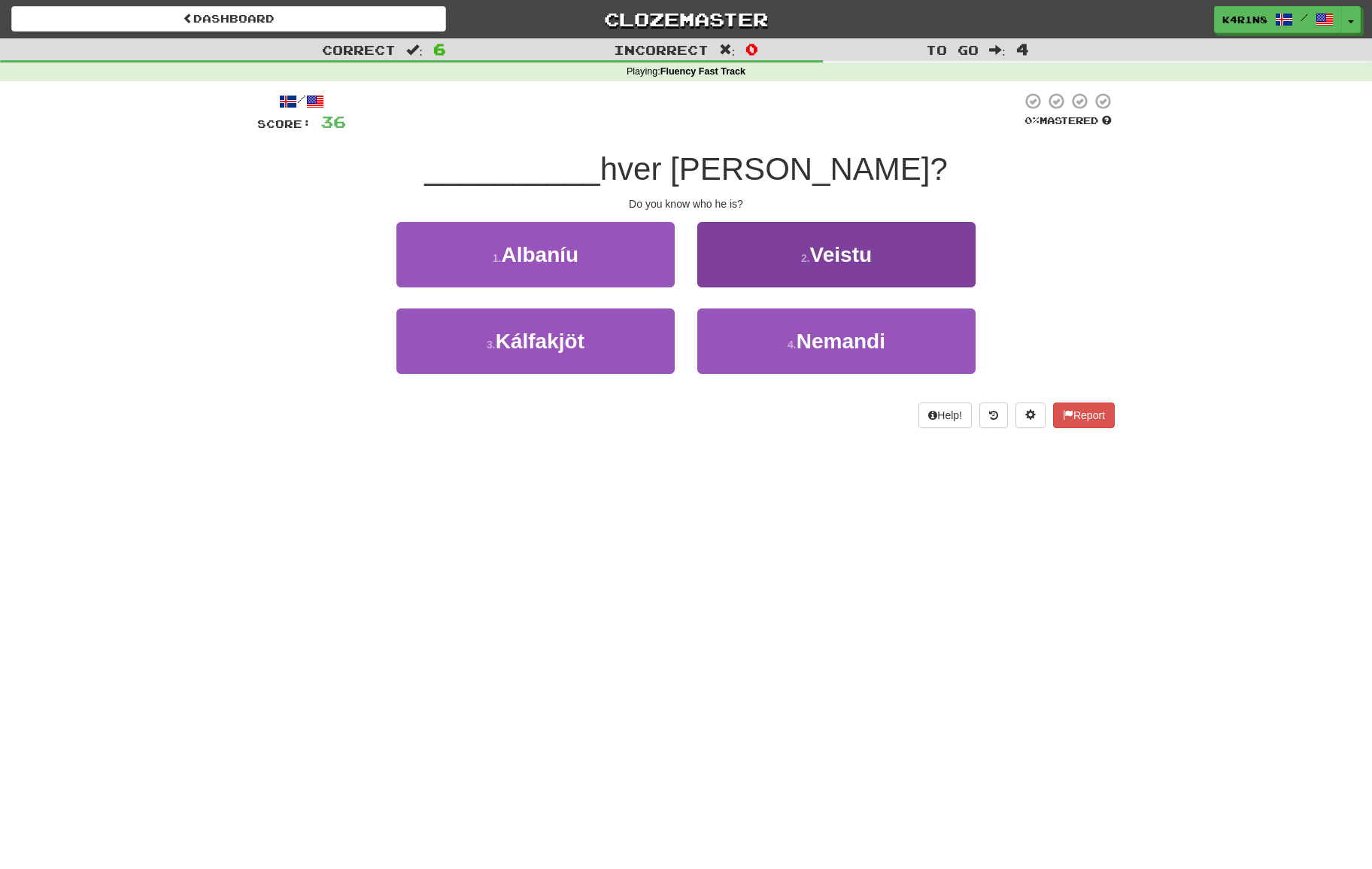
click at [760, 266] on button "2 . Veistu" at bounding box center [836, 254] width 279 height 65
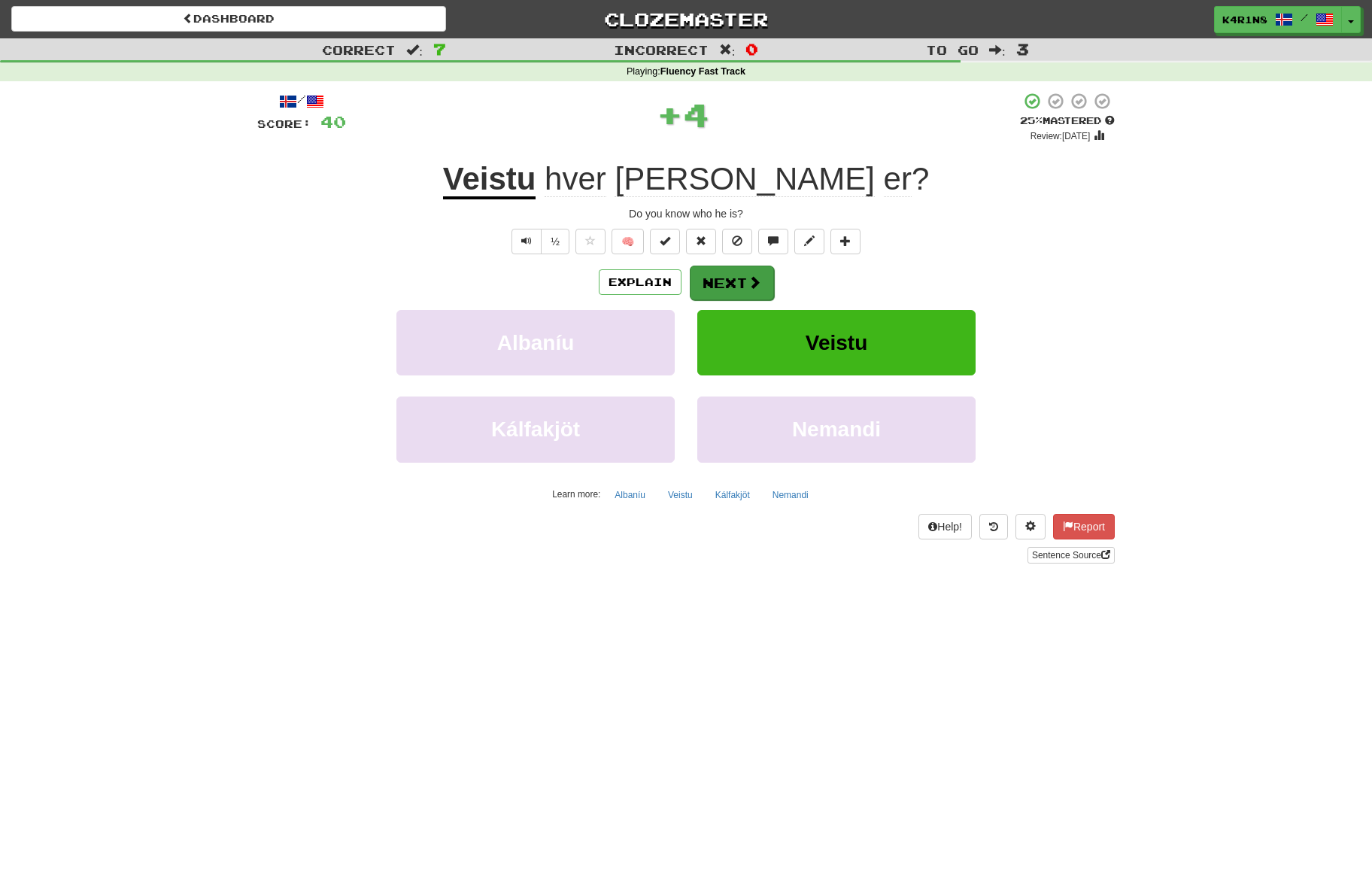
click at [729, 286] on button "Next" at bounding box center [732, 282] width 84 height 35
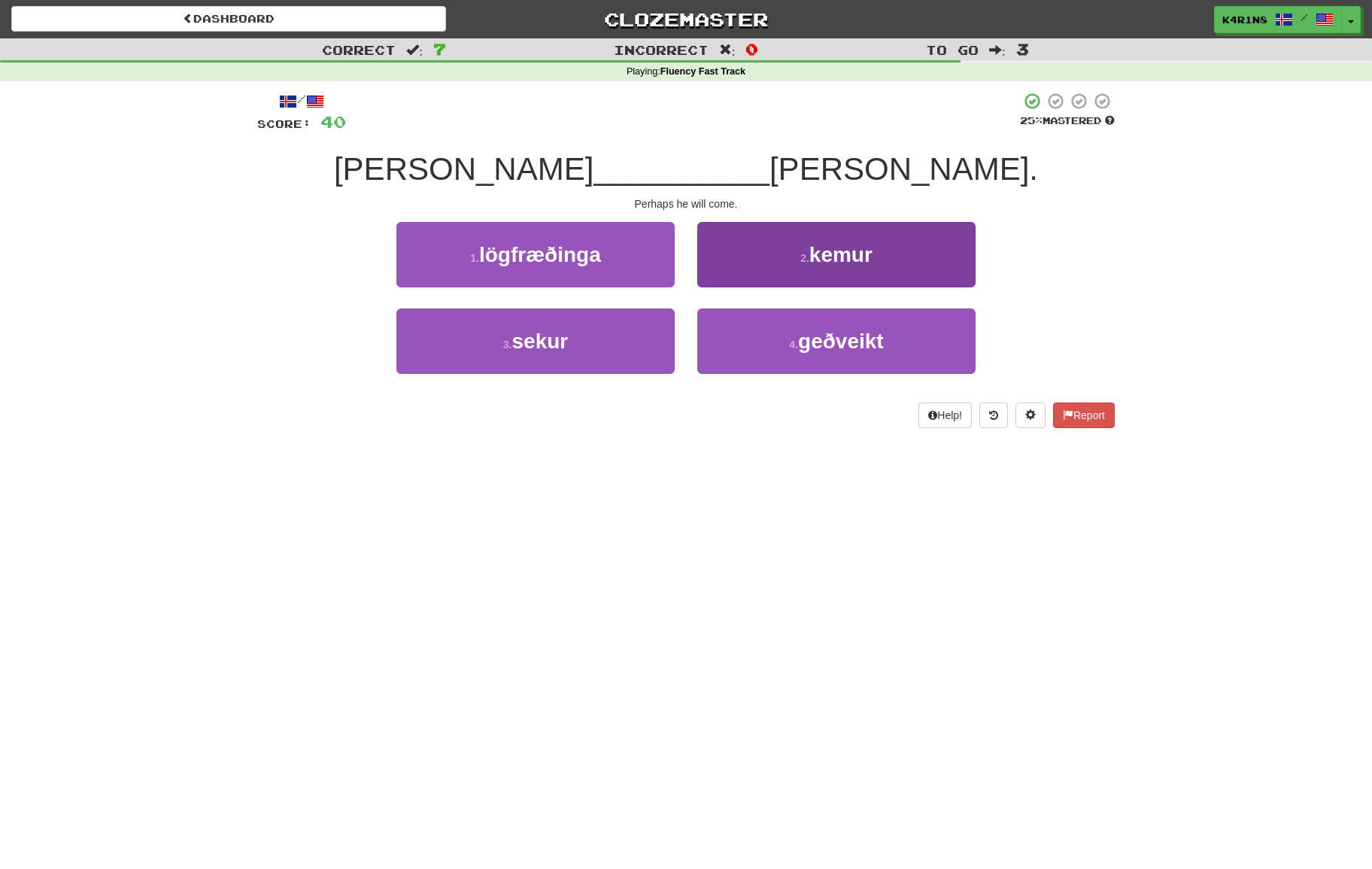
click at [764, 264] on button "2 . kemur" at bounding box center [836, 254] width 279 height 65
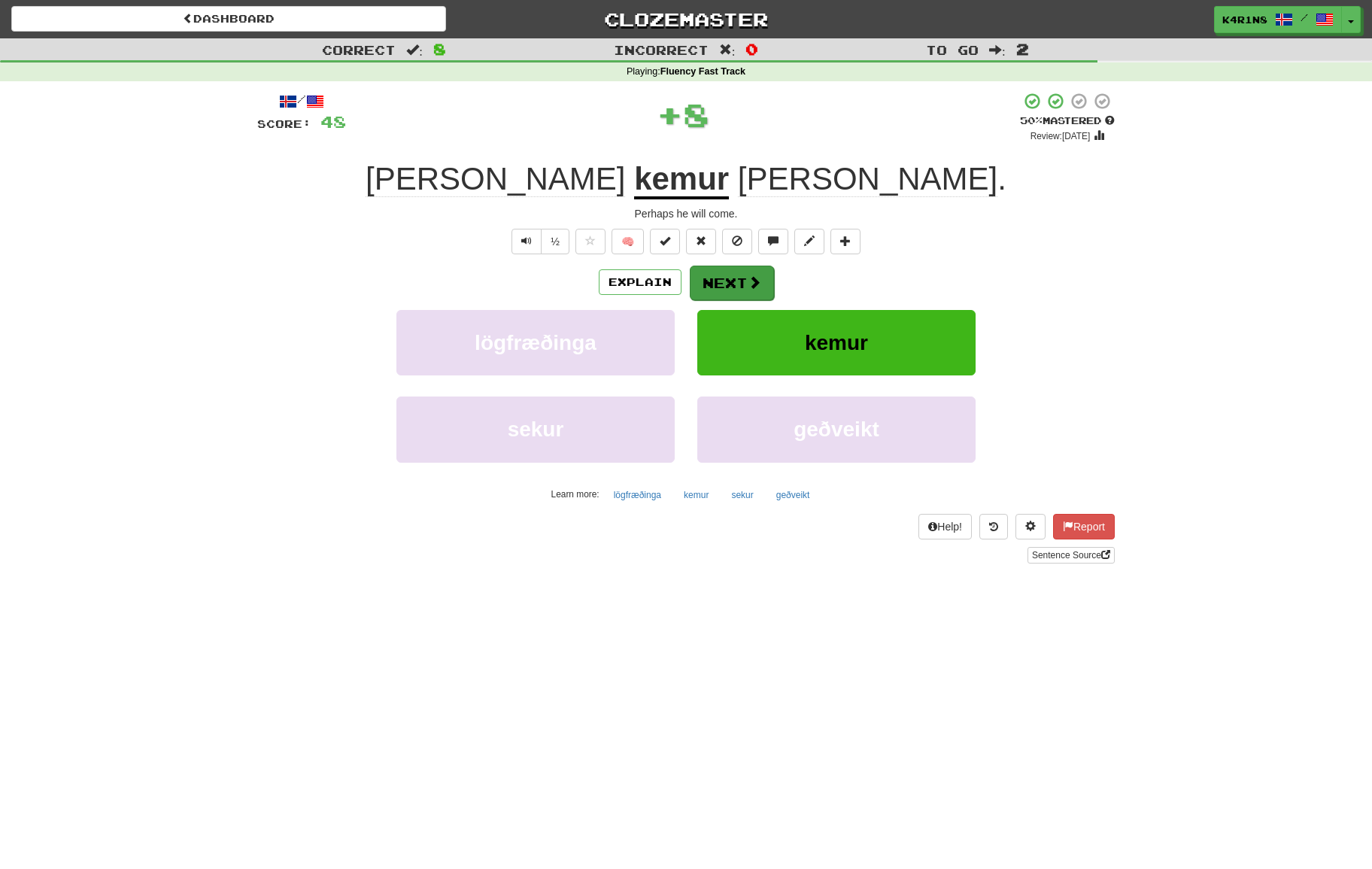
click at [736, 288] on button "Next" at bounding box center [732, 282] width 84 height 35
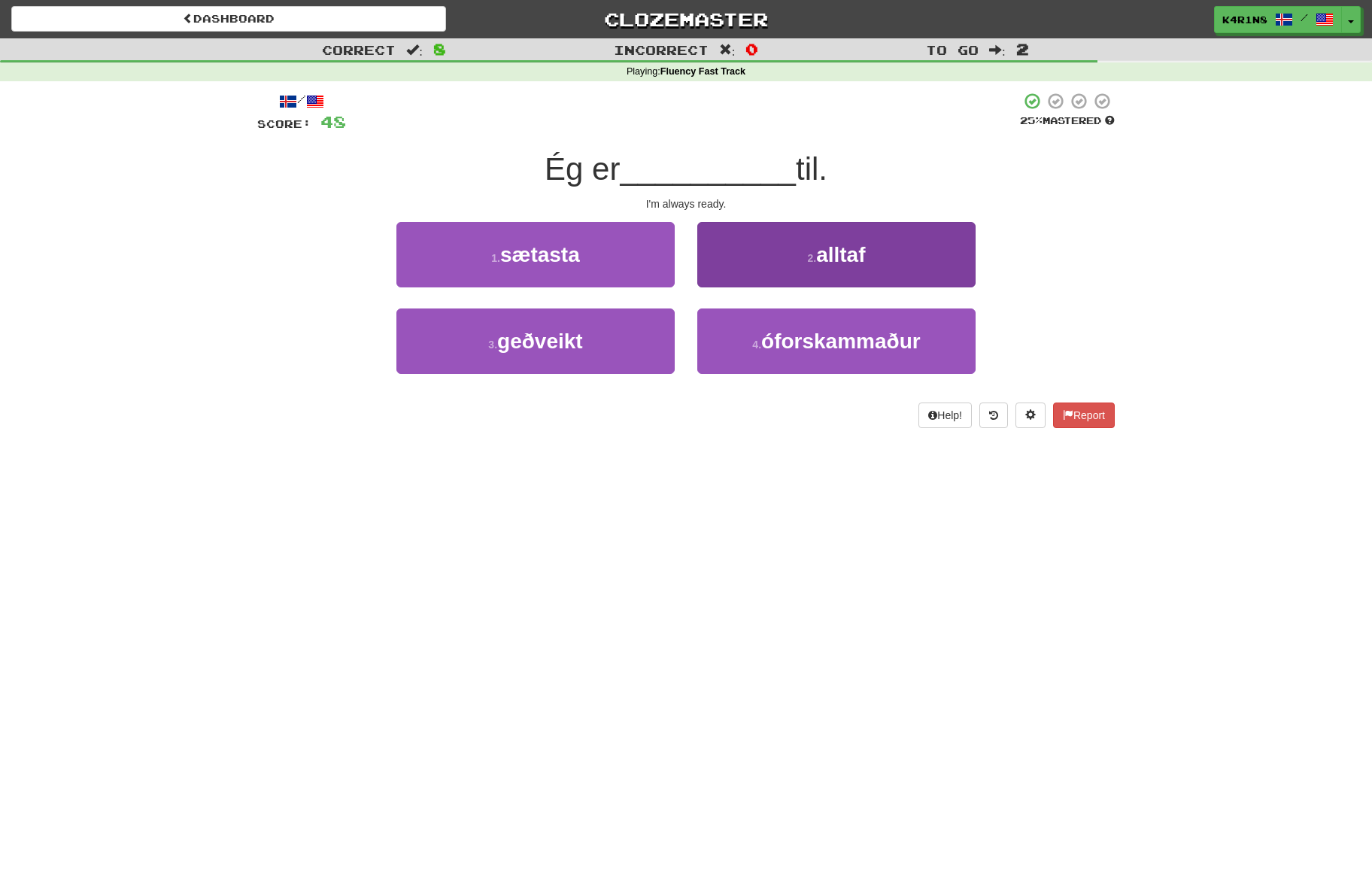
click at [736, 277] on button "2 . alltaf" at bounding box center [836, 254] width 279 height 65
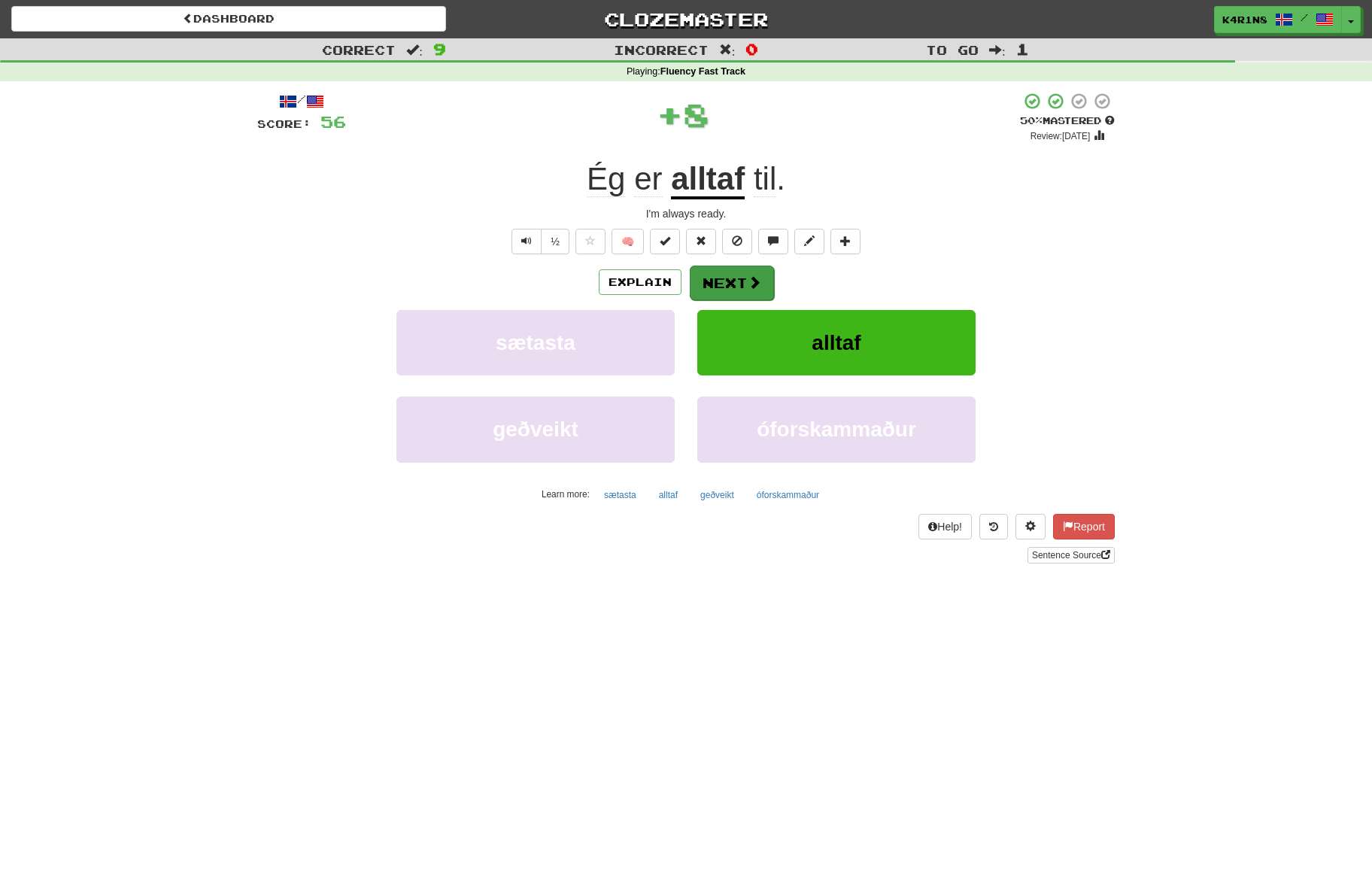
click at [727, 287] on button "Next" at bounding box center [732, 282] width 84 height 35
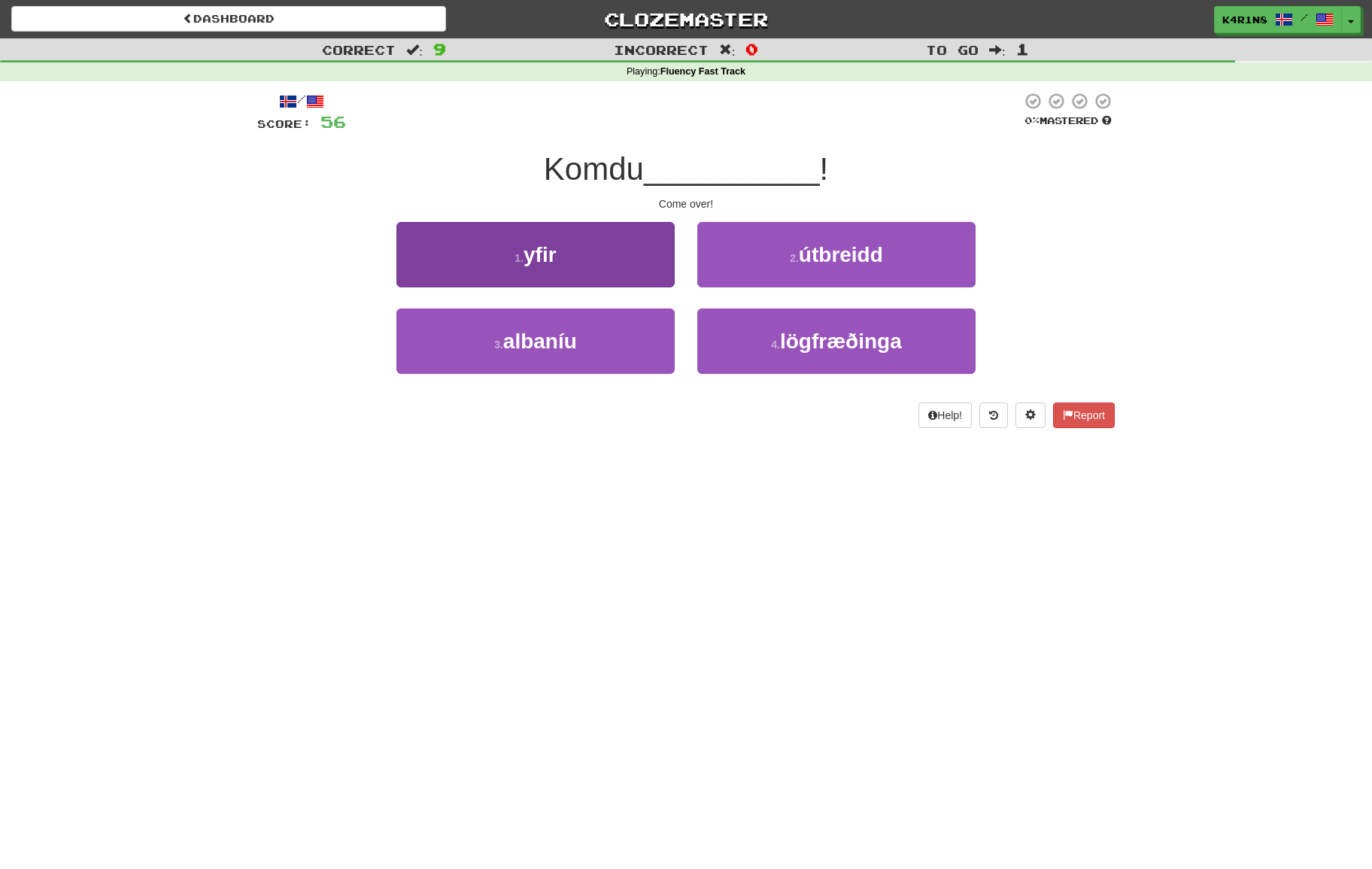
click at [657, 280] on button "1 . yfir" at bounding box center [536, 254] width 279 height 65
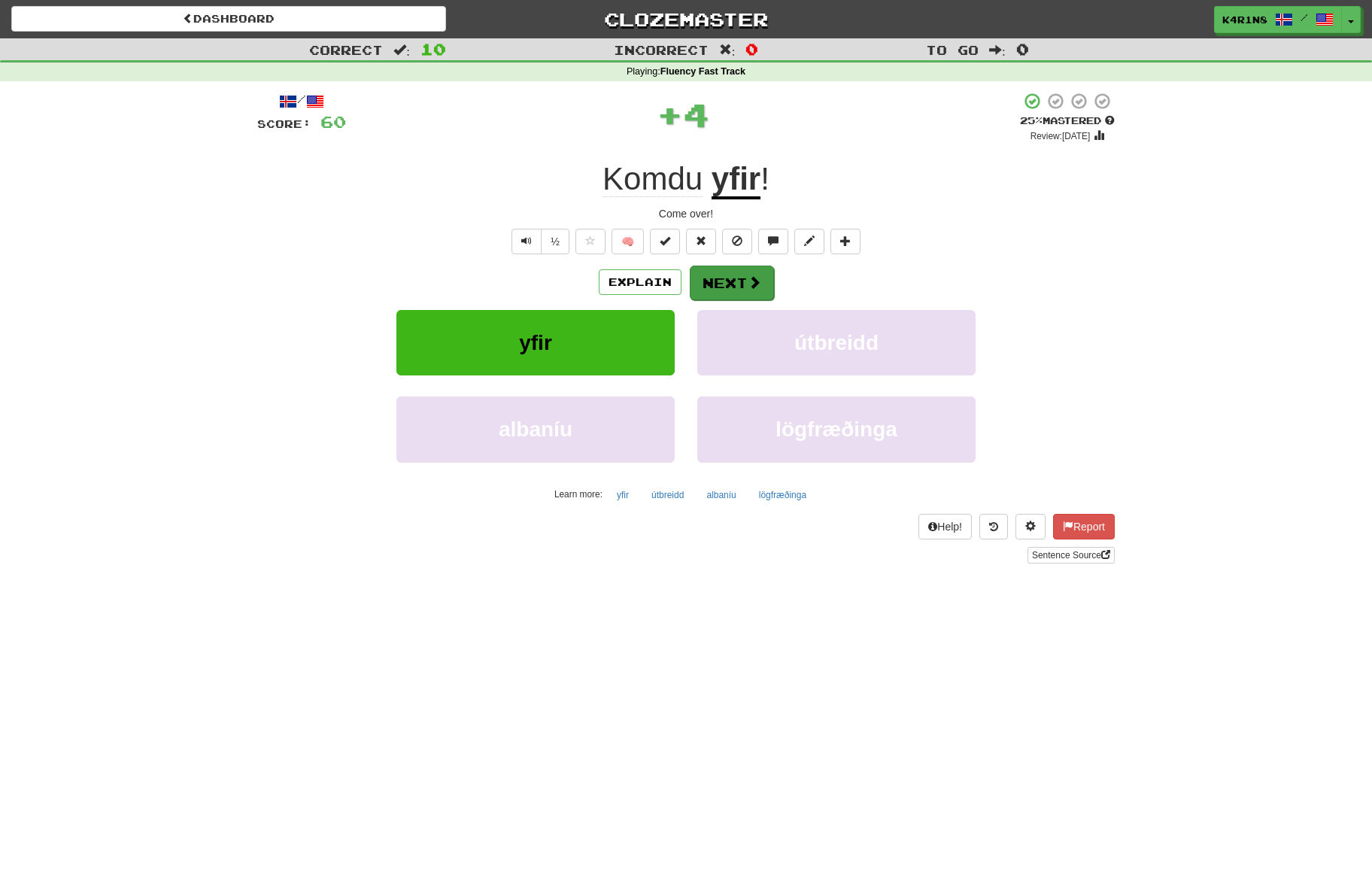
click at [727, 288] on button "Next" at bounding box center [732, 282] width 84 height 35
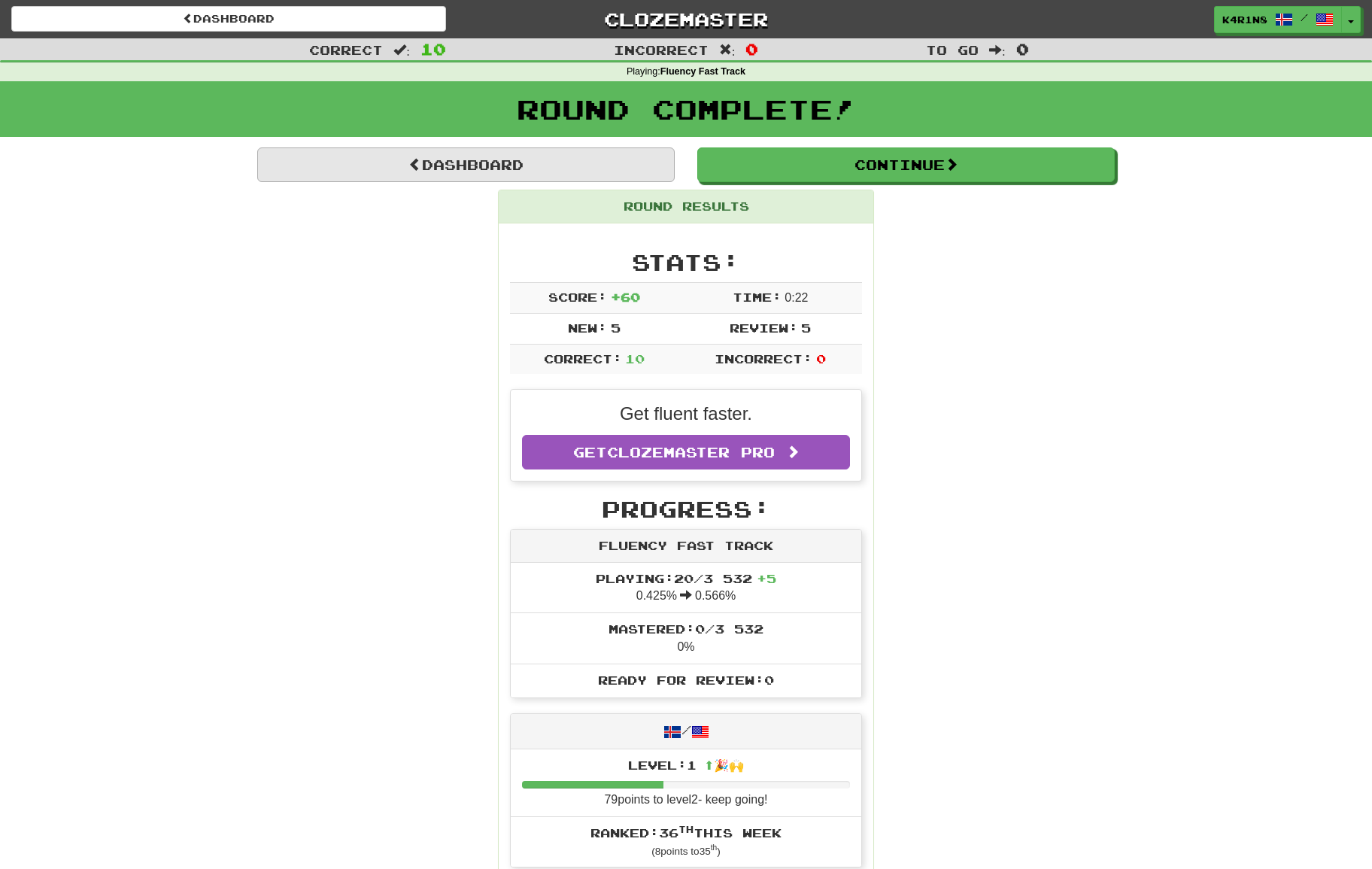
click at [441, 153] on link "Dashboard" at bounding box center [466, 165] width 417 height 35
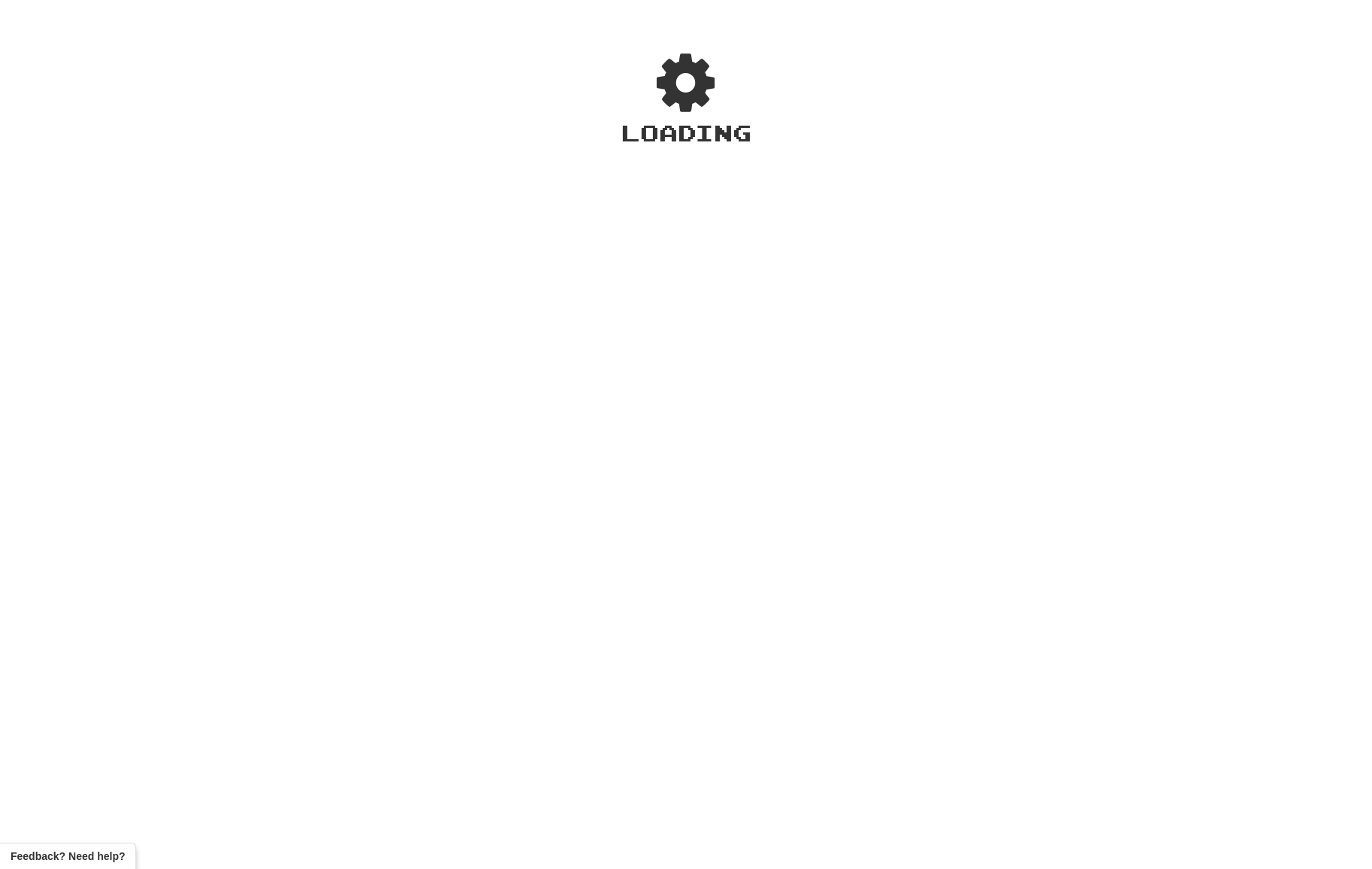
scroll to position [6, 0]
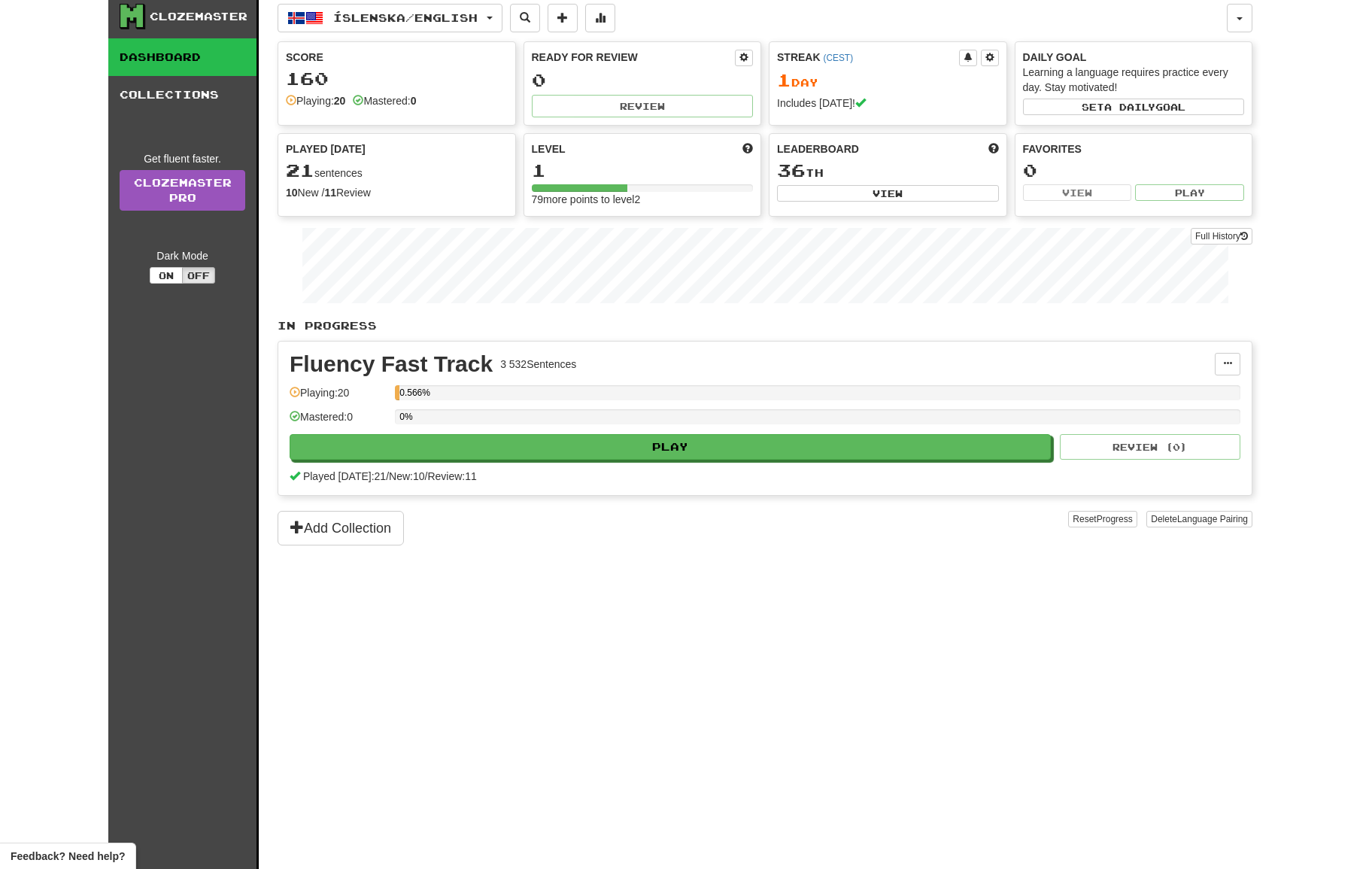
click at [339, 35] on div "Íslenska / English Deutsch / English Streak: 0 Review: 20 Points [DATE]: 0 Gaei…" at bounding box center [765, 447] width 974 height 907
click at [344, 19] on span "Íslenska / English" at bounding box center [405, 18] width 144 height 13
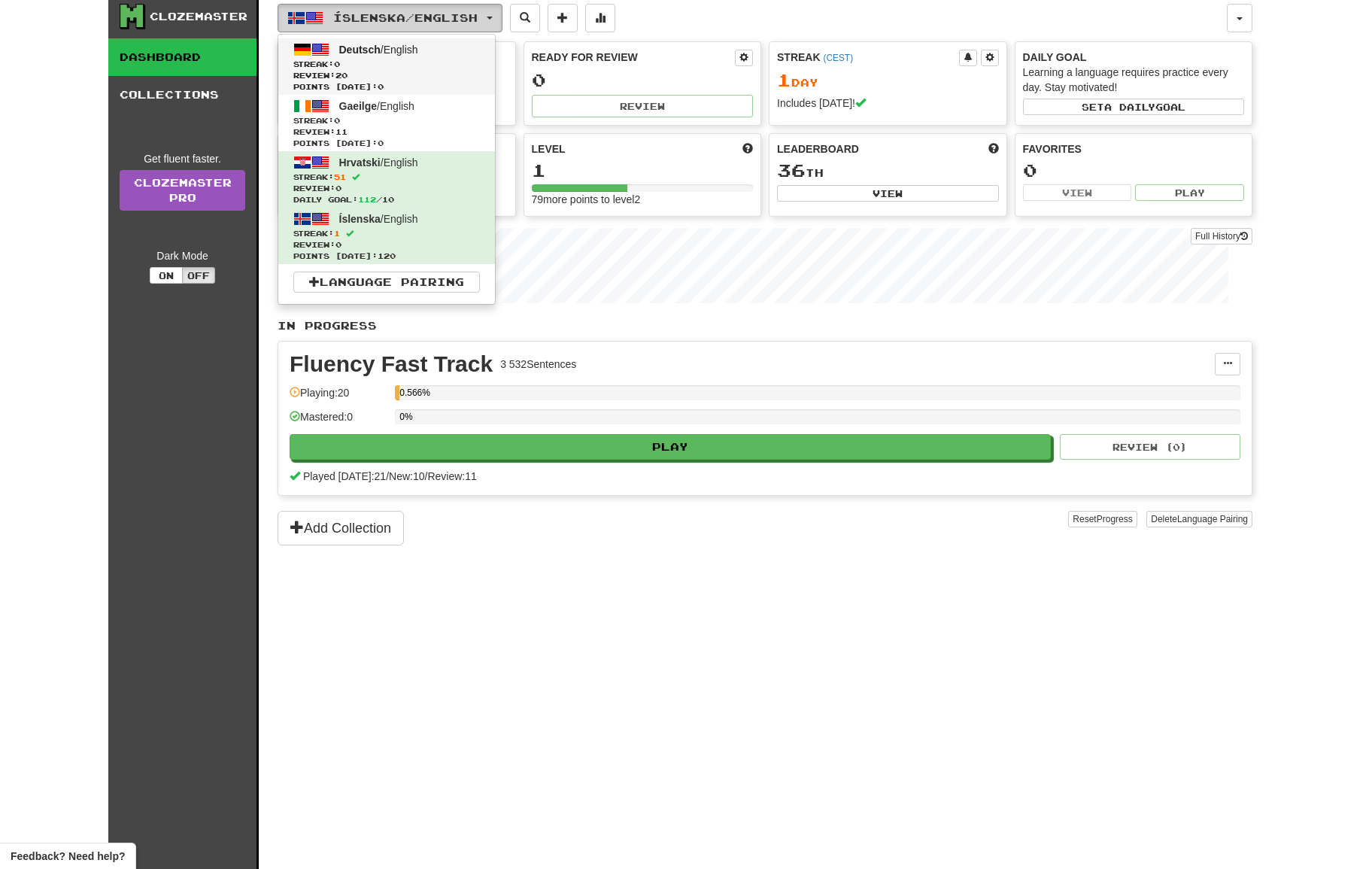
scroll to position [5, 0]
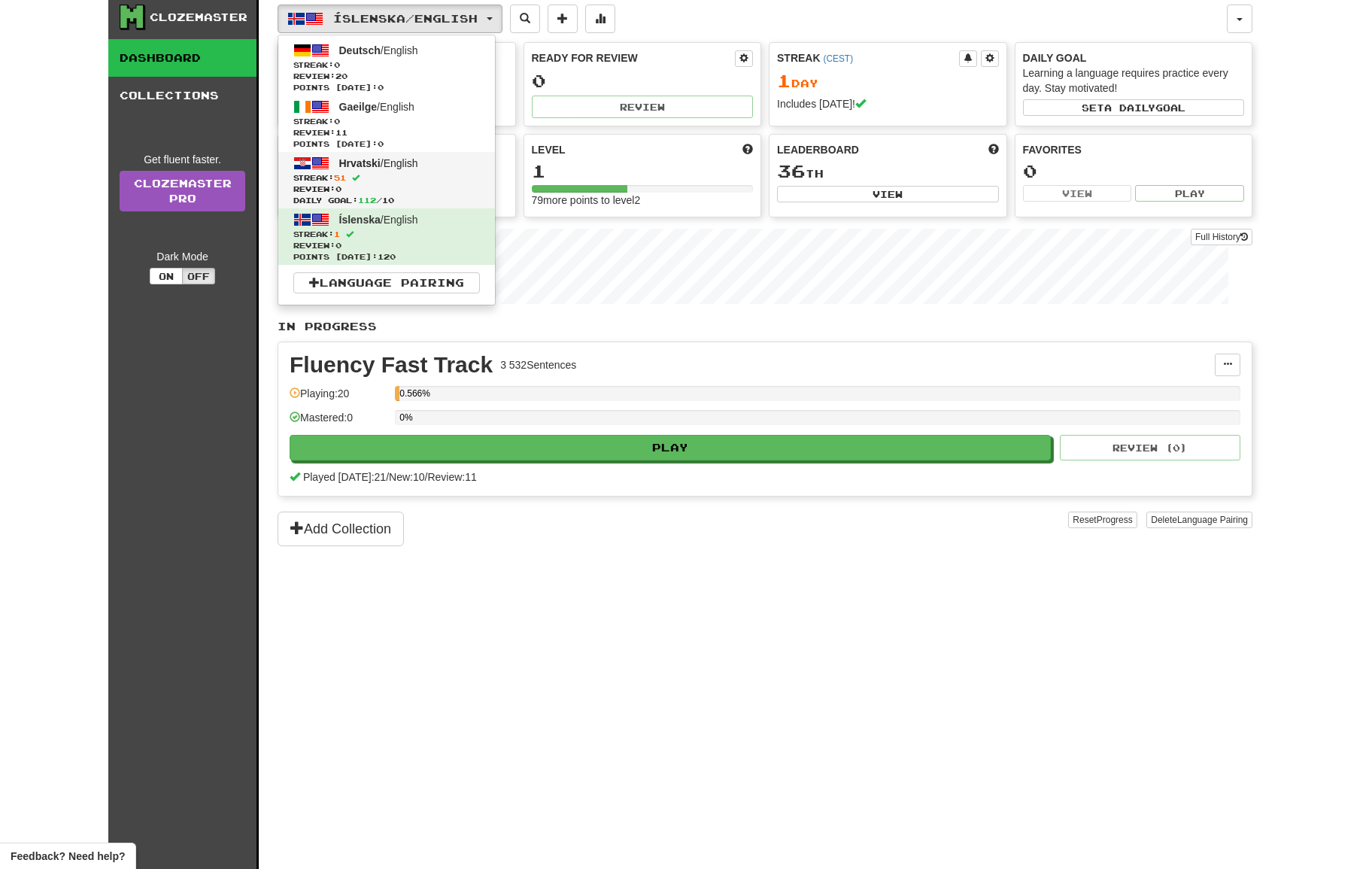
click at [408, 173] on span "Streak: 51" at bounding box center [386, 177] width 186 height 12
